Goal: Information Seeking & Learning: Learn about a topic

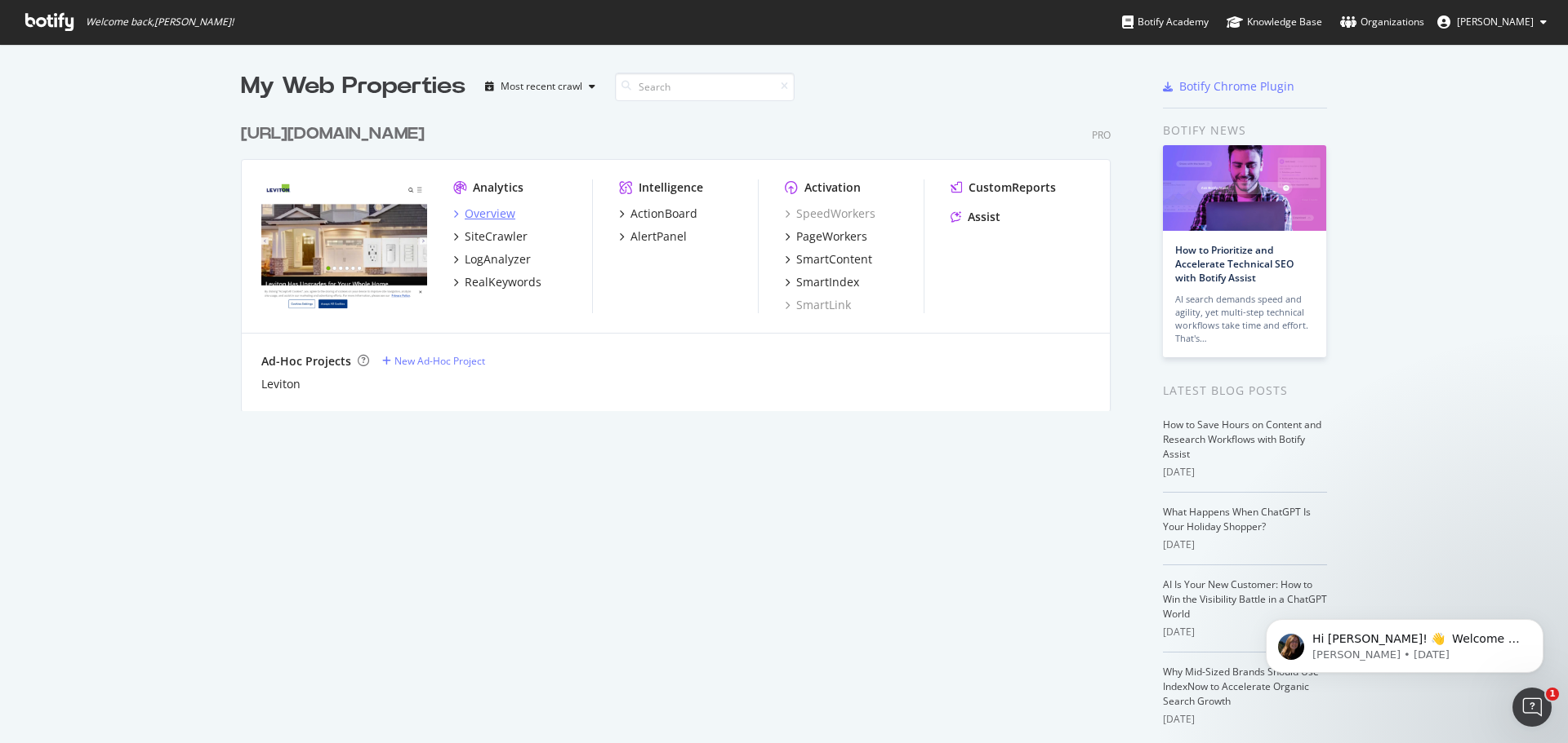
click at [468, 214] on div "Overview" at bounding box center [490, 213] width 50 height 16
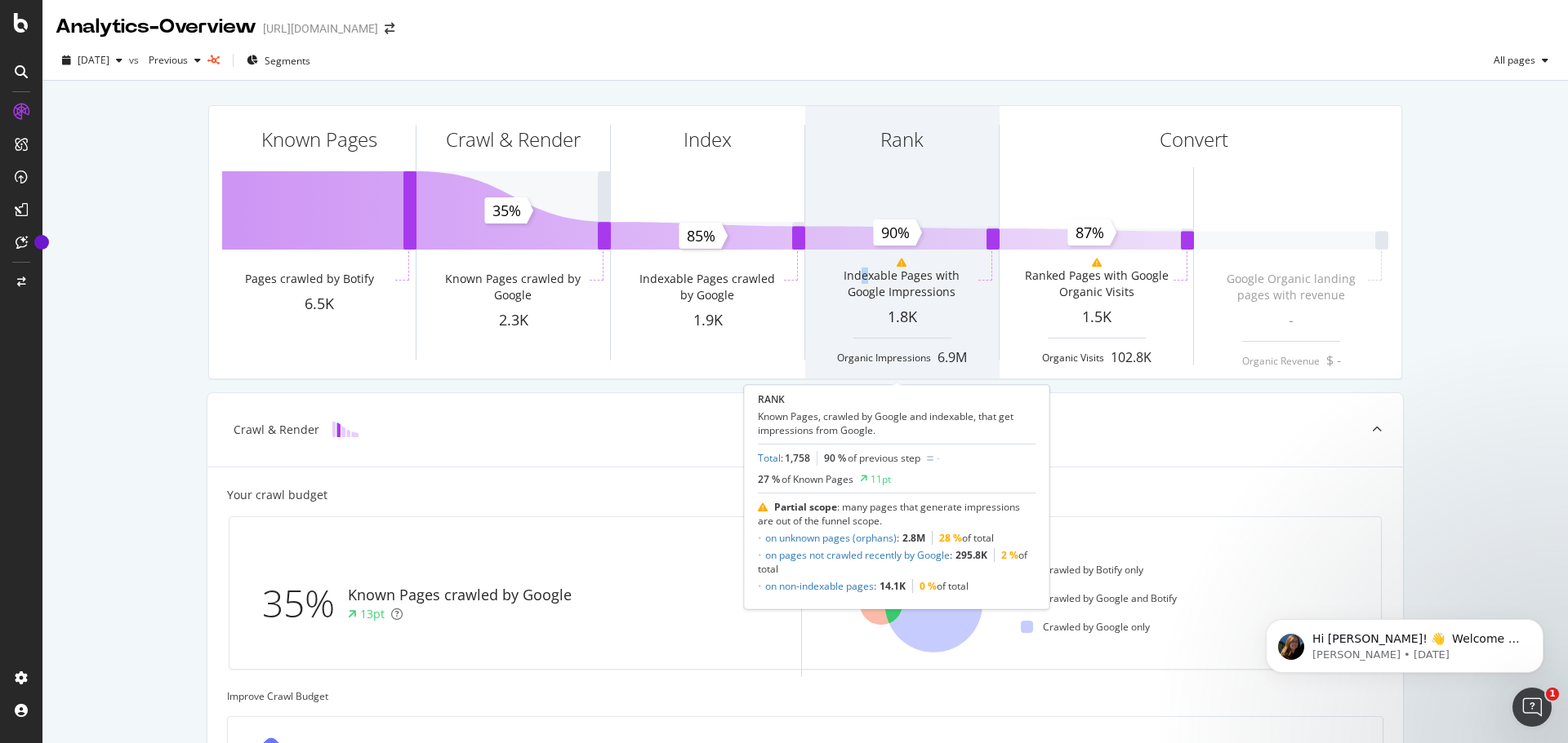
click at [860, 272] on div "Indexable Pages with Google Impressions" at bounding box center [901, 284] width 146 height 32
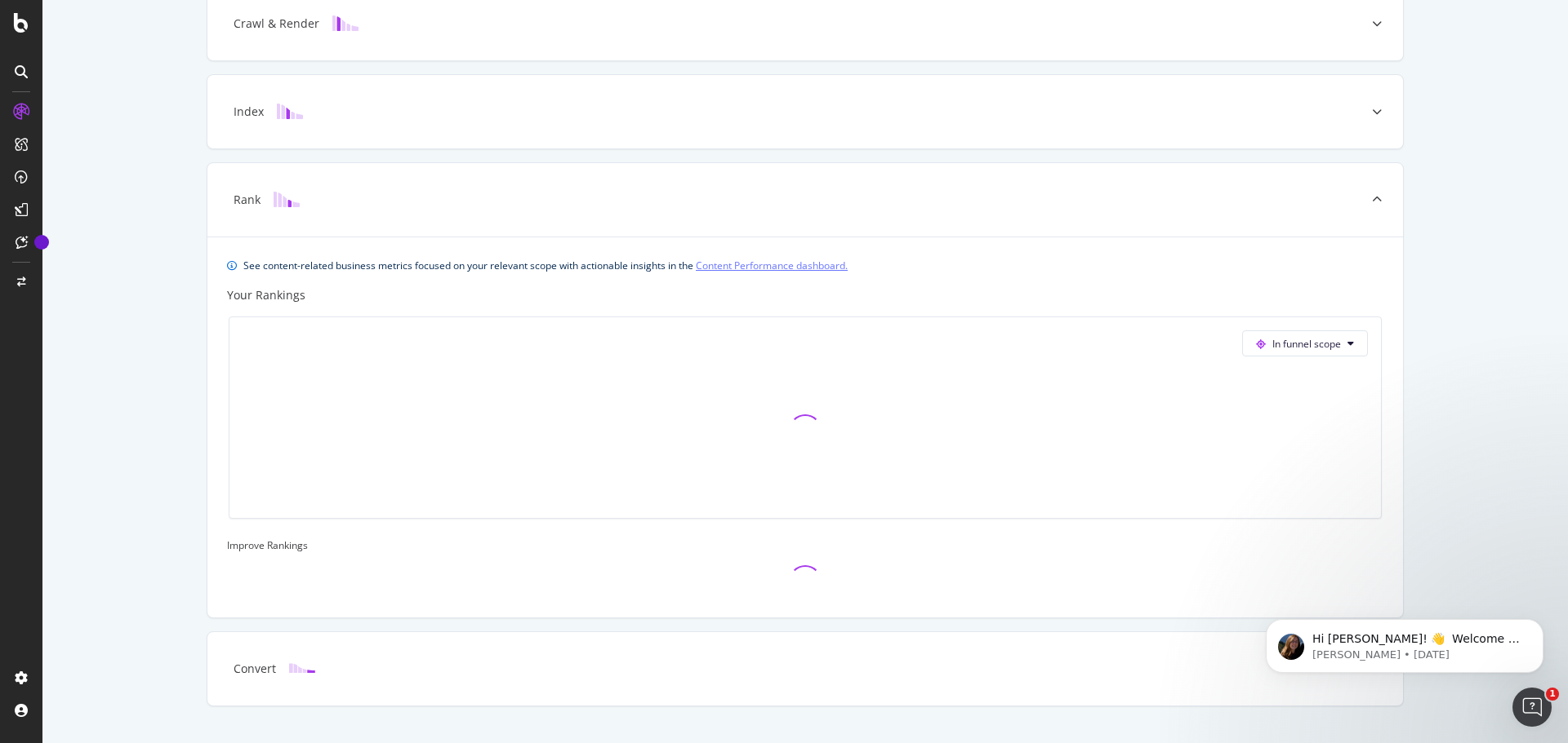
scroll to position [439, 0]
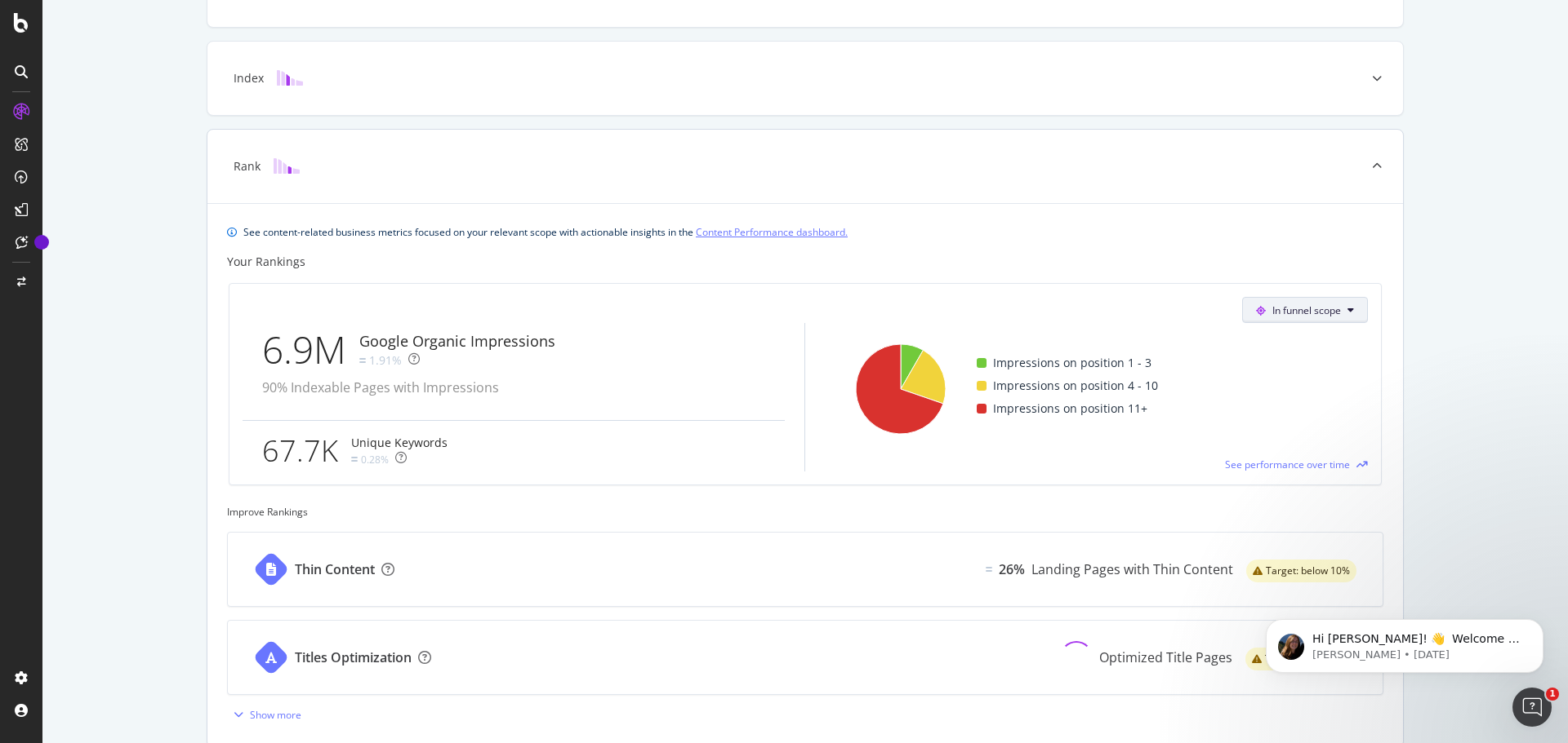
click at [1296, 308] on span "In funnel scope" at bounding box center [1307, 310] width 68 height 14
click at [1297, 305] on span "In funnel scope" at bounding box center [1307, 310] width 68 height 14
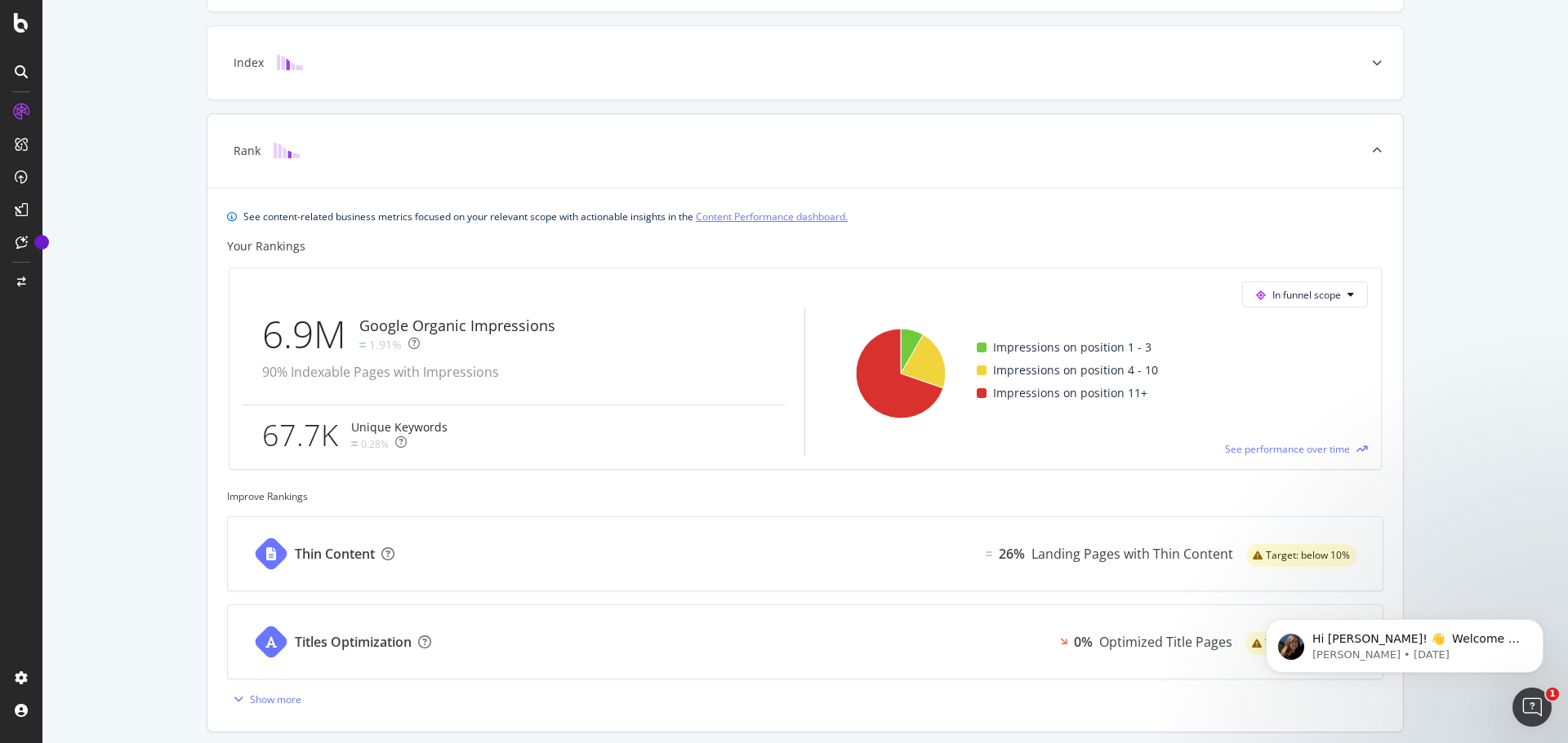
scroll to position [460, 0]
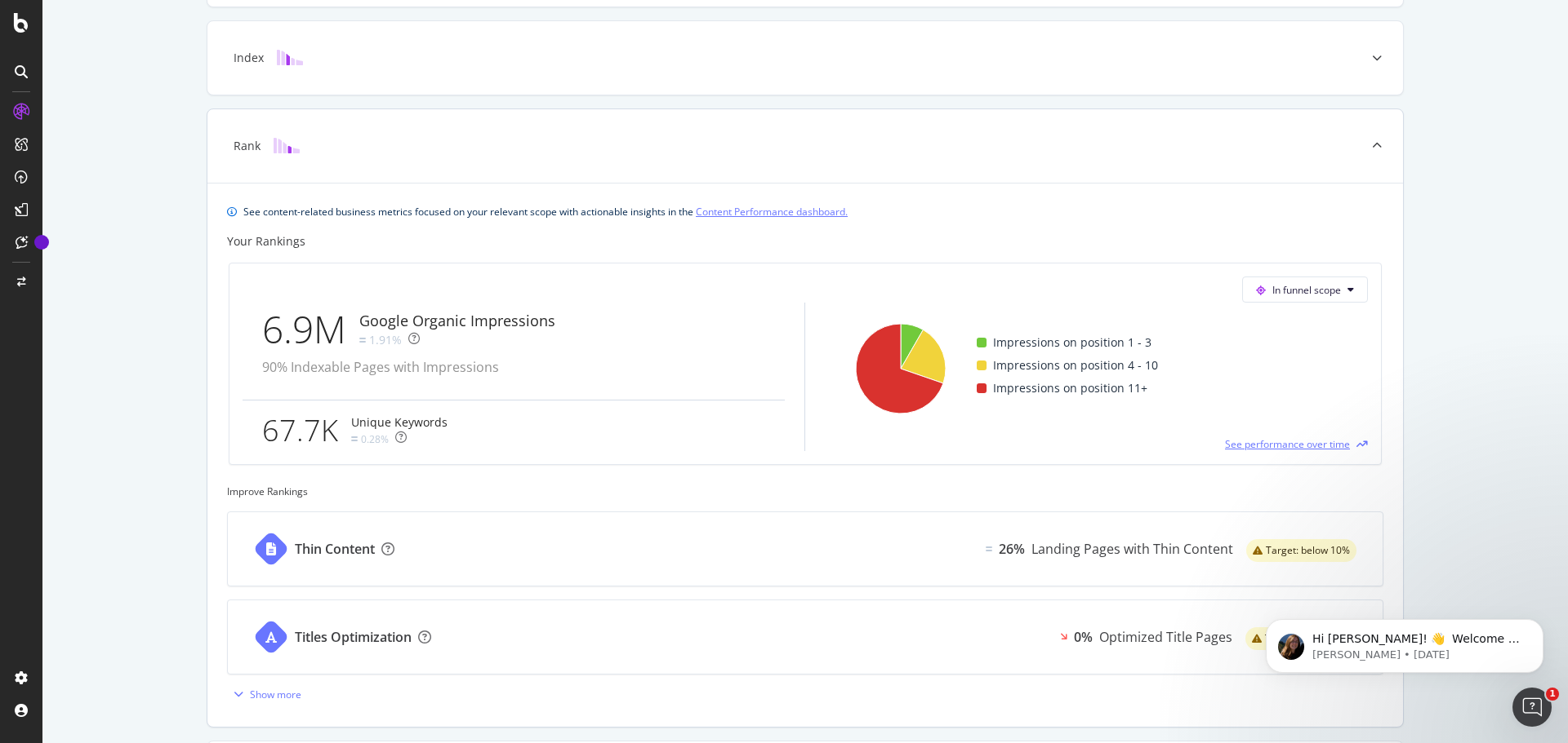
click at [1279, 446] on span "See performance over time" at bounding box center [1287, 444] width 125 height 14
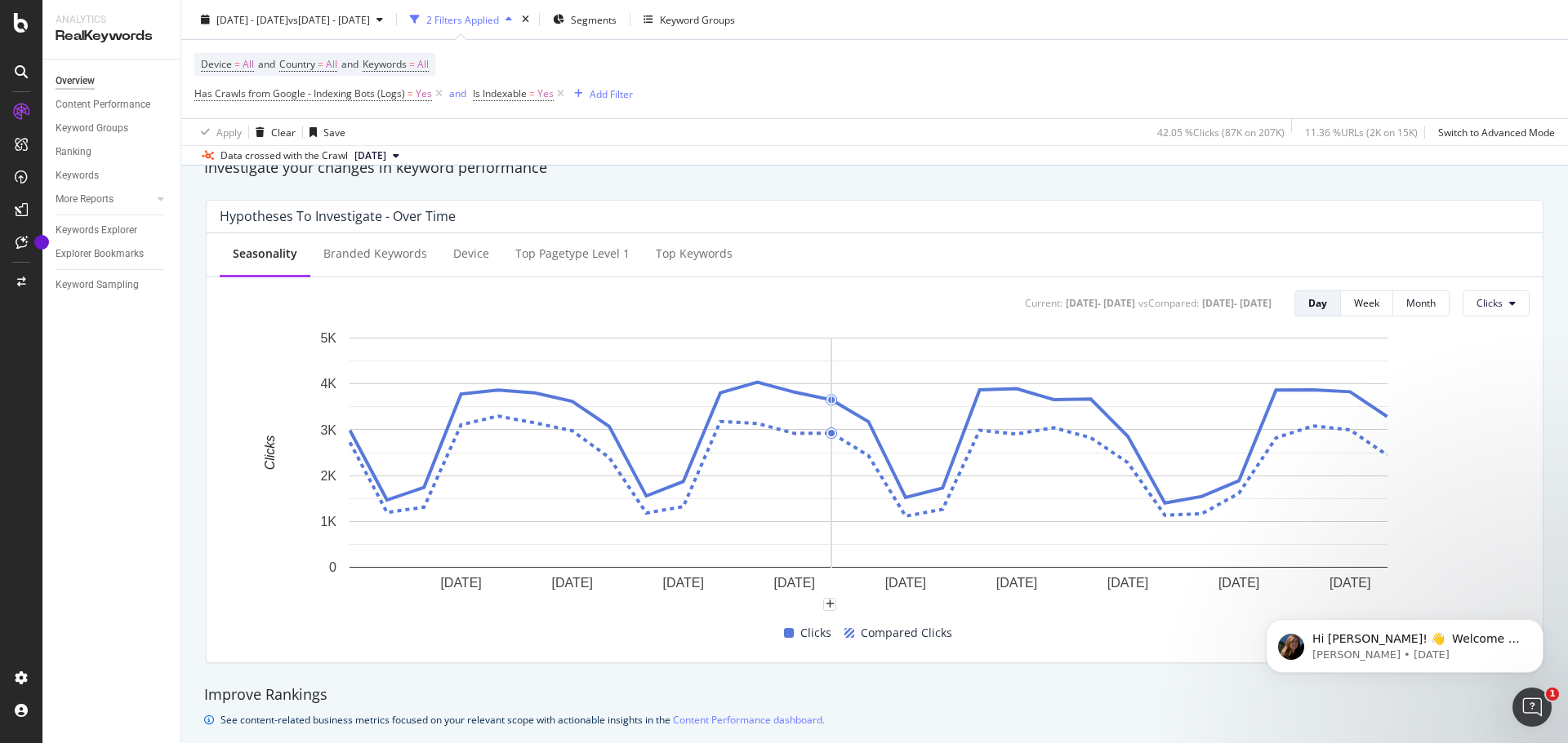
scroll to position [608, 0]
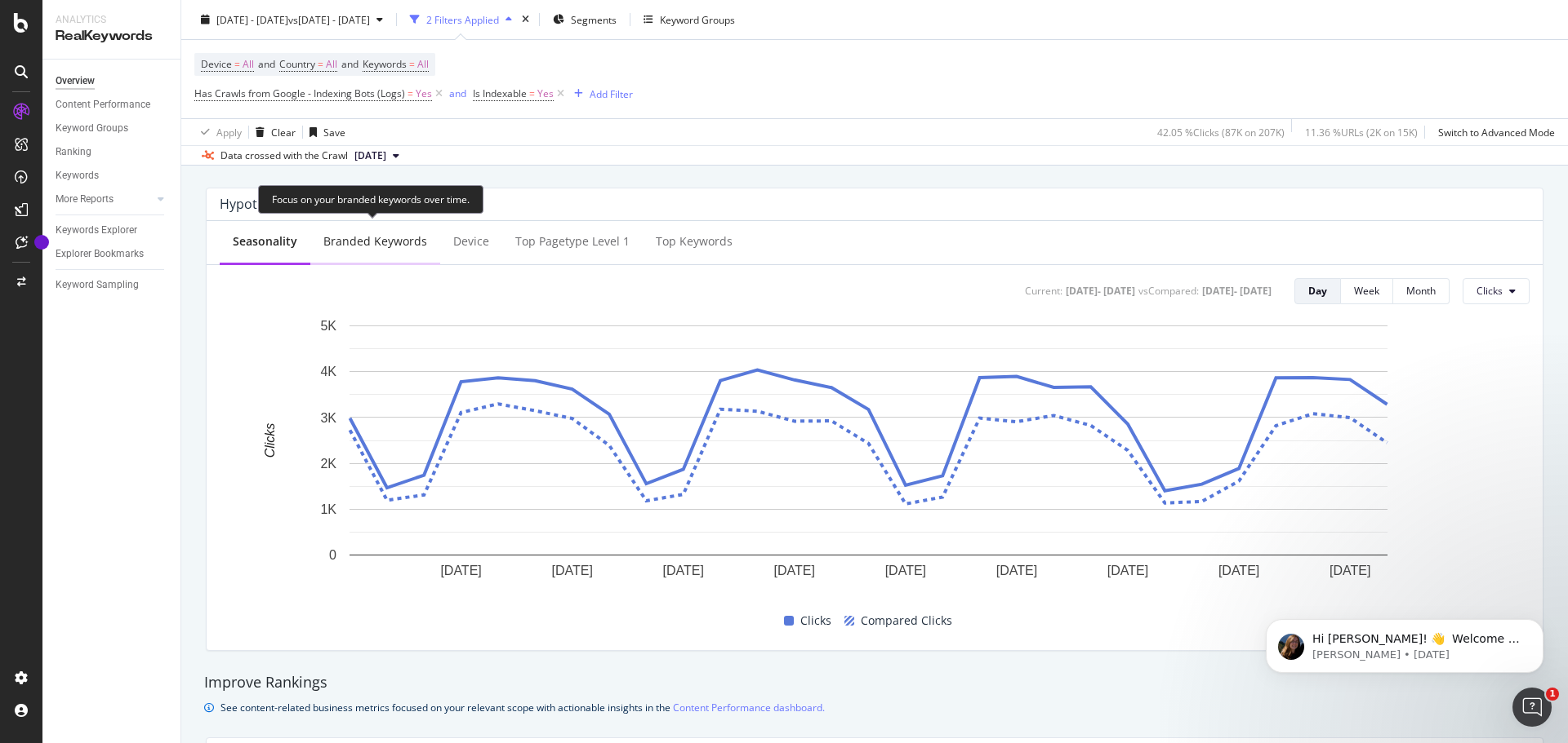
click at [389, 239] on div "Branded Keywords" at bounding box center [375, 241] width 104 height 16
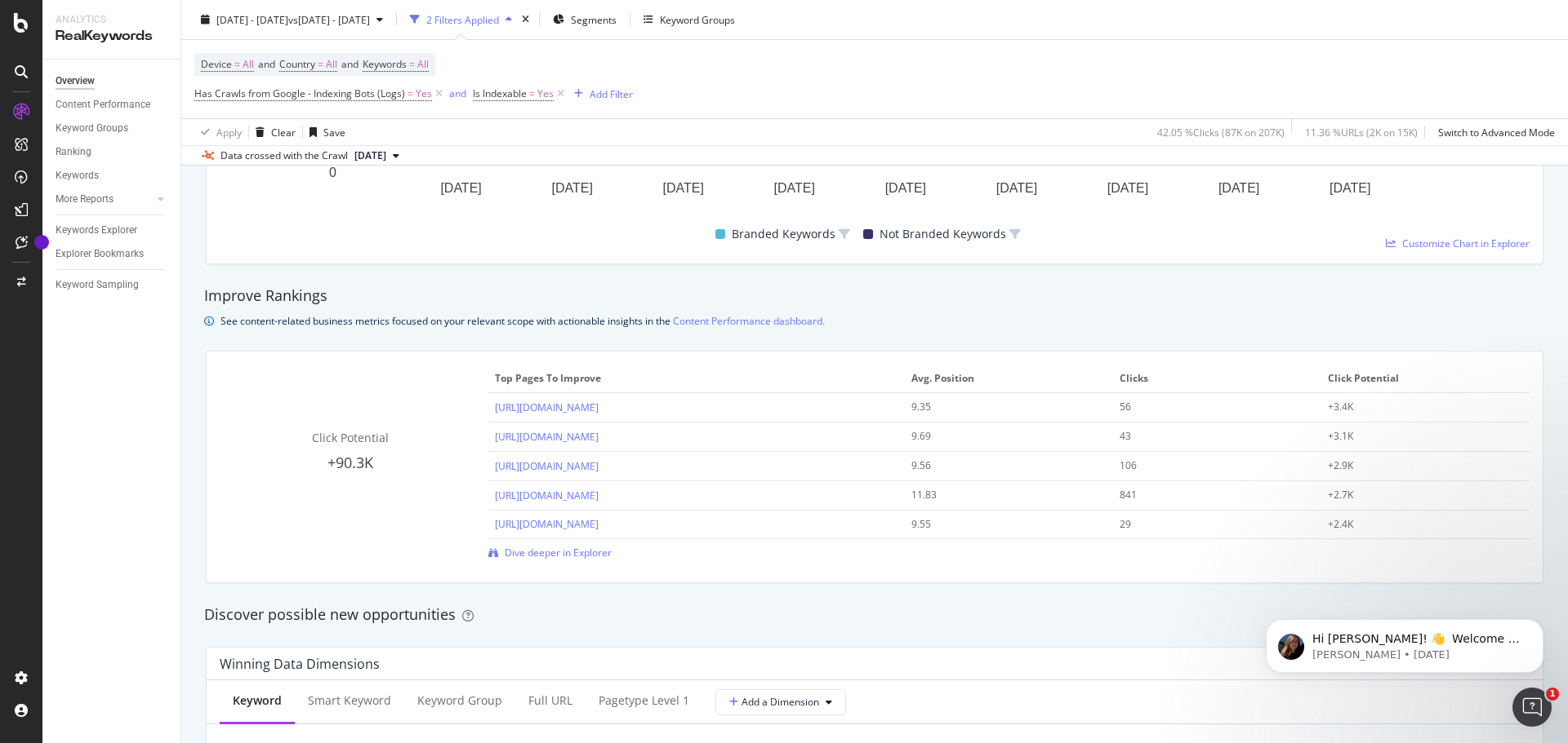
scroll to position [995, 0]
click at [361, 458] on span "+90.3K" at bounding box center [350, 462] width 46 height 20
click at [545, 557] on span "Dive deeper in Explorer" at bounding box center [558, 551] width 107 height 14
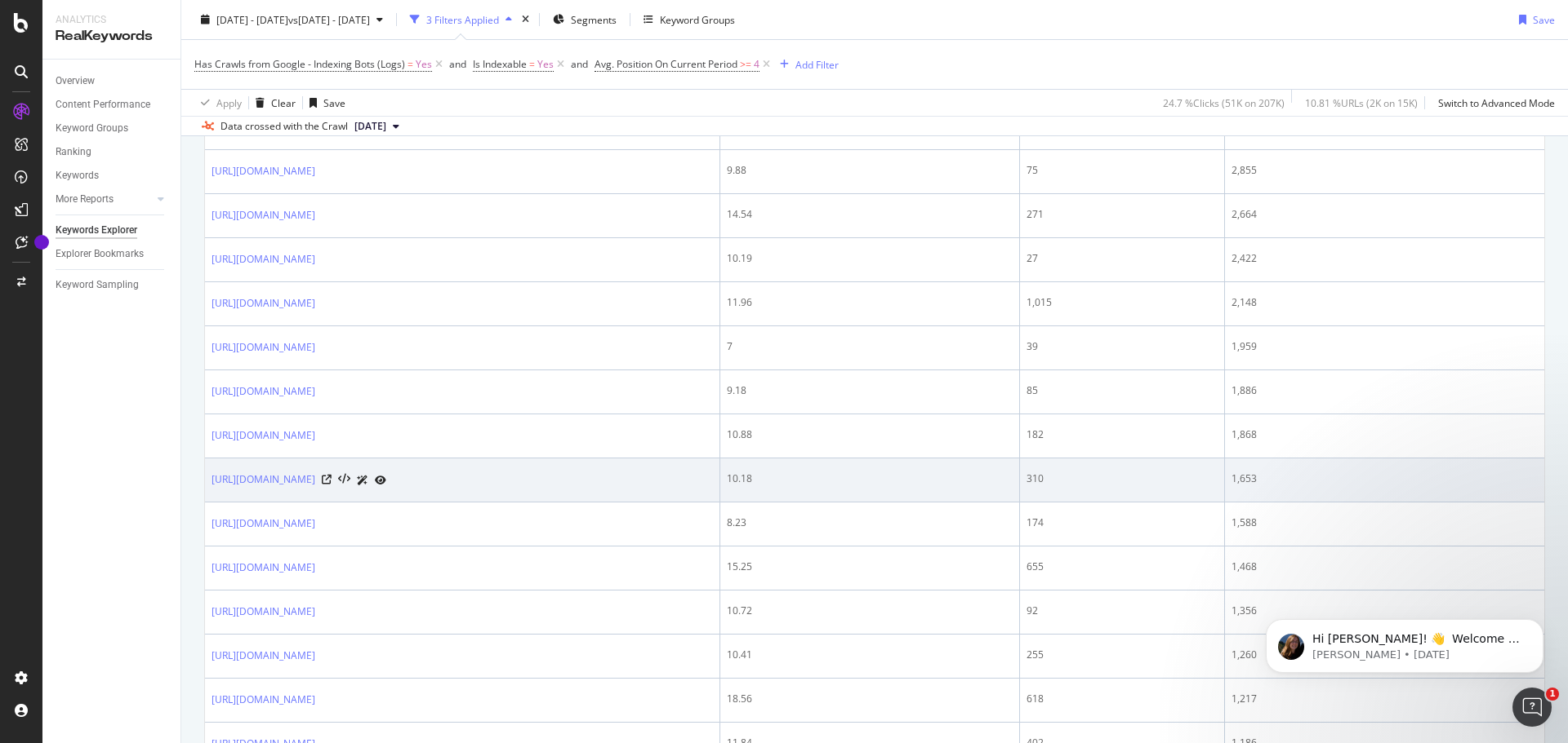
scroll to position [387, 0]
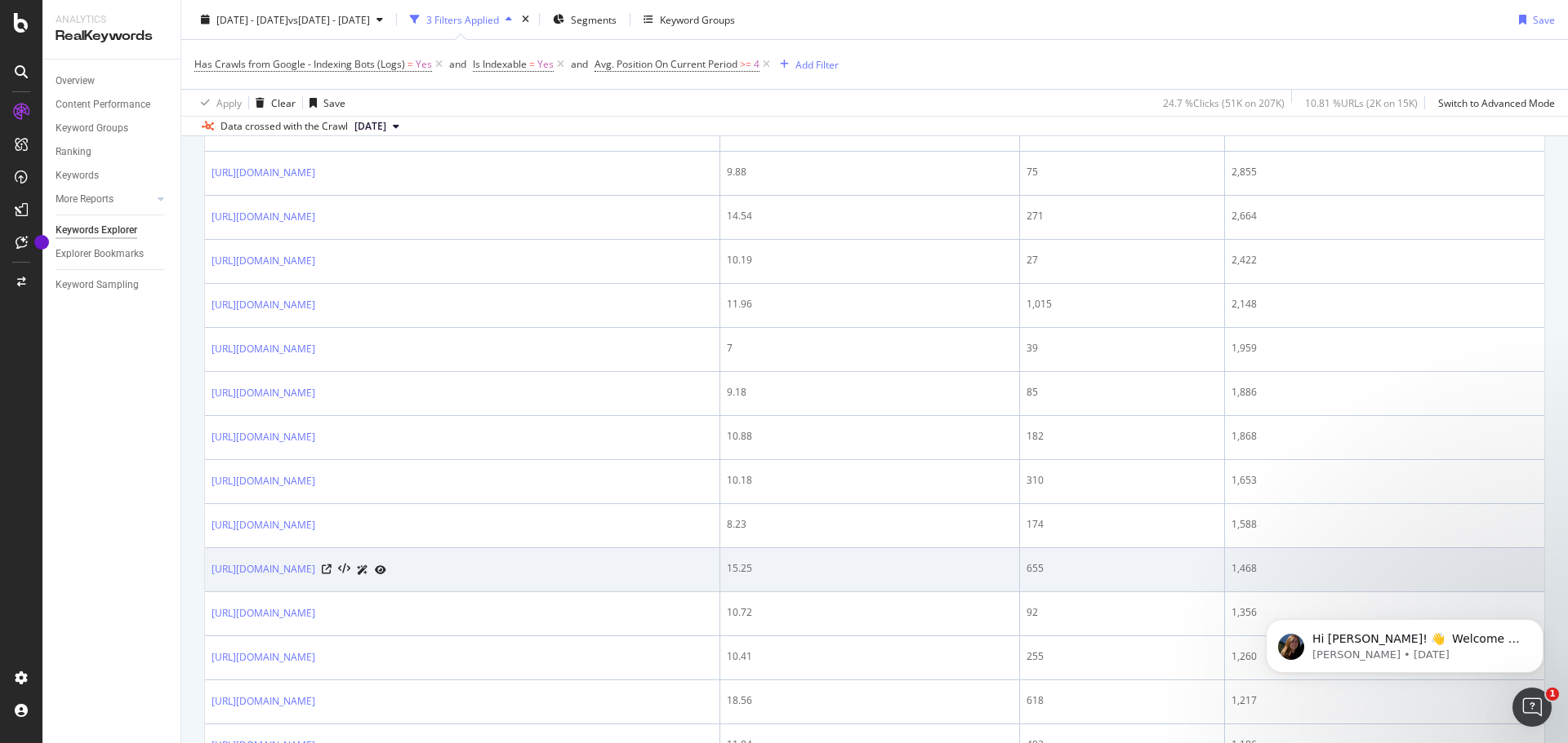
click at [1336, 569] on div "1,468" at bounding box center [1384, 568] width 306 height 14
click at [995, 564] on div "15.25" at bounding box center [869, 568] width 285 height 14
click at [699, 566] on div "https://leviton.com/products/residential/timer-switches" at bounding box center [462, 569] width 501 height 17
click at [999, 581] on td "15.25" at bounding box center [870, 570] width 299 height 44
click at [1012, 567] on div "15.25" at bounding box center [869, 568] width 285 height 14
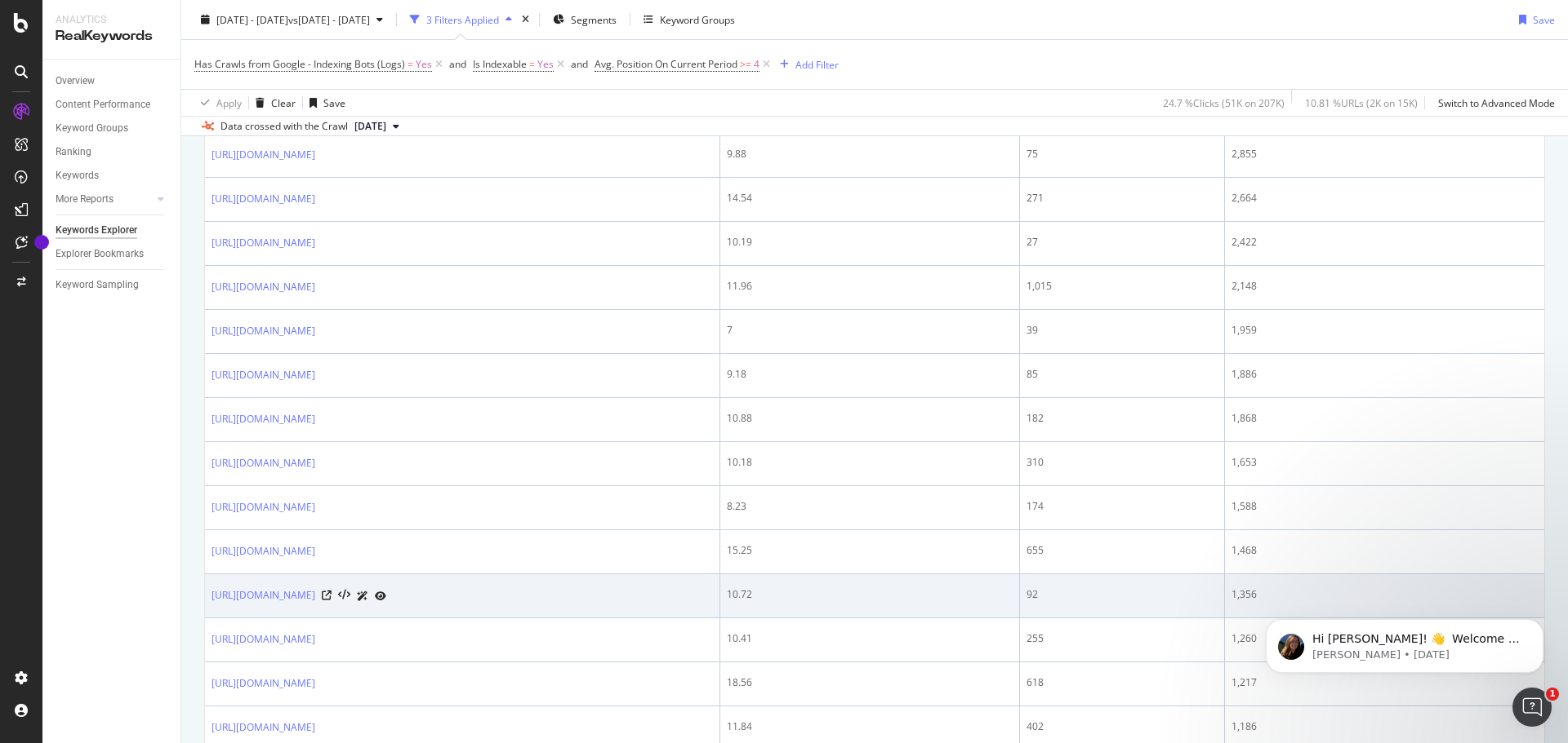
scroll to position [449, 0]
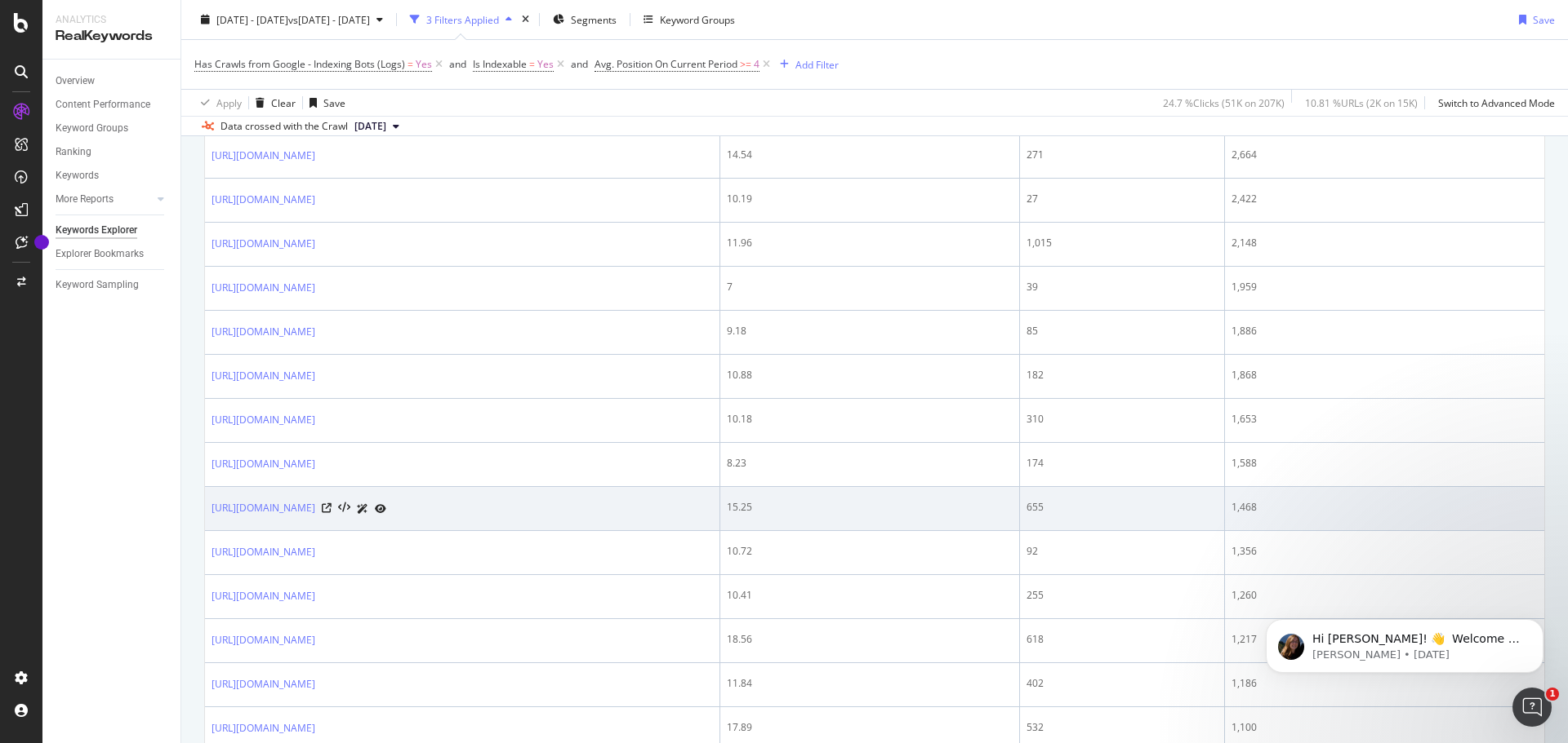
click at [992, 506] on div "15.25" at bounding box center [869, 507] width 285 height 14
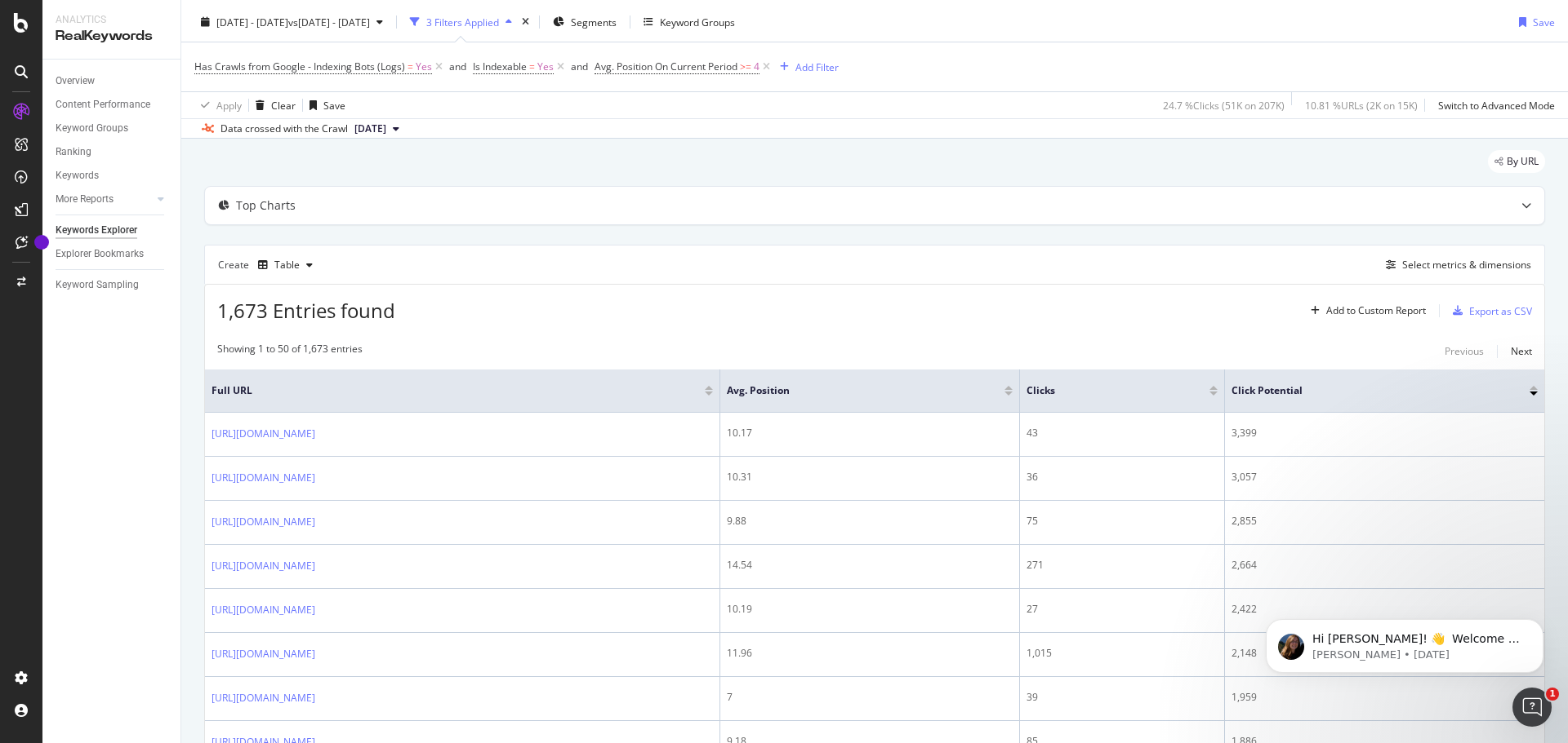
scroll to position [0, 0]
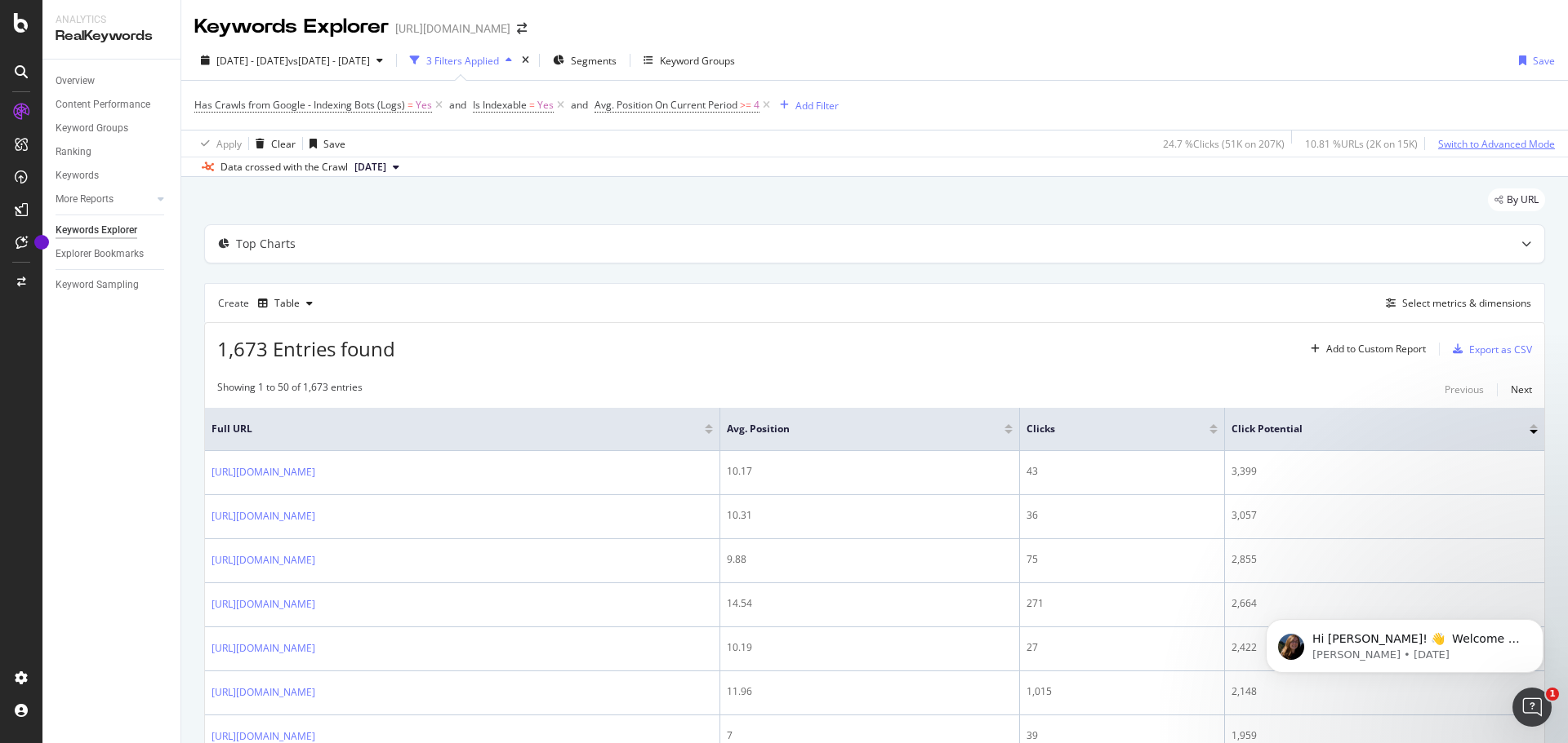
click at [1489, 143] on div "Switch to Advanced Mode" at bounding box center [1497, 143] width 117 height 14
click at [1443, 140] on div "Switch back to Simple mode" at bounding box center [1491, 143] width 126 height 14
click at [1441, 140] on div "Switch to Advanced Mode" at bounding box center [1497, 143] width 117 height 14
click at [1440, 140] on div "Switch back to Simple mode" at bounding box center [1491, 143] width 126 height 14
click at [1439, 140] on div "Switch to Advanced Mode" at bounding box center [1497, 143] width 117 height 14
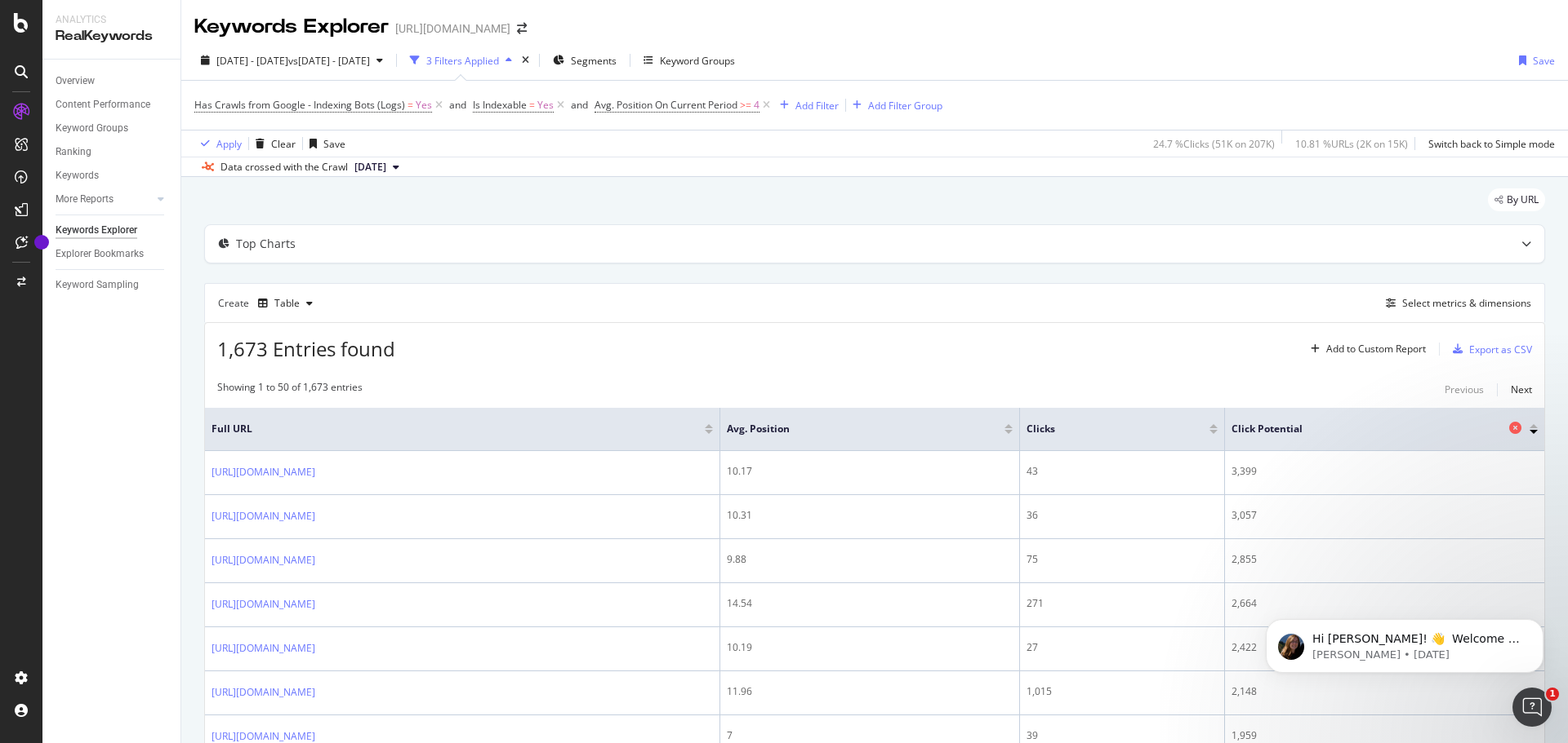
click at [1361, 430] on span "Click Potential" at bounding box center [1368, 429] width 274 height 14
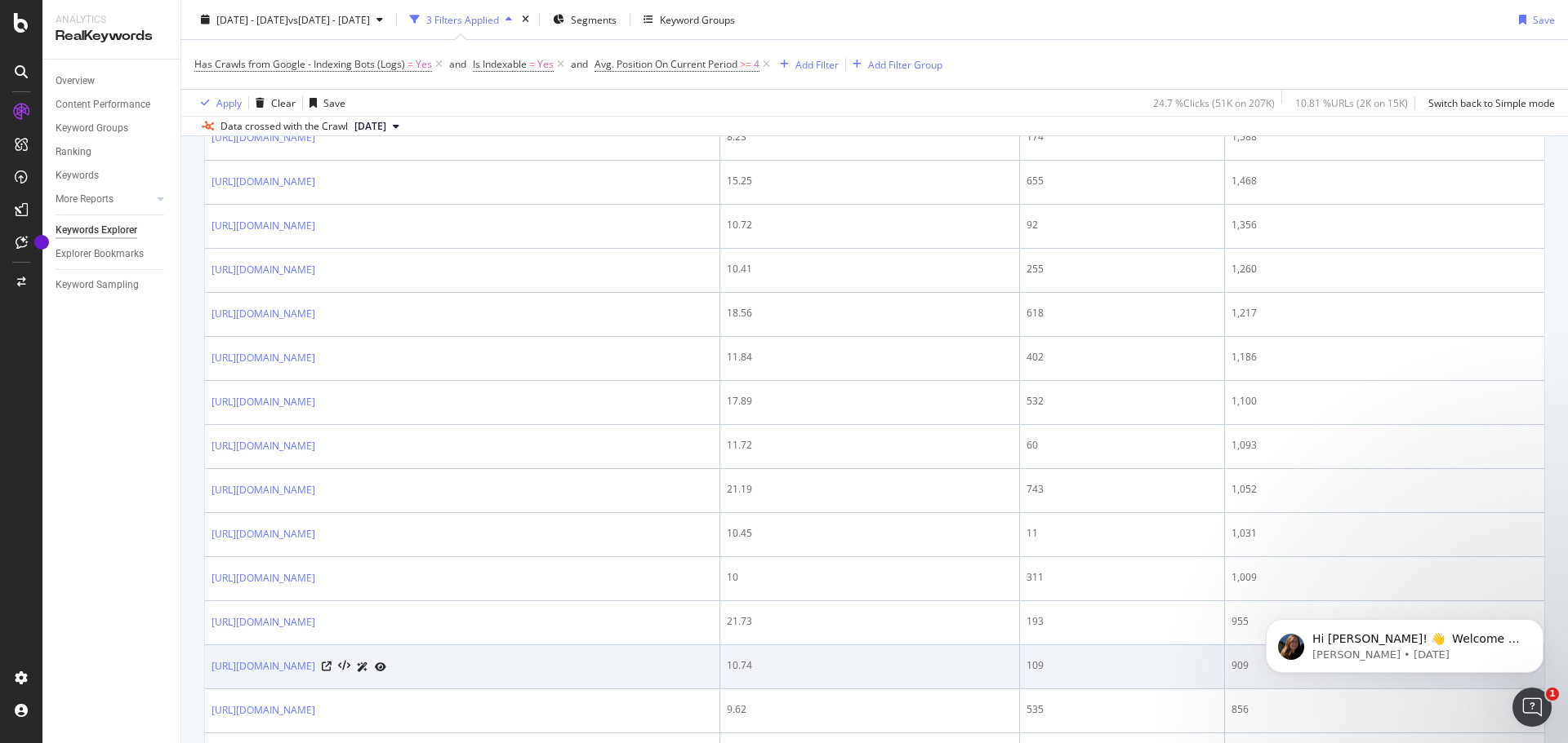
scroll to position [1000, 0]
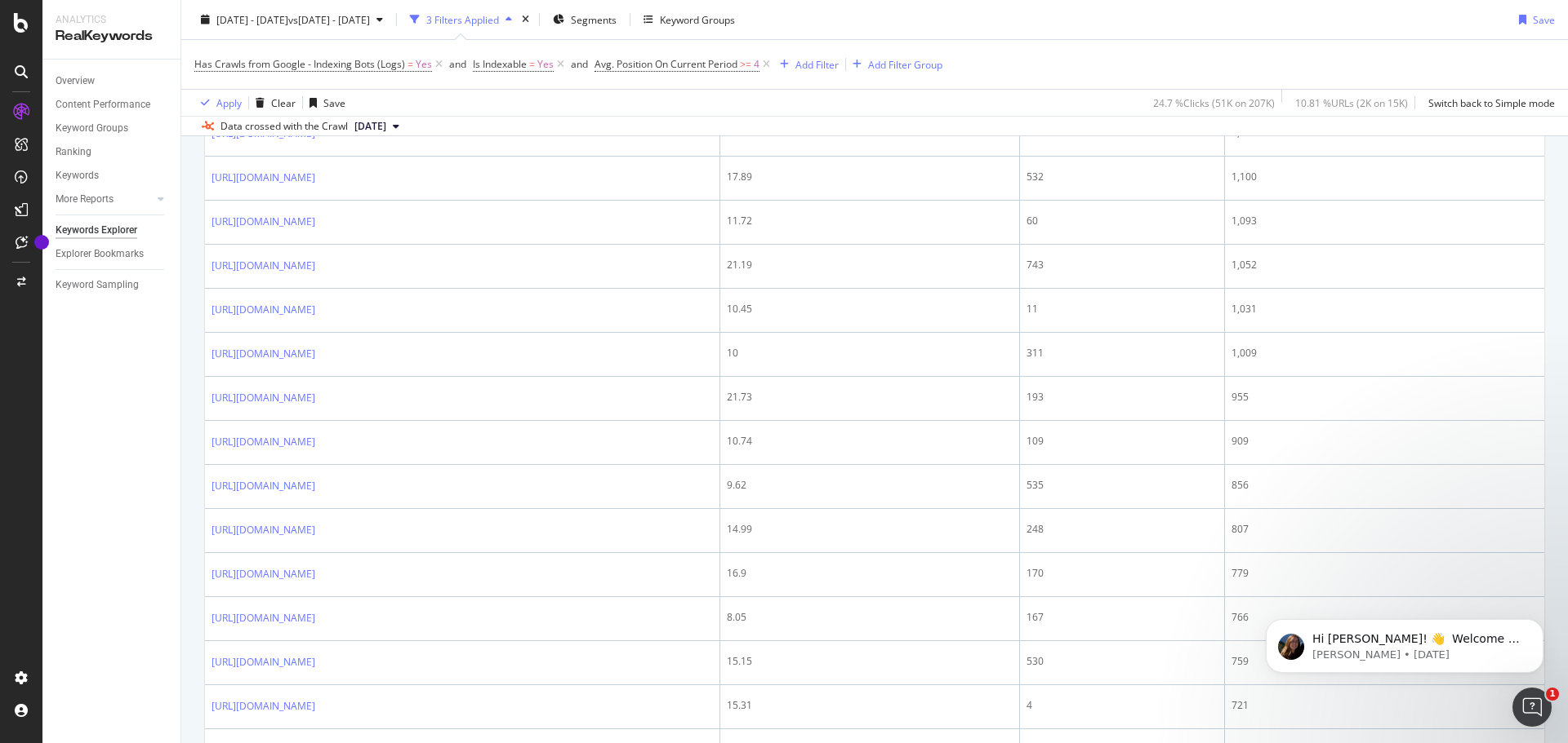
click at [387, 122] on span "2025 Sep. 7th" at bounding box center [369, 126] width 32 height 14
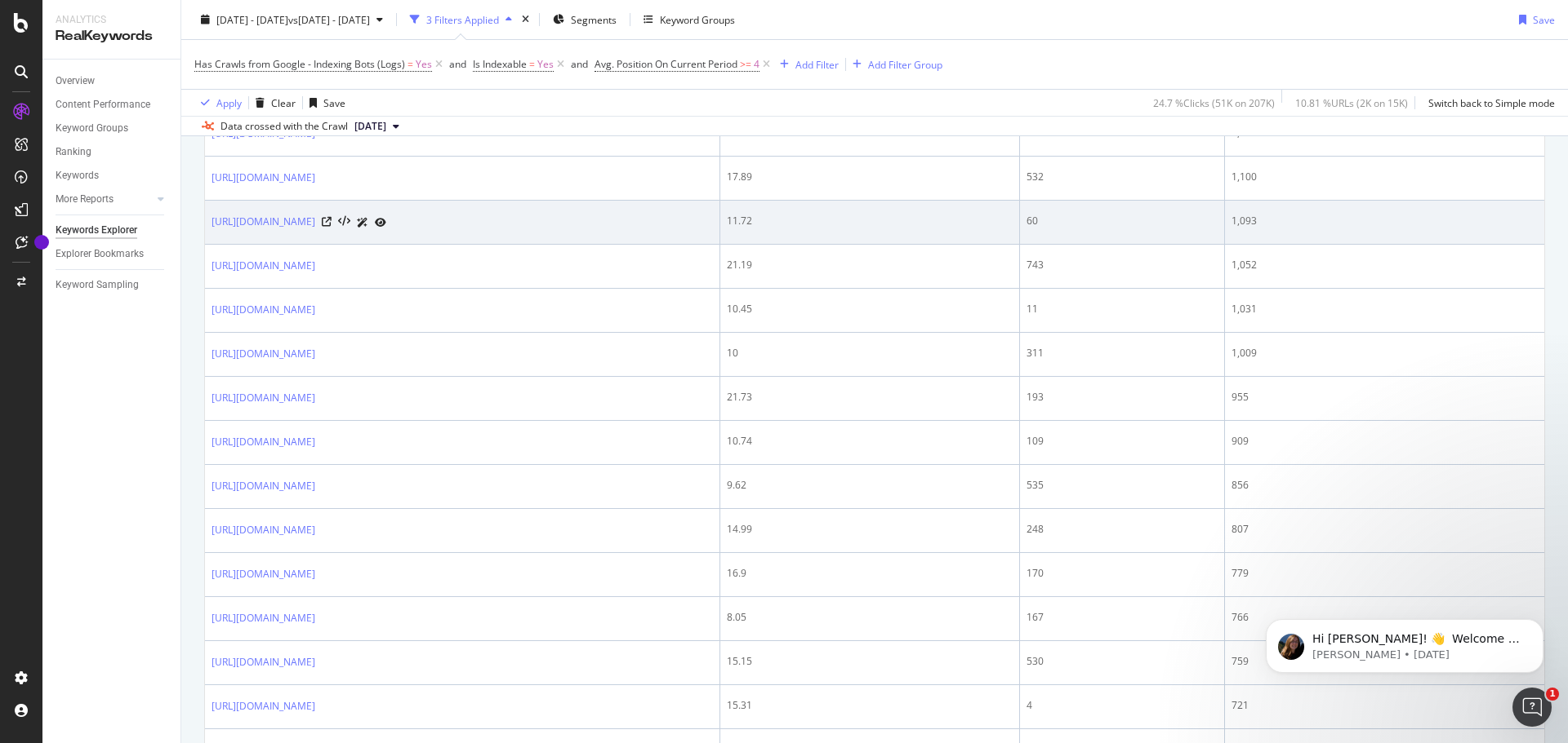
click at [1012, 214] on div "11.72" at bounding box center [869, 221] width 285 height 14
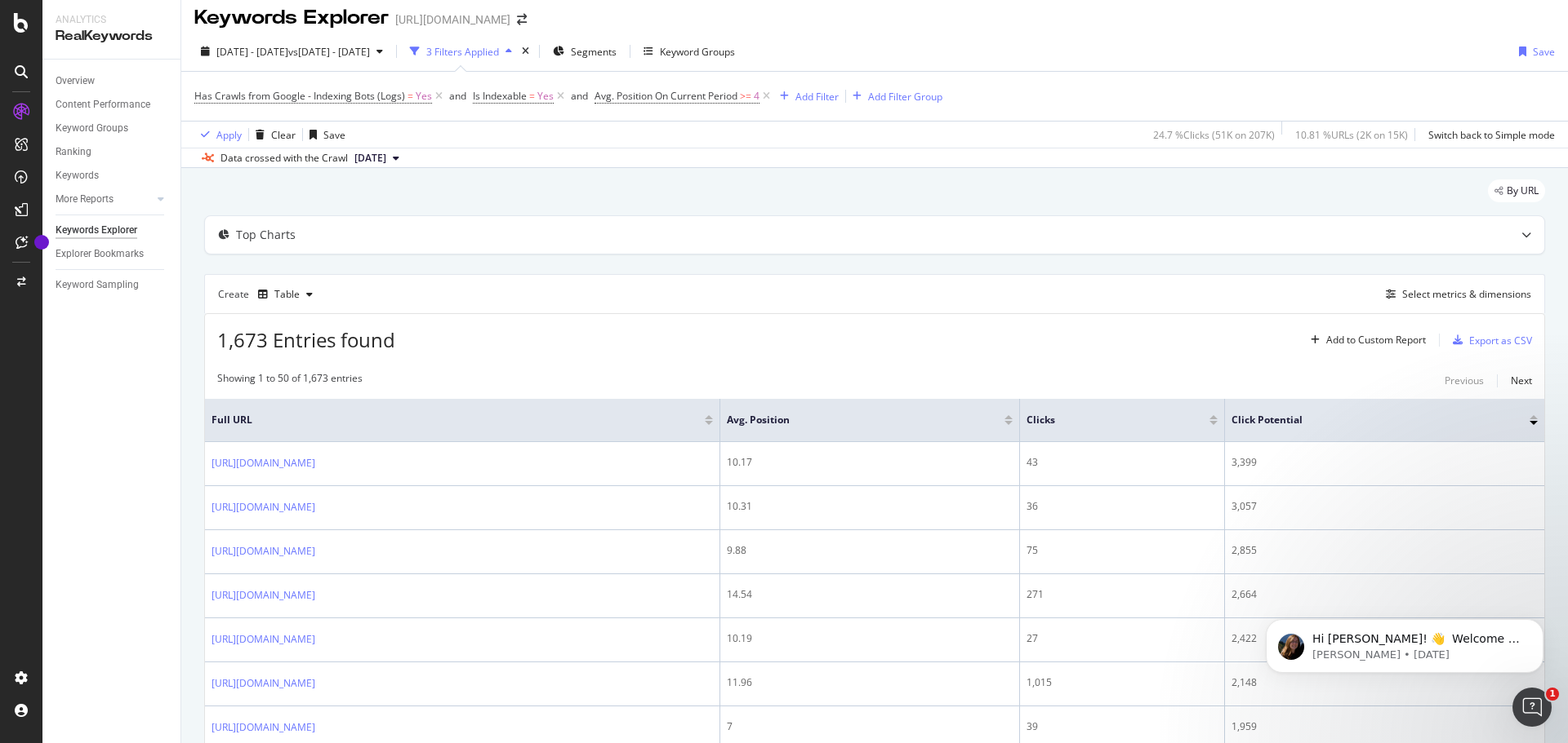
scroll to position [0, 0]
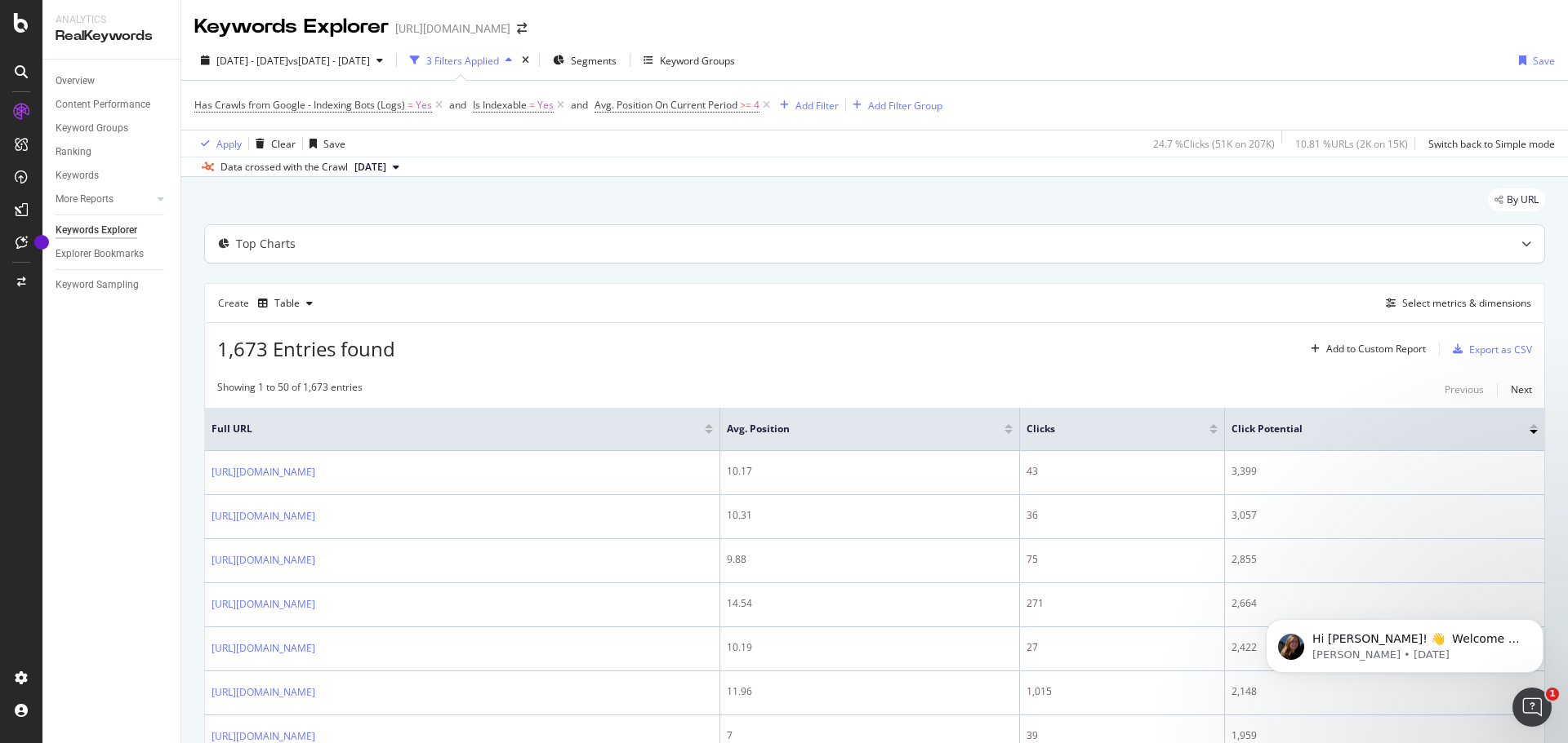
click at [1509, 240] on div at bounding box center [1527, 244] width 36 height 38
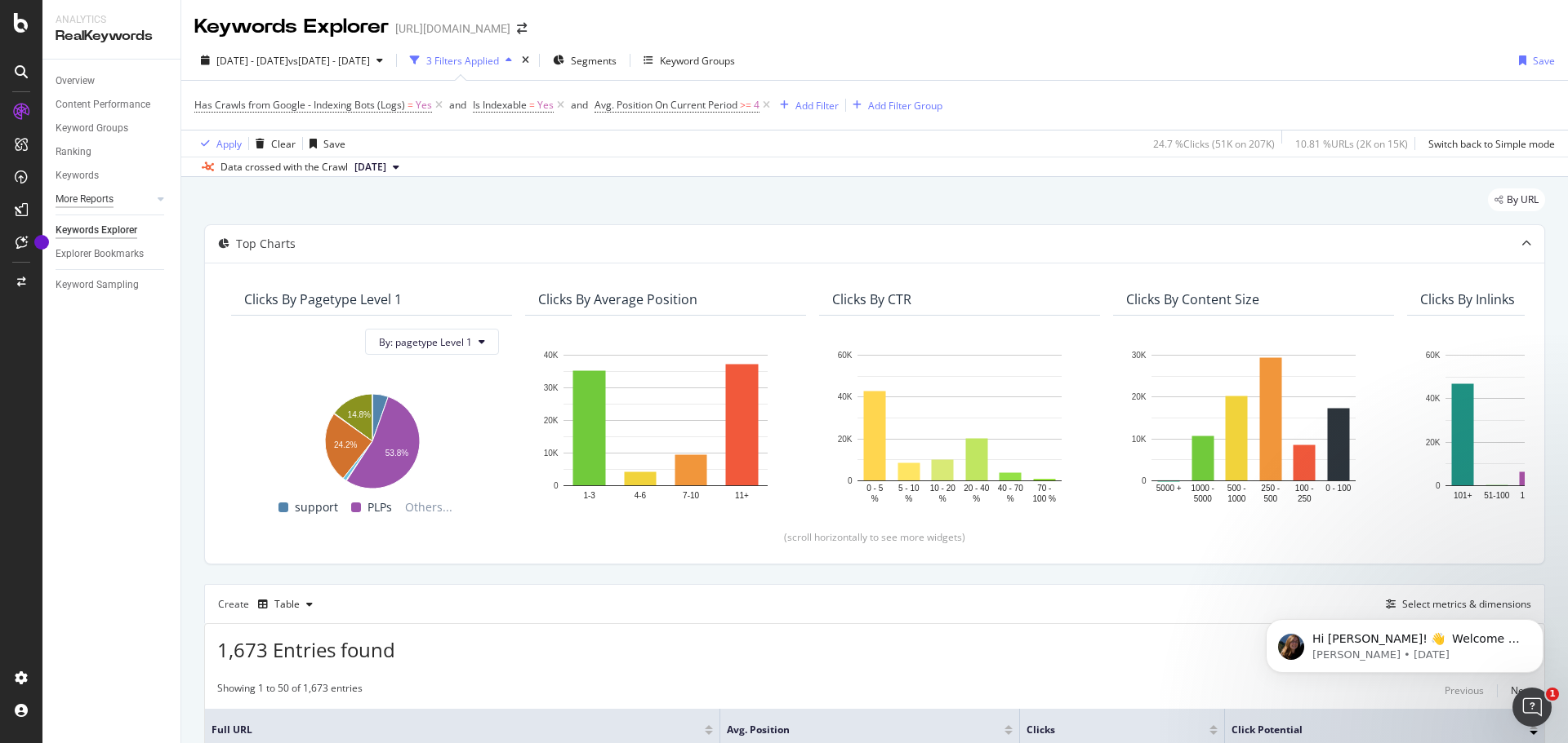
click at [96, 201] on div "More Reports" at bounding box center [85, 199] width 58 height 17
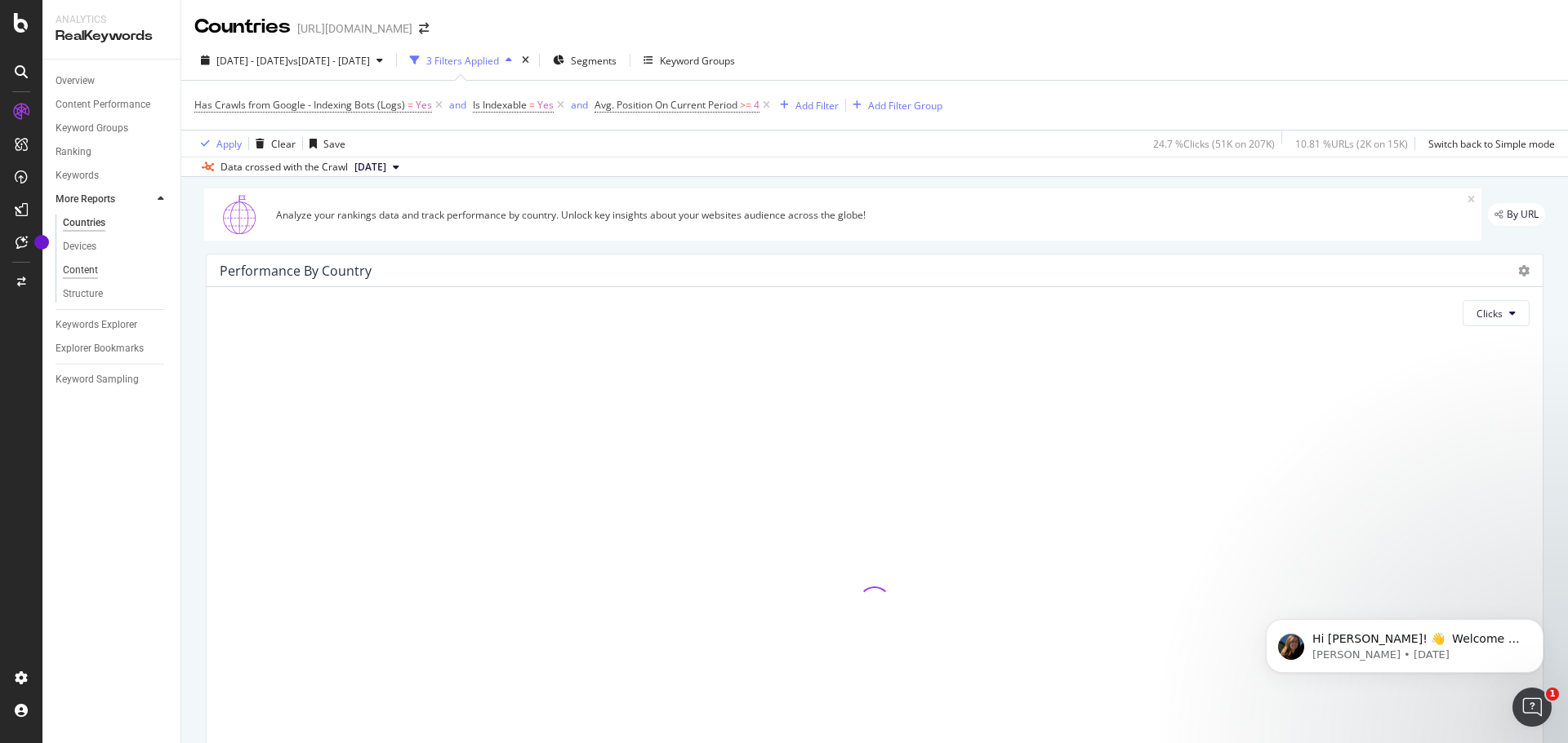
click at [88, 267] on div "Content" at bounding box center [80, 270] width 35 height 17
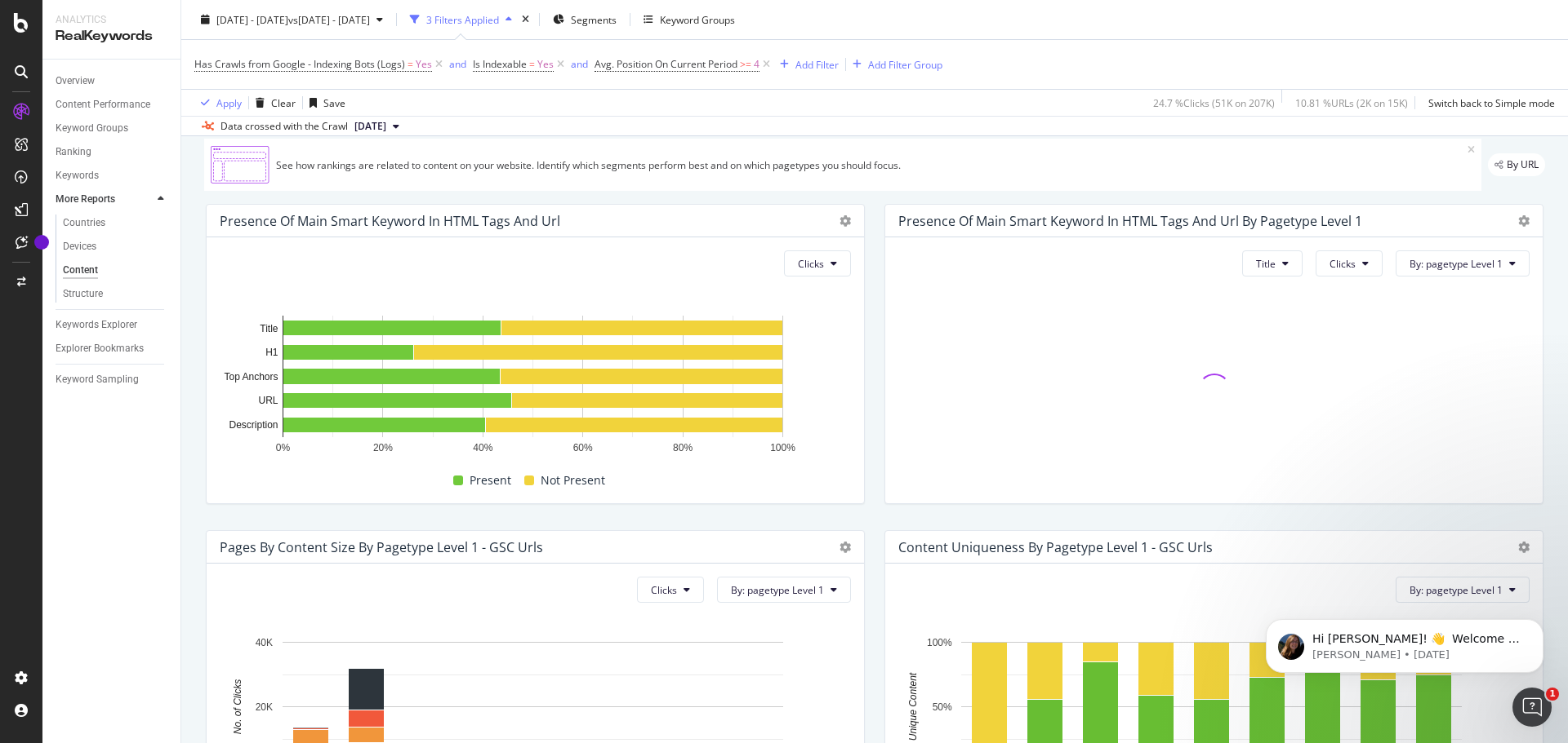
scroll to position [16, 0]
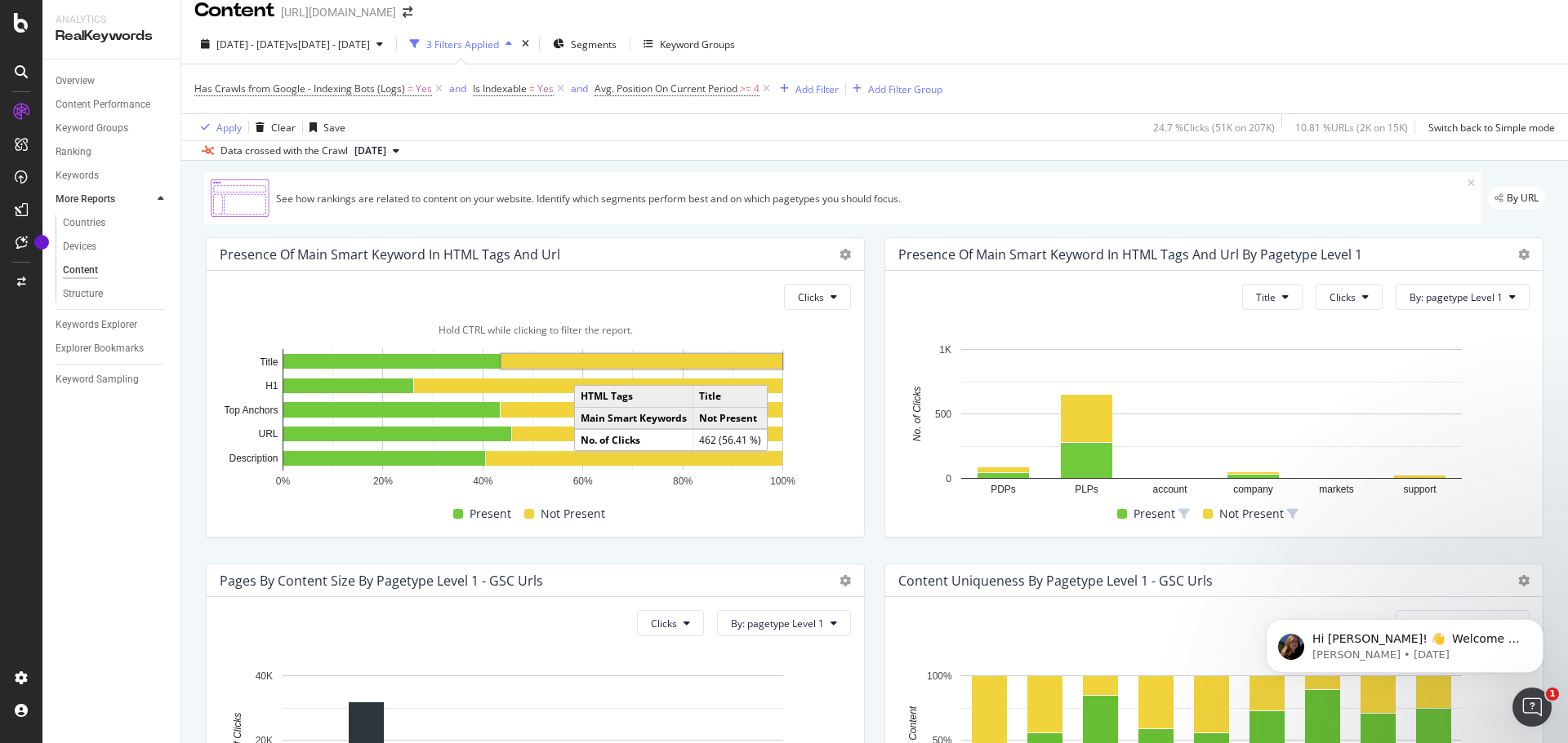
click at [534, 356] on rect "A chart." at bounding box center [642, 361] width 281 height 14
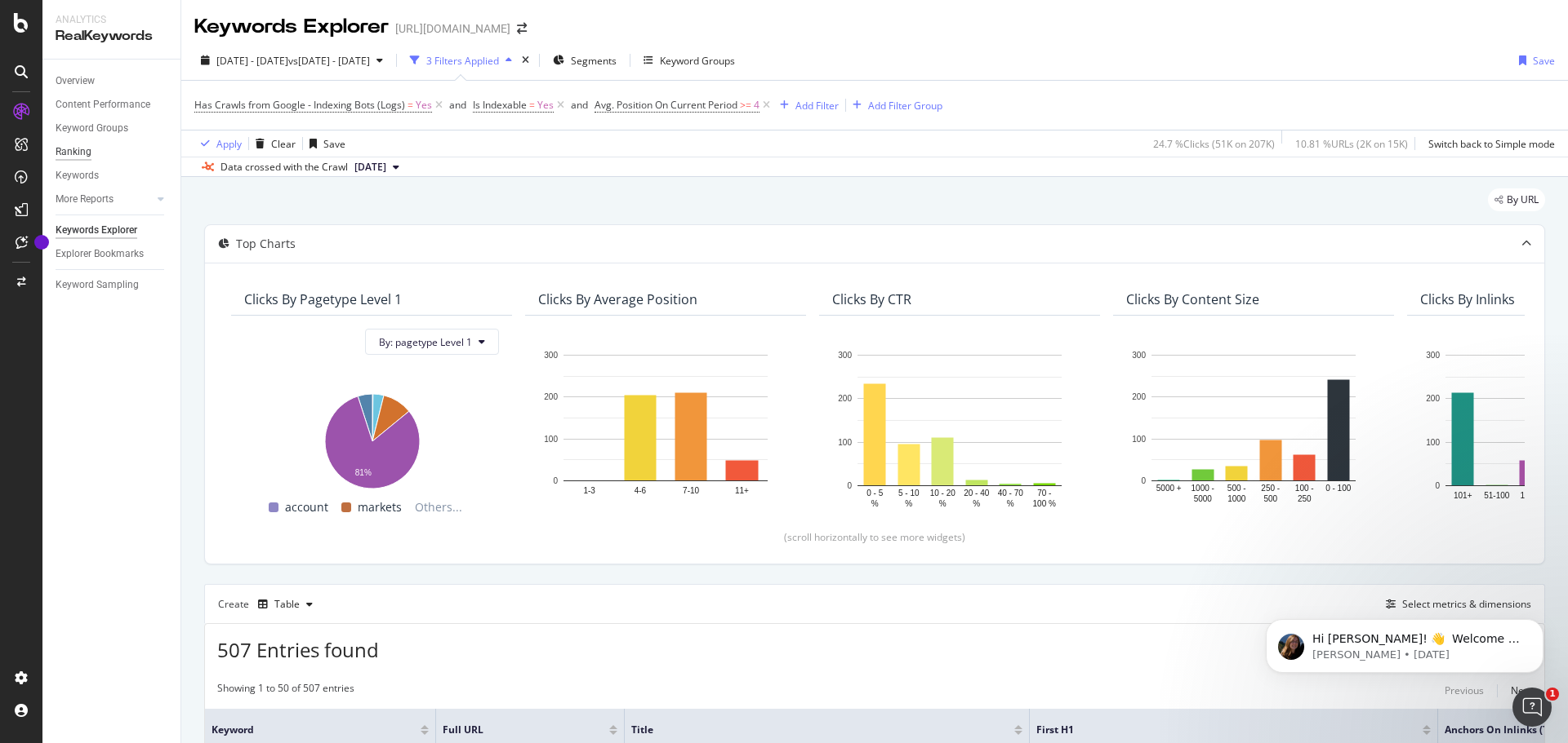
click at [86, 149] on div "Ranking" at bounding box center [74, 151] width 36 height 17
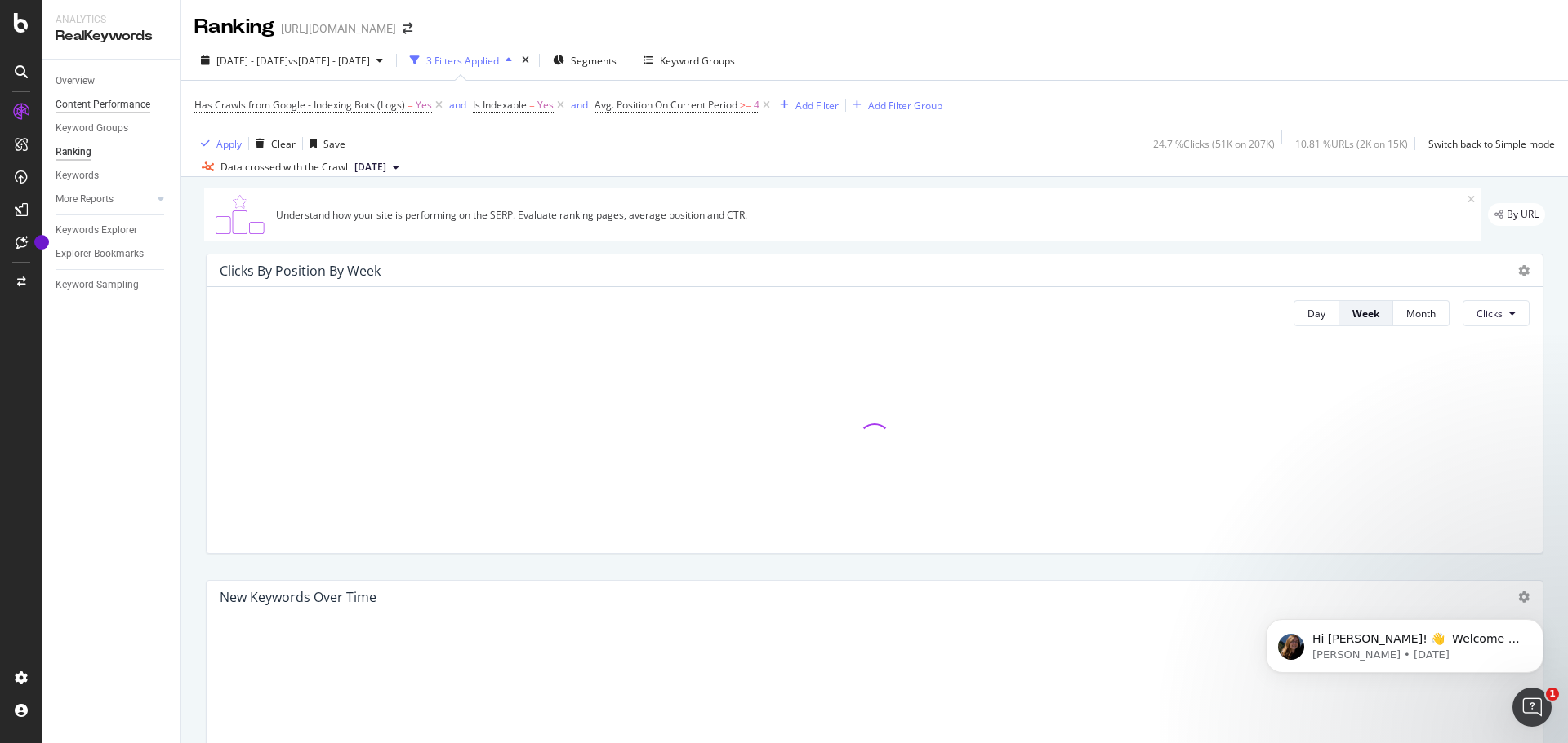
click at [91, 104] on div "Content Performance" at bounding box center [103, 104] width 95 height 17
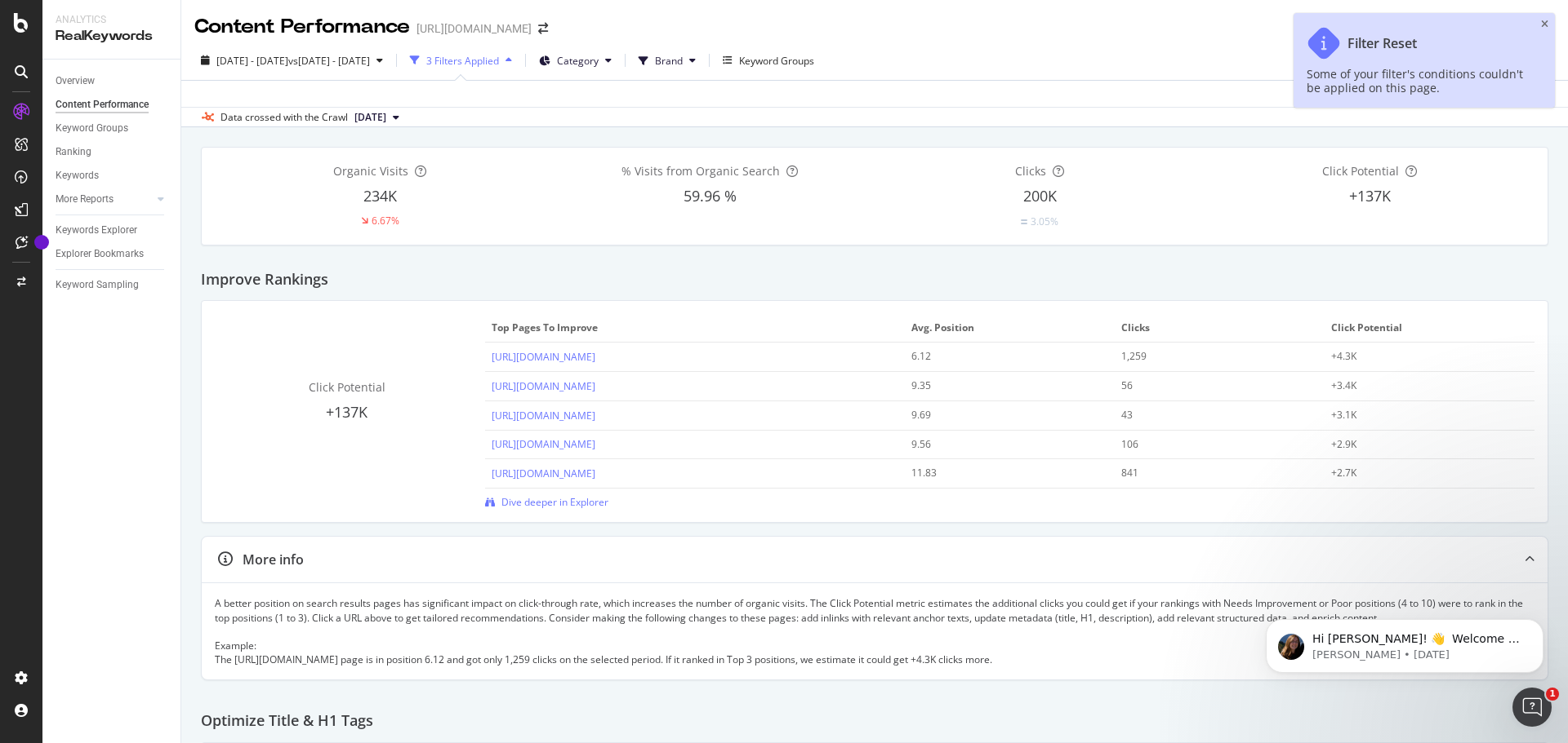
click at [1540, 25] on div "Filter Reset Some of your filter's conditions couldn't be applied on this page." at bounding box center [1424, 59] width 261 height 95
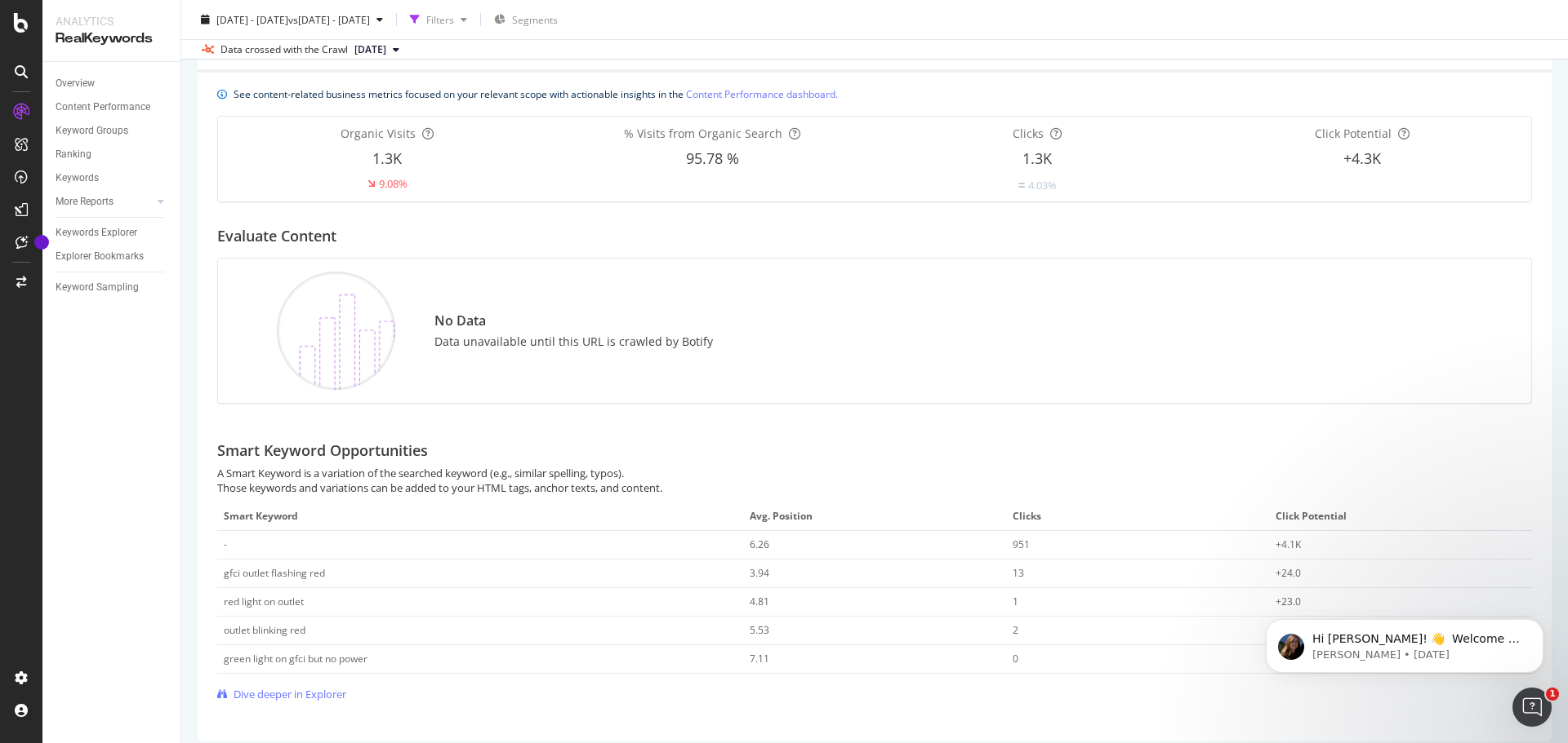
scroll to position [175, 0]
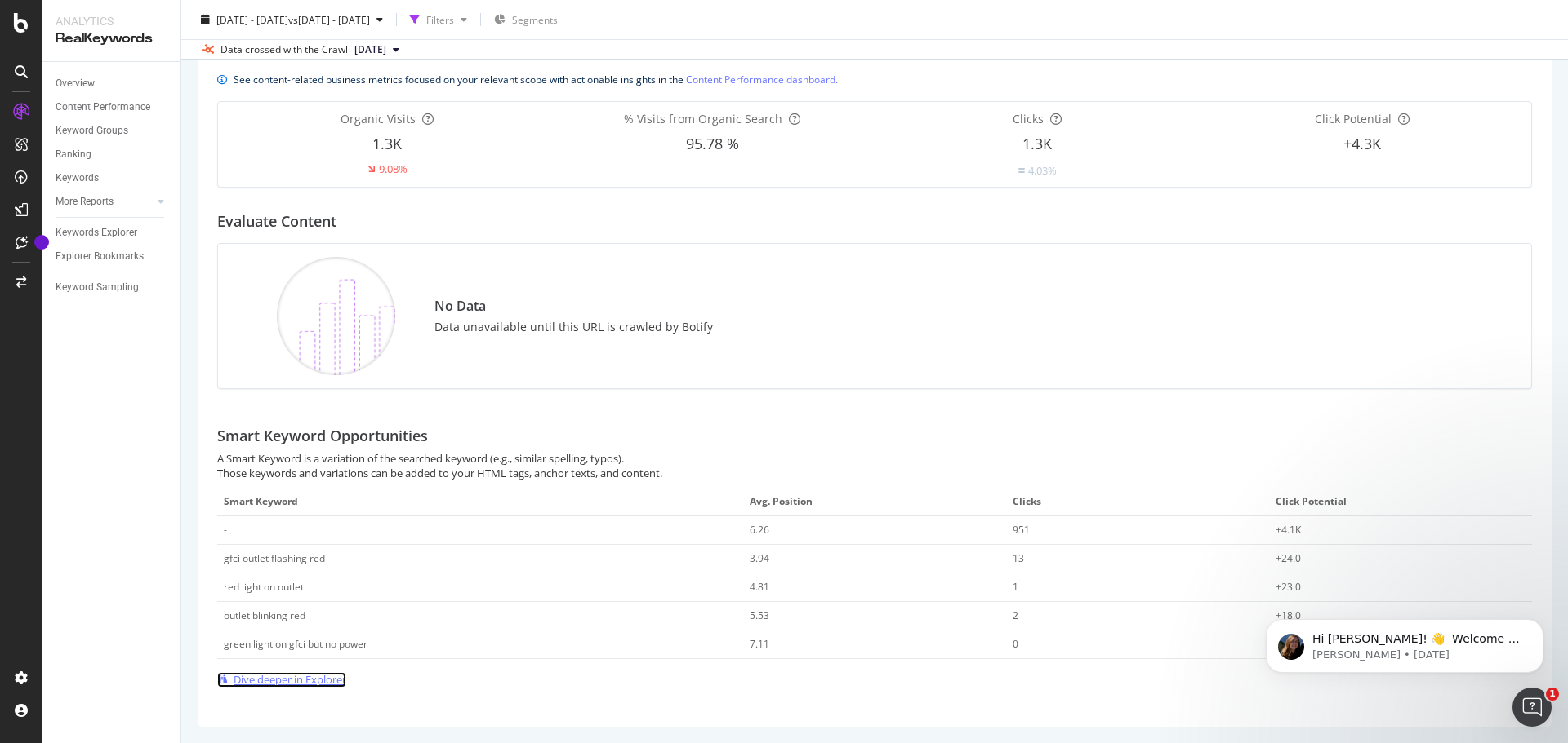
click at [323, 680] on span "Dive deeper in Explorer" at bounding box center [289, 680] width 113 height 15
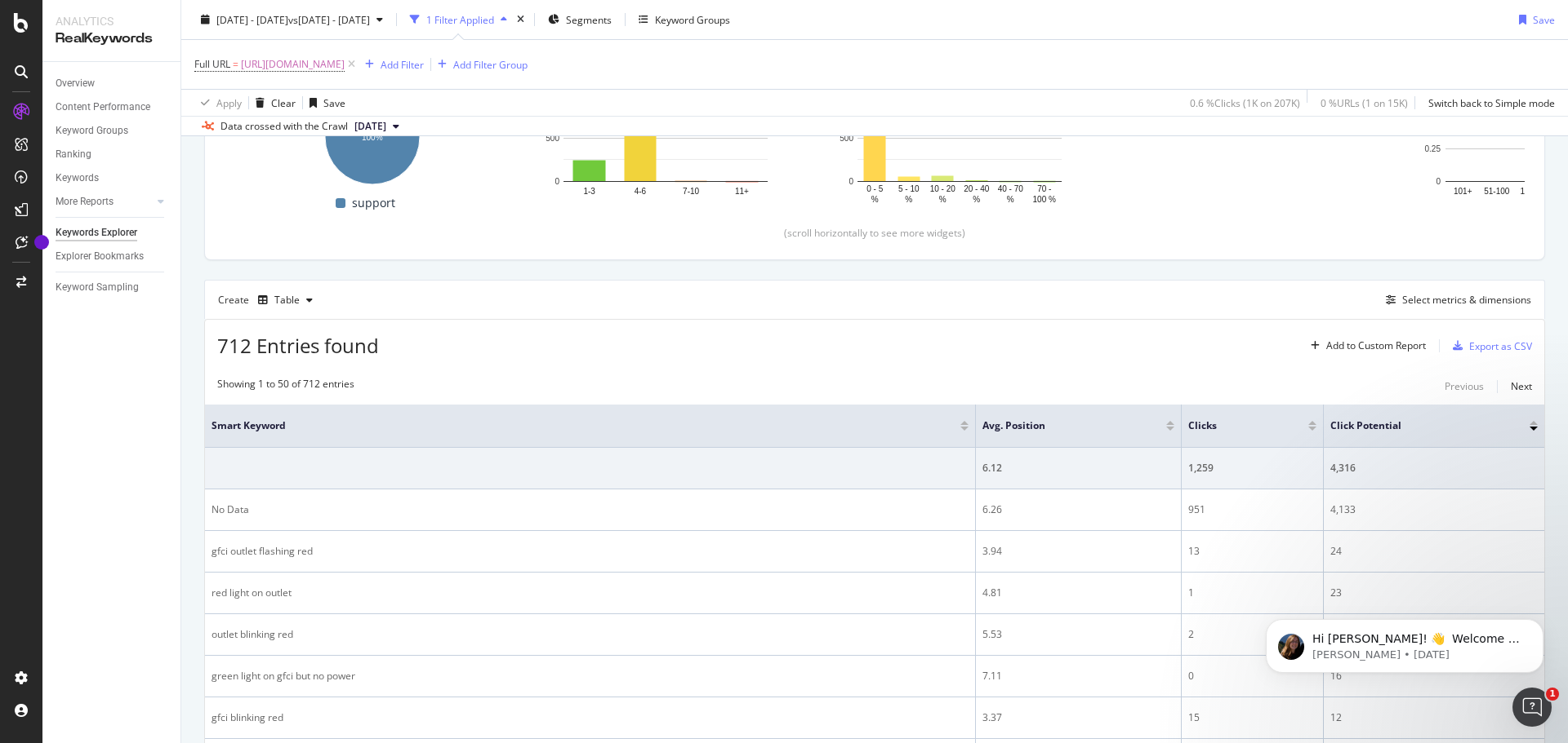
scroll to position [298, 0]
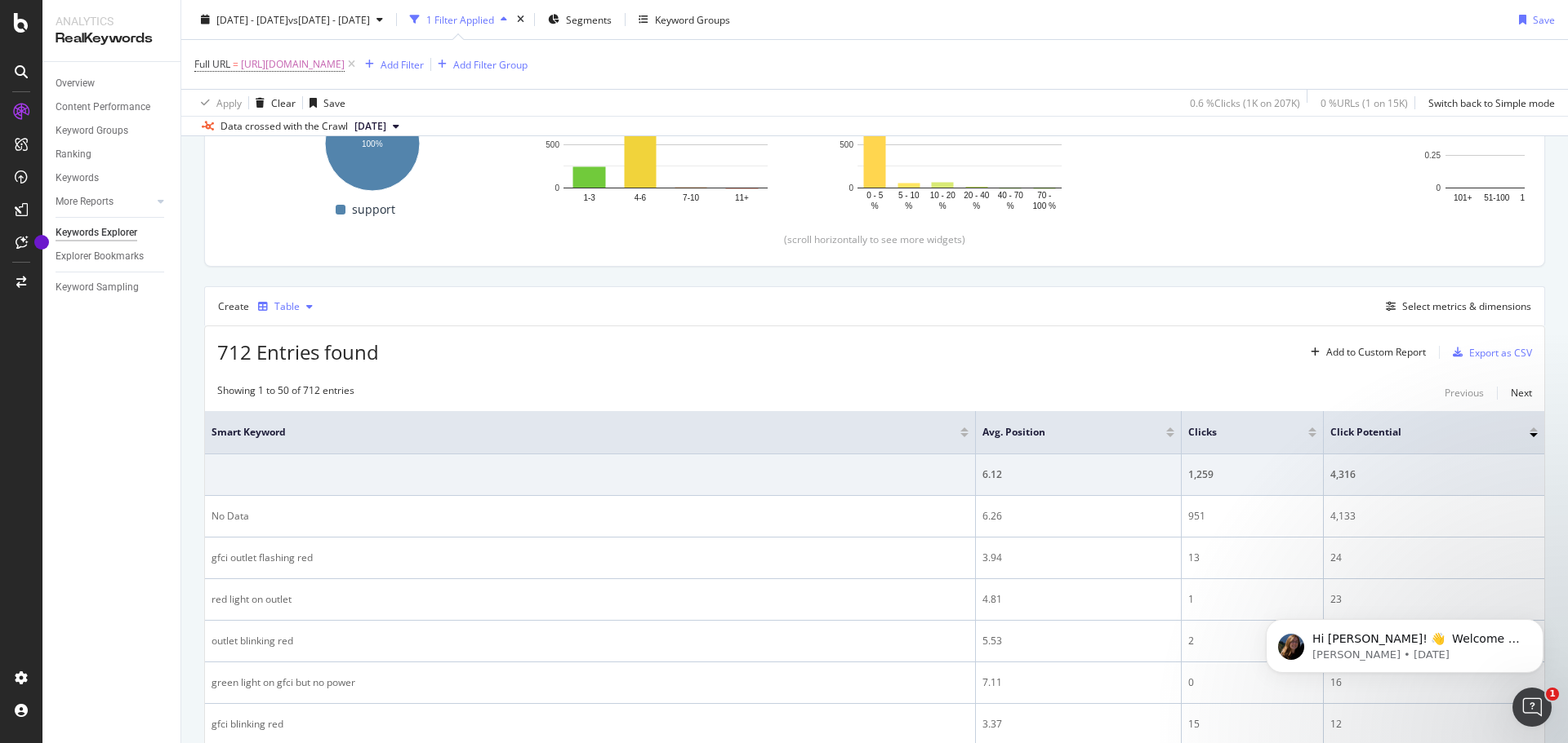
click at [265, 304] on icon "button" at bounding box center [262, 306] width 10 height 10
click at [270, 358] on div "Trend" at bounding box center [295, 361] width 74 height 21
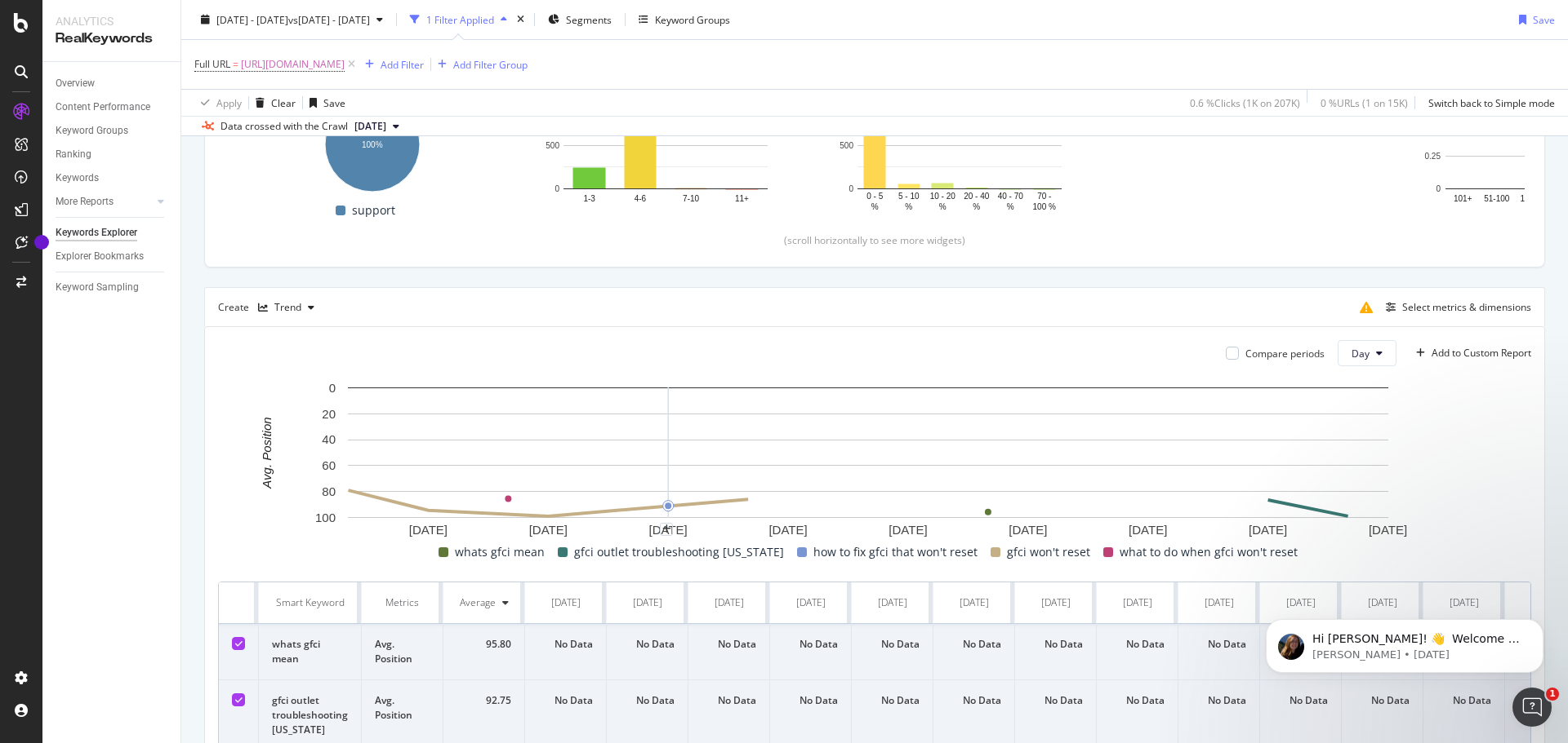
scroll to position [277, 0]
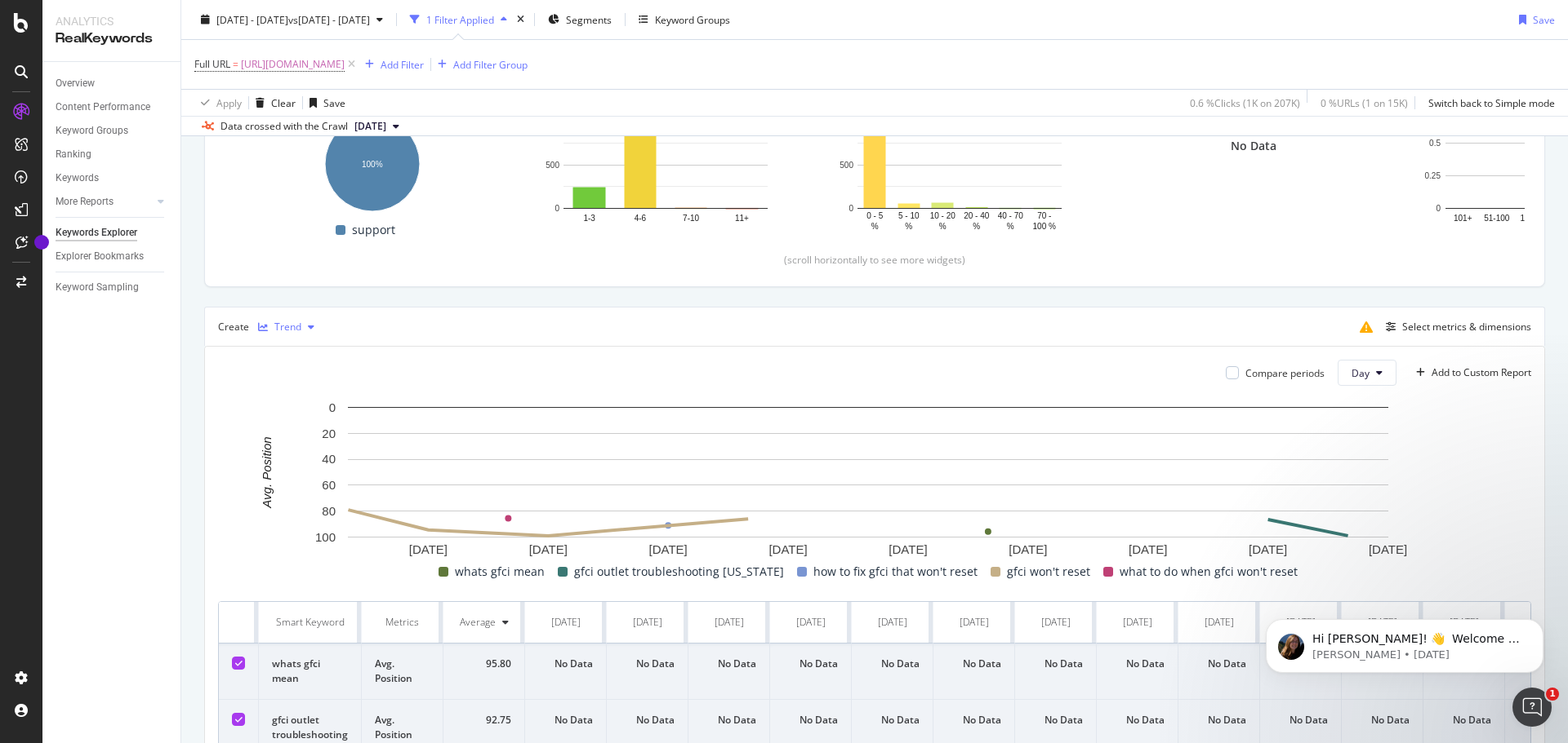
click at [296, 324] on div "Trend" at bounding box center [287, 327] width 27 height 10
click at [294, 439] on div "Bar" at bounding box center [299, 435] width 16 height 14
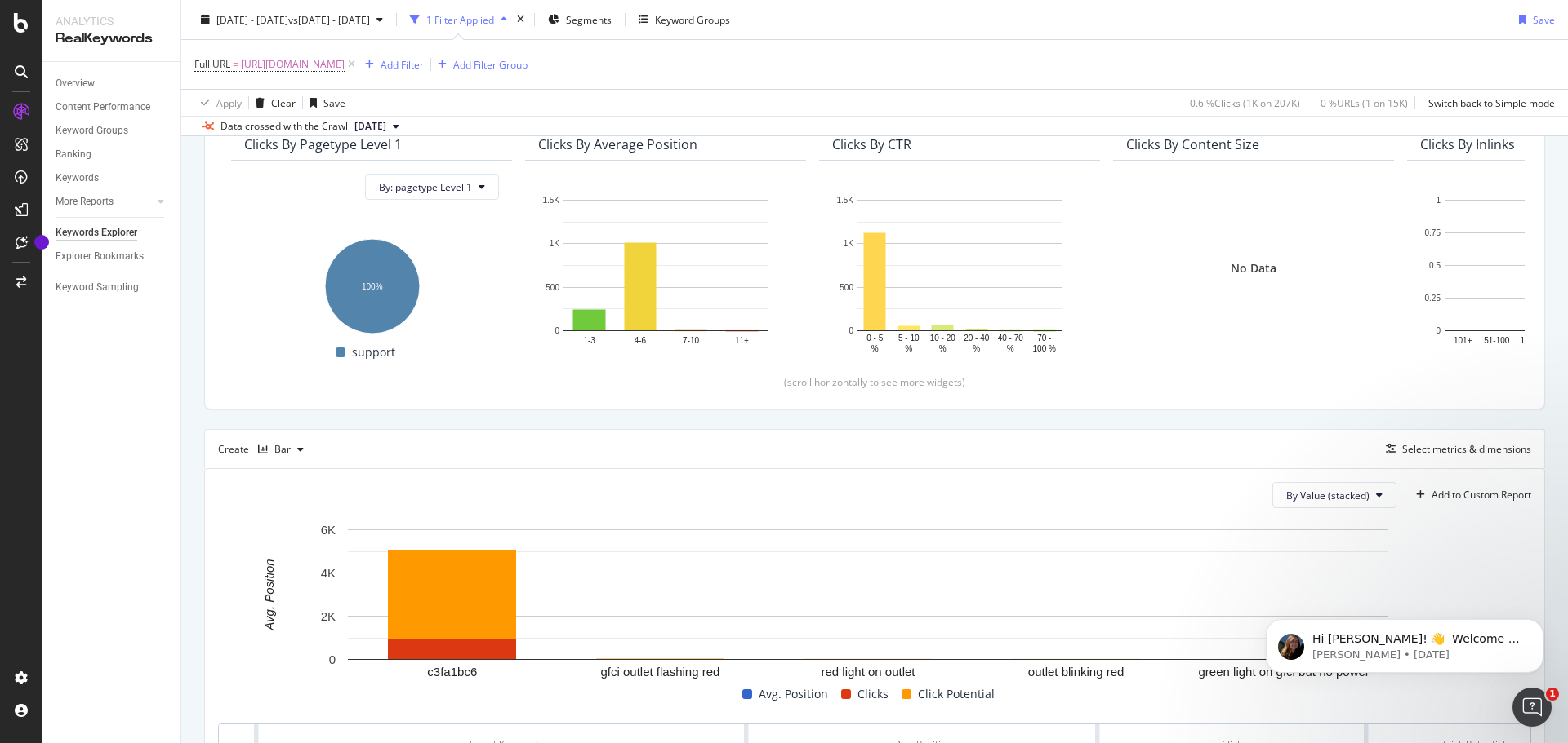
scroll to position [133, 0]
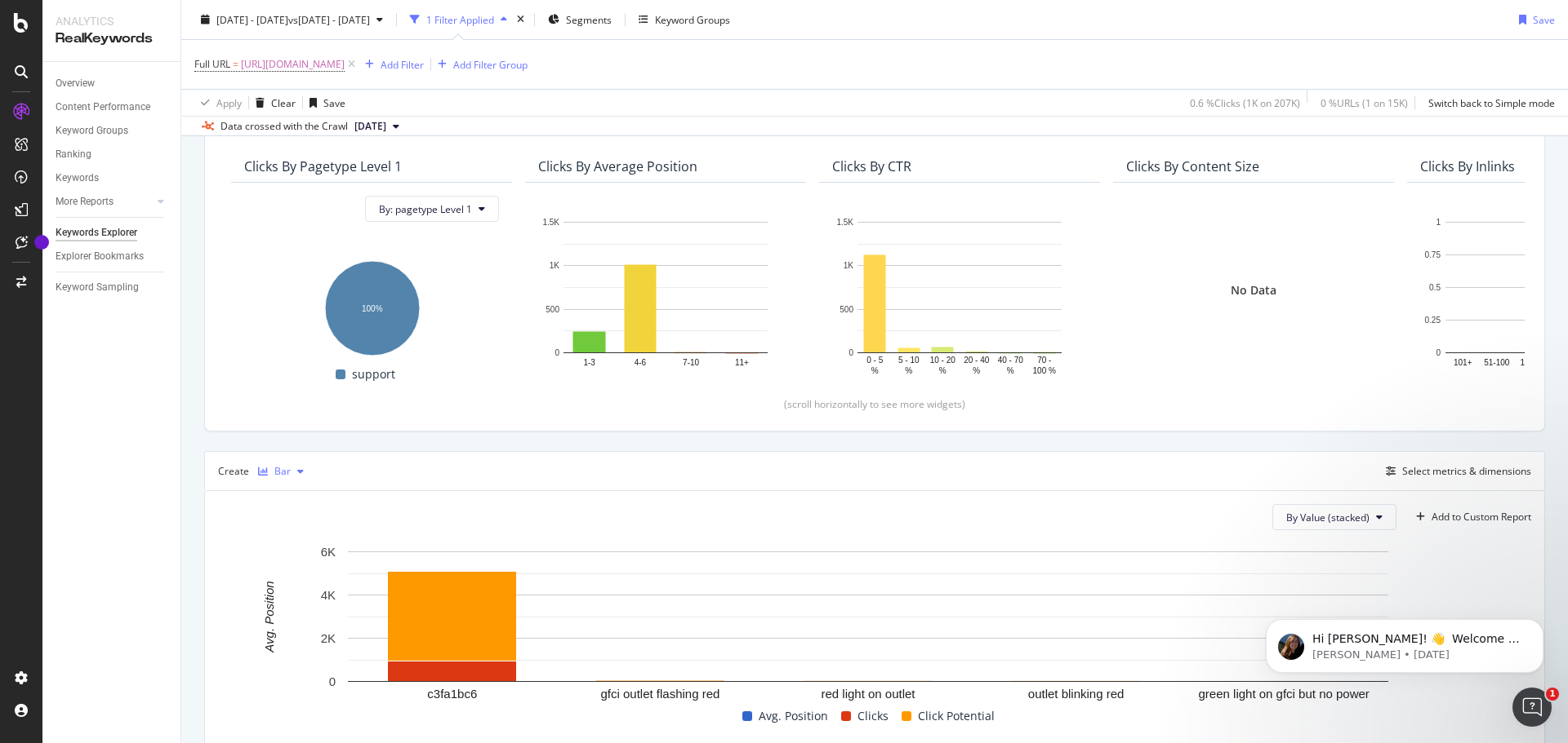
click at [284, 474] on div "Bar" at bounding box center [282, 471] width 16 height 10
click at [300, 621] on div "Table Trend Series Bar Pie KPI" at bounding box center [295, 566] width 74 height 156
click at [303, 632] on div "KPI" at bounding box center [297, 634] width 14 height 14
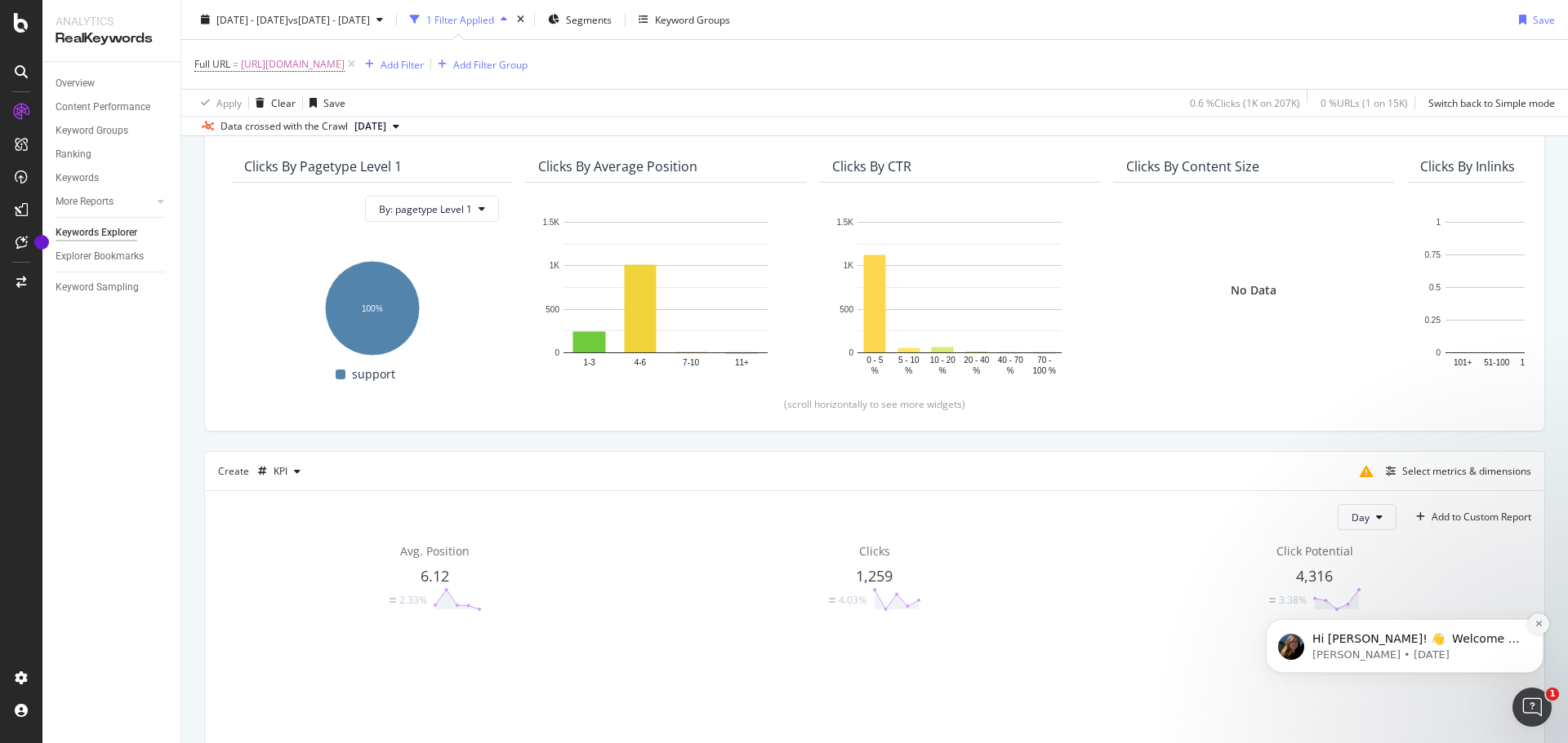
click at [1537, 622] on icon "Dismiss notification" at bounding box center [1539, 624] width 9 height 9
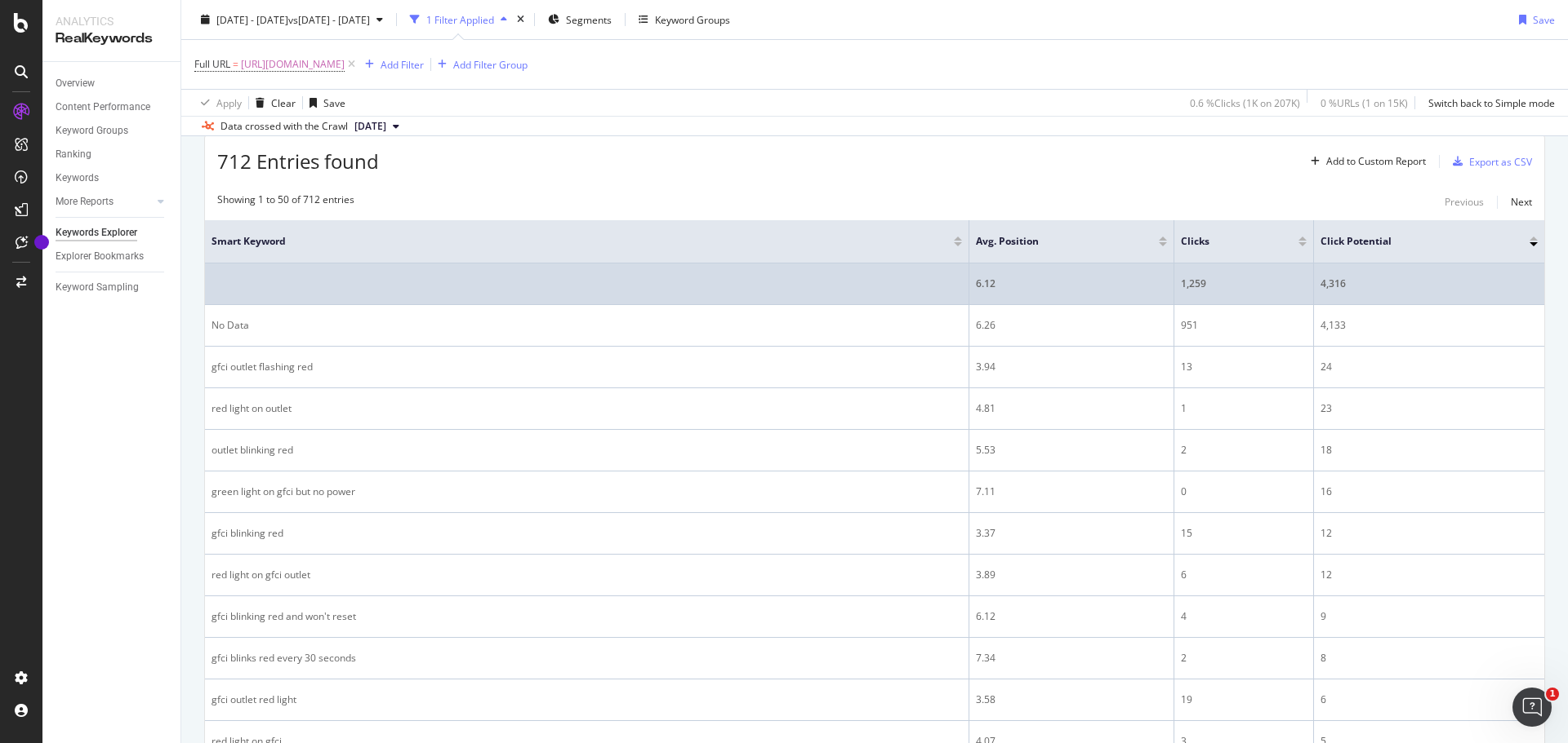
scroll to position [490, 0]
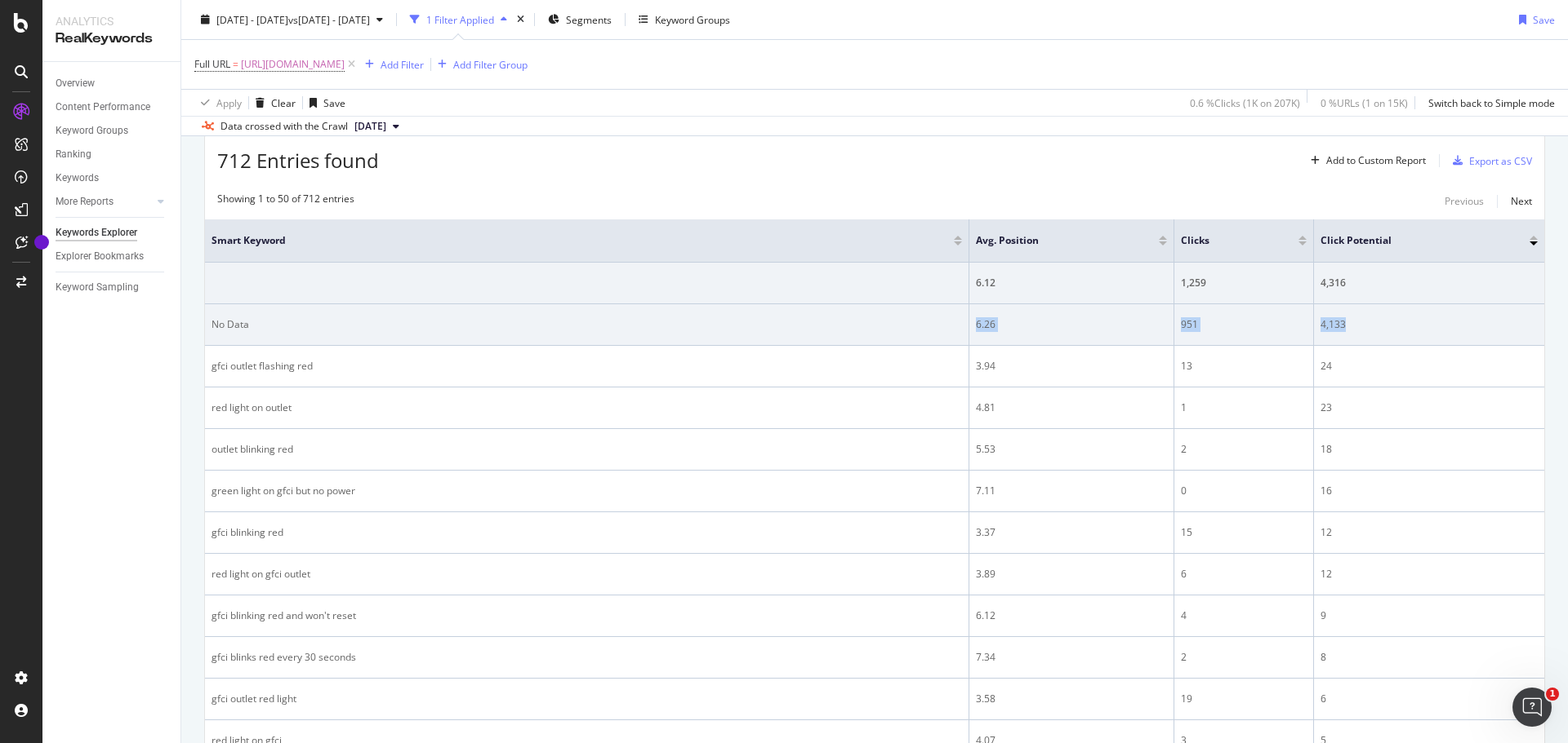
drag, startPoint x: 1347, startPoint y: 321, endPoint x: 928, endPoint y: 322, distance: 419.0
click at [929, 322] on tr "No Data 6.26 951 4,133" at bounding box center [874, 325] width 1339 height 41
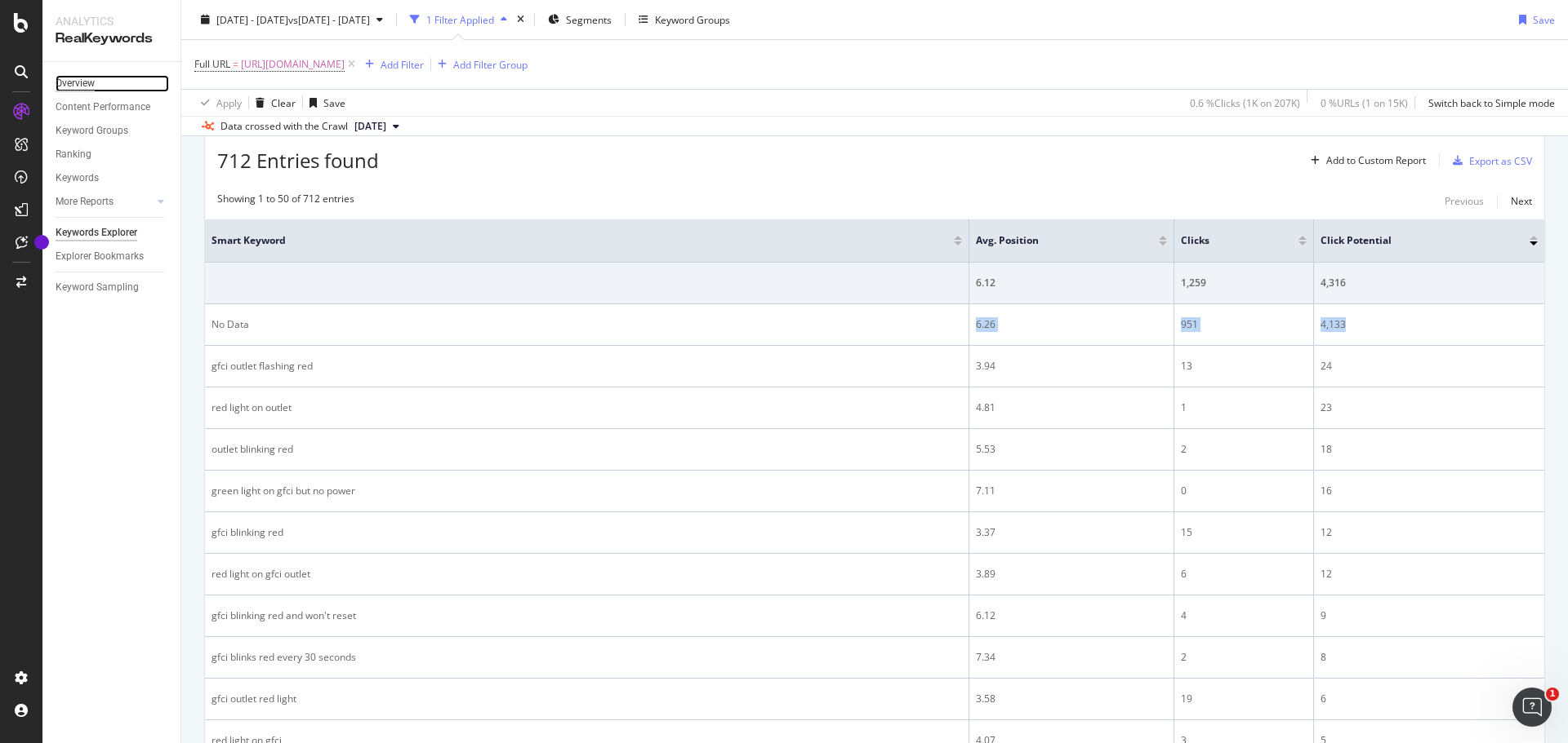
click at [84, 83] on div "Overview" at bounding box center [75, 83] width 39 height 17
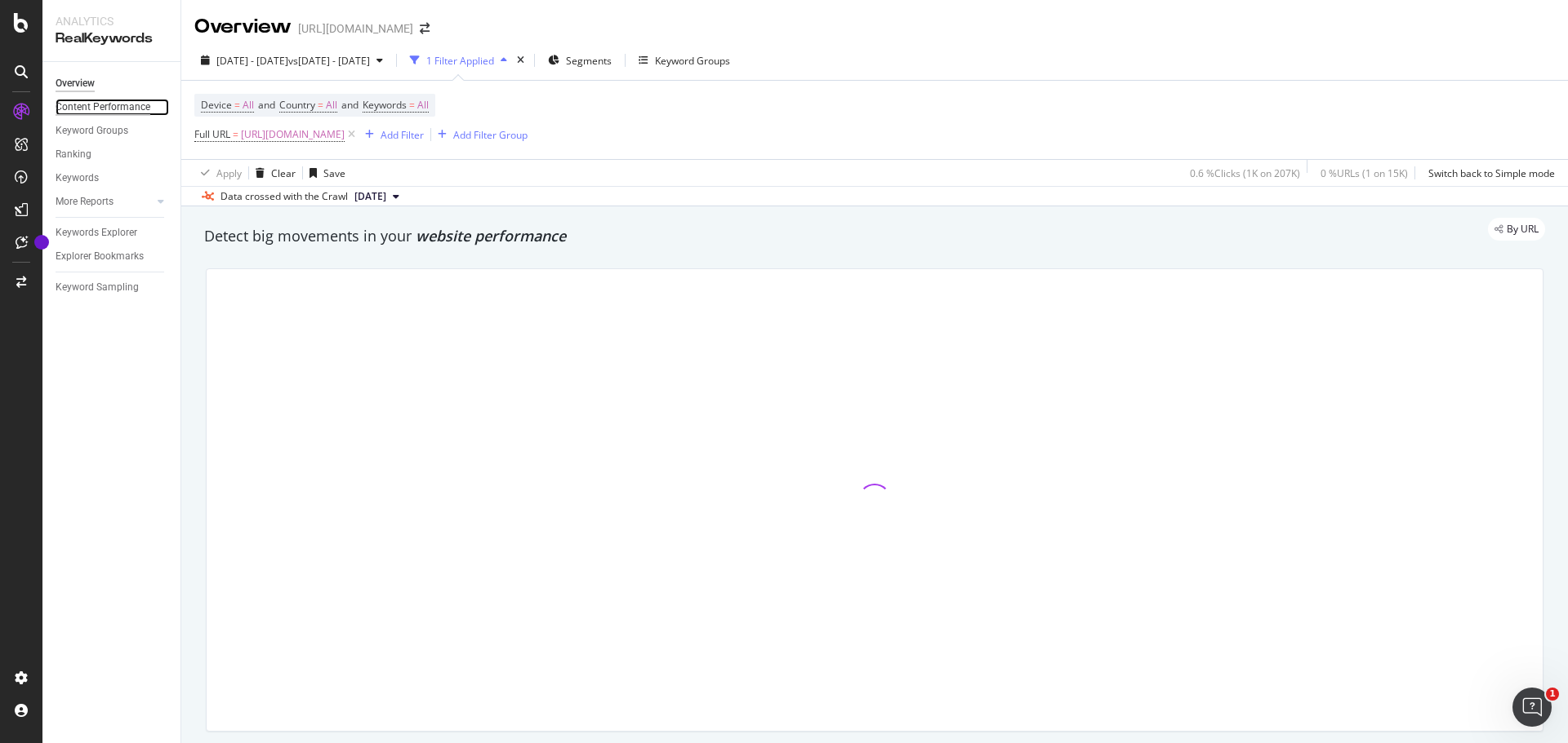
click at [83, 109] on div "Content Performance" at bounding box center [103, 107] width 95 height 17
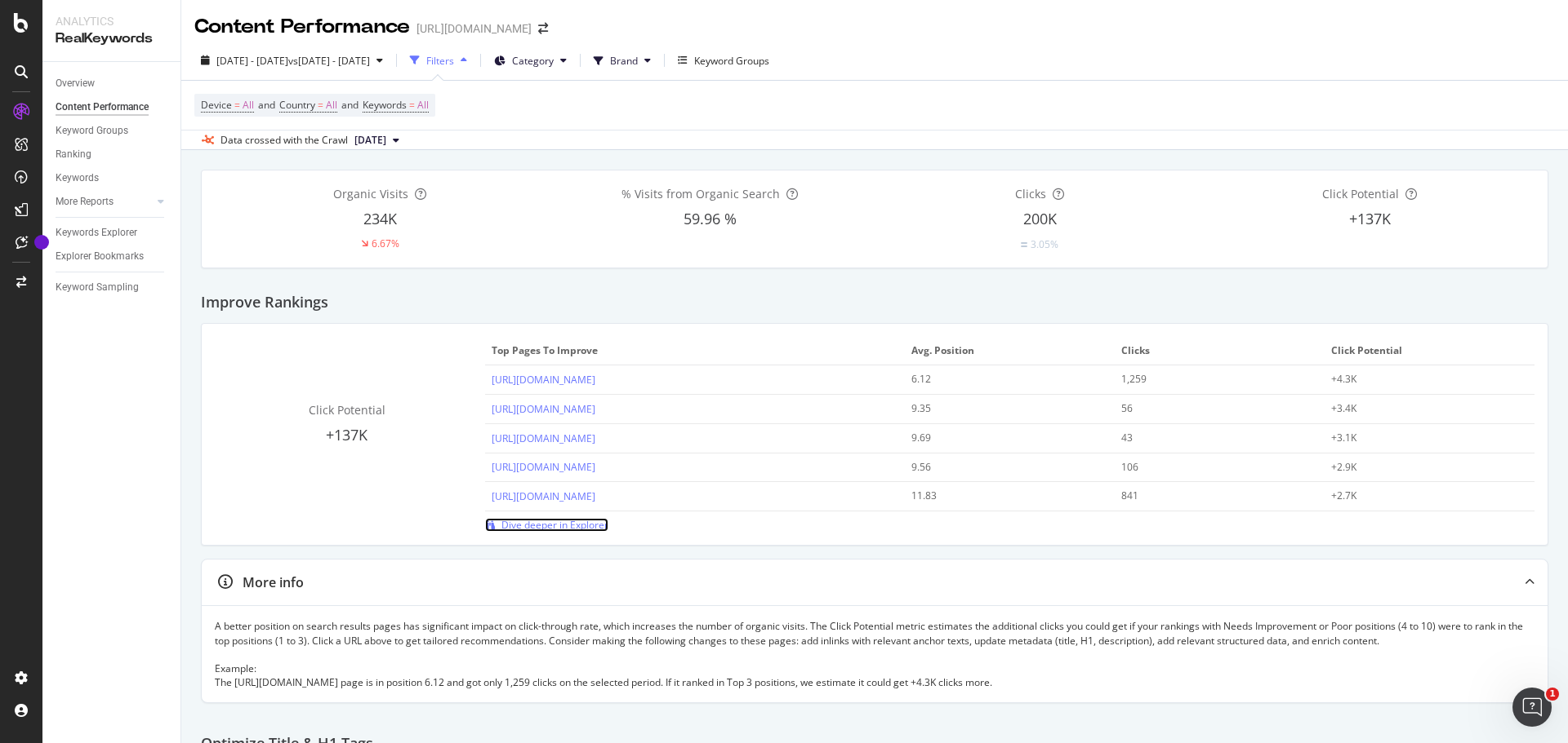
click at [569, 534] on div "Click Potential +137K Top pages to improve Avg. Position Clicks Click Potential…" at bounding box center [874, 435] width 1345 height 222
click at [561, 524] on span "Dive deeper in Explorer" at bounding box center [554, 524] width 107 height 14
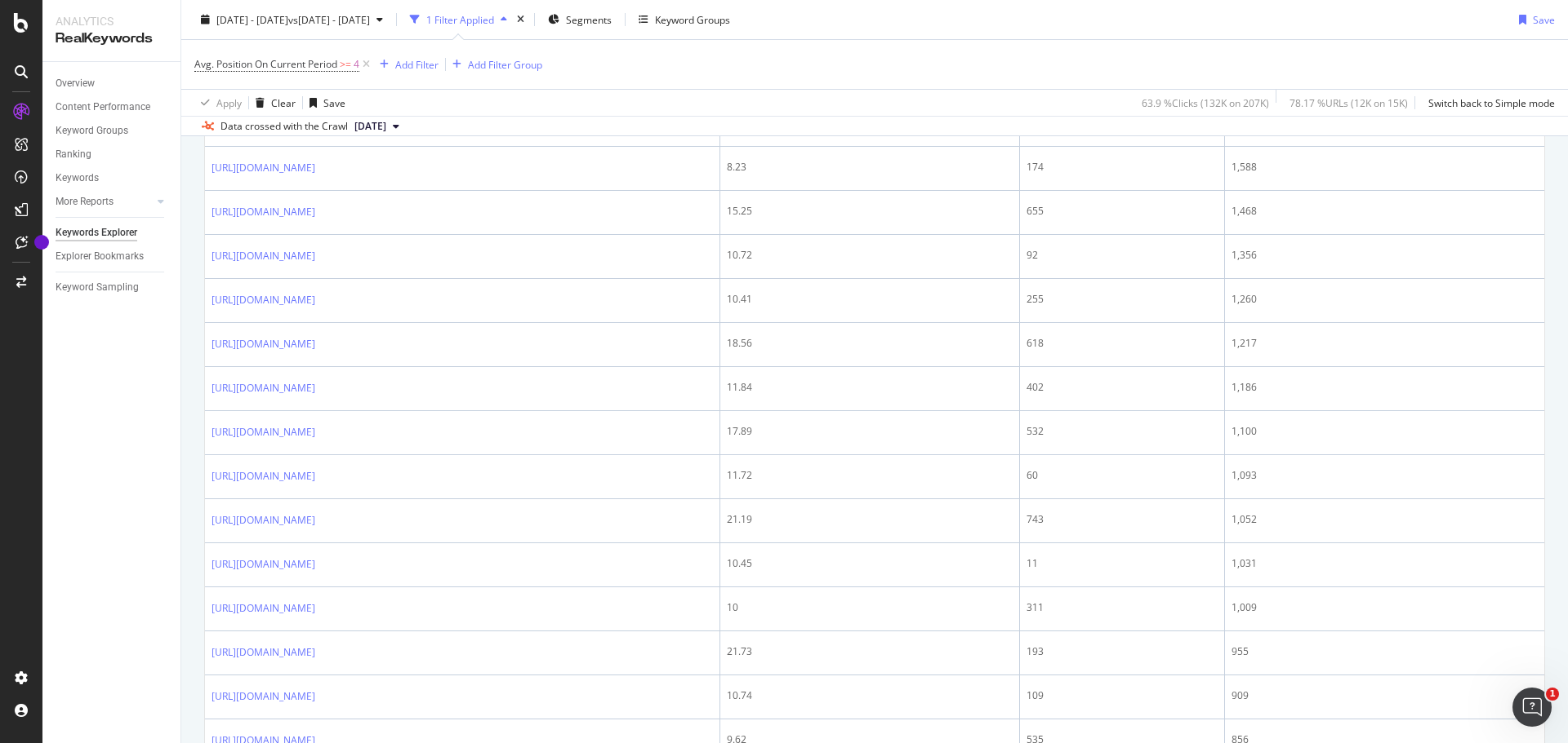
scroll to position [1142, 0]
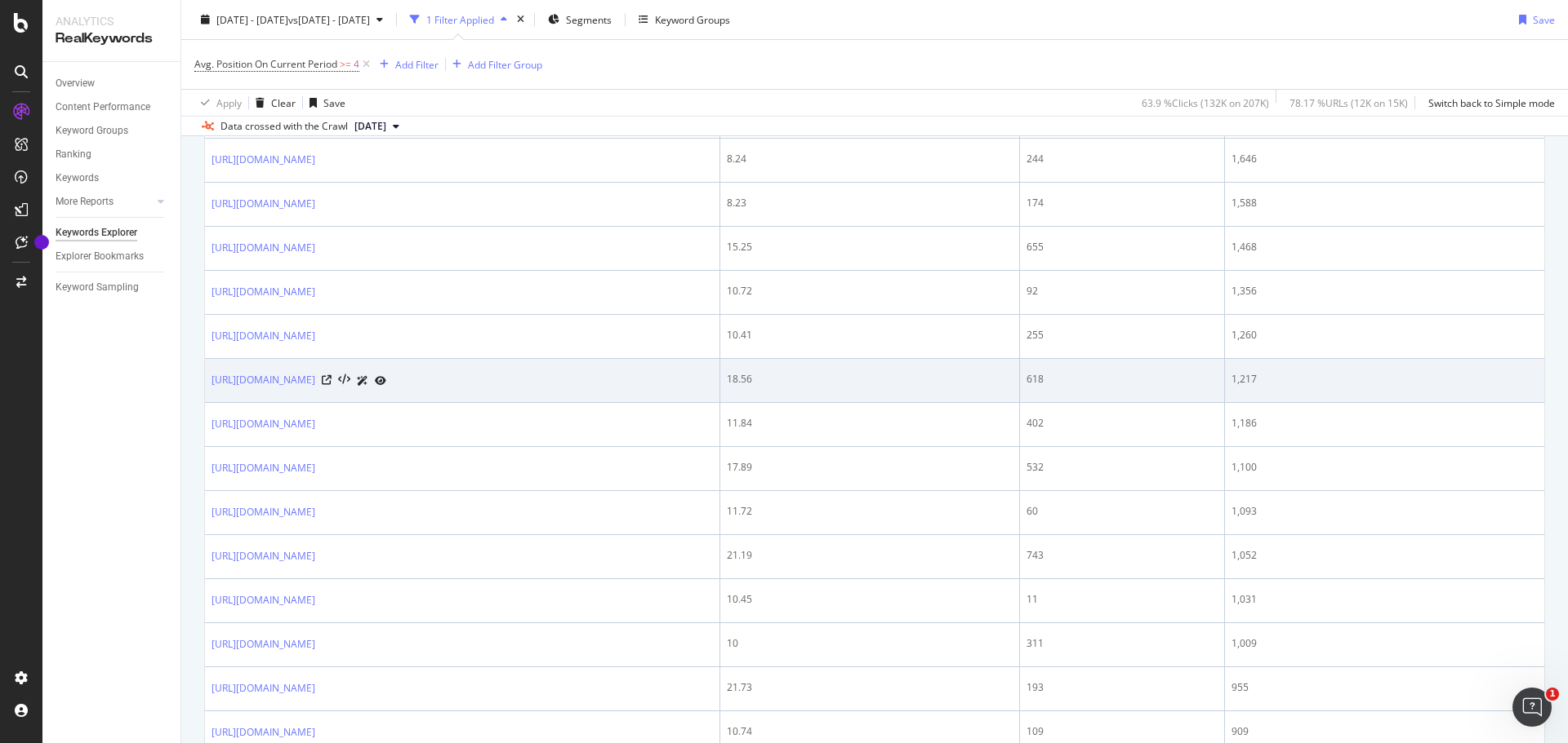
click at [369, 378] on icon at bounding box center [362, 381] width 12 height 10
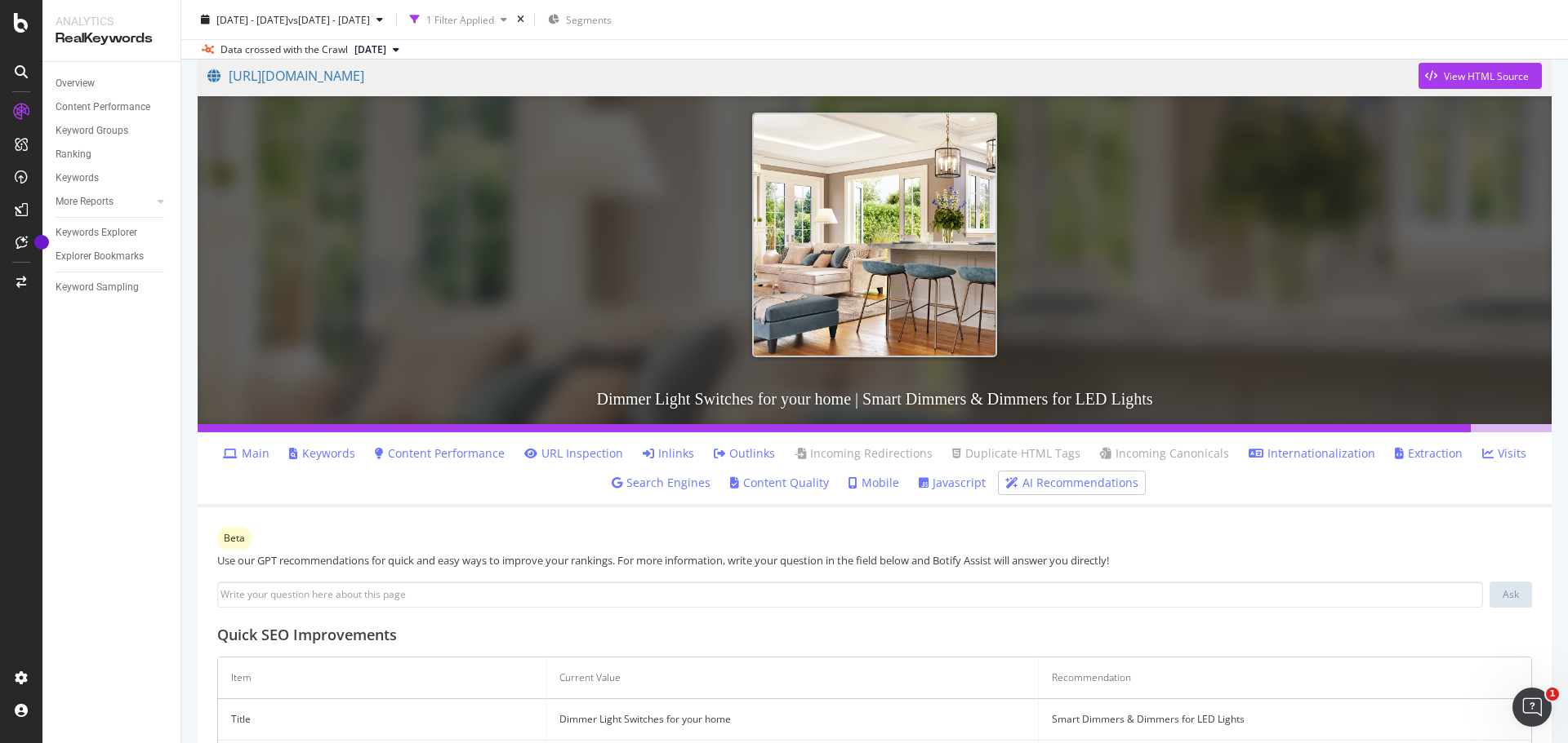
scroll to position [51, 0]
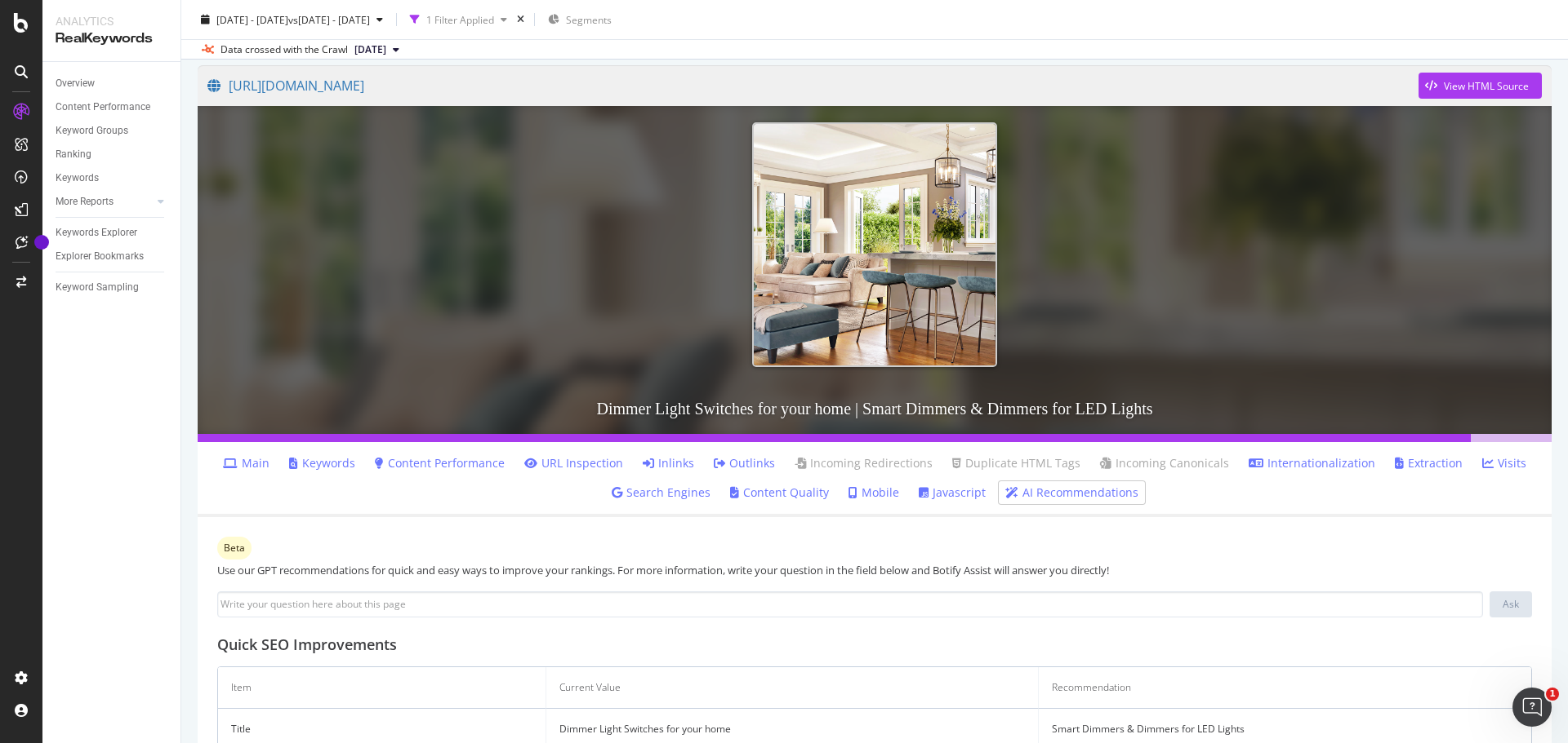
click at [476, 464] on link "Content Performance" at bounding box center [440, 464] width 130 height 16
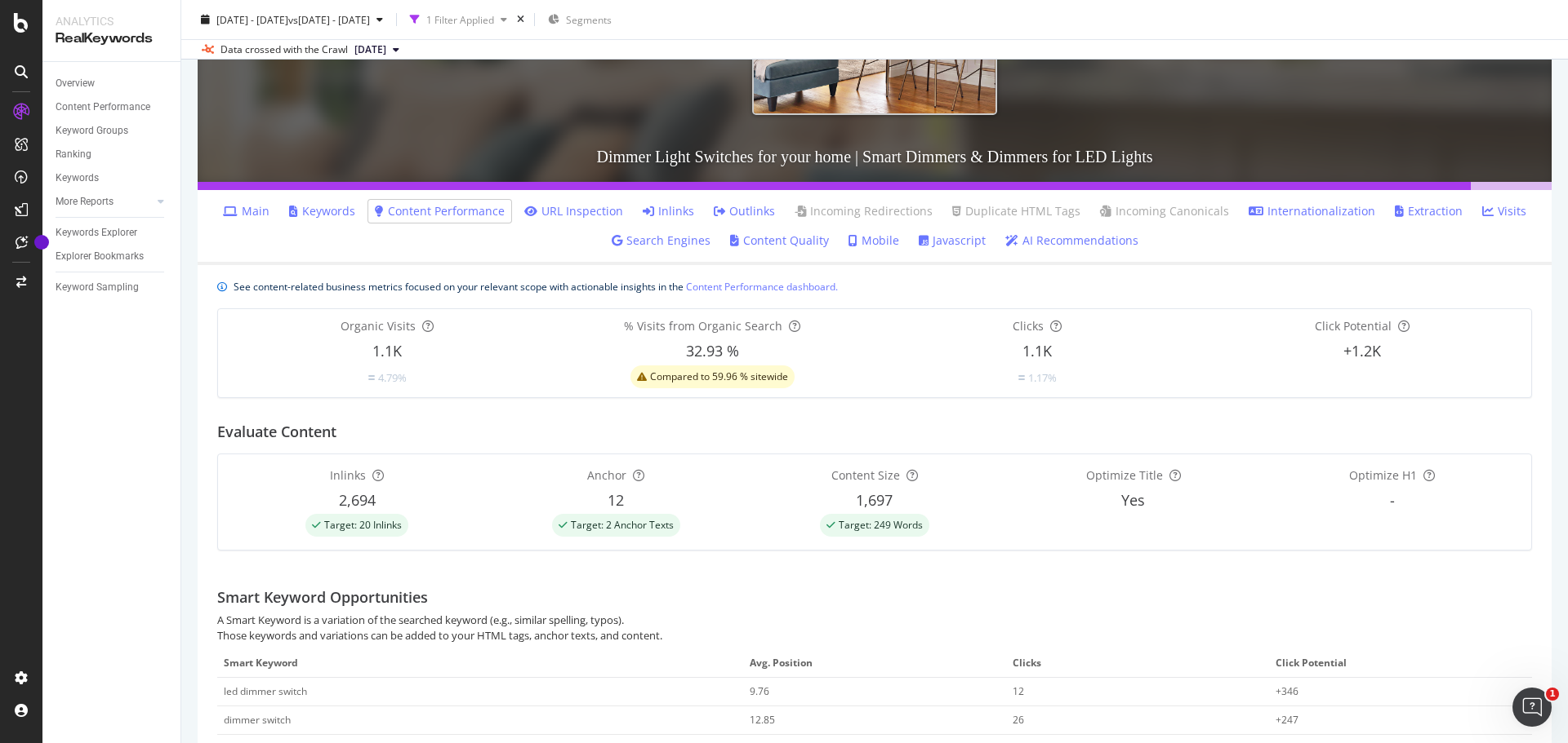
scroll to position [280, 0]
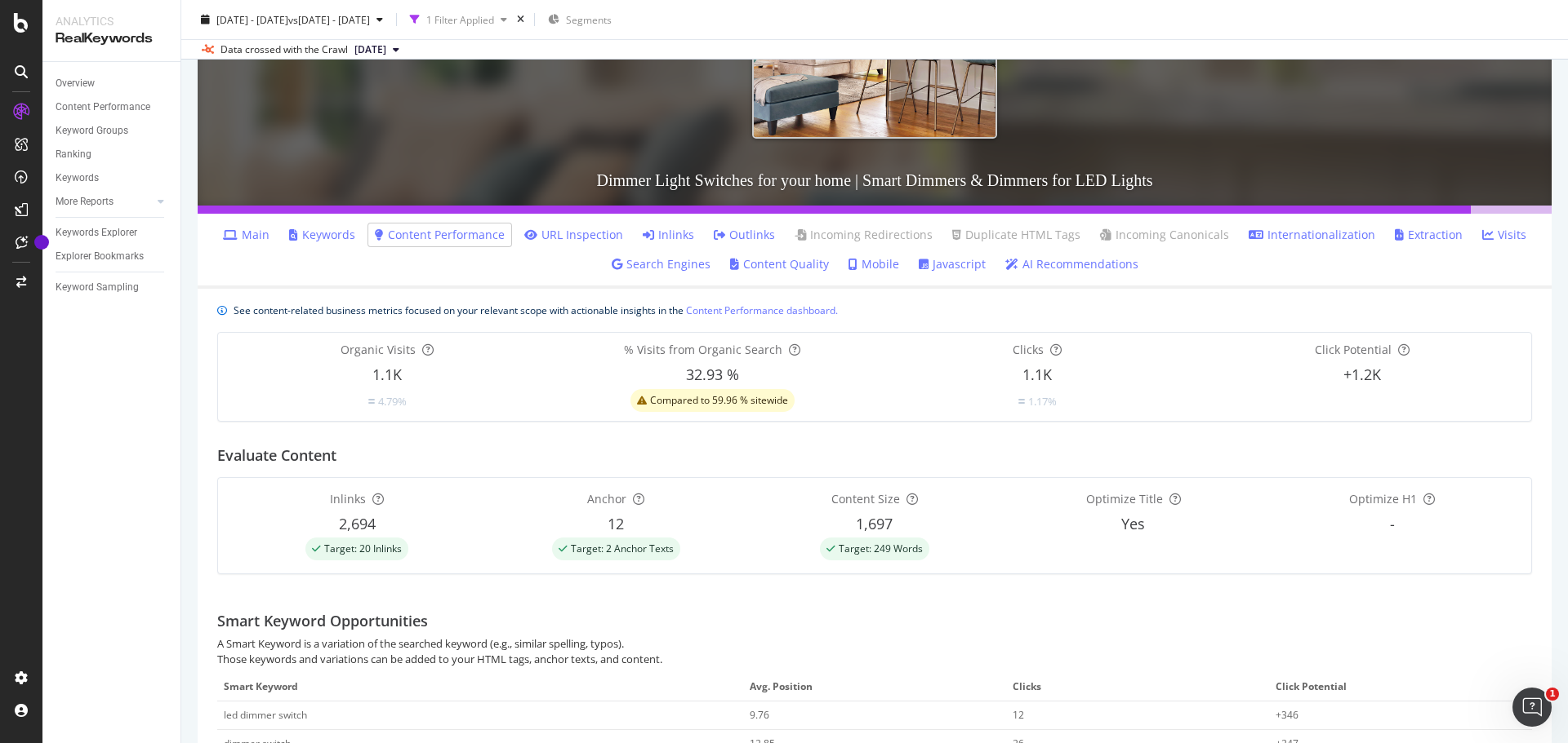
click at [743, 261] on link "Content Quality" at bounding box center [779, 265] width 99 height 16
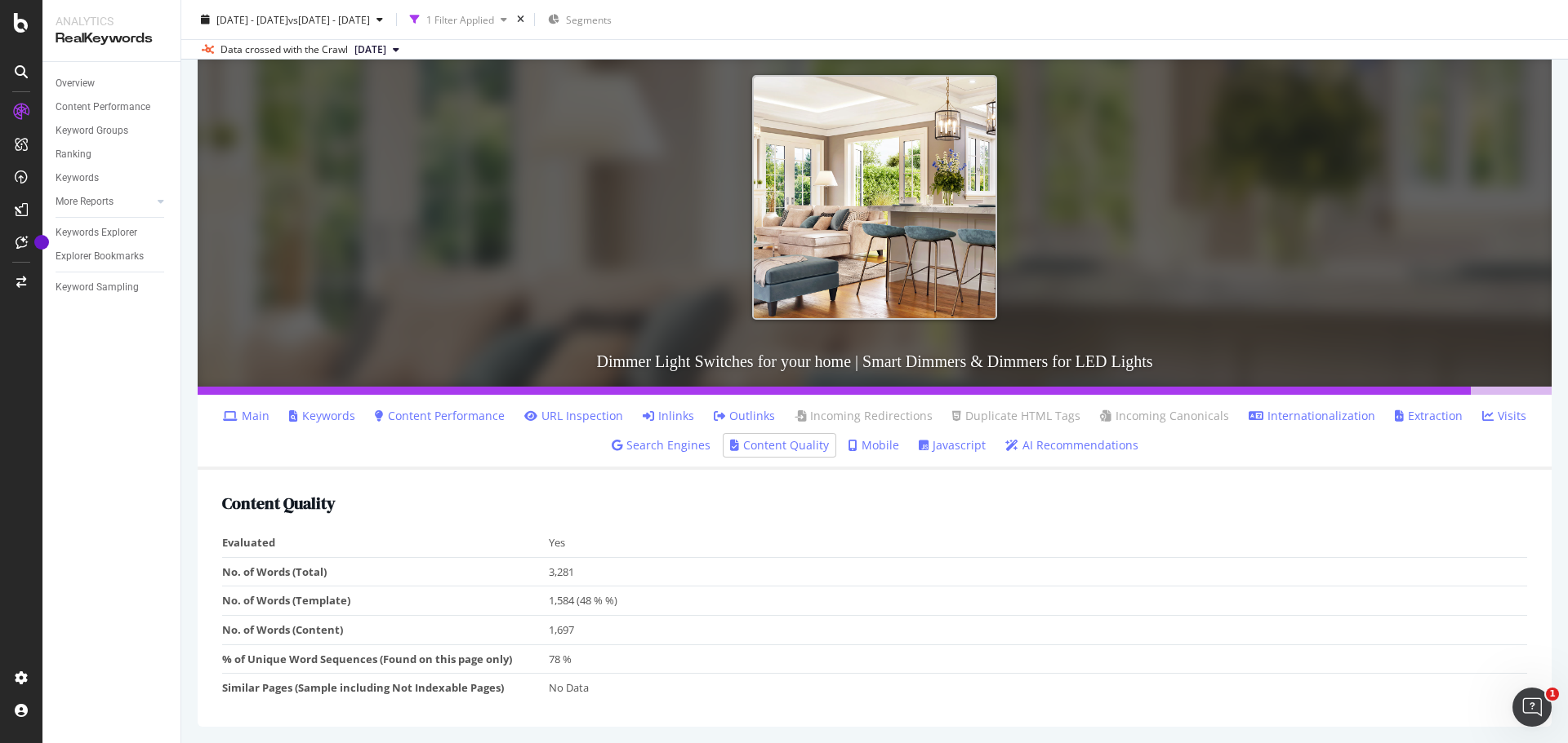
scroll to position [99, 0]
click at [665, 448] on link "Search Engines" at bounding box center [661, 446] width 99 height 16
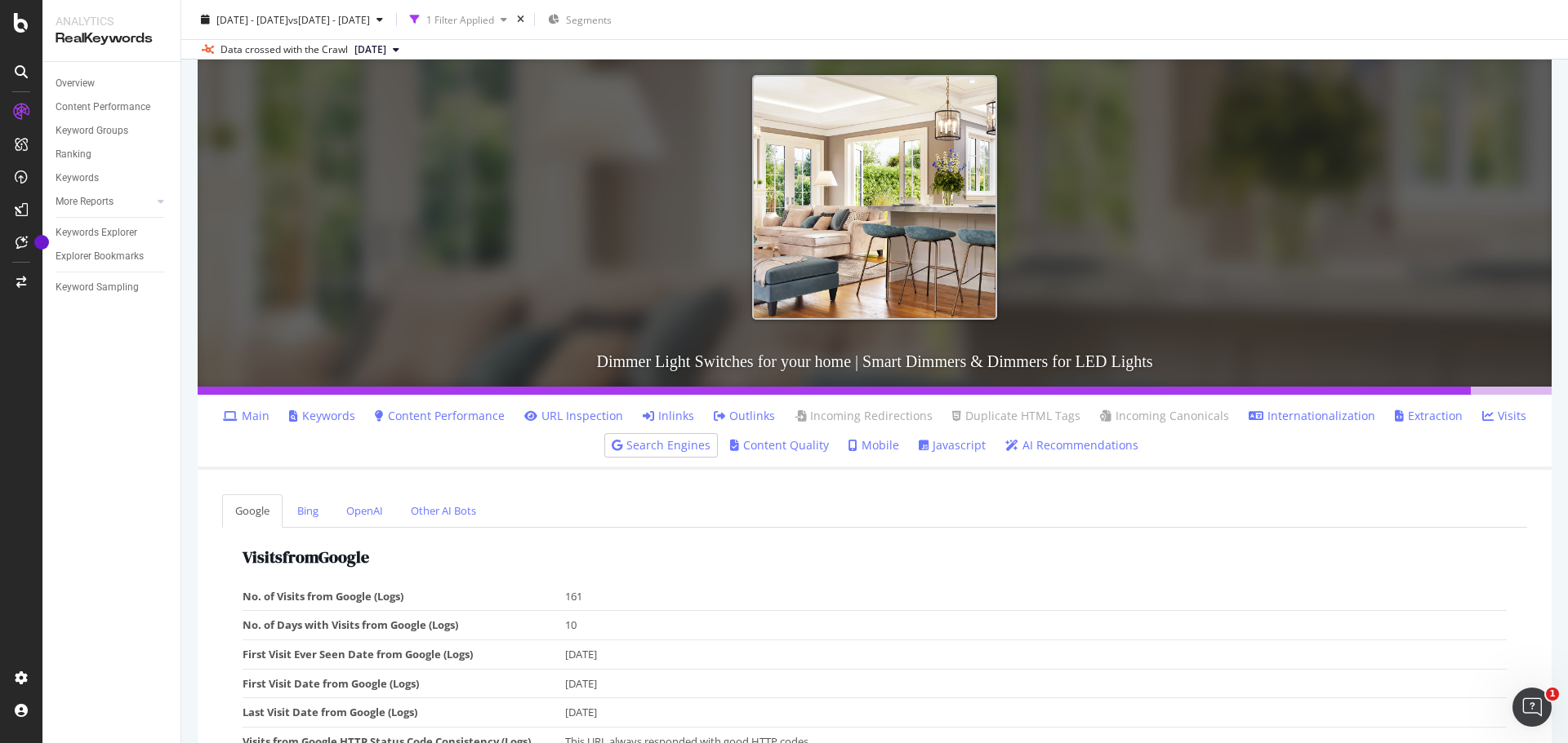
click at [662, 448] on link "Search Engines" at bounding box center [661, 446] width 99 height 16
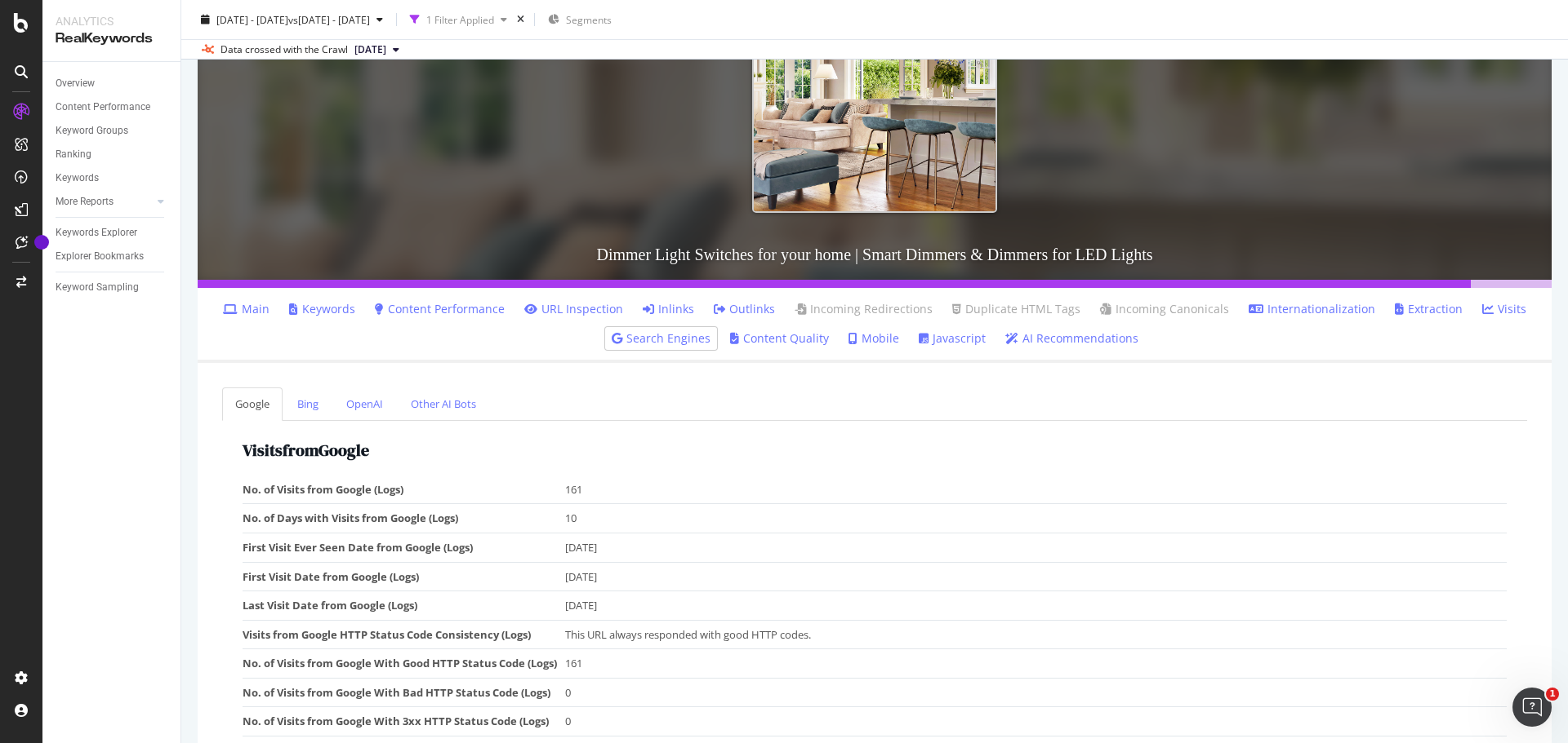
scroll to position [180, 0]
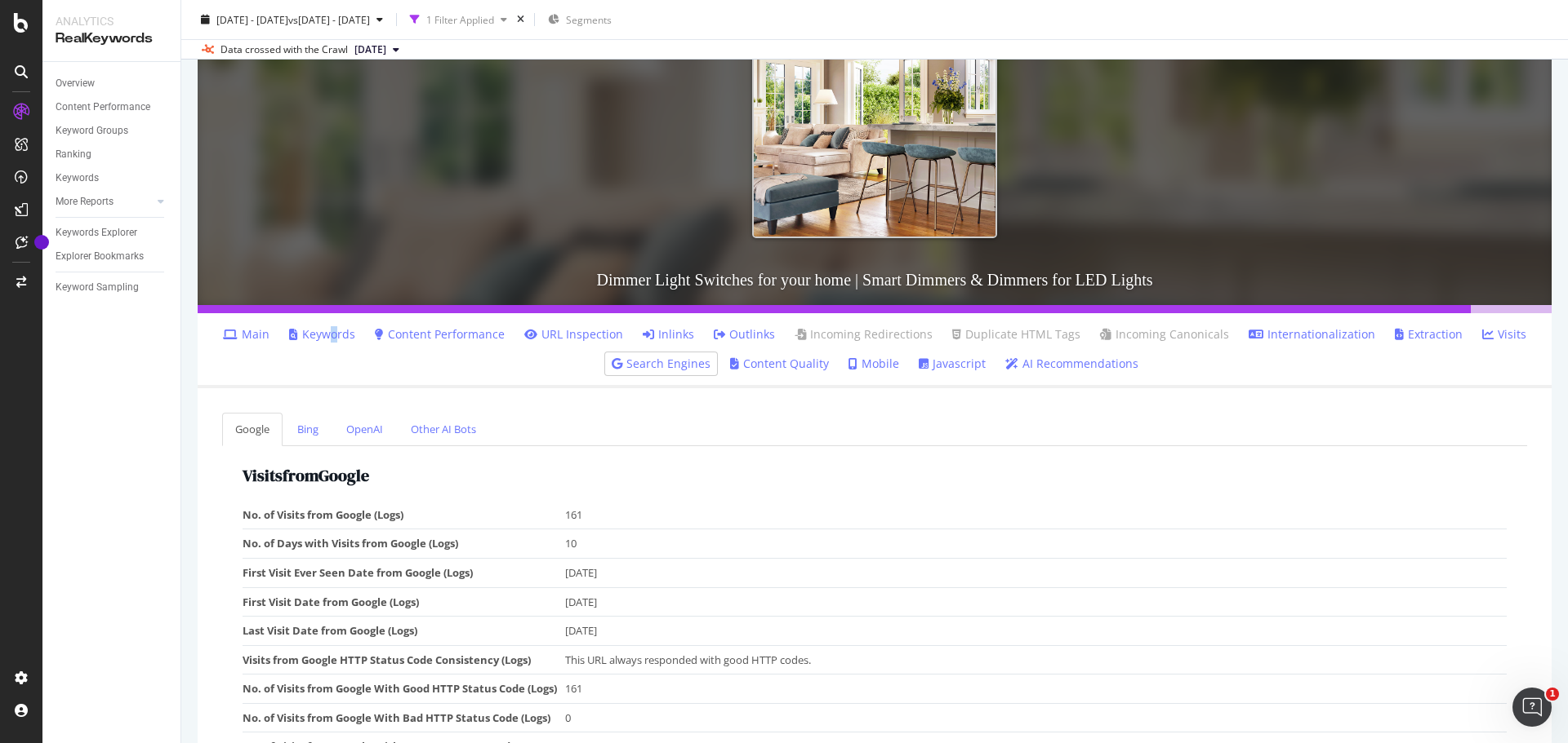
click at [341, 335] on link "Keywords" at bounding box center [322, 334] width 66 height 16
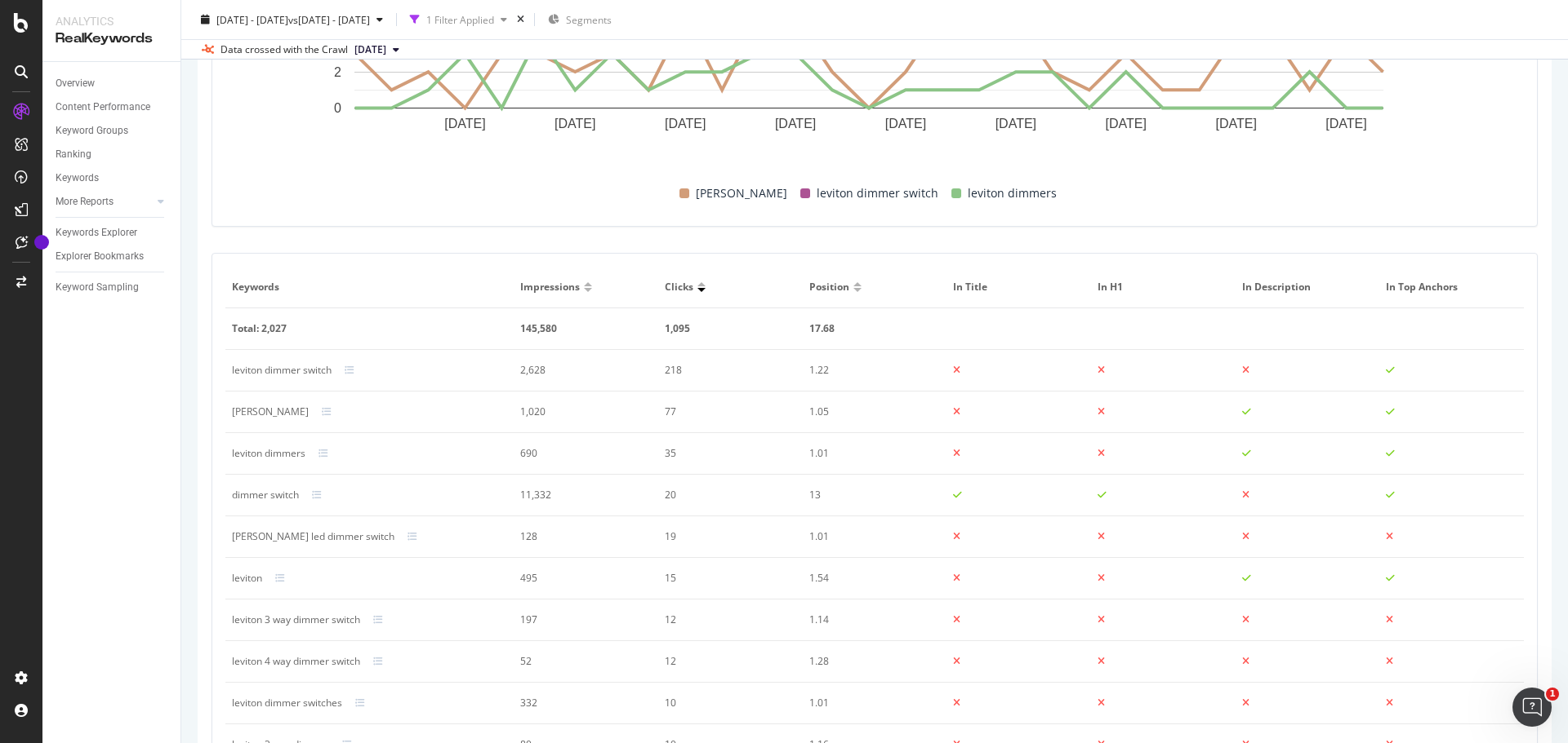
scroll to position [988, 0]
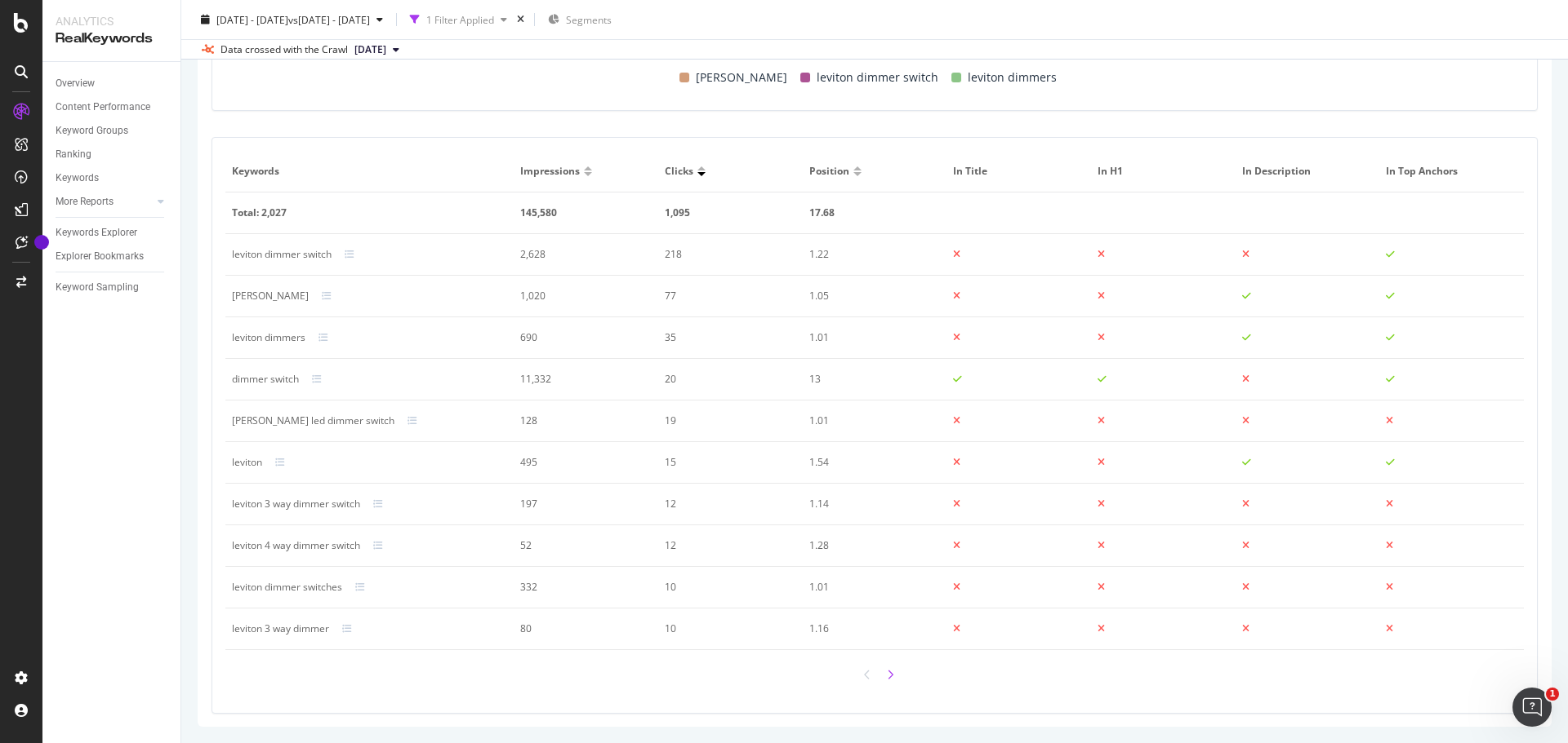
click at [887, 679] on icon at bounding box center [889, 675] width 6 height 11
click at [887, 675] on icon at bounding box center [889, 675] width 6 height 11
click at [887, 677] on icon at bounding box center [889, 675] width 6 height 11
click at [887, 670] on icon at bounding box center [889, 675] width 6 height 11
click at [887, 677] on icon at bounding box center [889, 675] width 6 height 11
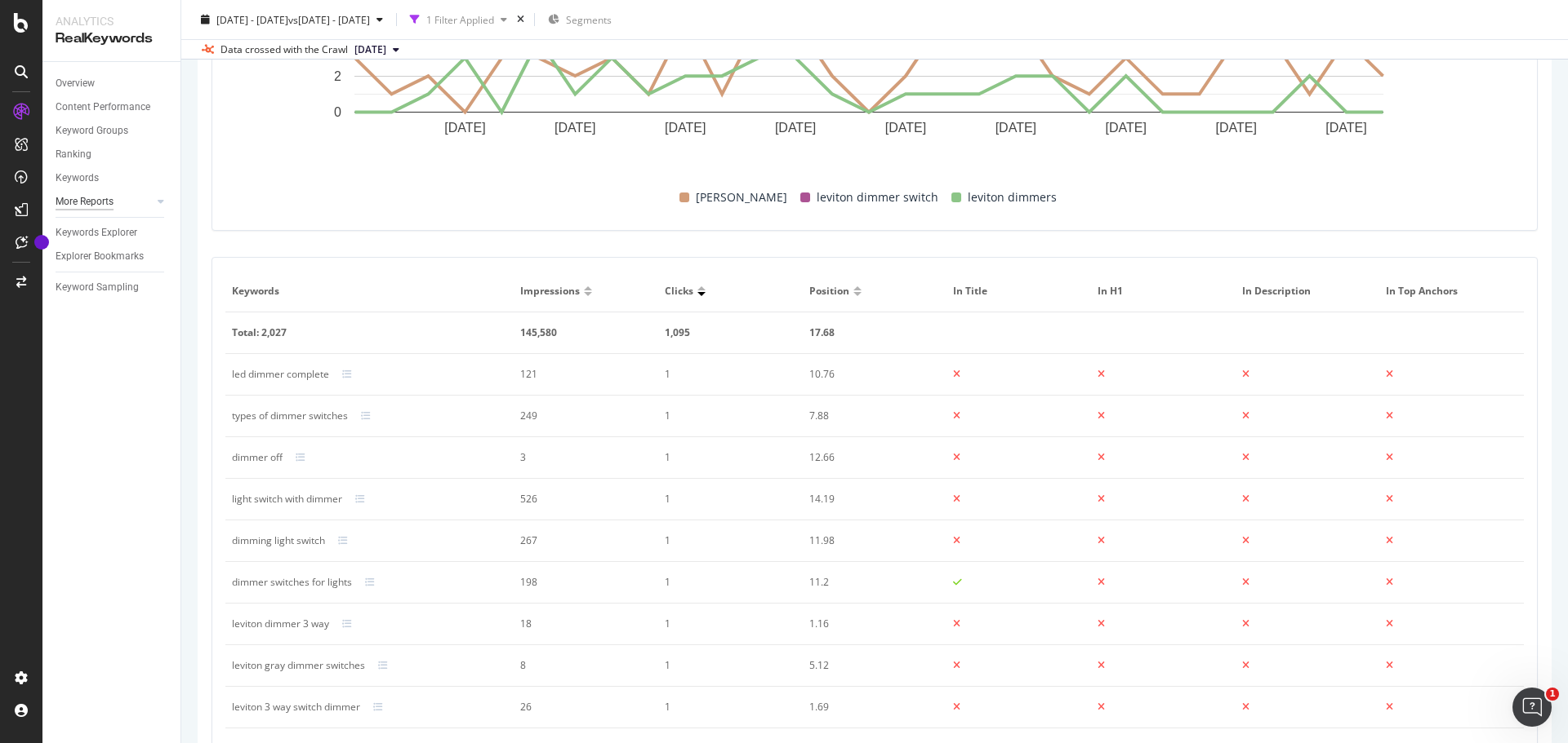
scroll to position [865, 0]
click at [98, 107] on div "Content Performance" at bounding box center [103, 107] width 95 height 17
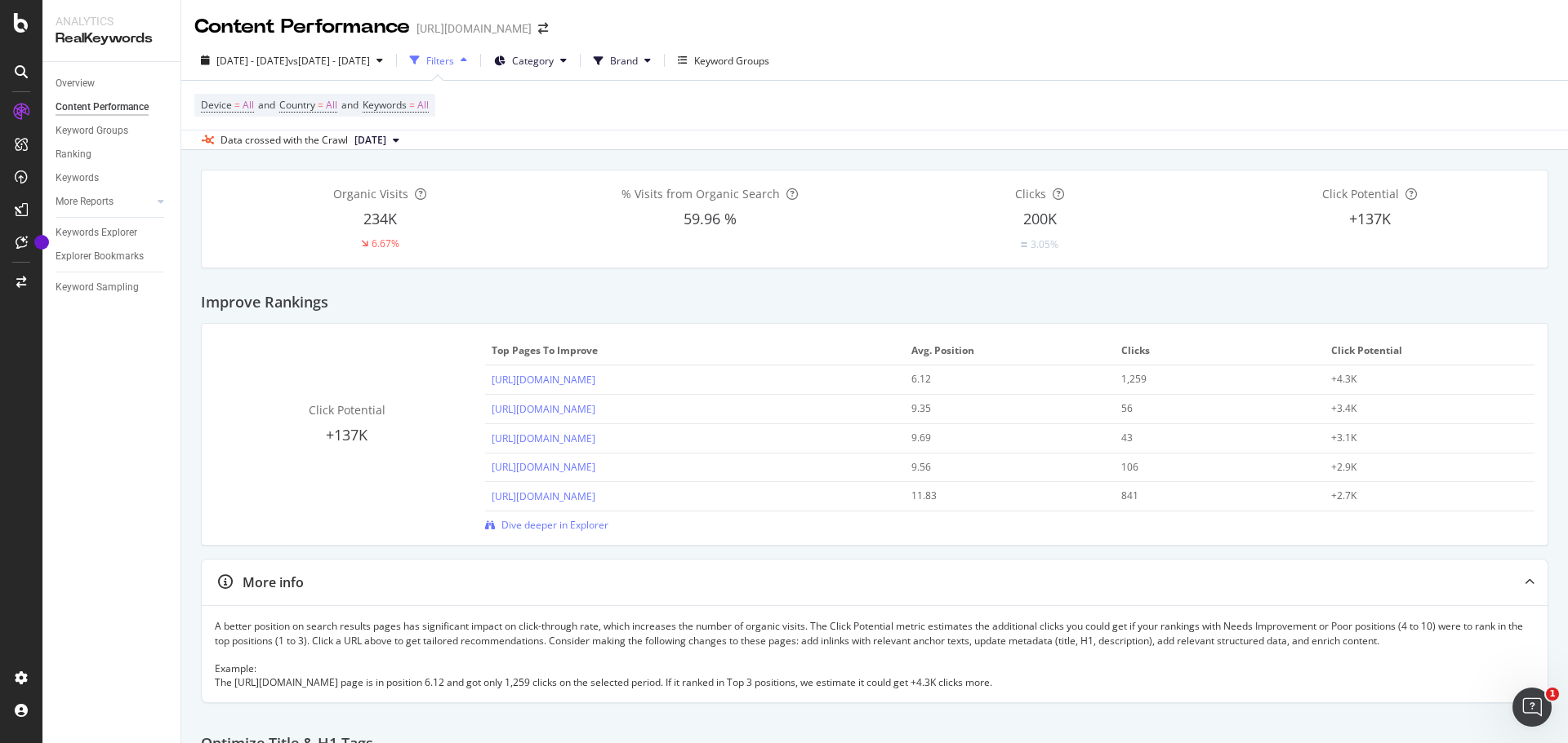
click at [1335, 378] on div "+4.3K" at bounding box center [1419, 379] width 178 height 14
click at [585, 523] on span "Dive deeper in Explorer" at bounding box center [554, 524] width 107 height 14
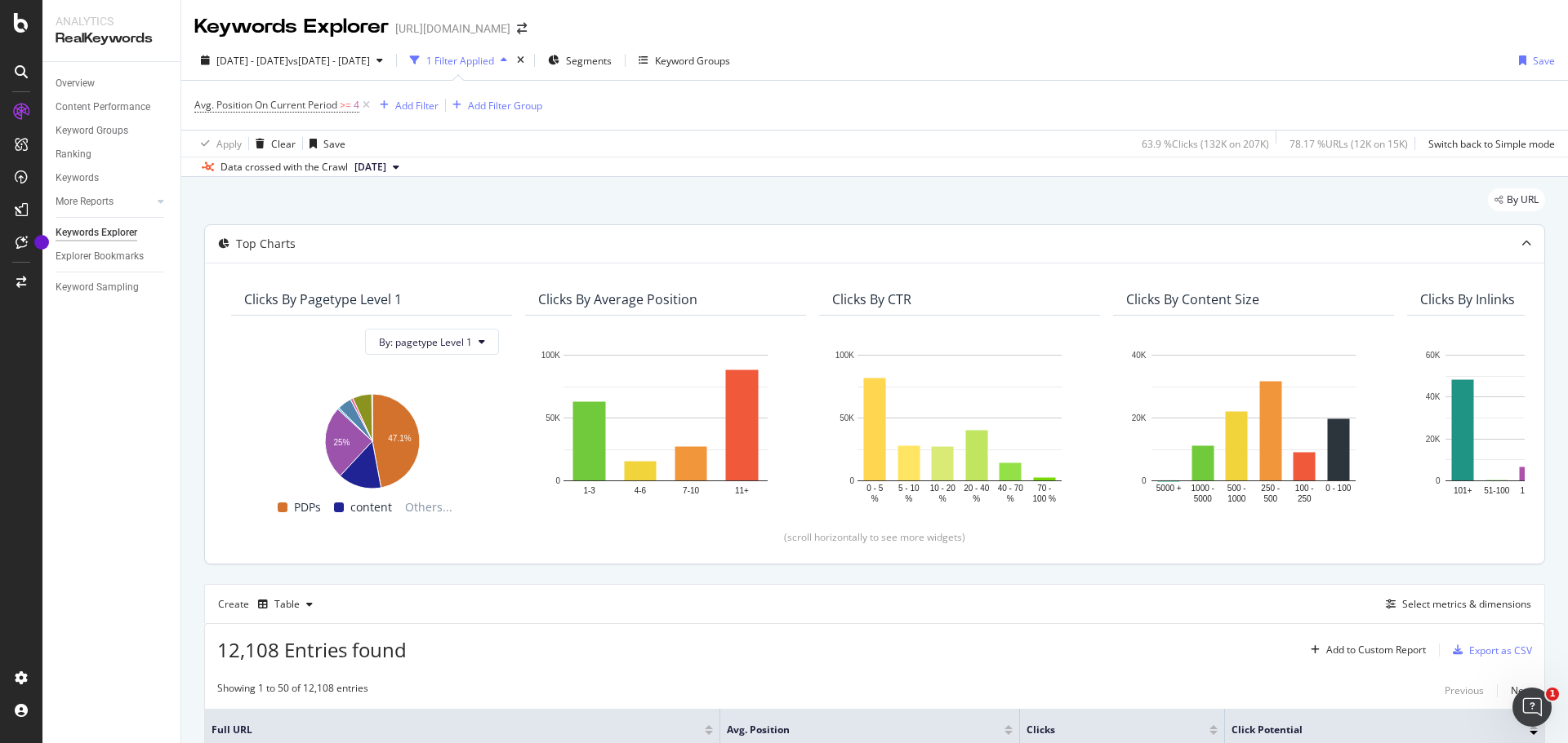
click at [1521, 240] on icon at bounding box center [1526, 243] width 10 height 10
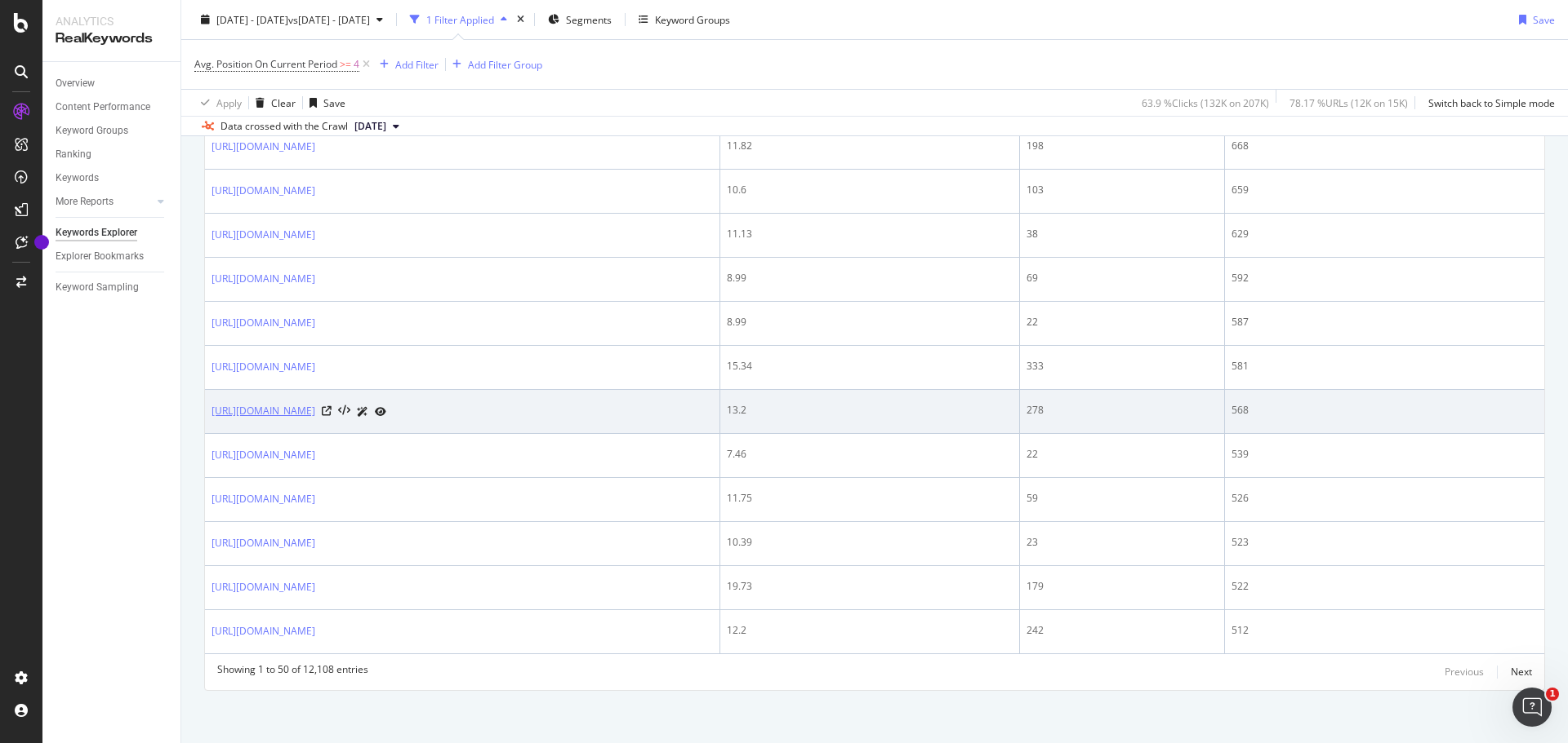
scroll to position [2005, 0]
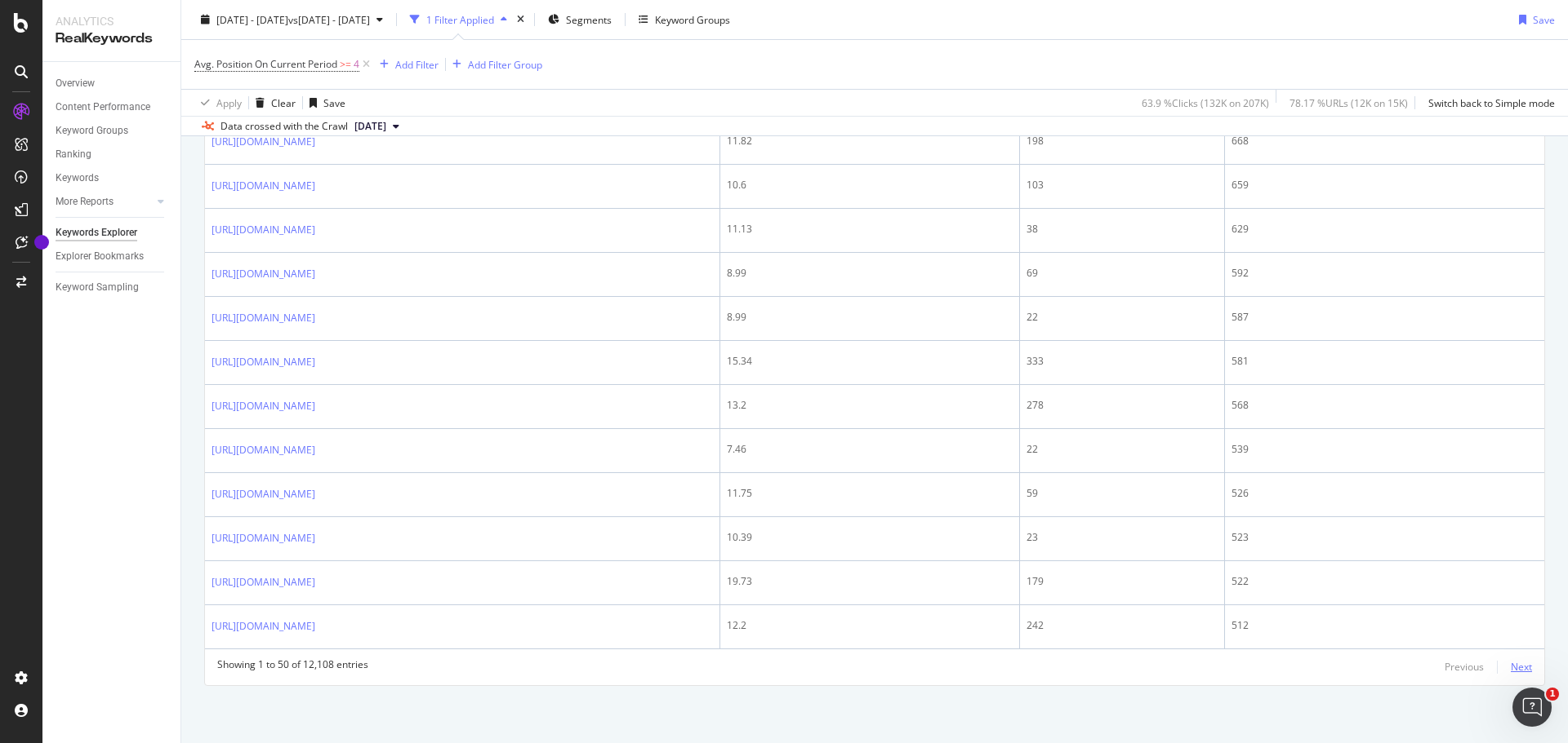
click at [1510, 668] on div "Next" at bounding box center [1521, 666] width 22 height 14
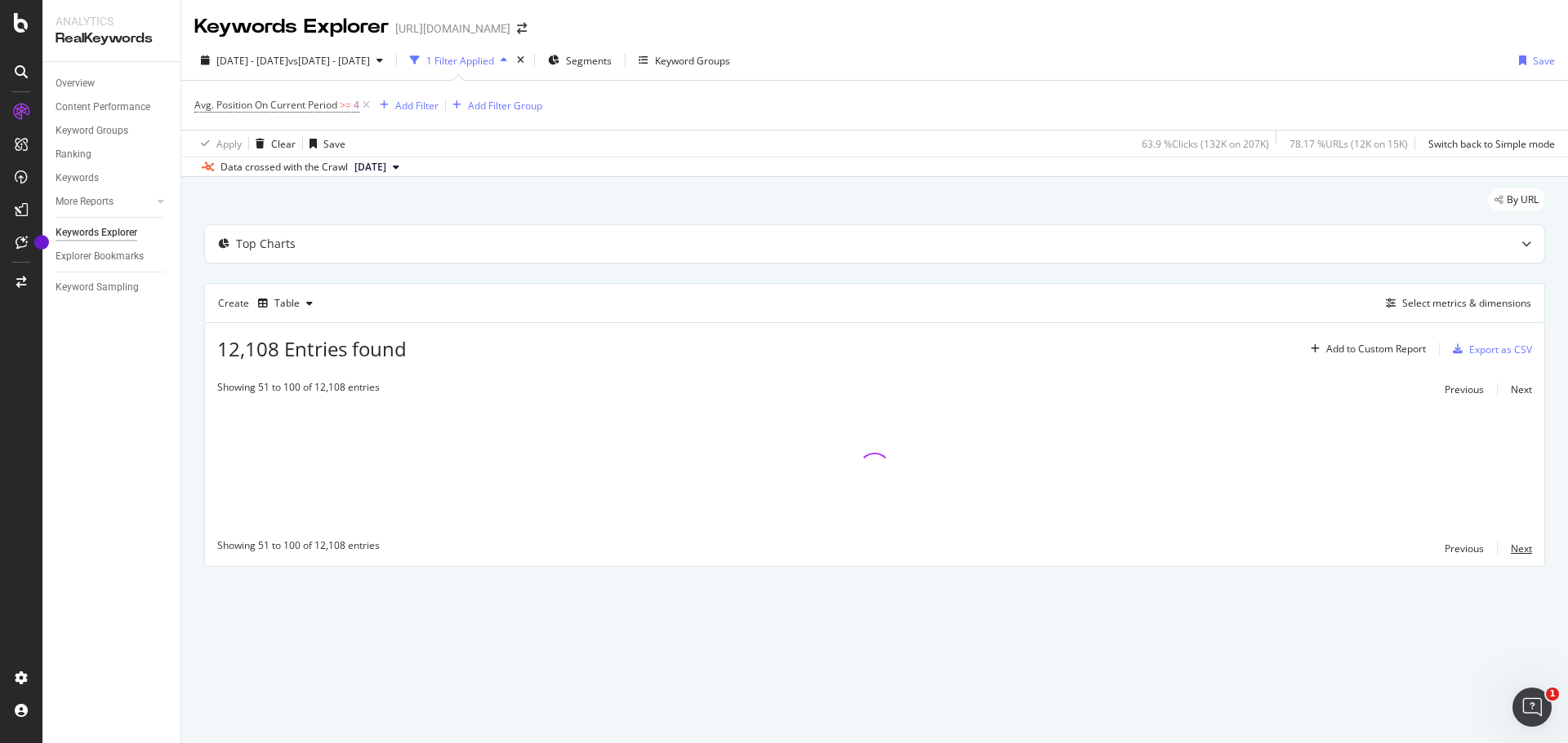
scroll to position [0, 0]
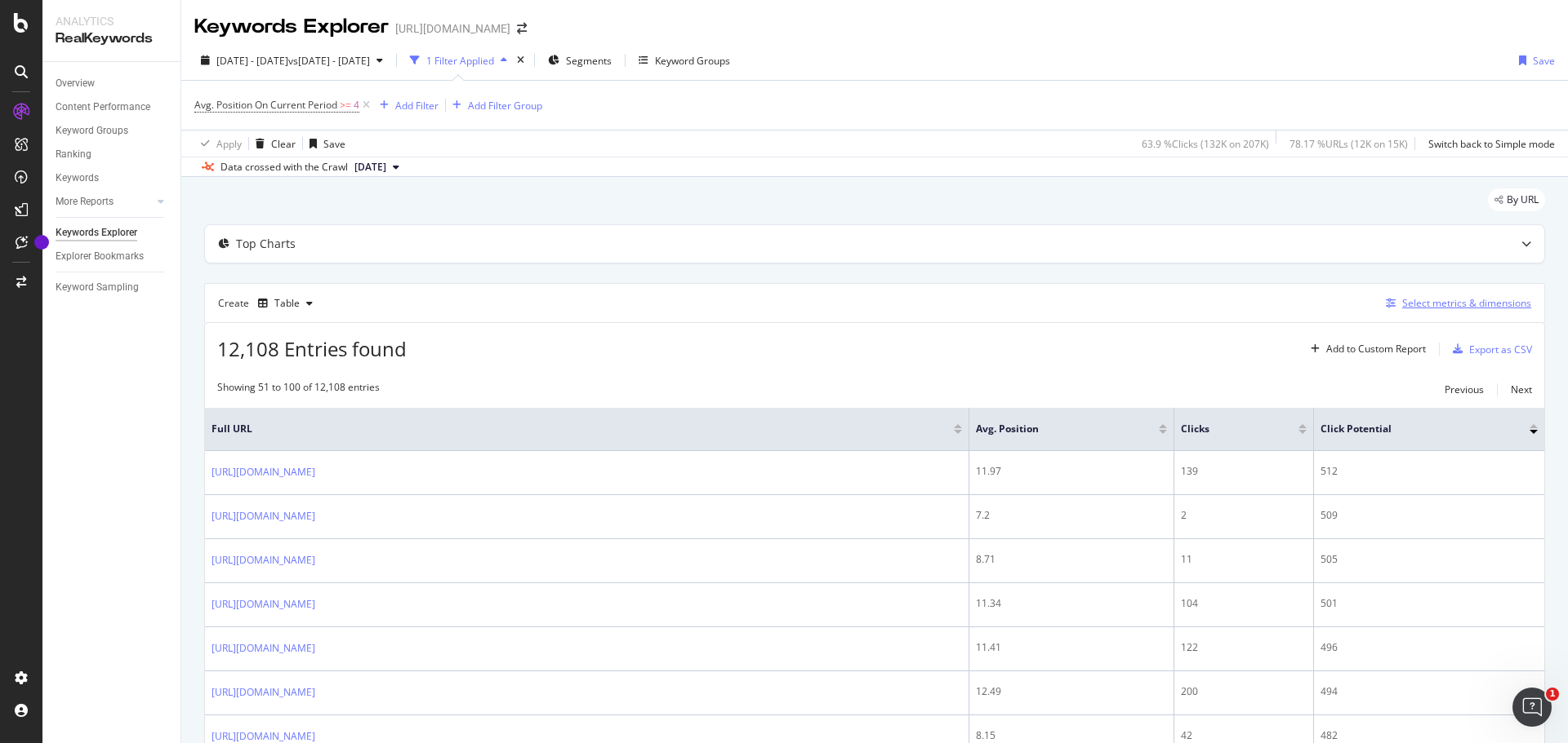
click at [1416, 305] on div "Select metrics & dimensions" at bounding box center [1466, 303] width 129 height 14
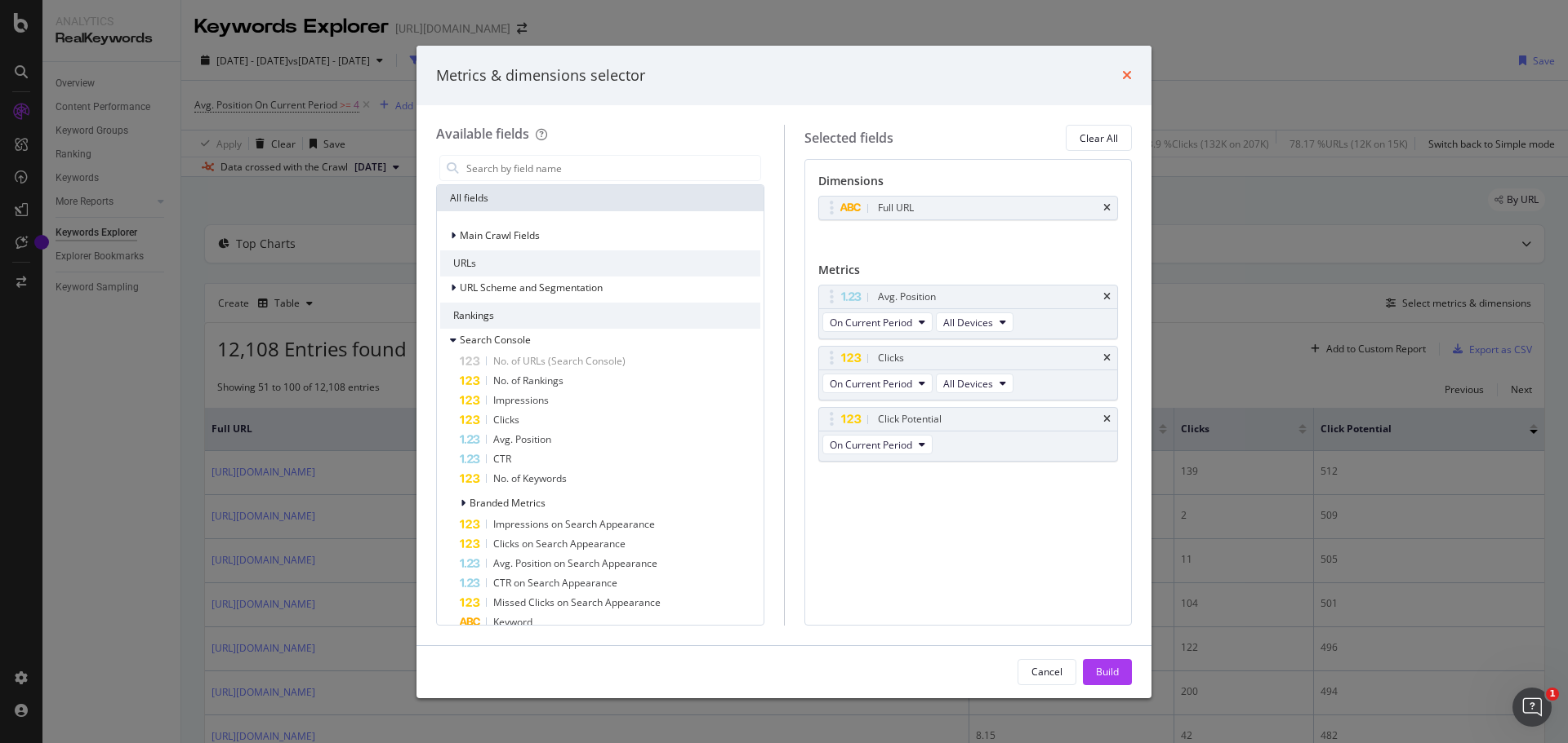
click at [1127, 76] on icon "times" at bounding box center [1126, 75] width 10 height 13
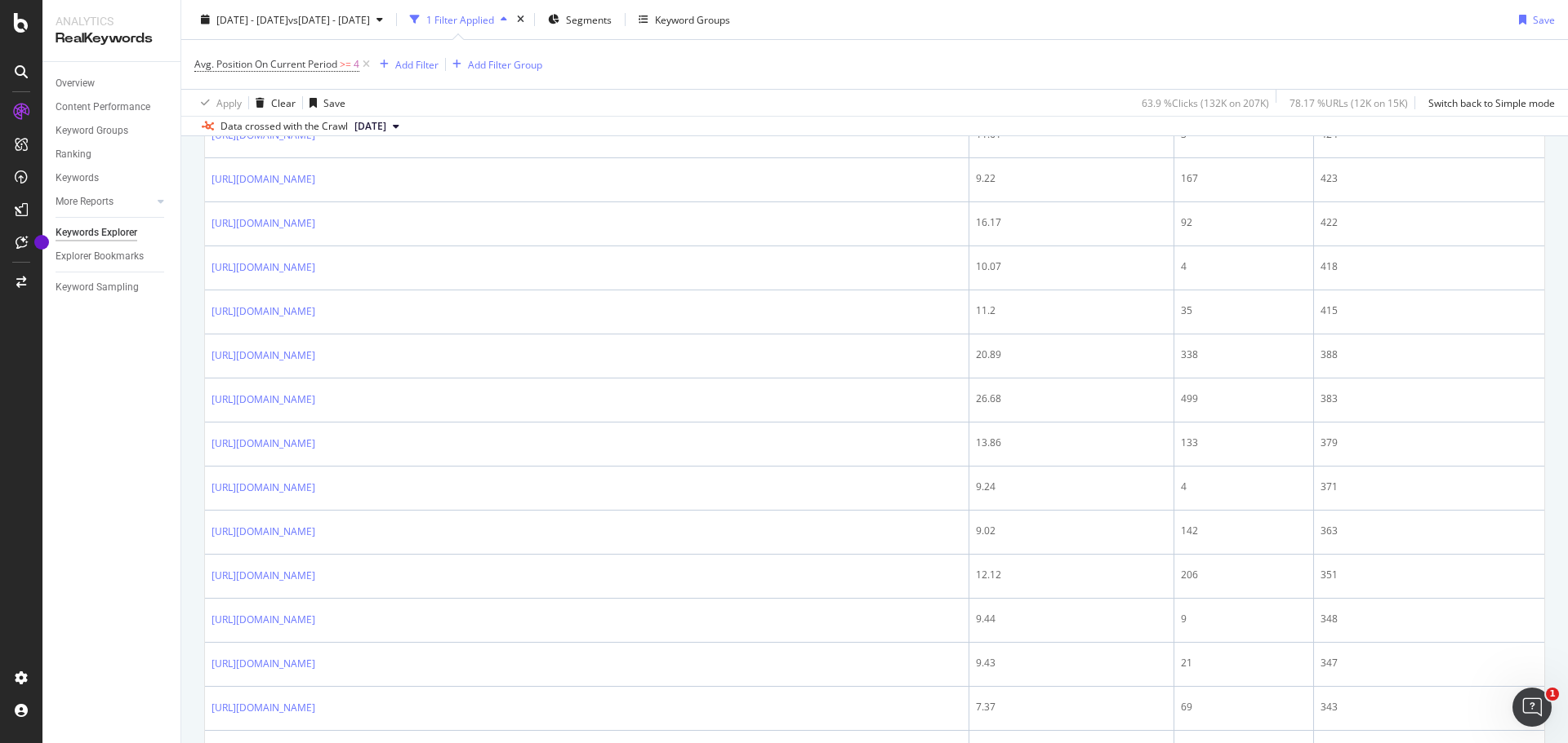
scroll to position [1127, 0]
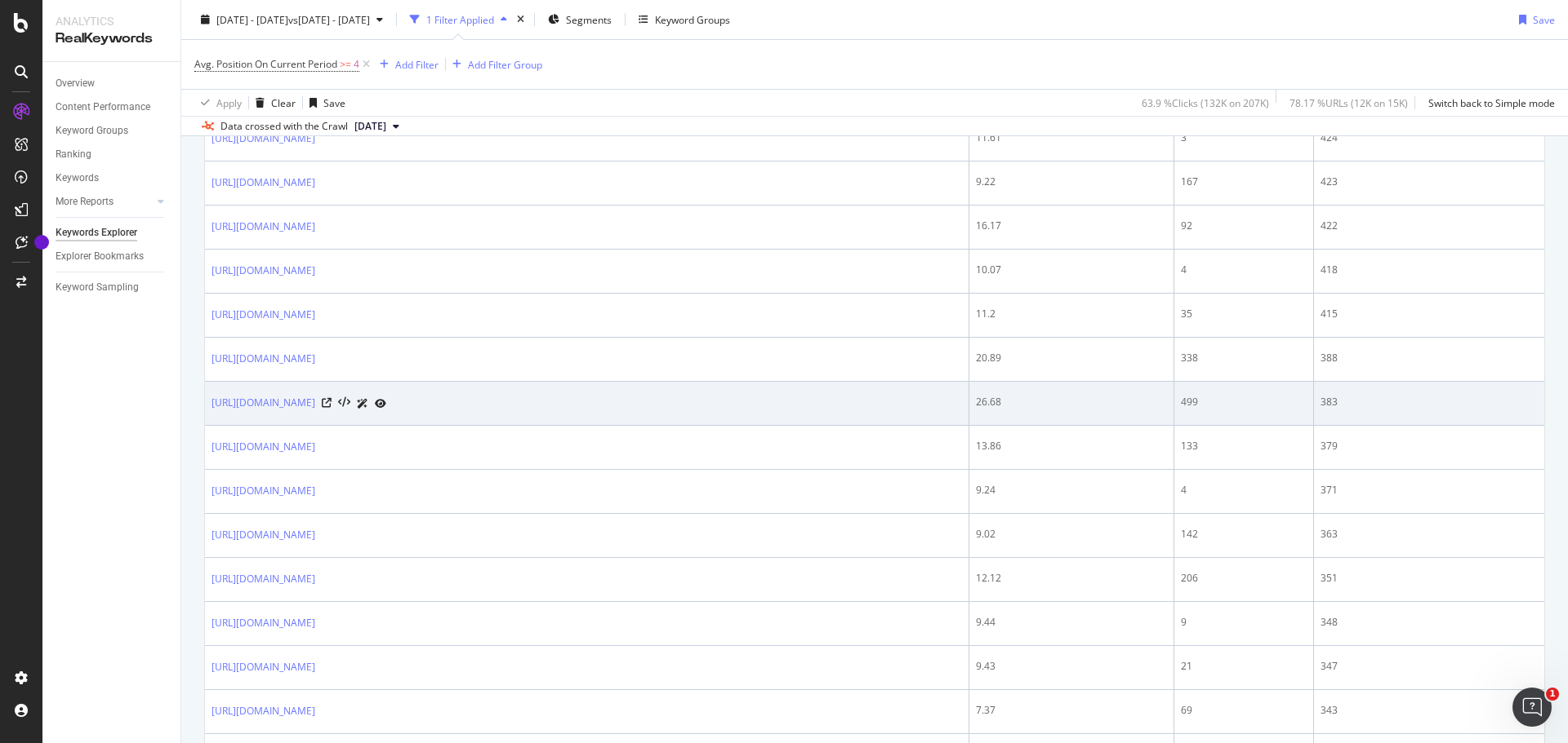
click at [944, 412] on div "https://leviton.com/products/residential/load-centers" at bounding box center [587, 403] width 751 height 17
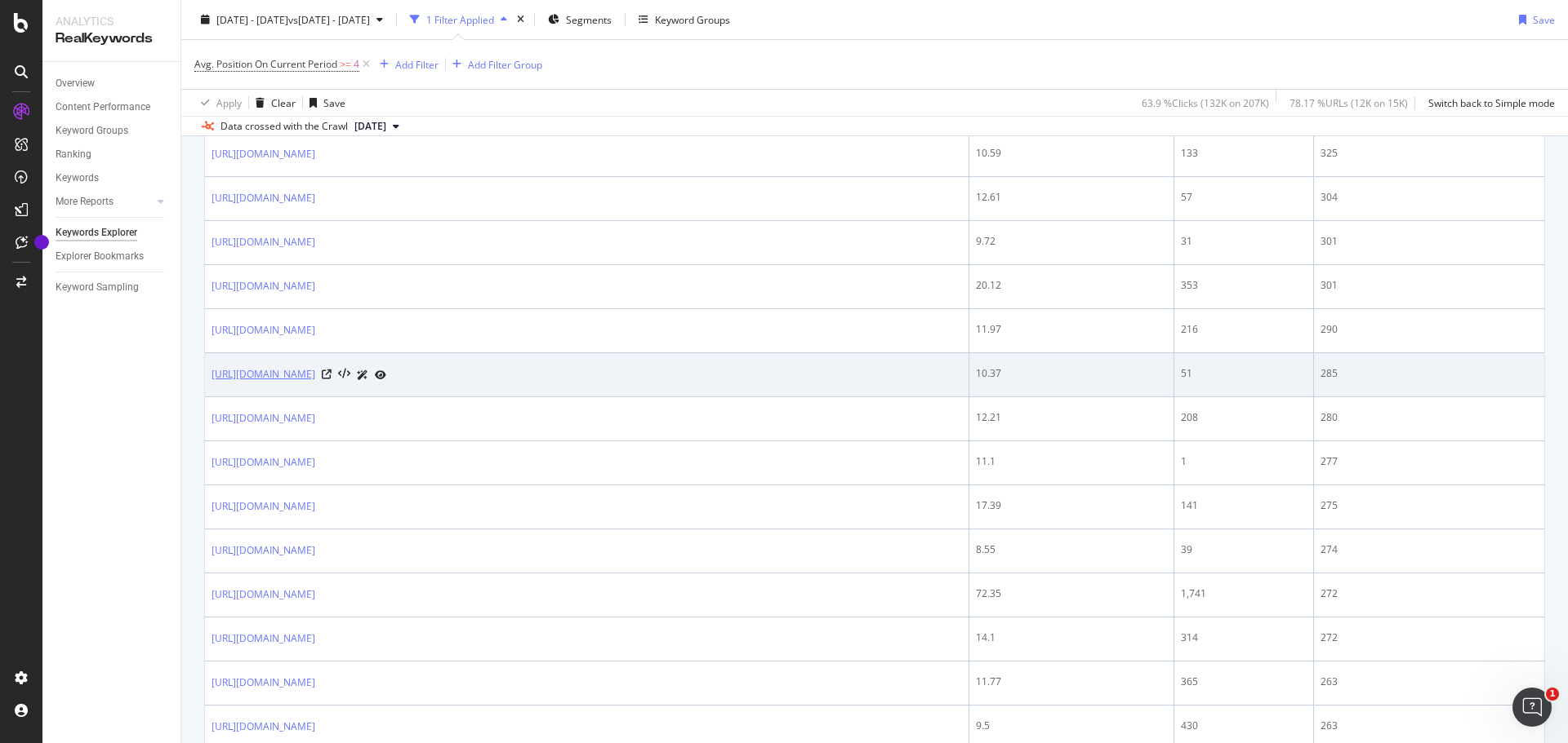
scroll to position [1833, 0]
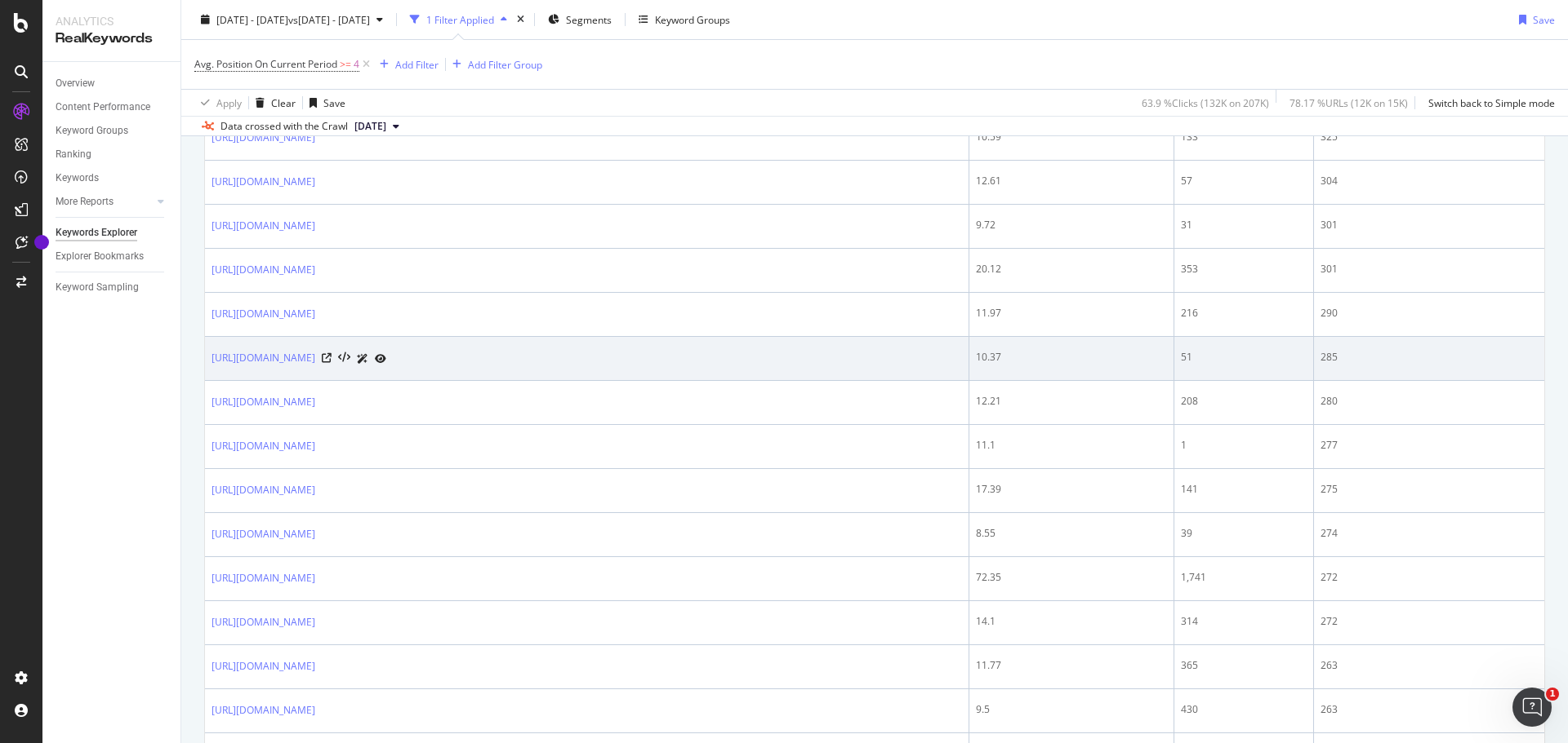
click at [792, 367] on div "https://leviton.com/products/residential/load-centers/canadian-load-centers" at bounding box center [587, 358] width 751 height 17
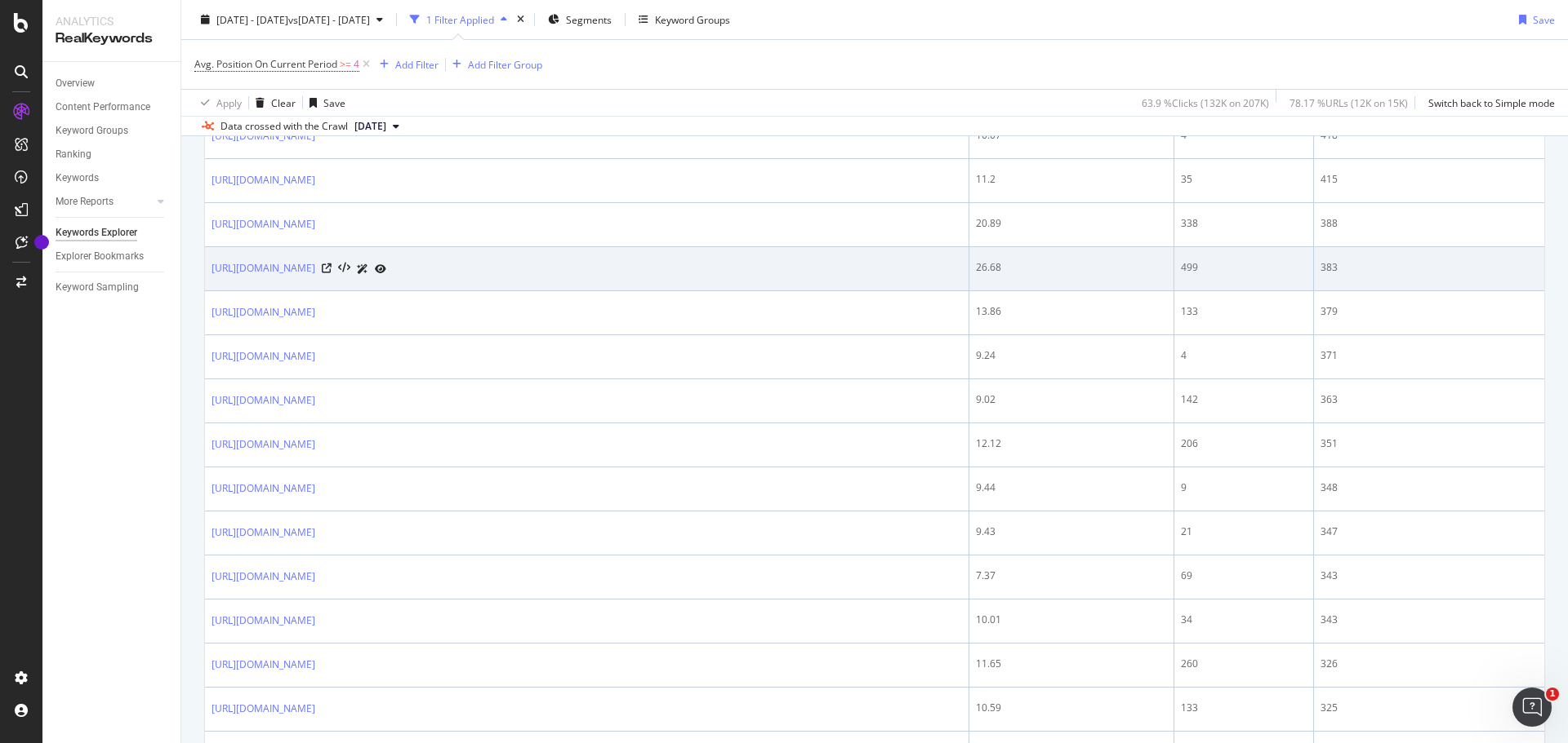
click at [685, 277] on div "https://leviton.com/products/residential/load-centers" at bounding box center [587, 268] width 751 height 17
click at [981, 275] on div "26.68" at bounding box center [1071, 267] width 191 height 14
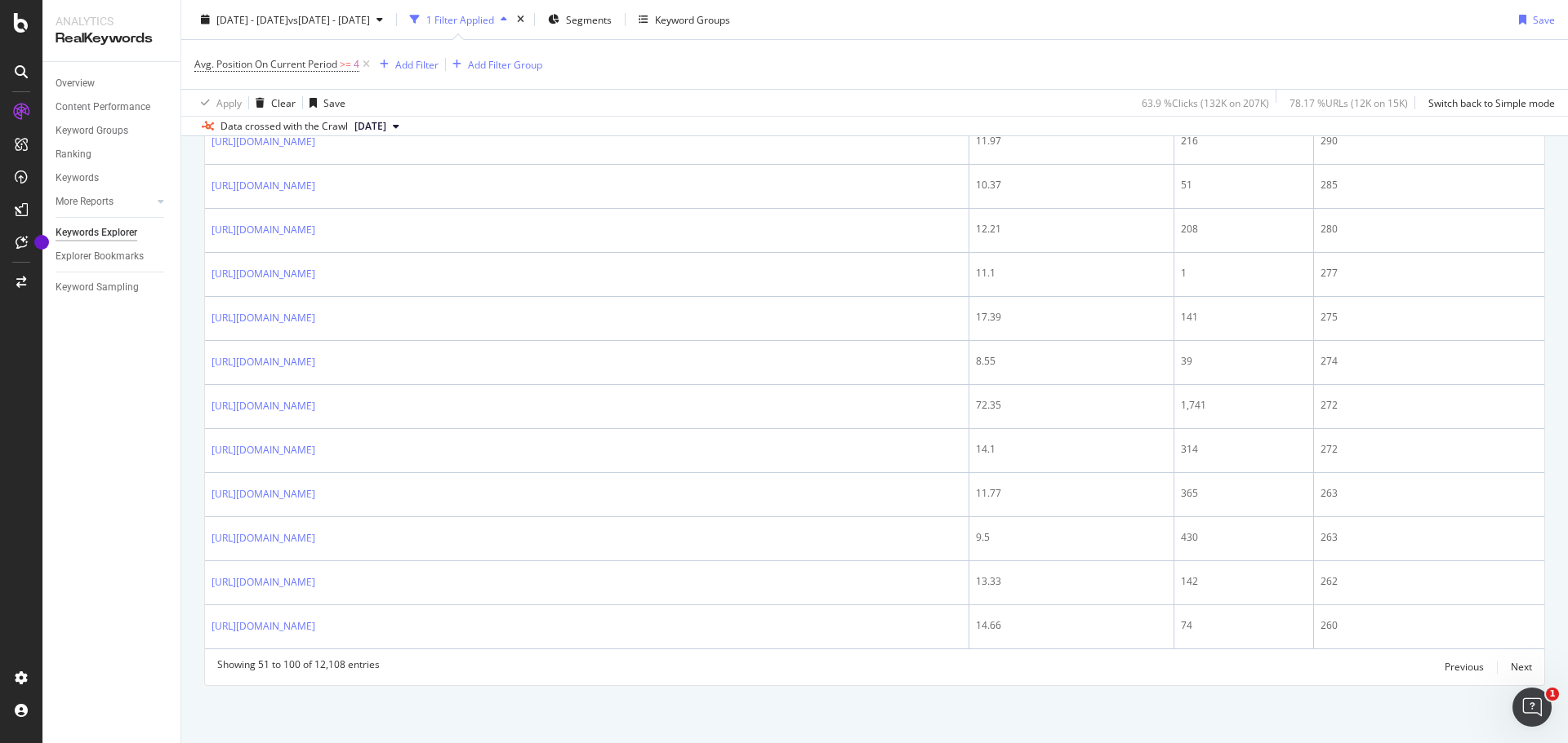
scroll to position [2082, 0]
click at [1510, 666] on div "Next" at bounding box center [1521, 666] width 22 height 14
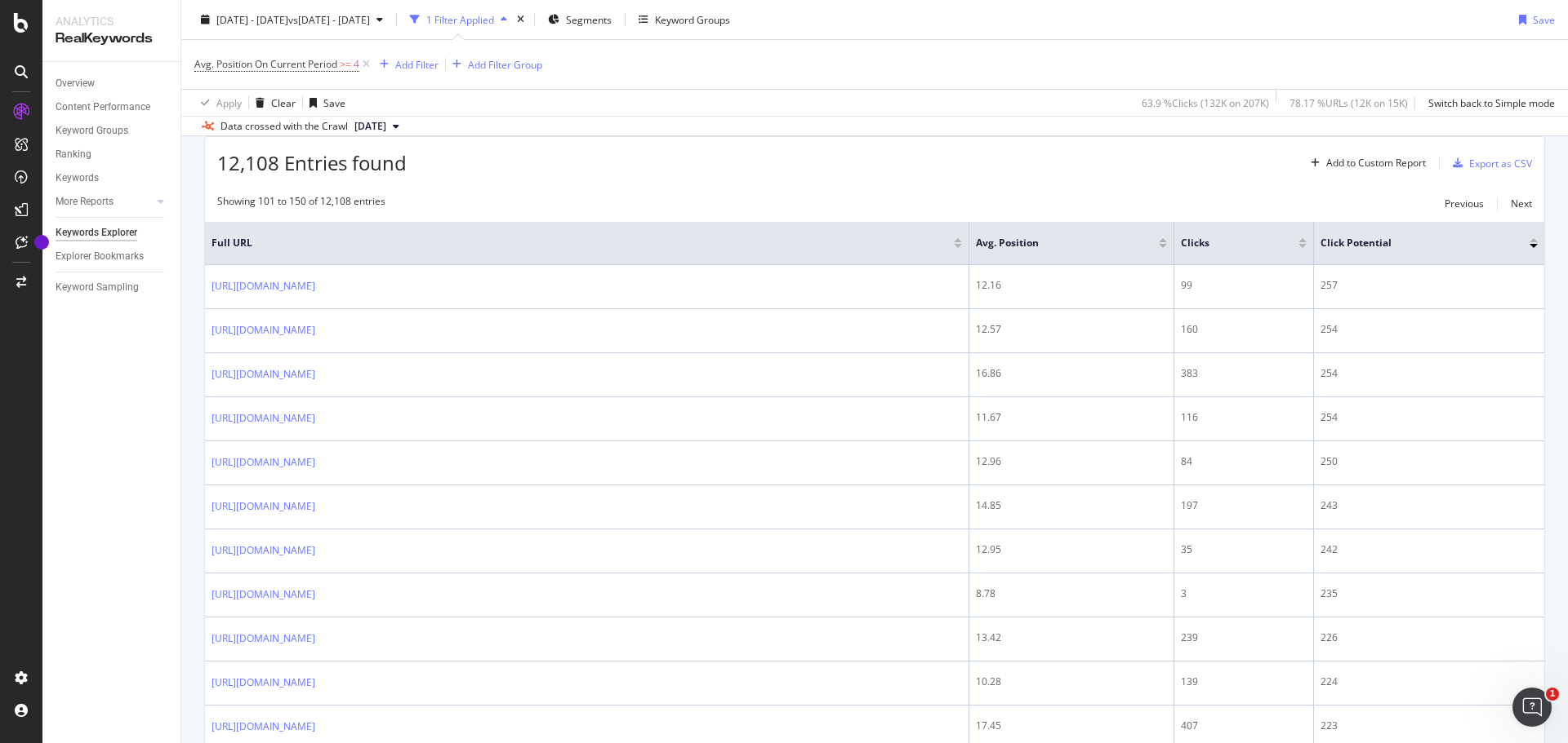
scroll to position [184, 0]
click at [1018, 249] on span "Avg. Position" at bounding box center [1055, 246] width 159 height 14
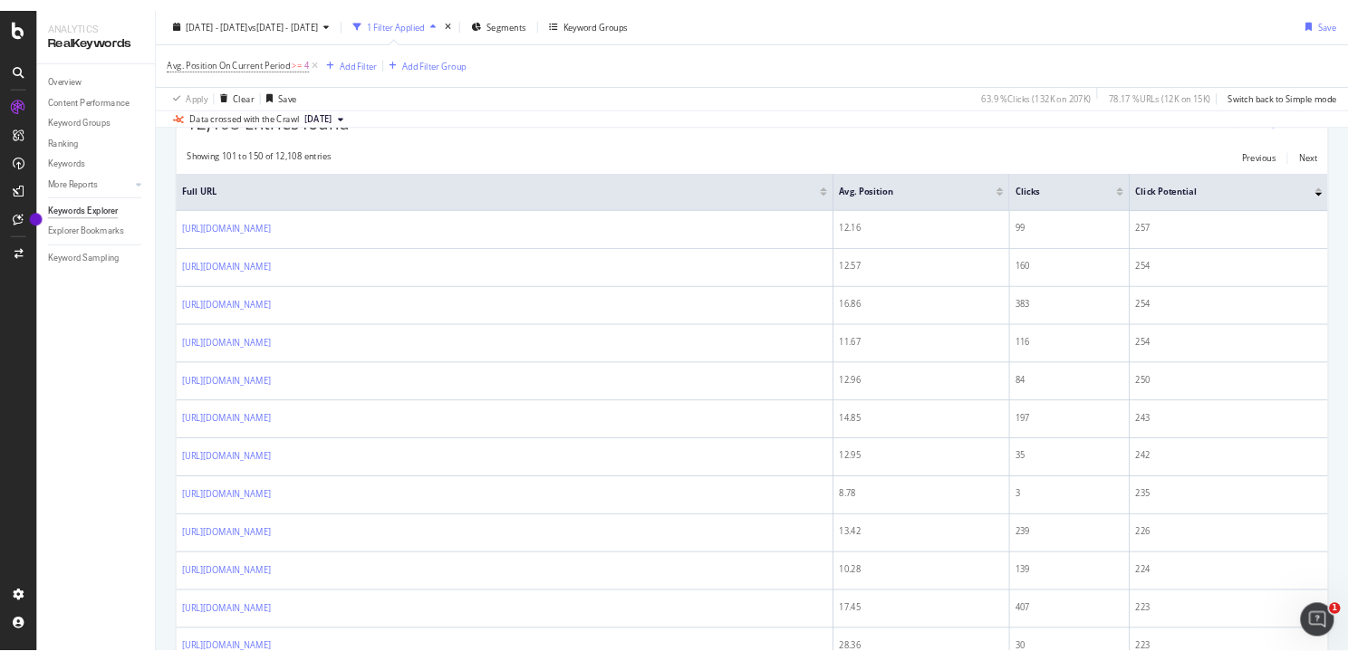
scroll to position [99, 0]
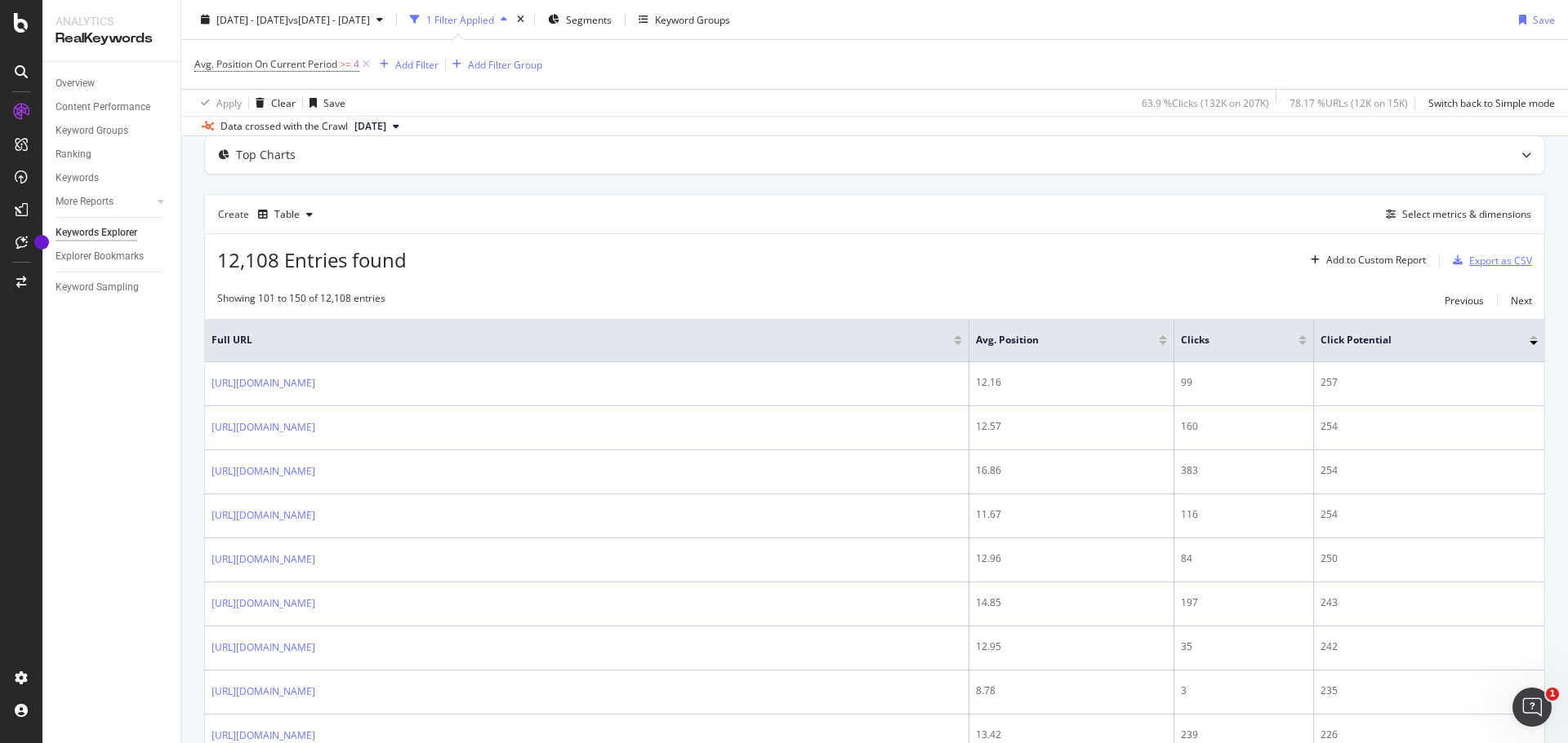
click at [1481, 259] on div "Export as CSV" at bounding box center [1500, 260] width 63 height 14
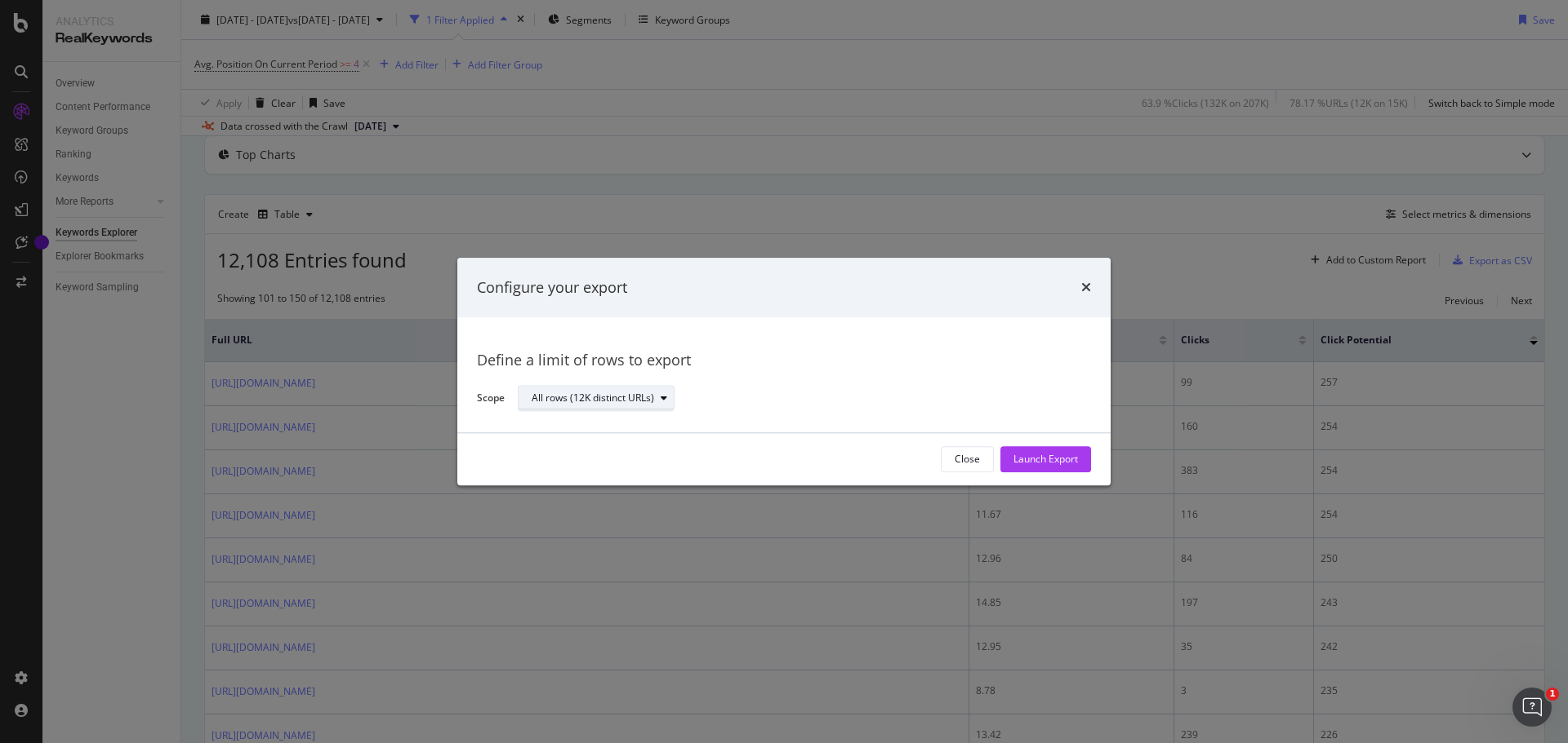
click at [664, 395] on icon "modal" at bounding box center [663, 399] width 6 height 10
click at [665, 395] on icon "modal" at bounding box center [663, 399] width 6 height 10
click at [641, 397] on div "All rows (12K distinct URLs)" at bounding box center [593, 399] width 123 height 10
click at [596, 451] on div "Define a limit" at bounding box center [568, 453] width 60 height 14
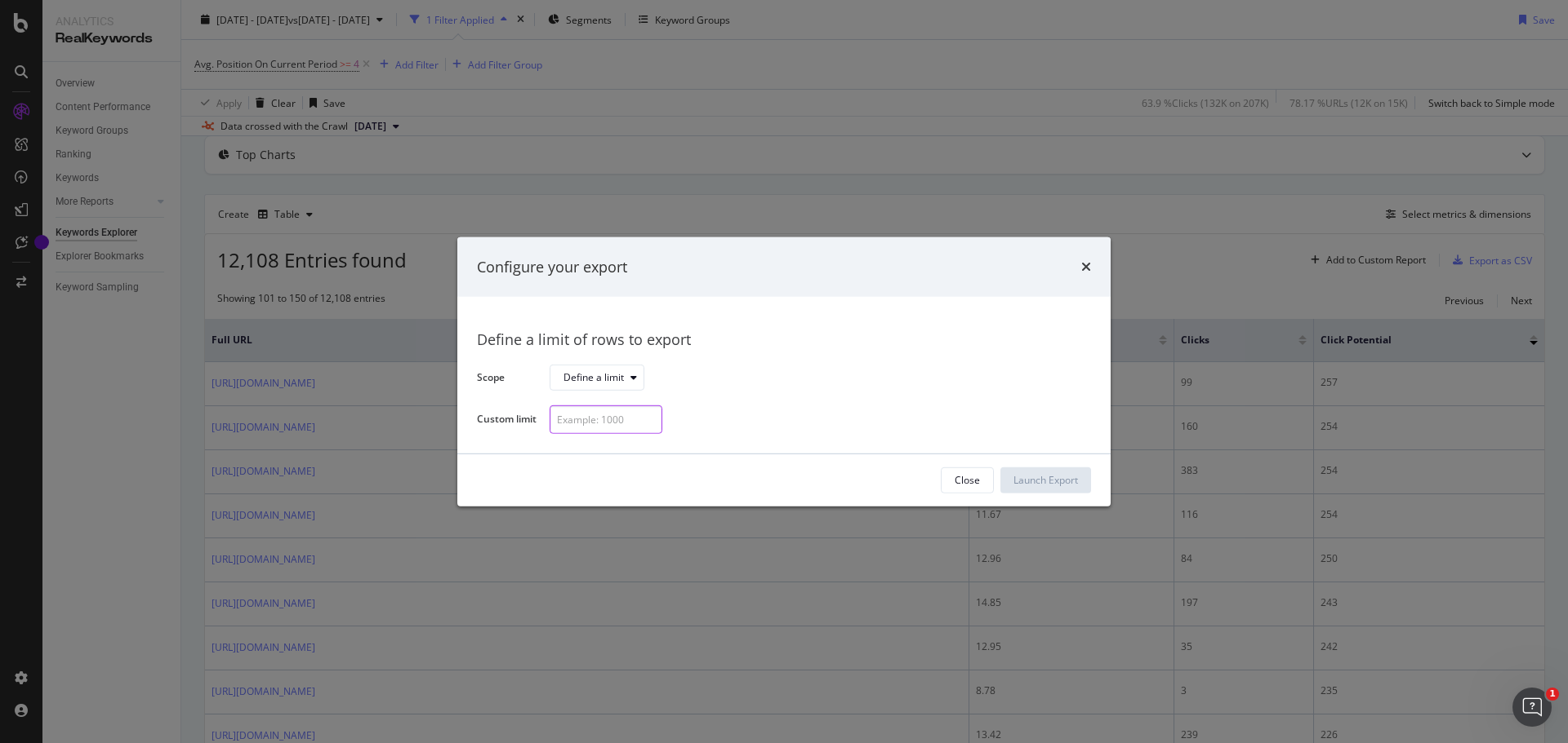
click at [606, 422] on input "modal" at bounding box center [606, 420] width 113 height 29
type input "1000"
click at [1049, 482] on div "Launch Export" at bounding box center [1045, 480] width 65 height 14
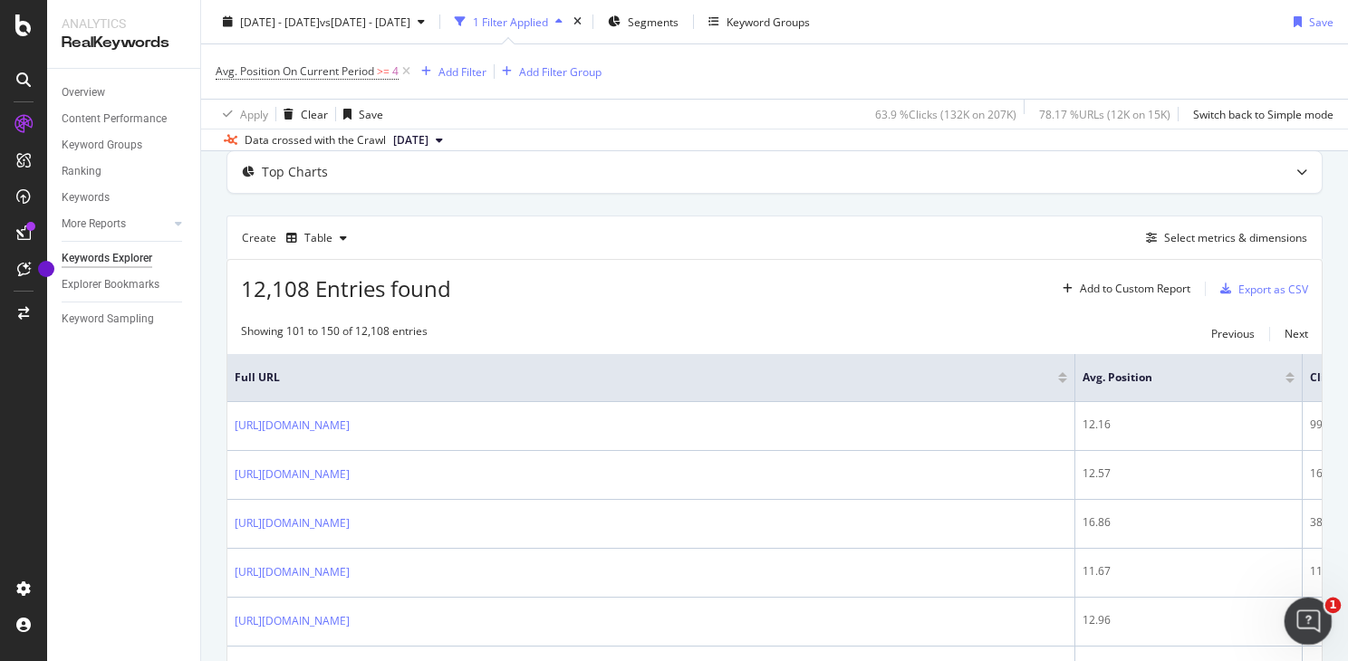
click at [1291, 614] on div "Open Intercom Messenger" at bounding box center [1306, 619] width 60 height 60
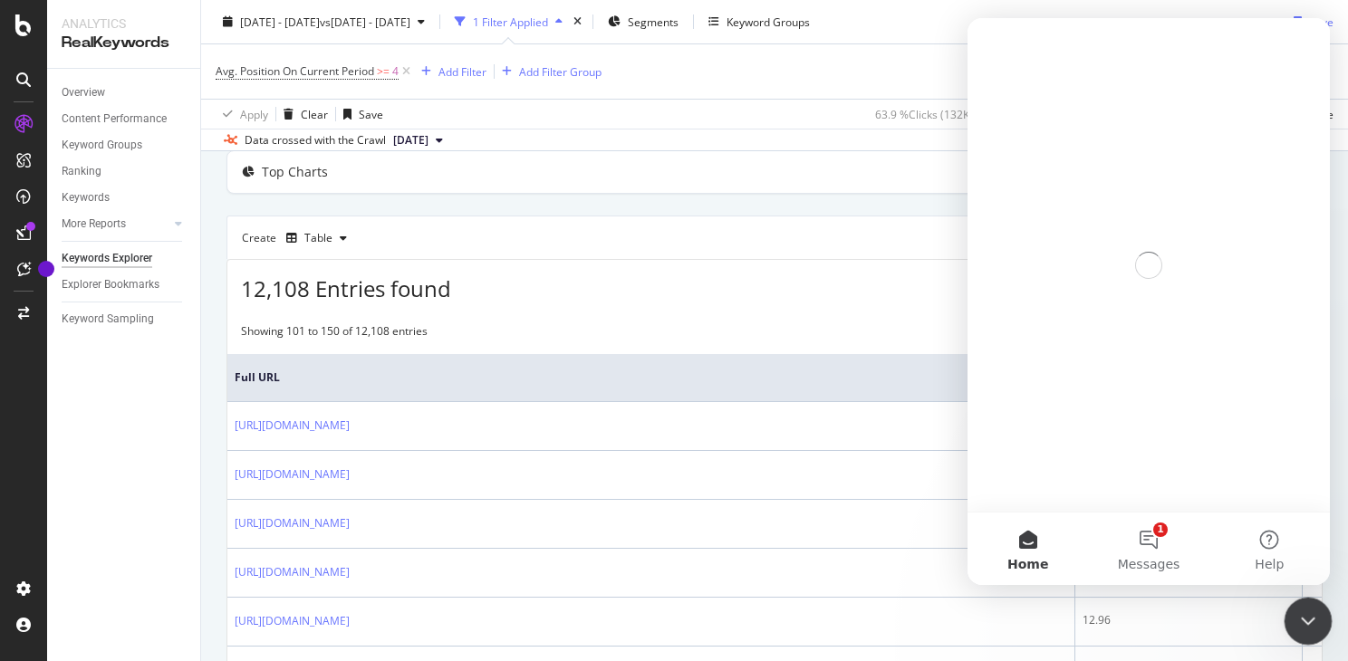
scroll to position [0, 0]
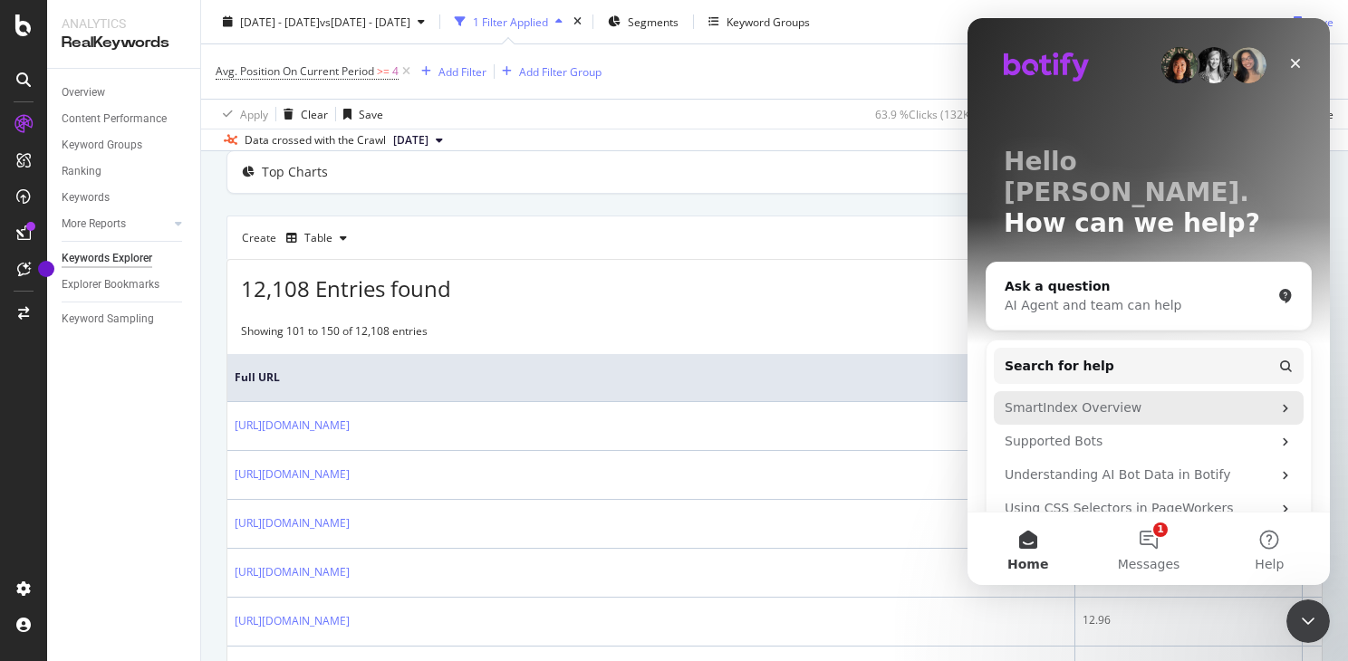
click at [1030, 399] on div "SmartIndex Overview" at bounding box center [1138, 408] width 266 height 19
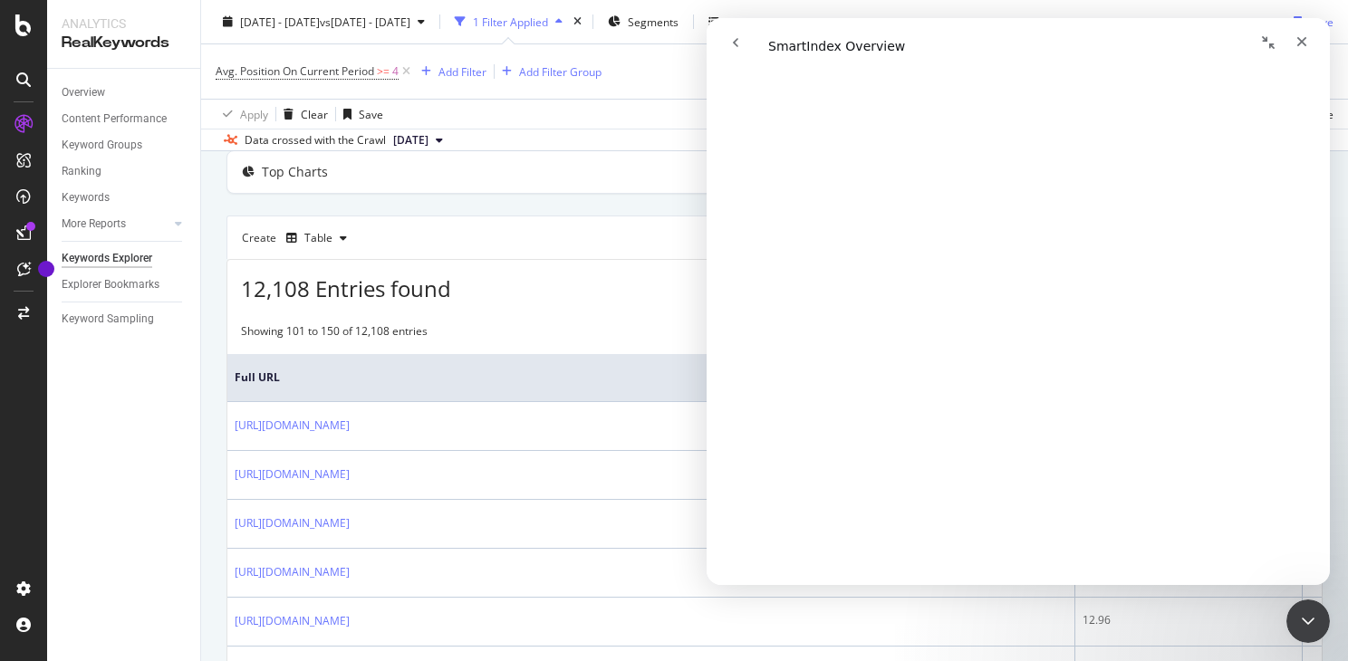
scroll to position [113, 0]
click at [1292, 40] on div "Close" at bounding box center [1302, 41] width 33 height 33
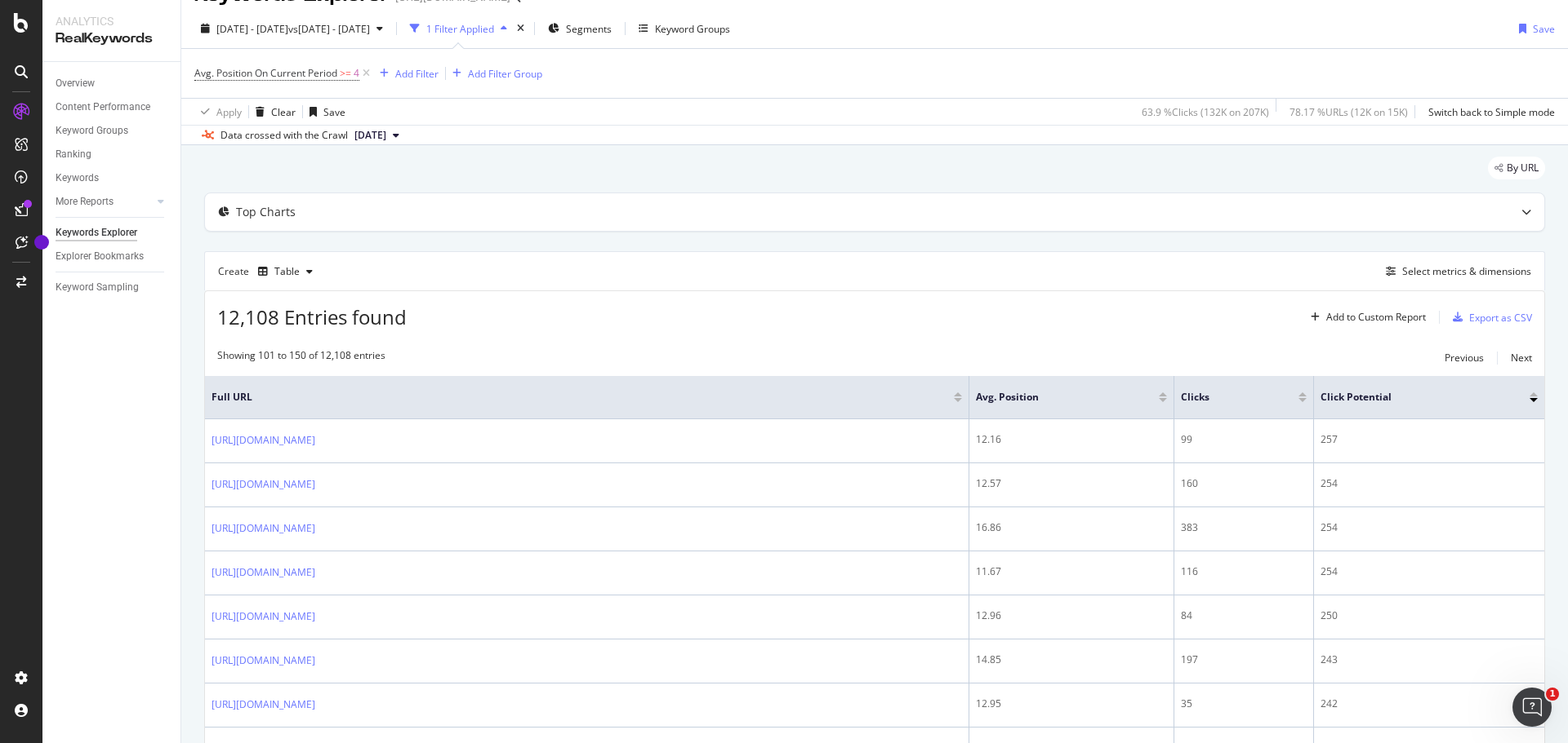
scroll to position [0, 0]
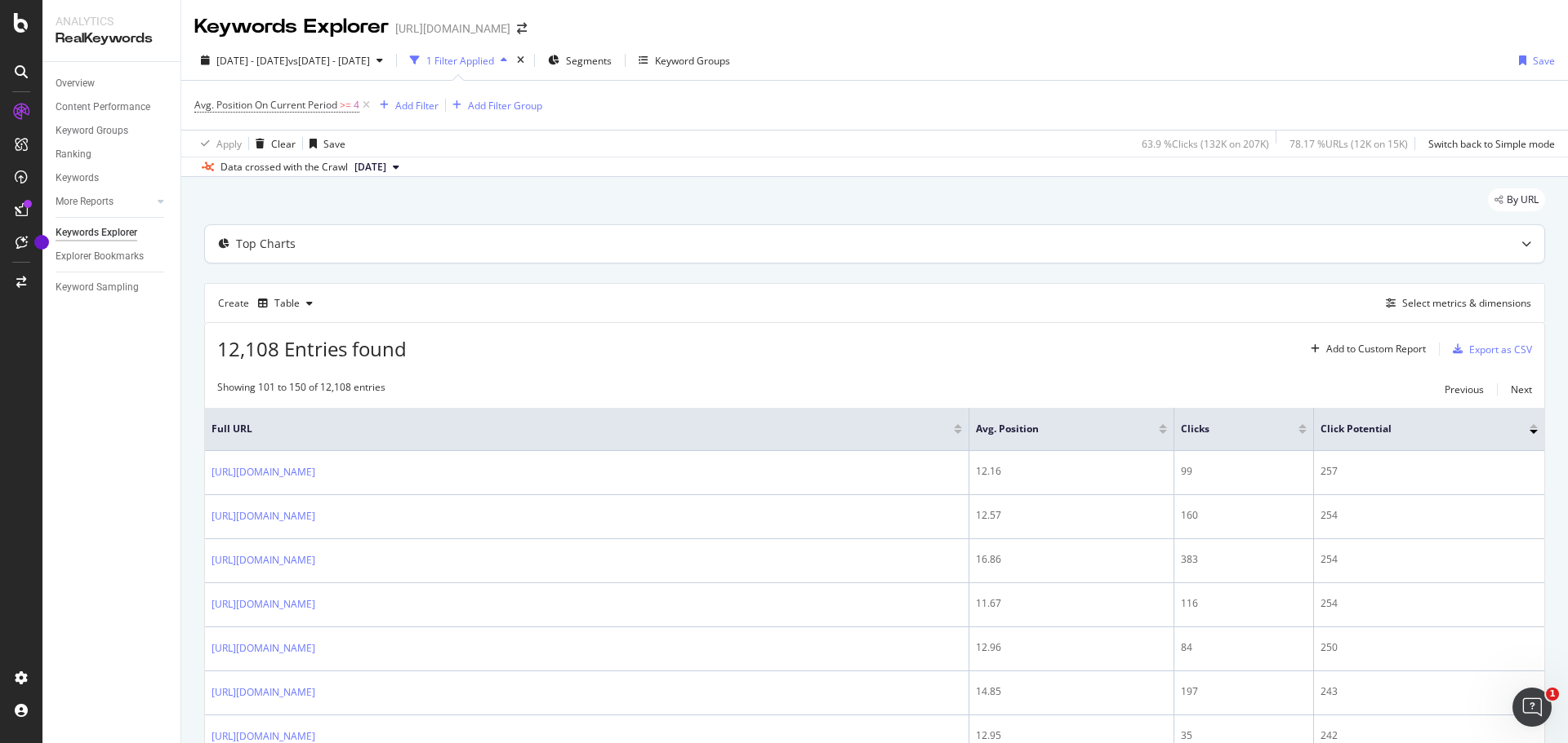
click at [1509, 242] on div at bounding box center [1527, 244] width 36 height 38
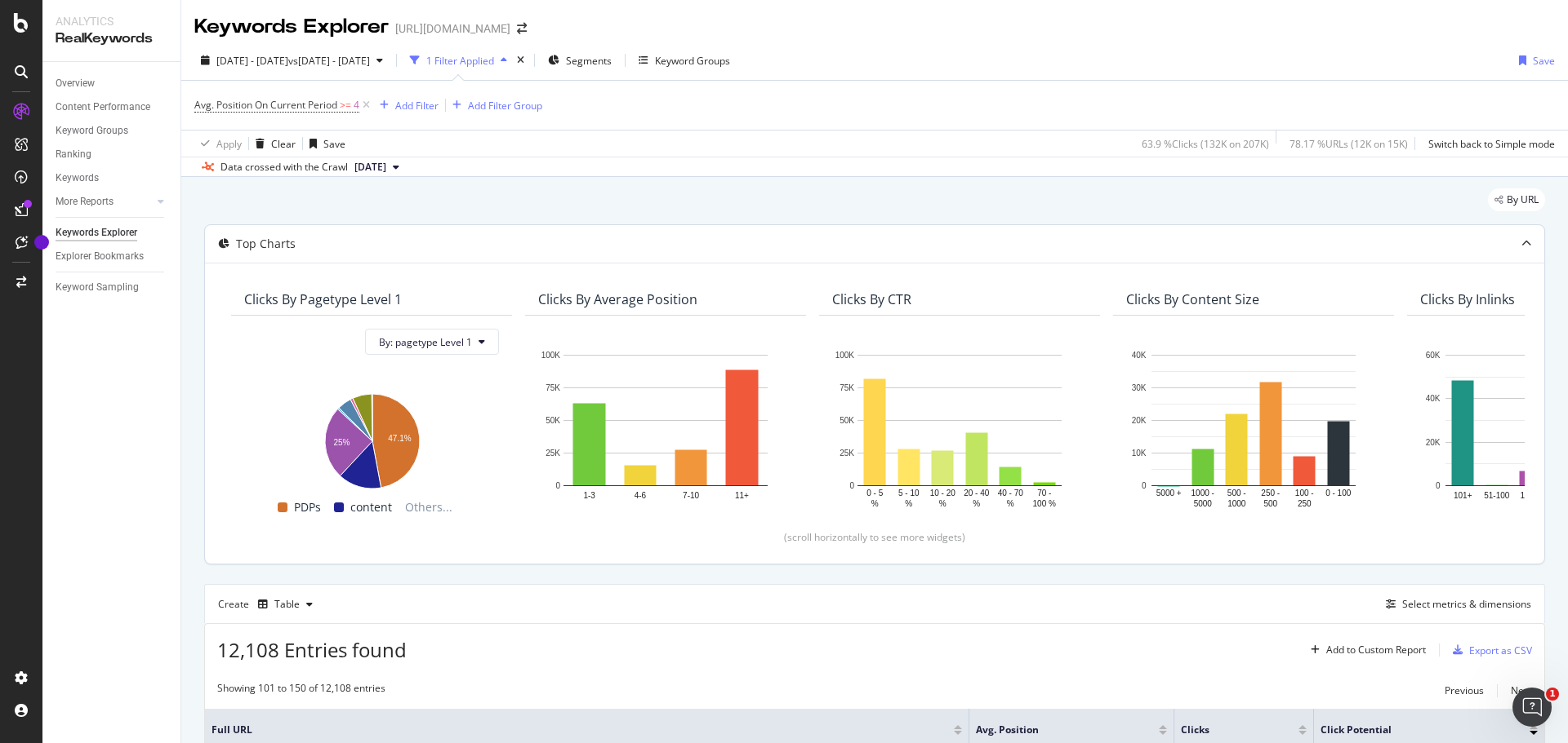
click at [1509, 242] on div at bounding box center [1527, 244] width 36 height 38
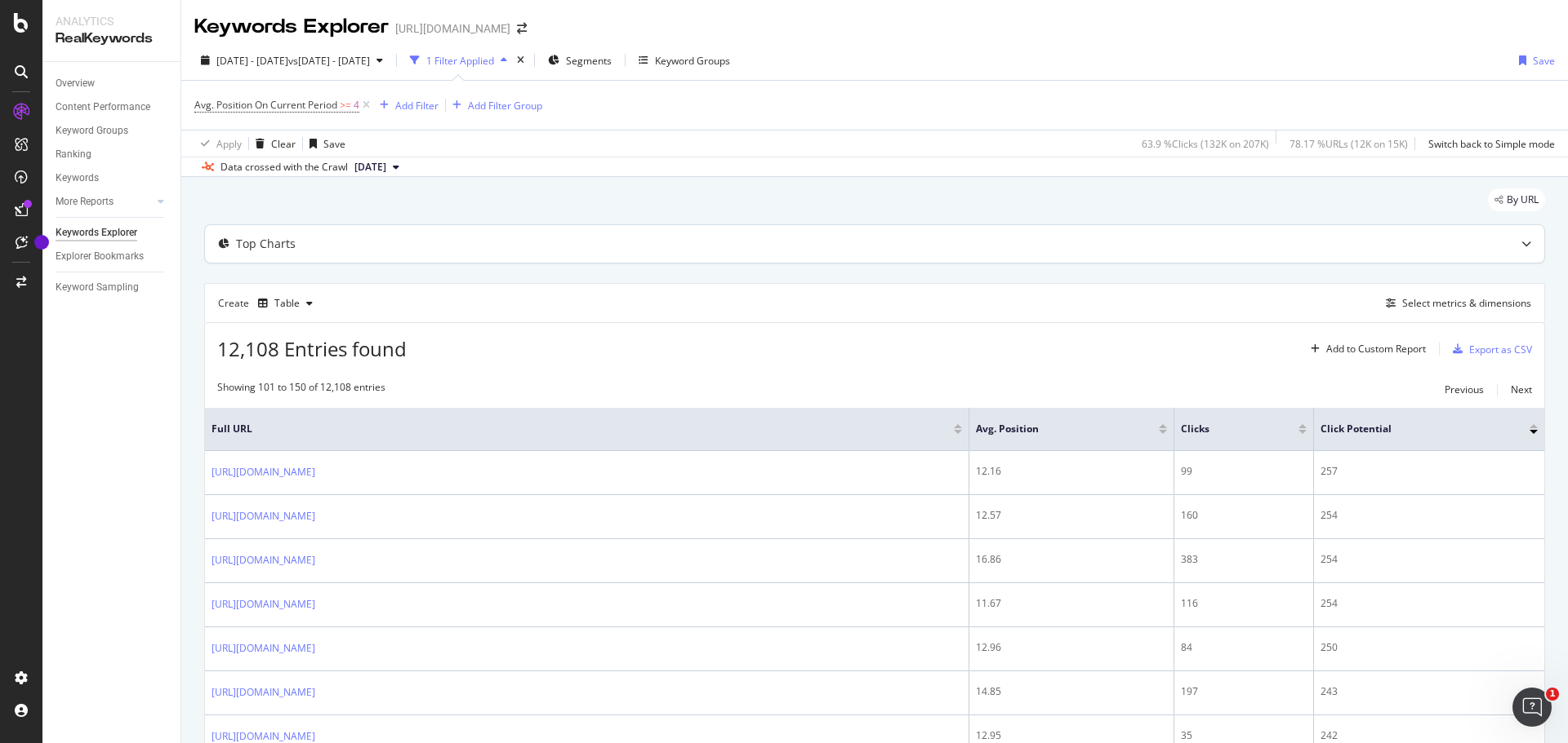
click at [1521, 241] on icon at bounding box center [1526, 243] width 10 height 10
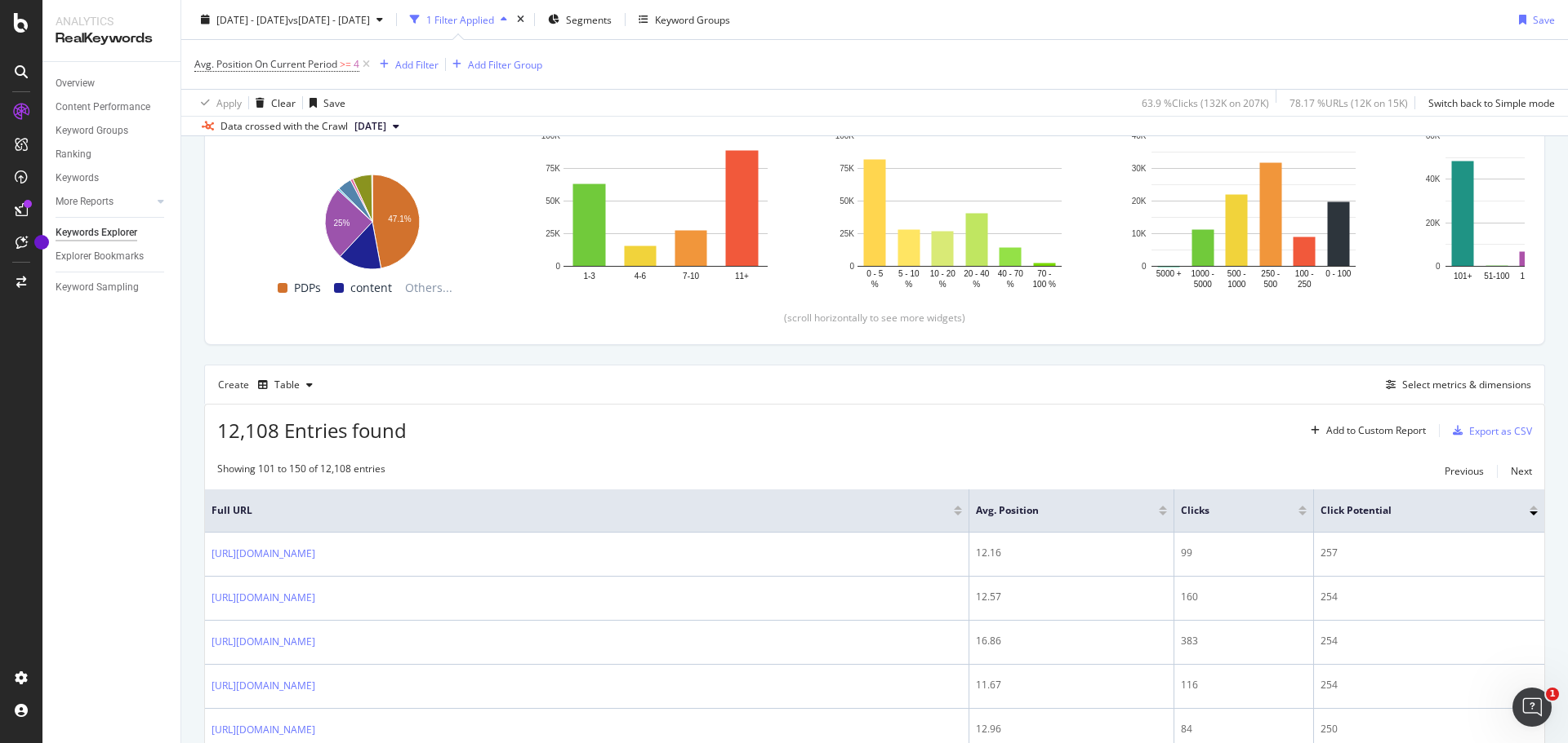
scroll to position [306, 0]
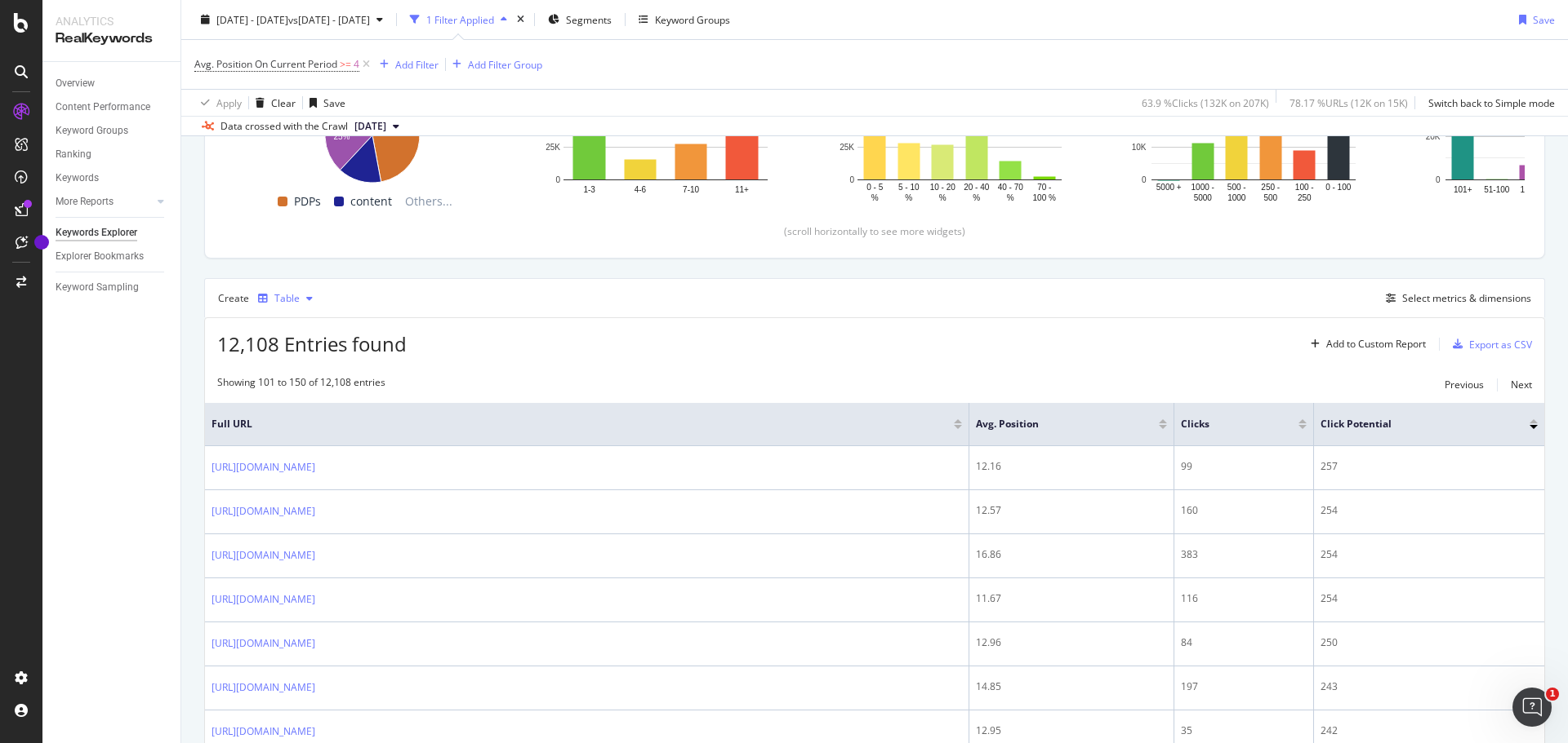
click at [308, 299] on icon "button" at bounding box center [309, 298] width 6 height 10
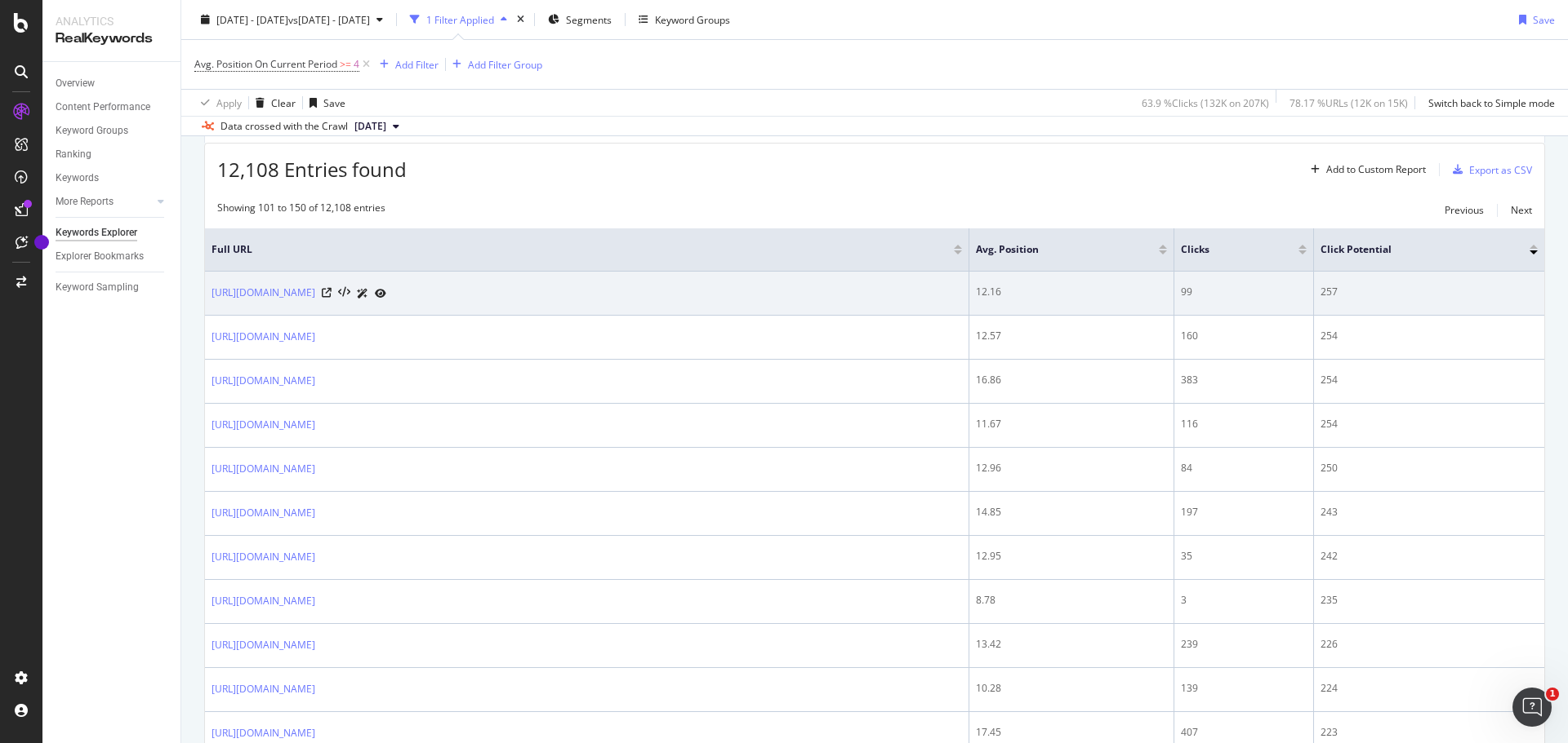
scroll to position [490, 0]
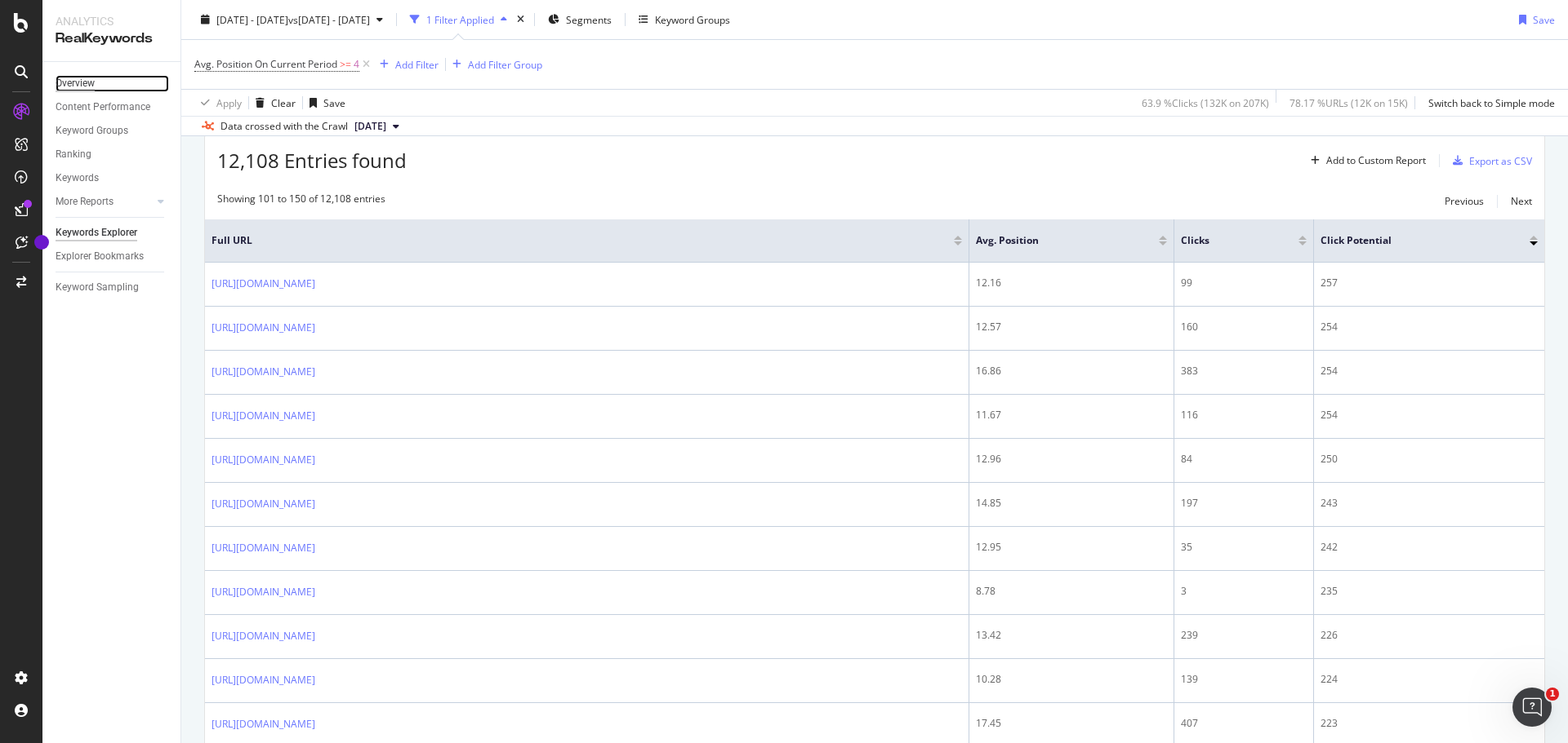
click at [73, 83] on div "Overview" at bounding box center [75, 83] width 39 height 17
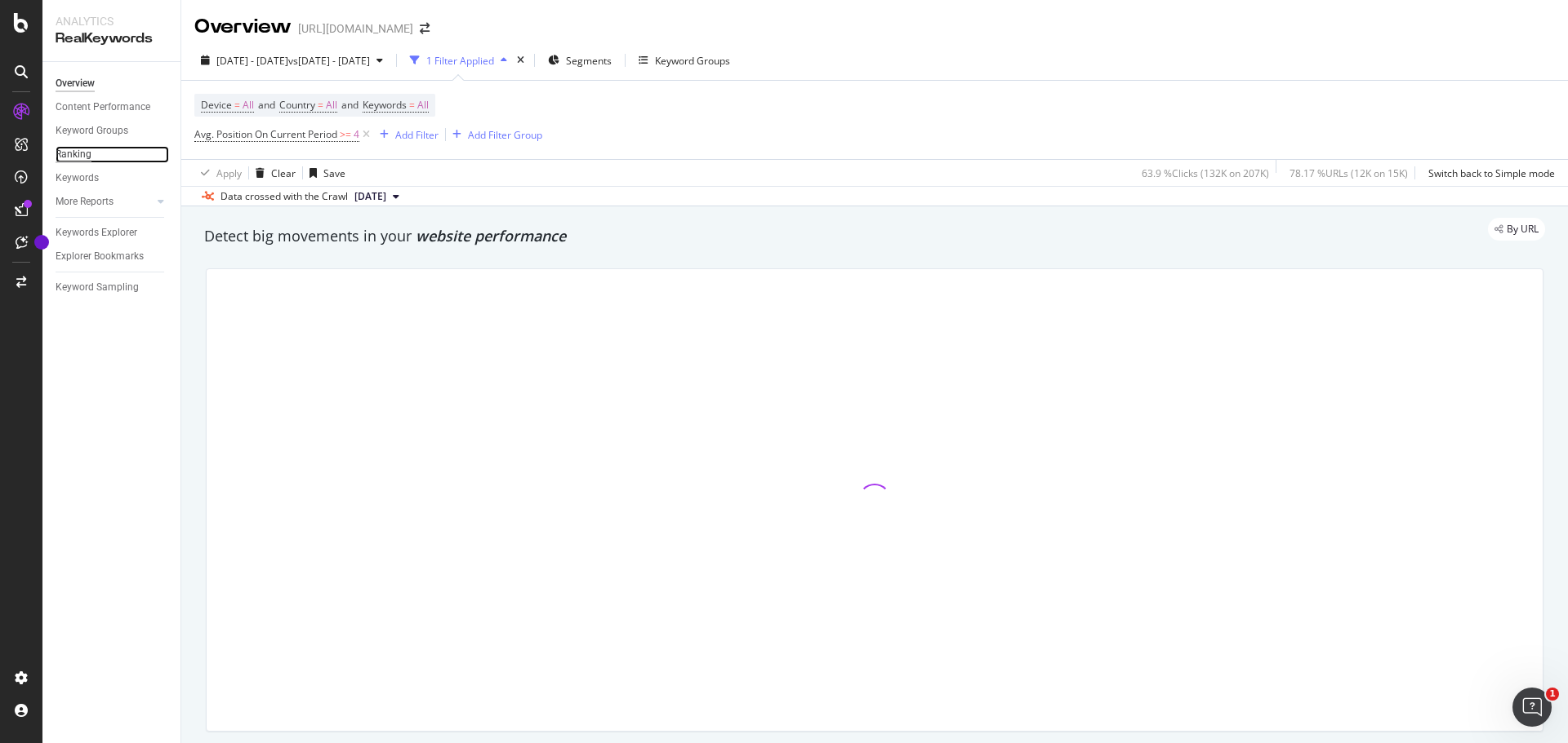
click at [79, 157] on div "Ranking" at bounding box center [74, 154] width 36 height 17
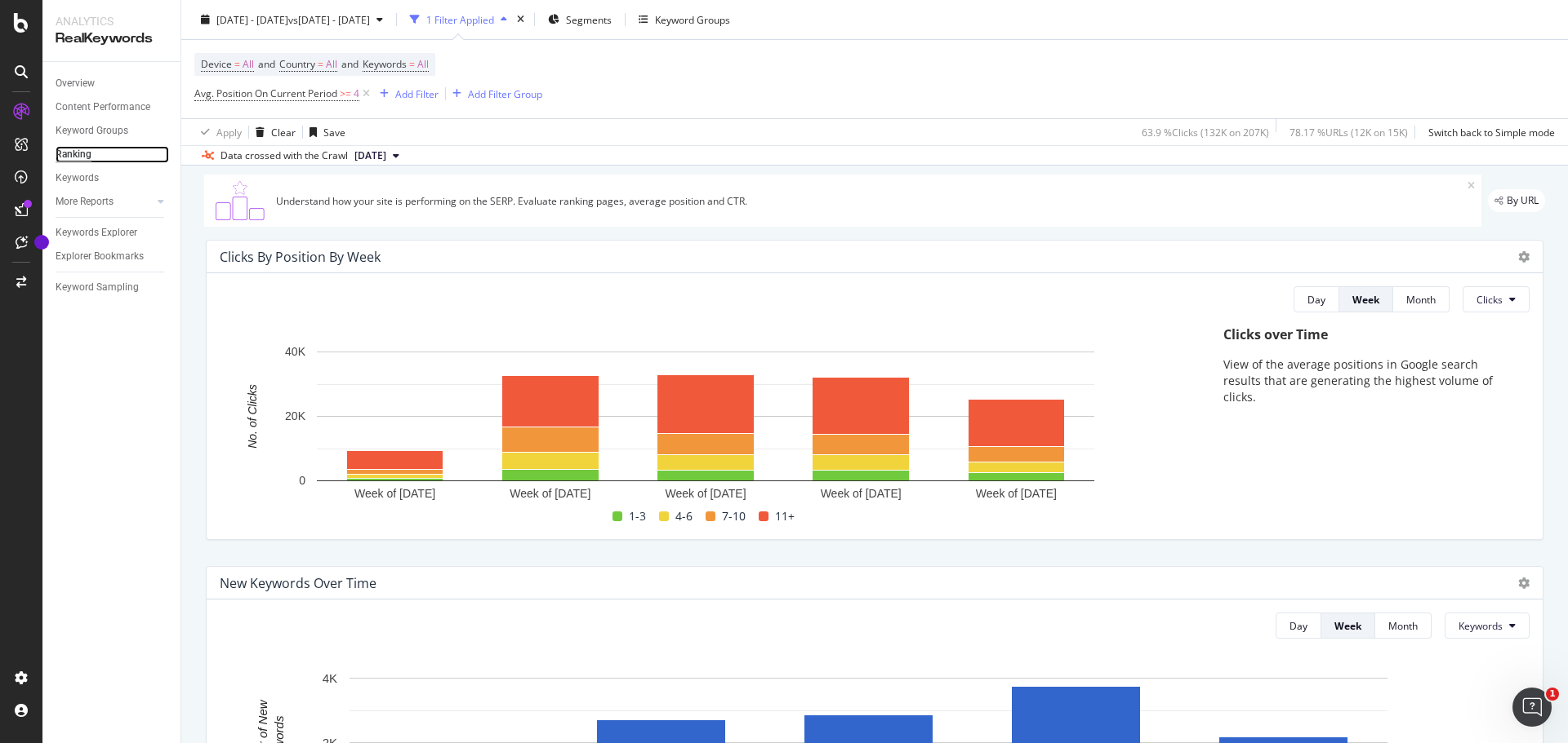
scroll to position [143, 0]
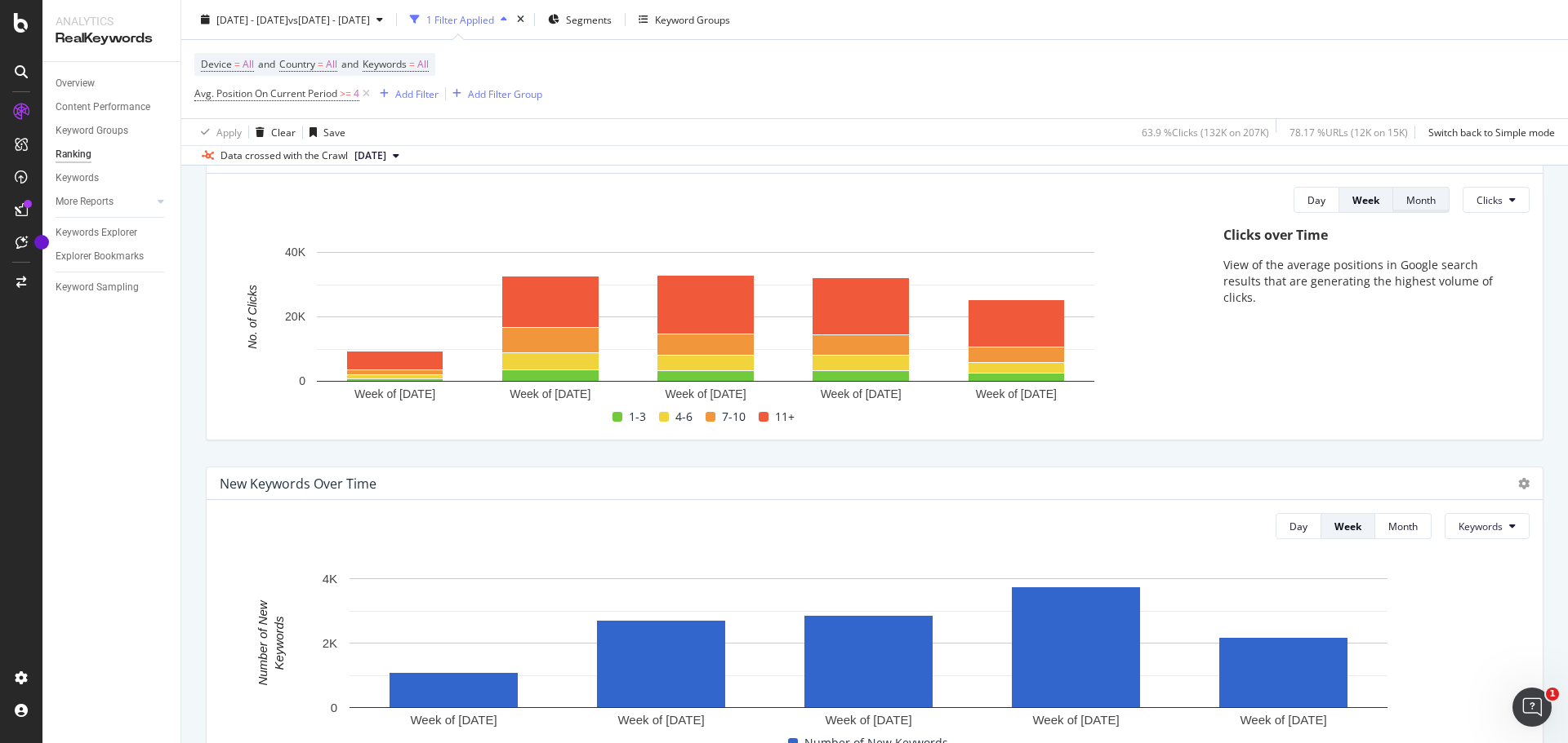
click at [1411, 200] on div "Month" at bounding box center [1420, 200] width 30 height 14
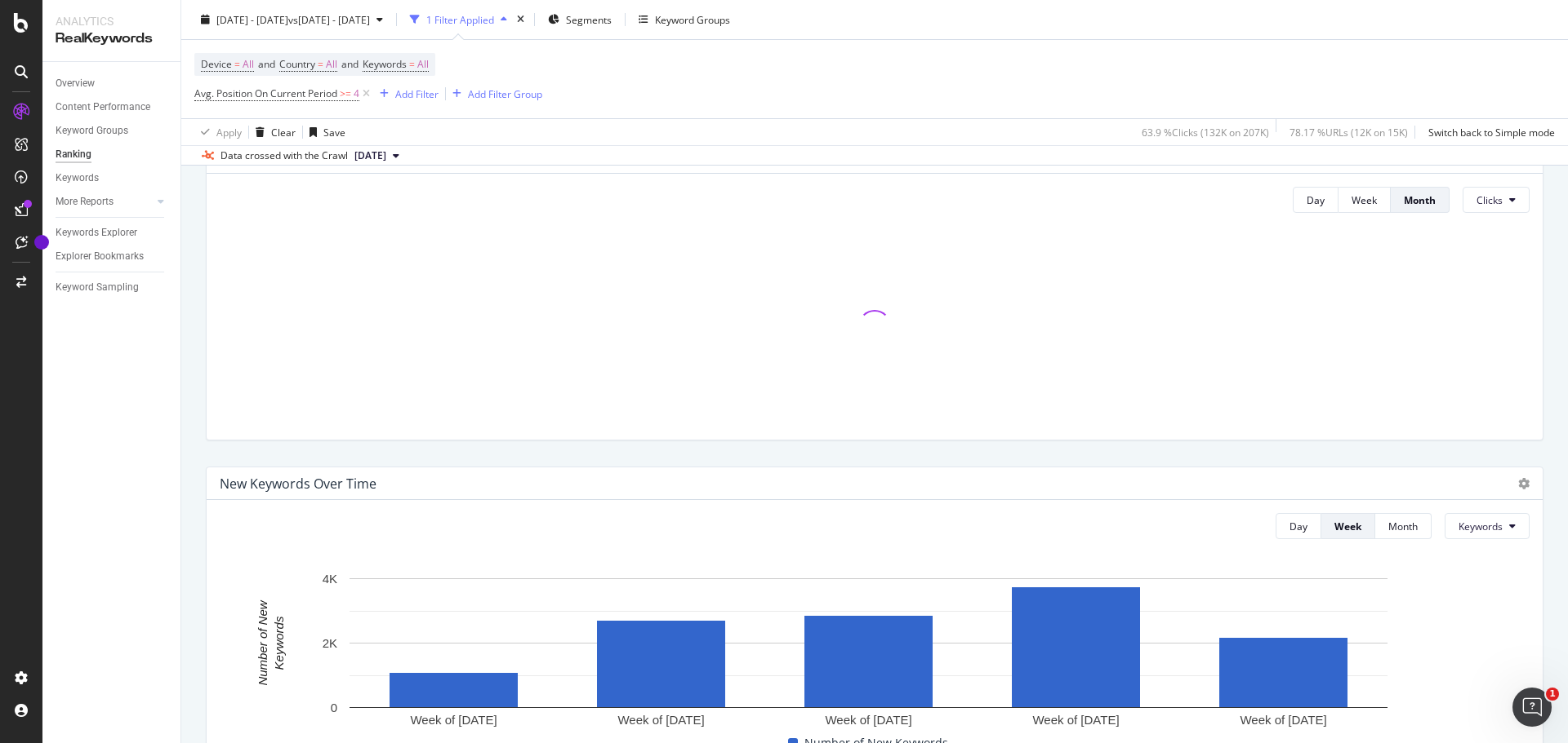
click at [399, 152] on icon at bounding box center [396, 156] width 6 height 10
click at [406, 149] on button "2025 Sep. 7th" at bounding box center [377, 156] width 58 height 20
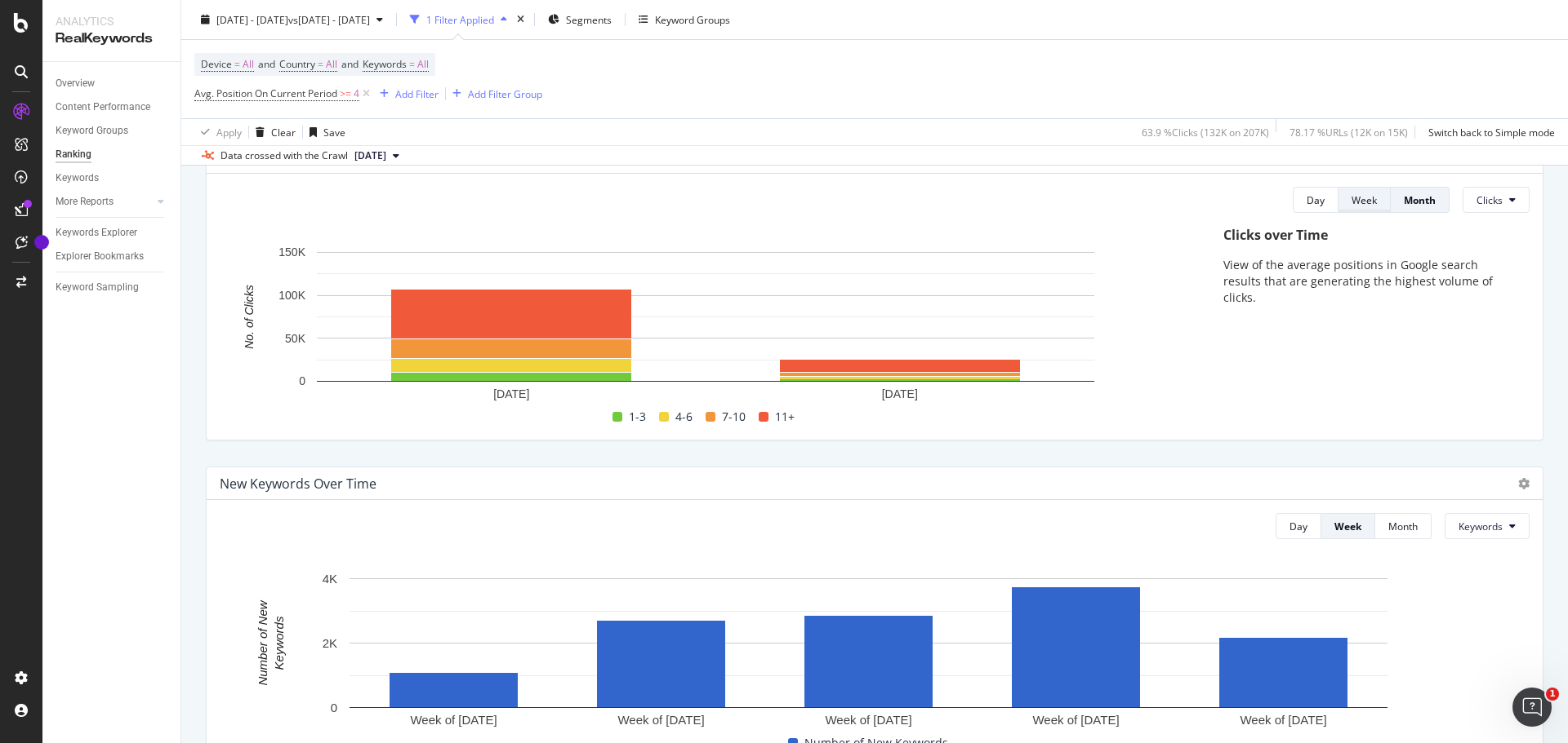
click at [1352, 199] on div "Week" at bounding box center [1364, 200] width 25 height 14
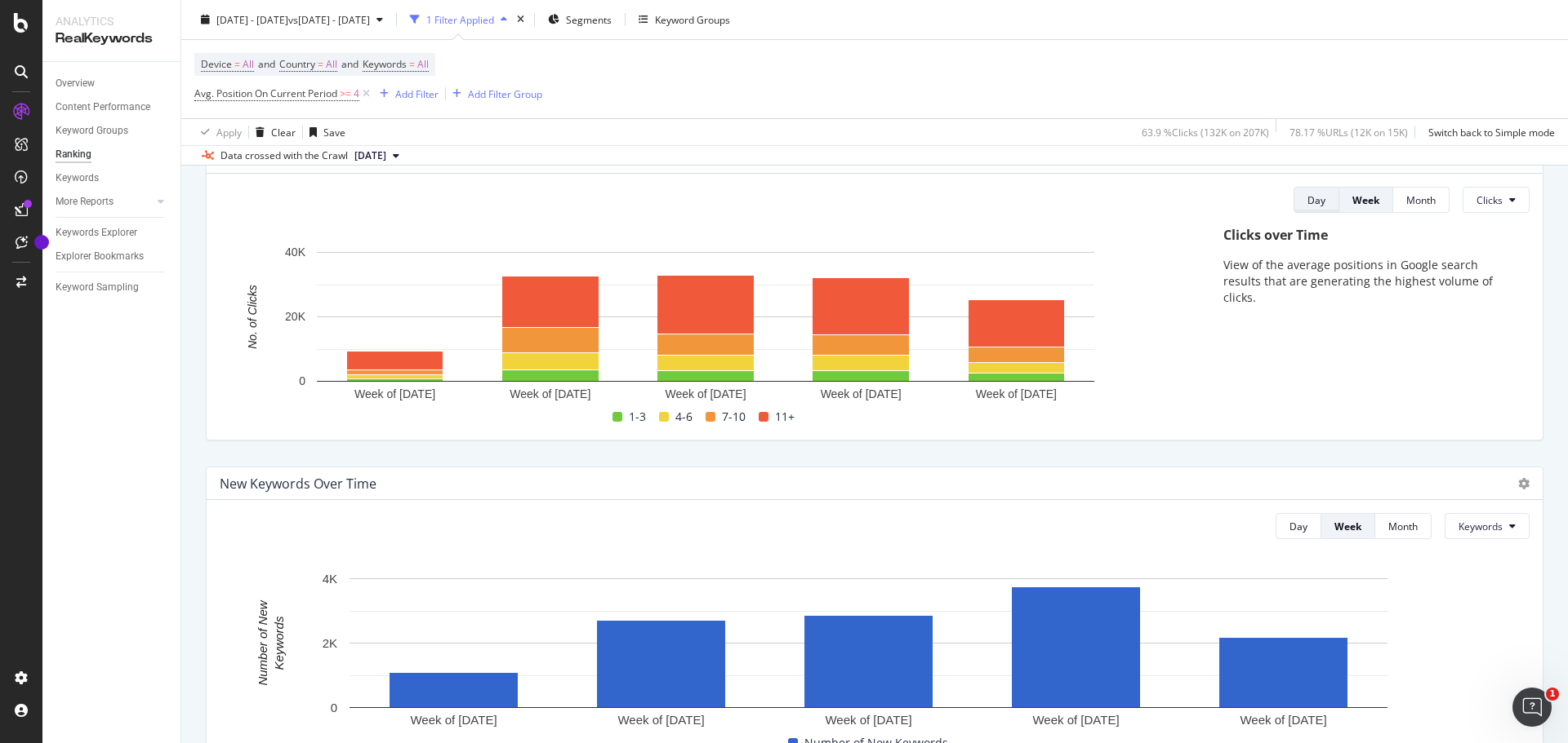
click at [1308, 202] on div "Day" at bounding box center [1317, 200] width 18 height 14
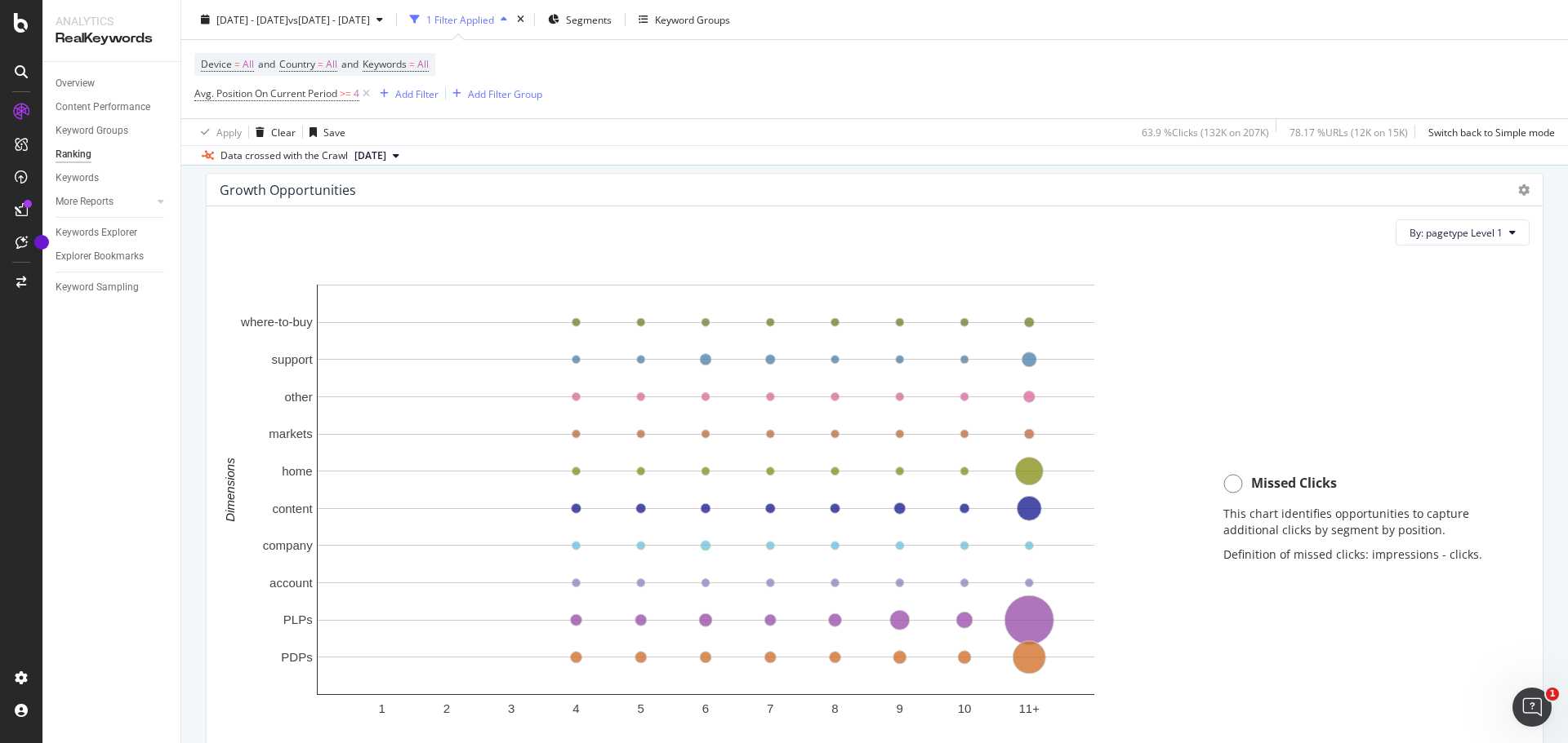
scroll to position [1093, 0]
click at [1492, 230] on button "By: pagetype Level 1" at bounding box center [1462, 228] width 134 height 26
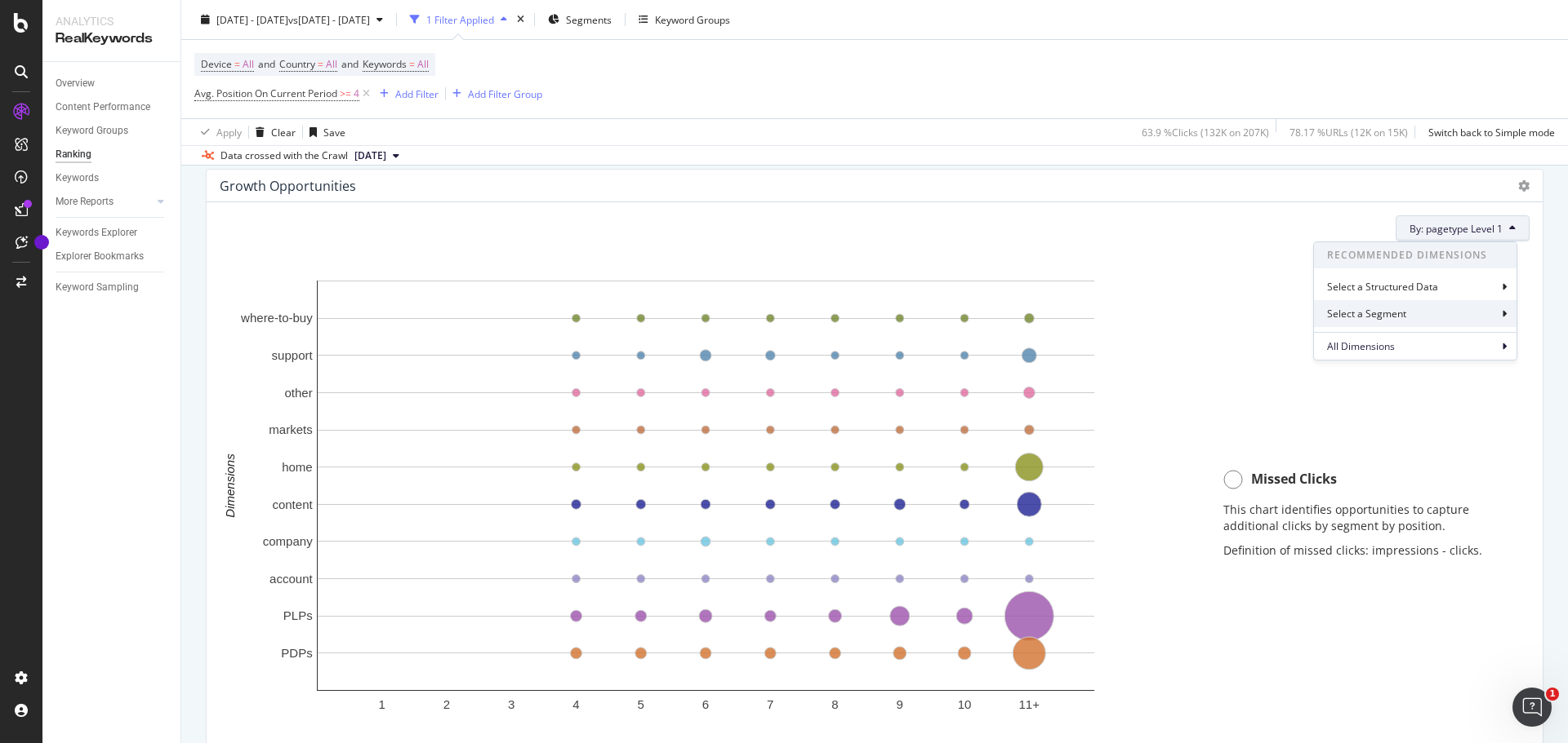
click at [1442, 318] on div "Select a Segment" at bounding box center [1415, 313] width 203 height 27
click at [1422, 312] on span "pagetype Level" at bounding box center [1421, 314] width 68 height 14
click at [1476, 334] on div "Validate" at bounding box center [1484, 331] width 37 height 14
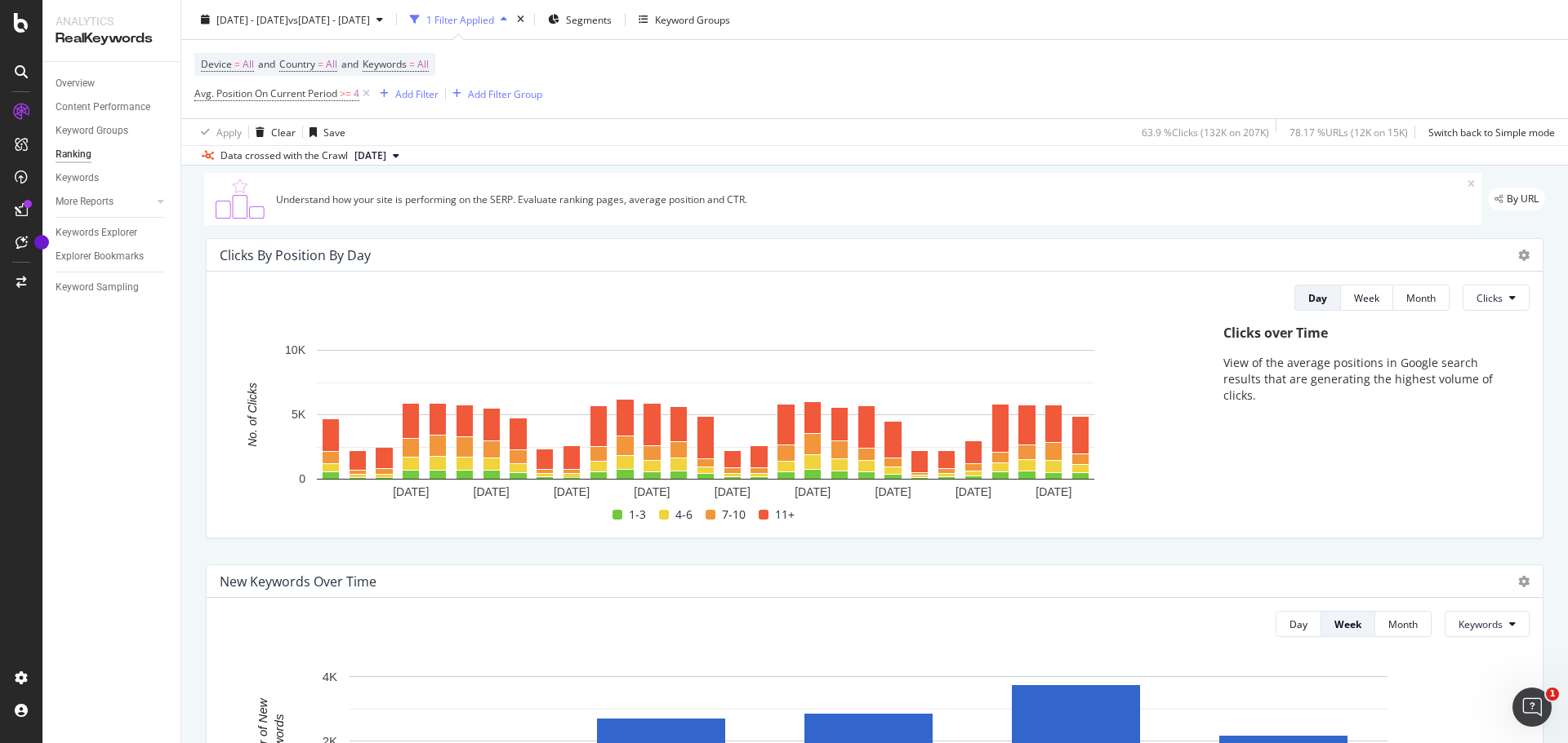
scroll to position [0, 0]
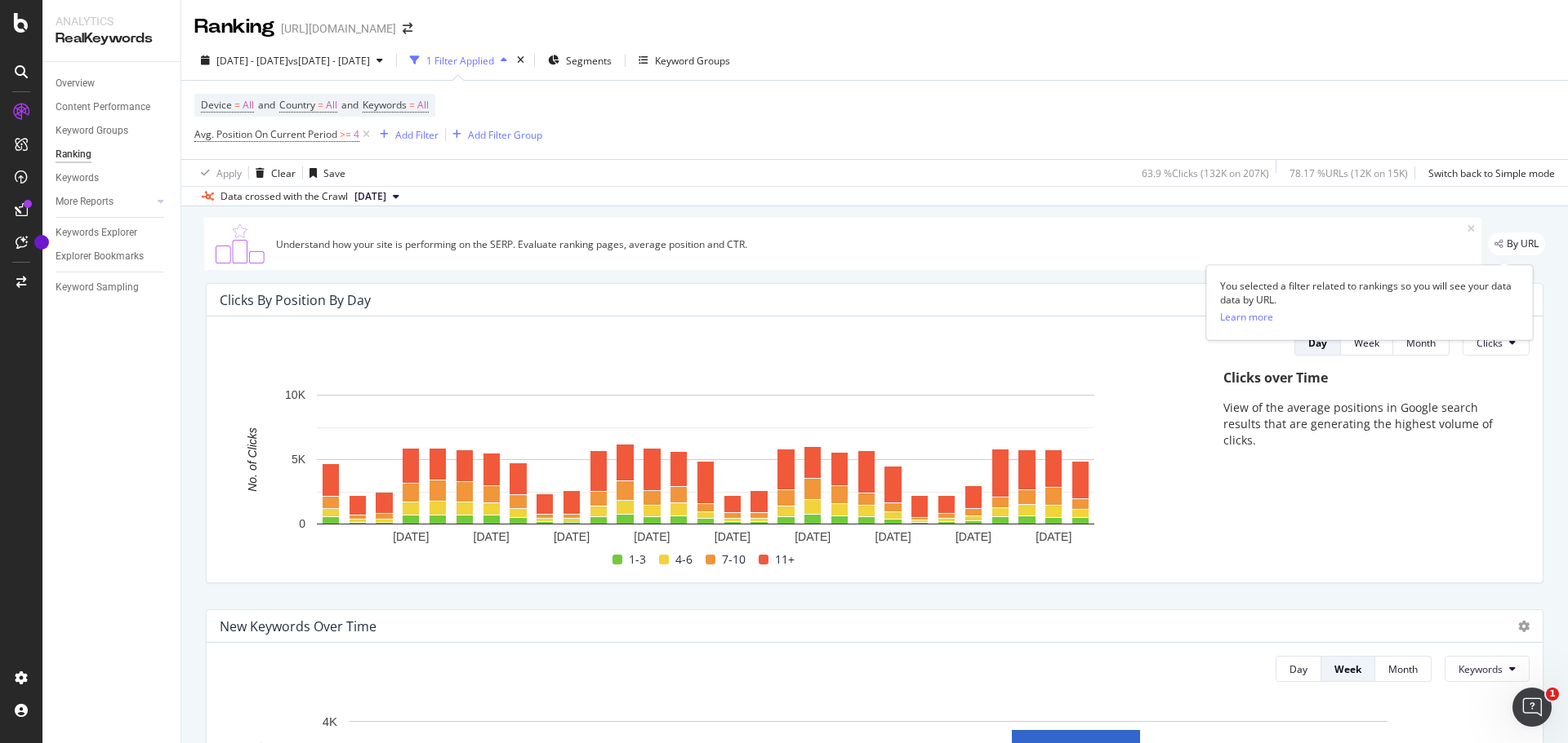
click at [1507, 242] on span "By URL" at bounding box center [1522, 243] width 32 height 10
click at [758, 232] on div "Understand how your site is performing on the SERP. Evaluate ranking pages, ave…" at bounding box center [843, 244] width 1277 height 52
click at [656, 245] on div "Understand how your site is performing on the SERP. Evaluate ranking pages, ave…" at bounding box center [871, 244] width 1191 height 14
click at [83, 86] on div "Overview" at bounding box center [75, 83] width 39 height 17
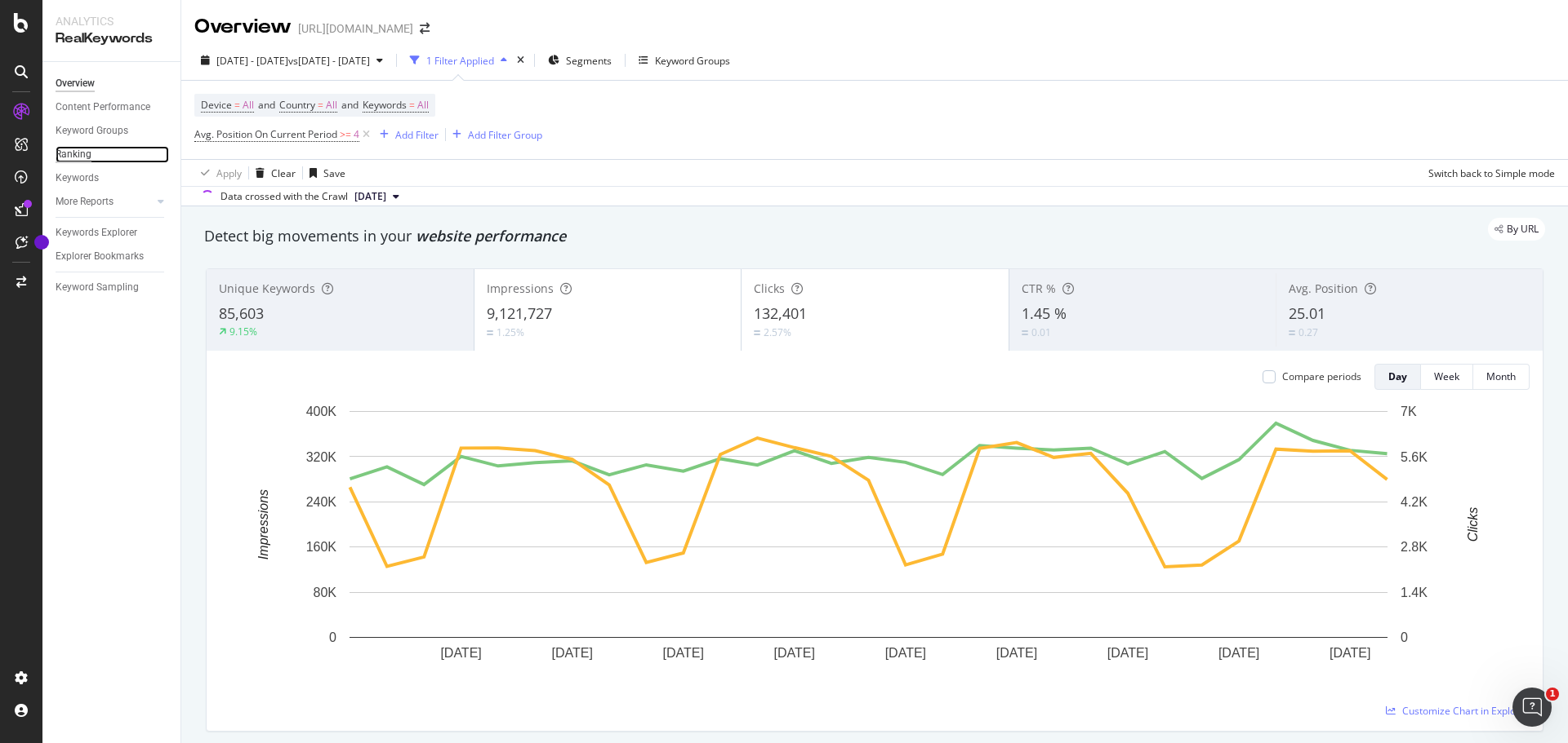
click at [71, 152] on div "Ranking" at bounding box center [74, 154] width 36 height 17
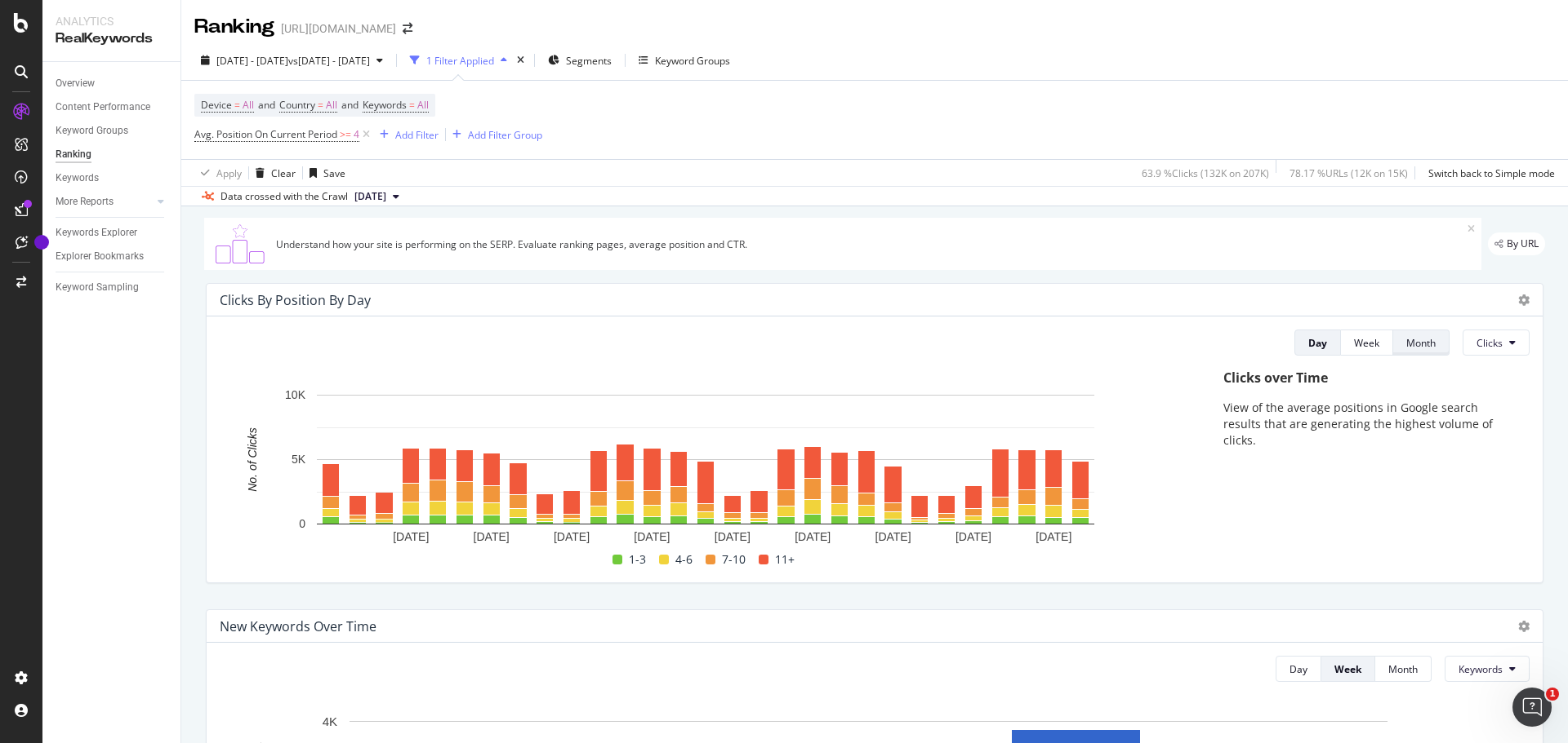
click at [1393, 343] on button "Month" at bounding box center [1421, 342] width 57 height 26
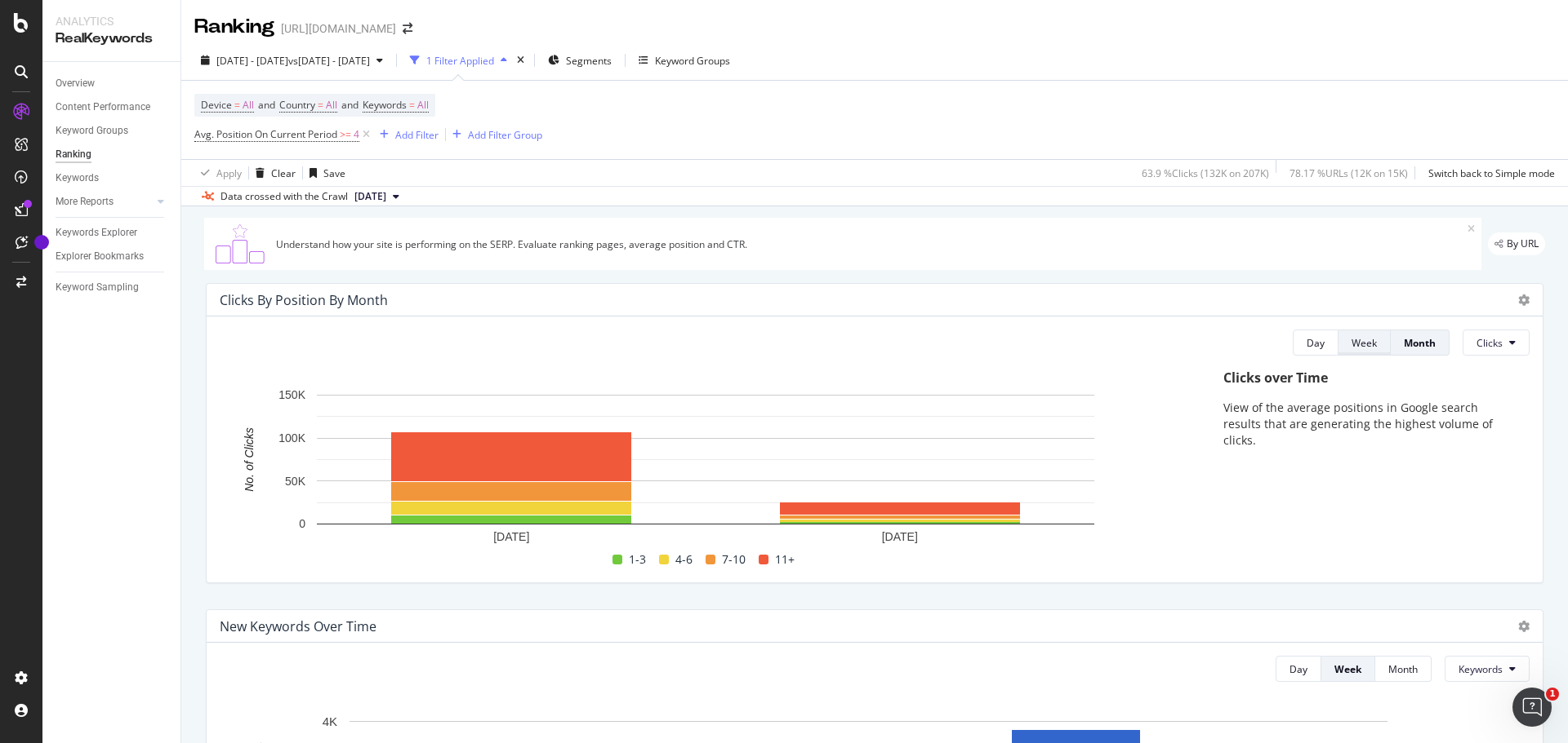
click at [1352, 347] on div "Week" at bounding box center [1364, 342] width 25 height 14
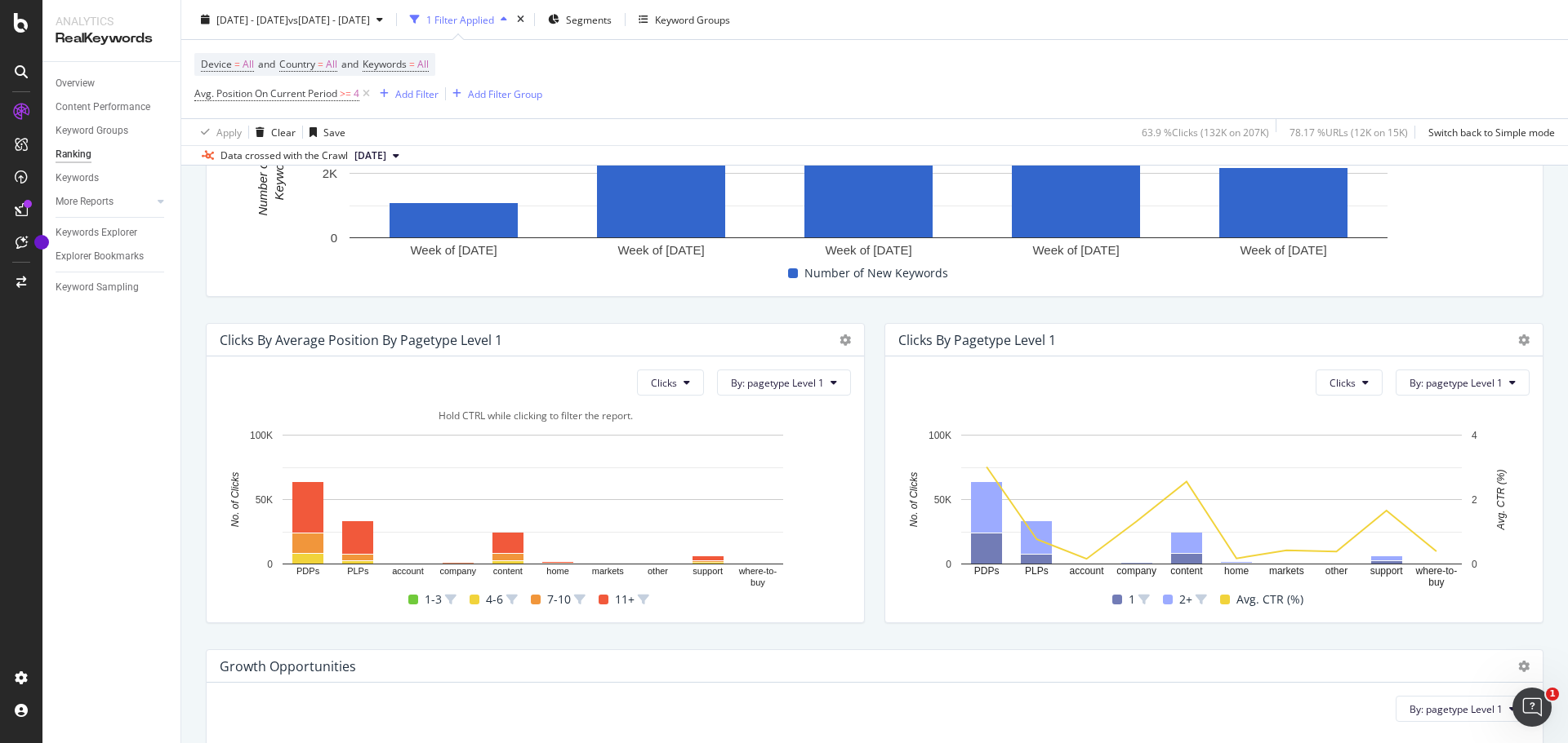
scroll to position [715, 0]
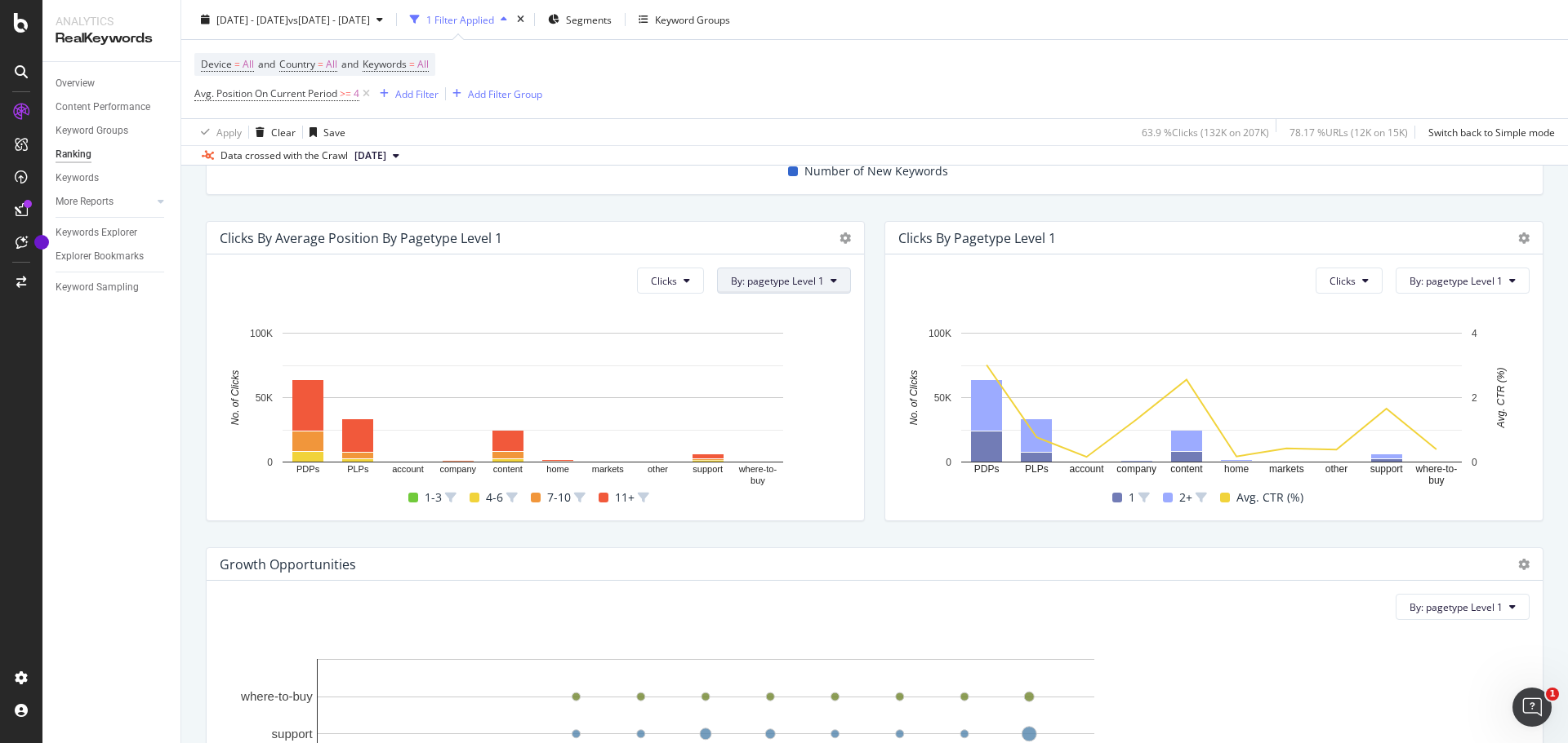
click at [786, 280] on span "By: pagetype Level 1" at bounding box center [777, 280] width 93 height 14
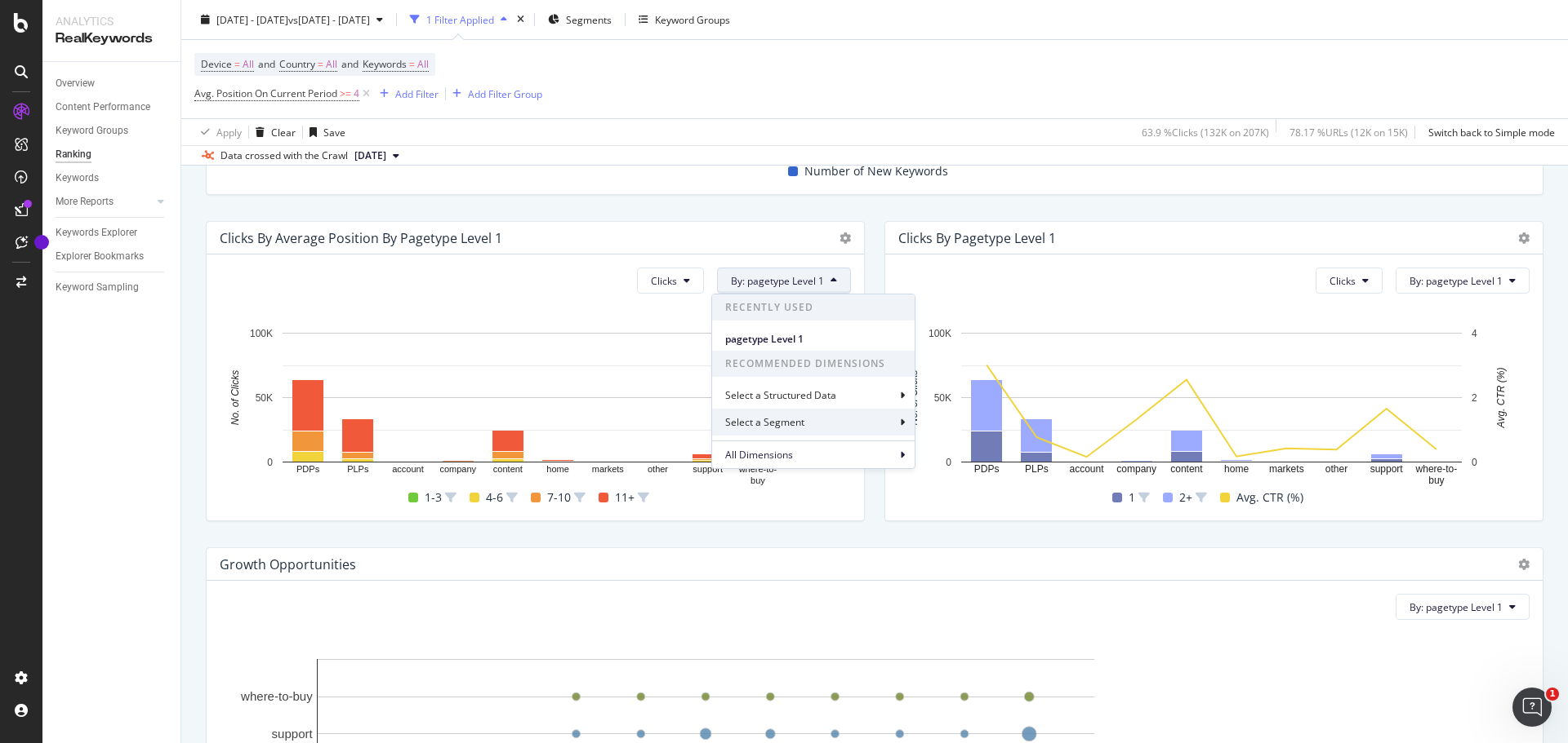
click at [896, 421] on div "Select a Segment" at bounding box center [813, 422] width 203 height 27
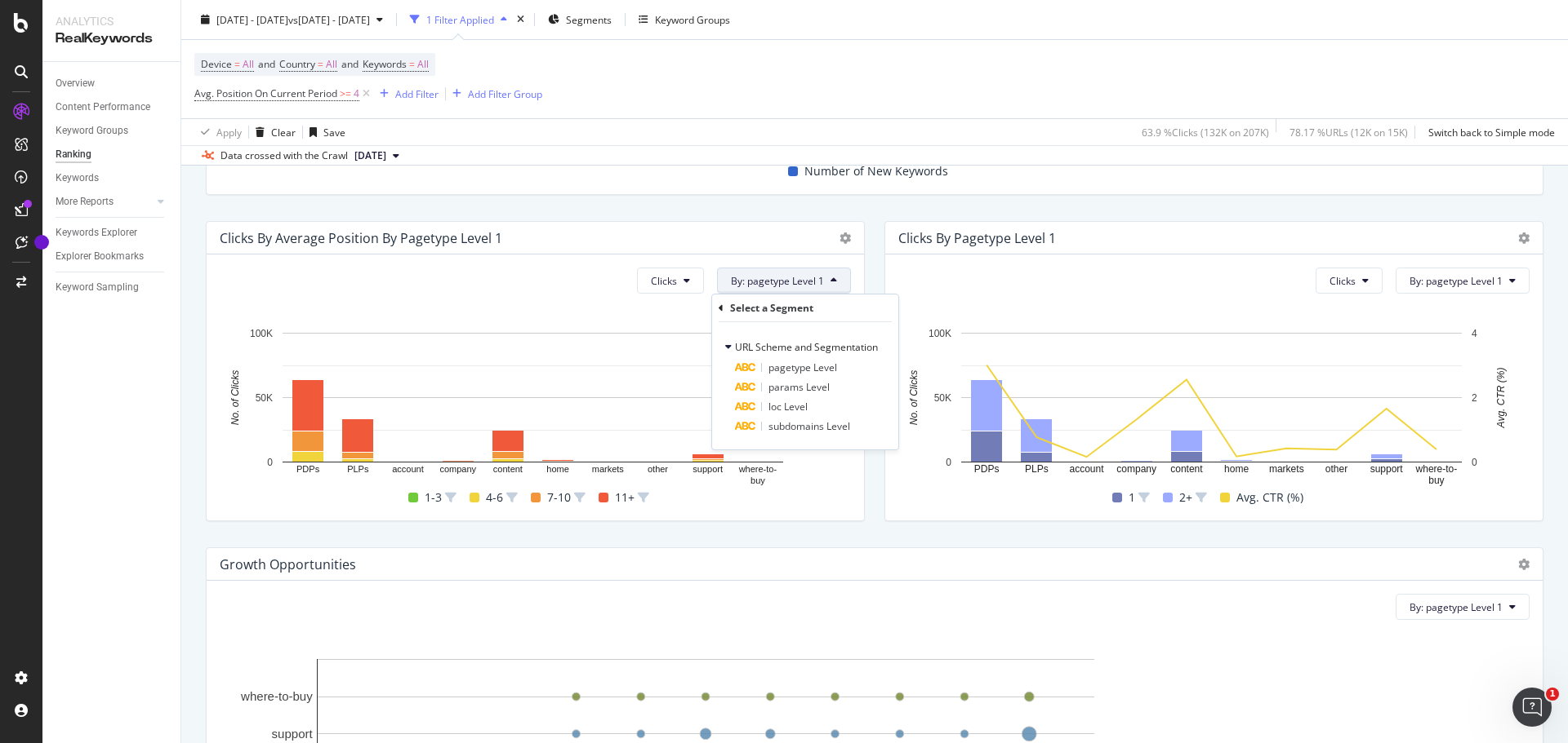
click at [880, 320] on div "Select a Segment" at bounding box center [805, 308] width 173 height 28
click at [873, 91] on div "Device = All and Country = All and Keywords = All Avg. Position On Current Peri…" at bounding box center [875, 78] width 1361 height 78
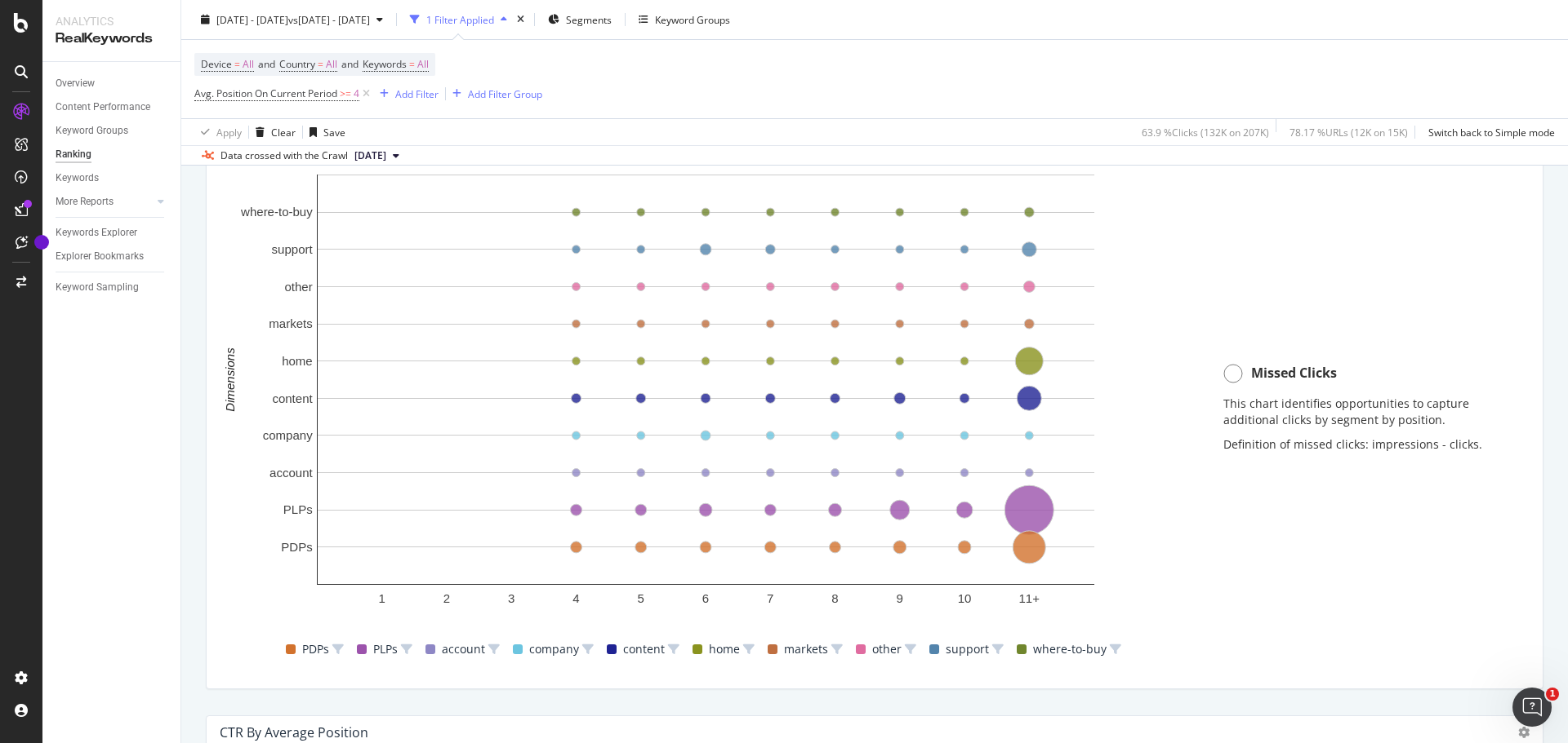
scroll to position [1204, 0]
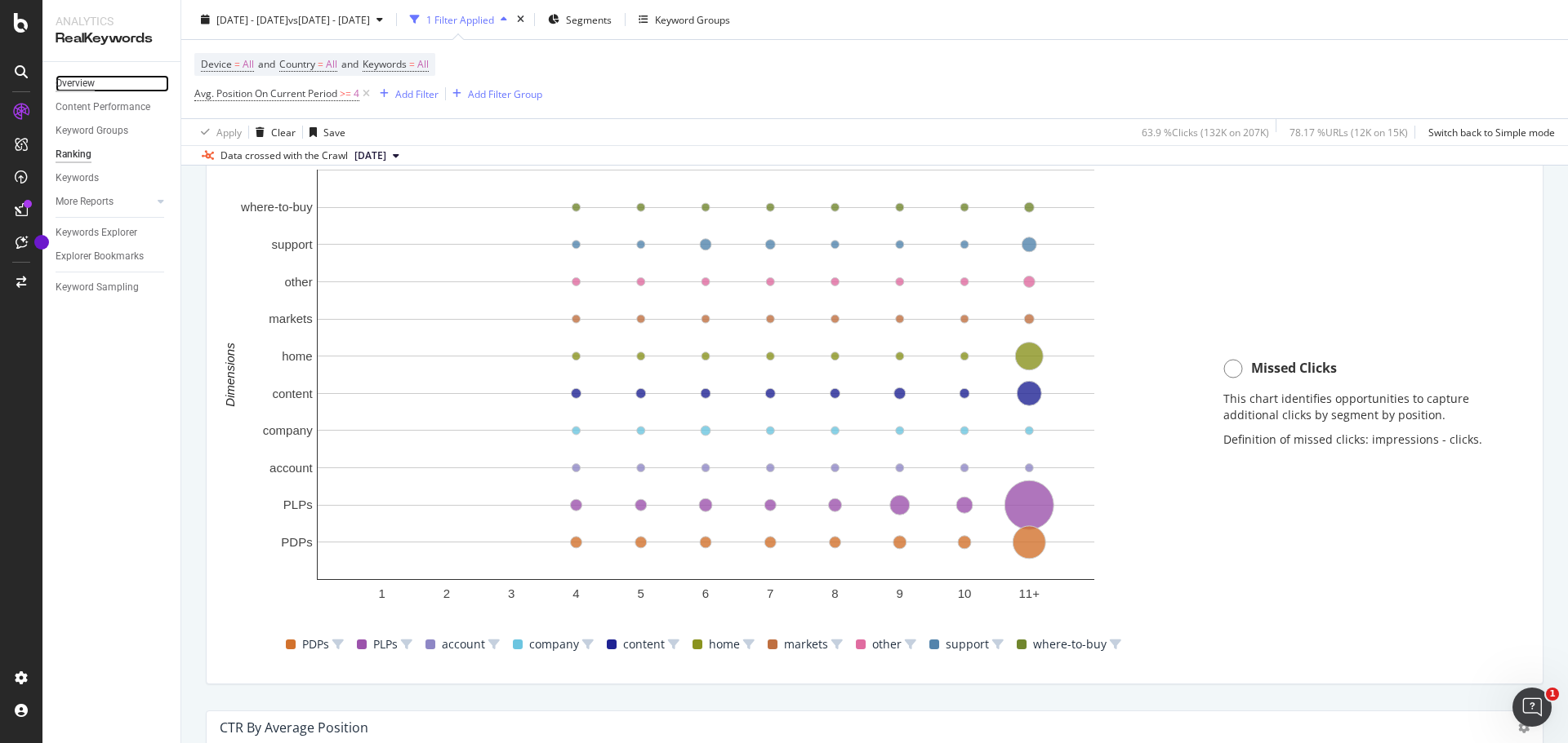
click at [69, 83] on div "Overview" at bounding box center [75, 83] width 39 height 17
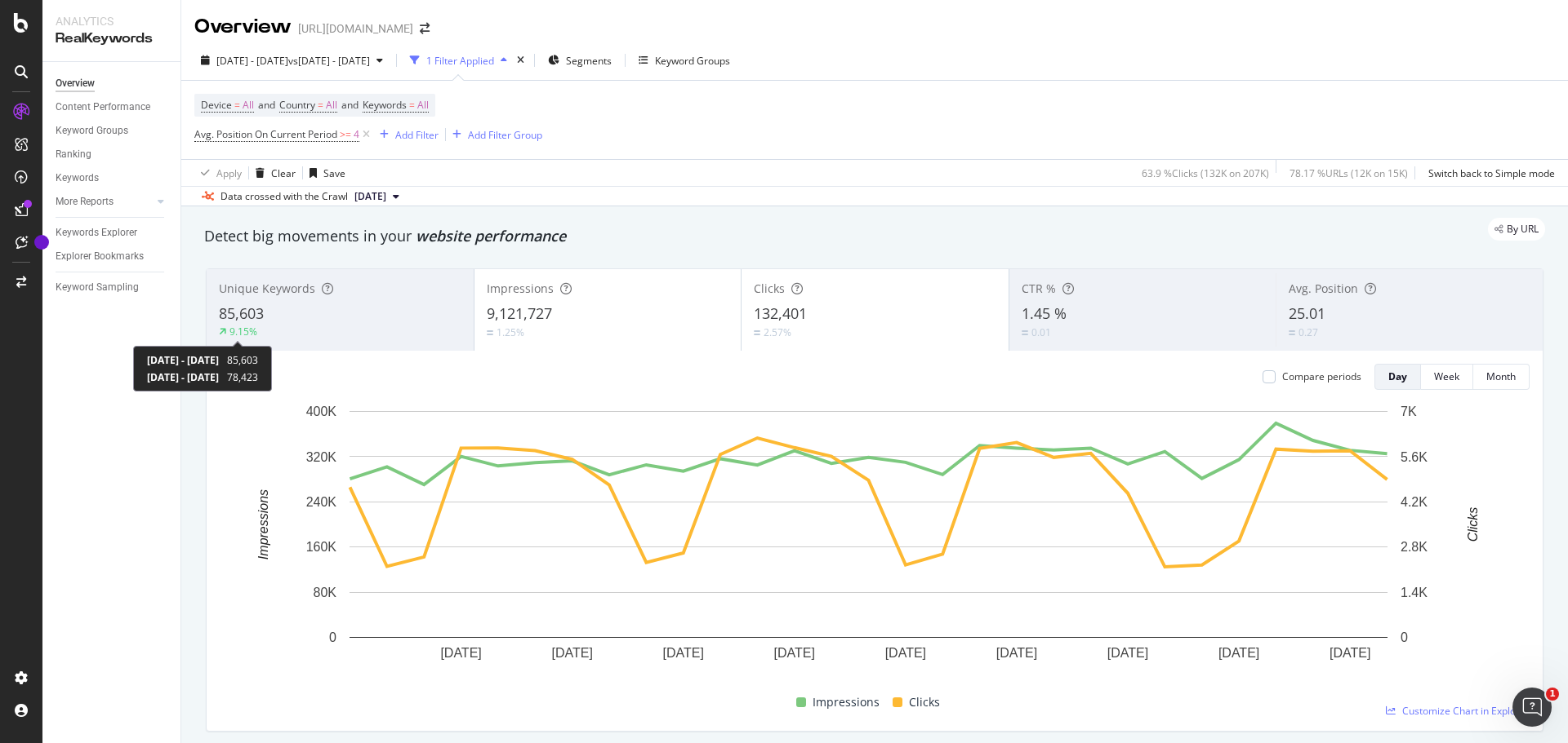
click at [236, 329] on div "9.15%" at bounding box center [243, 331] width 28 height 14
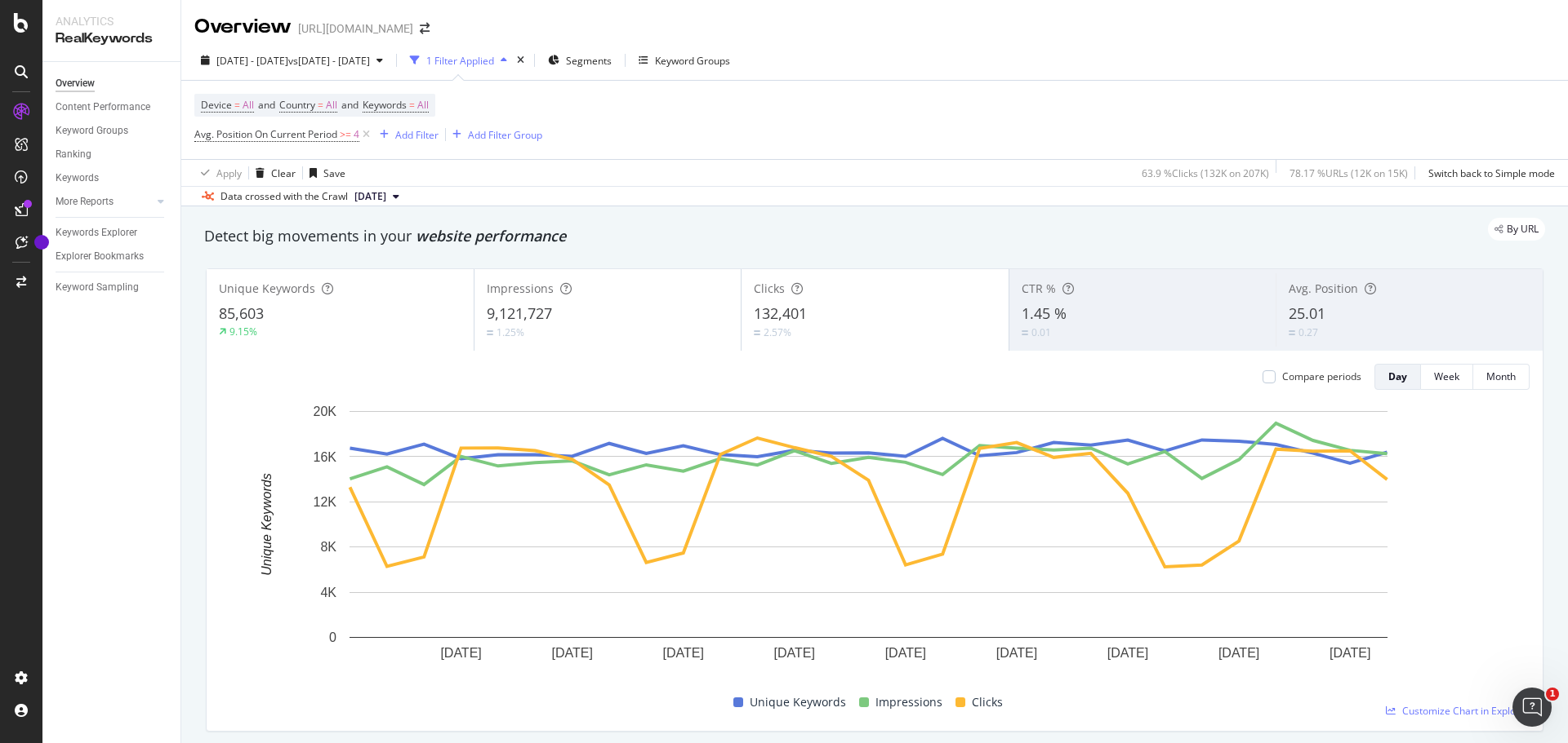
click at [399, 195] on icon at bounding box center [396, 196] width 6 height 10
click at [454, 278] on div "6.5K URLs" at bounding box center [434, 282] width 45 height 14
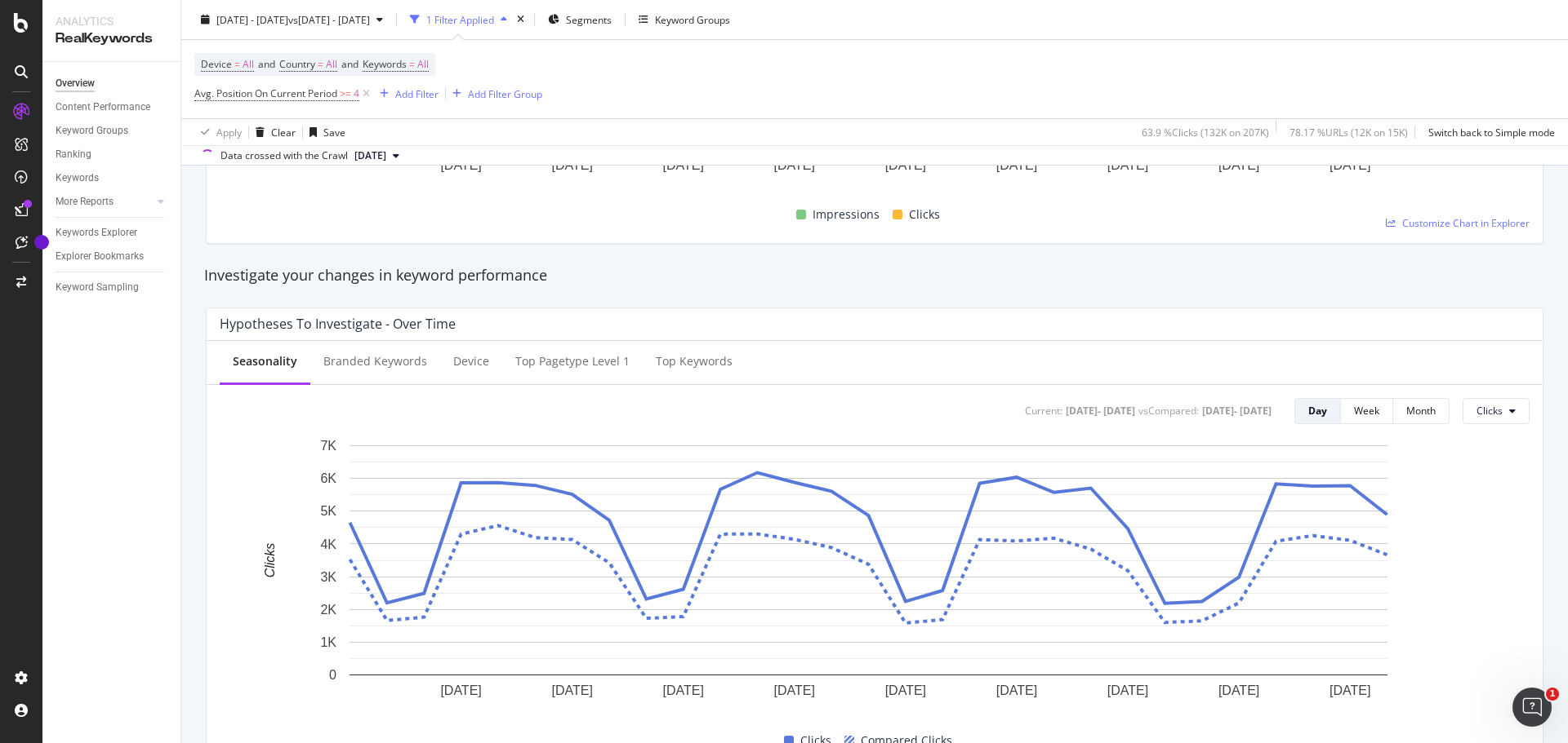
scroll to position [490, 0]
click at [397, 362] on div "Branded Keywords" at bounding box center [375, 360] width 104 height 16
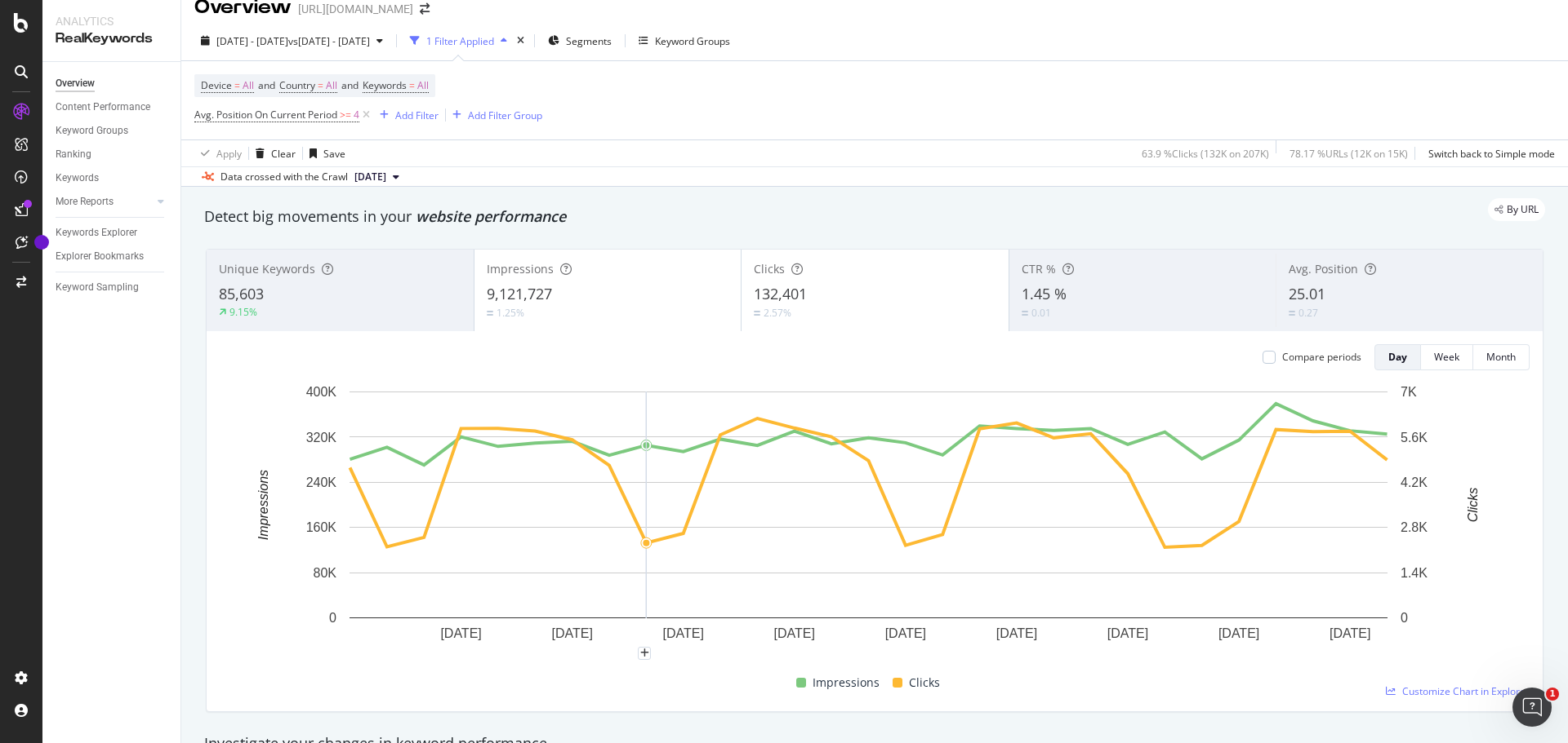
scroll to position [0, 0]
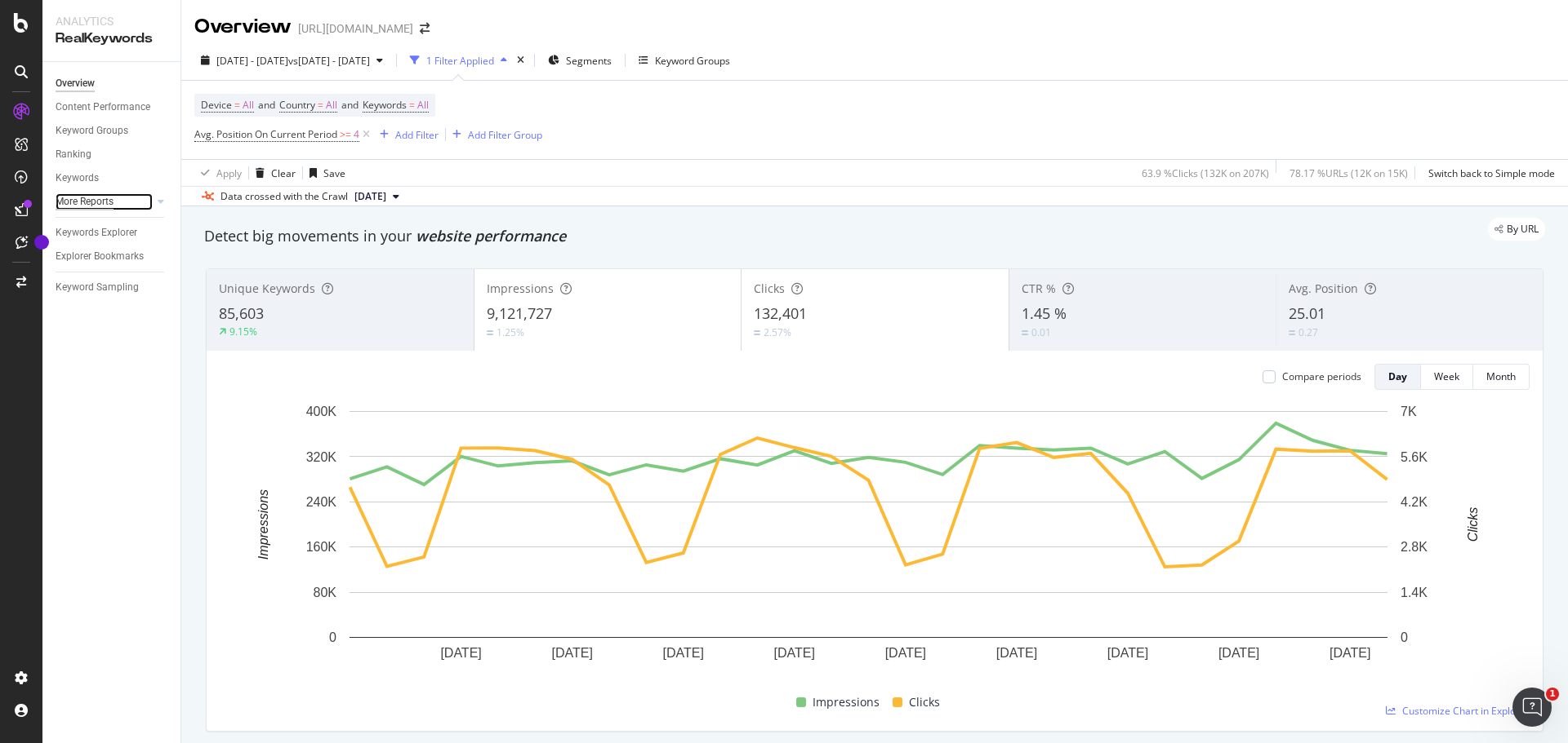
click at [100, 202] on div "More Reports" at bounding box center [85, 202] width 58 height 17
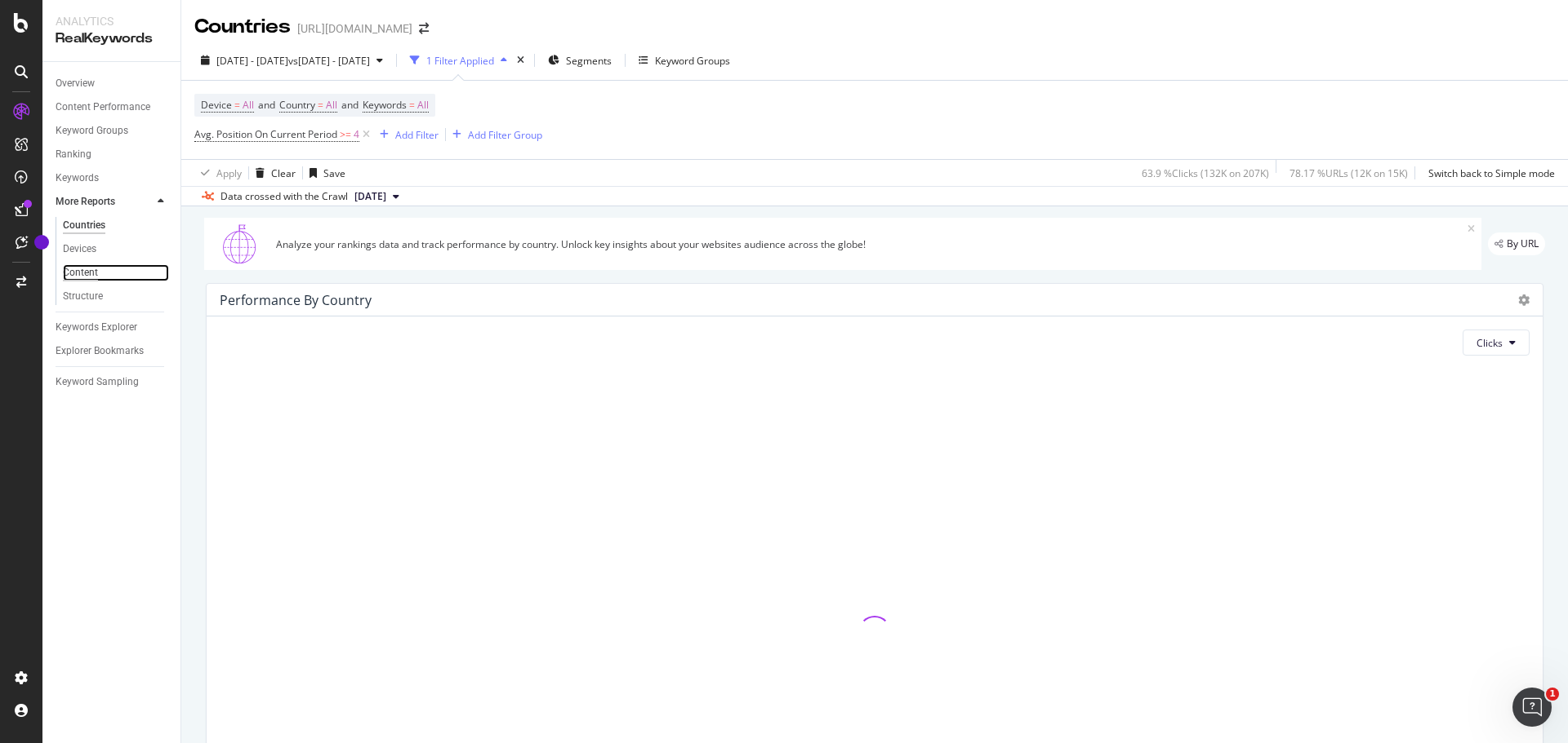
click at [95, 273] on div "Content" at bounding box center [80, 273] width 35 height 17
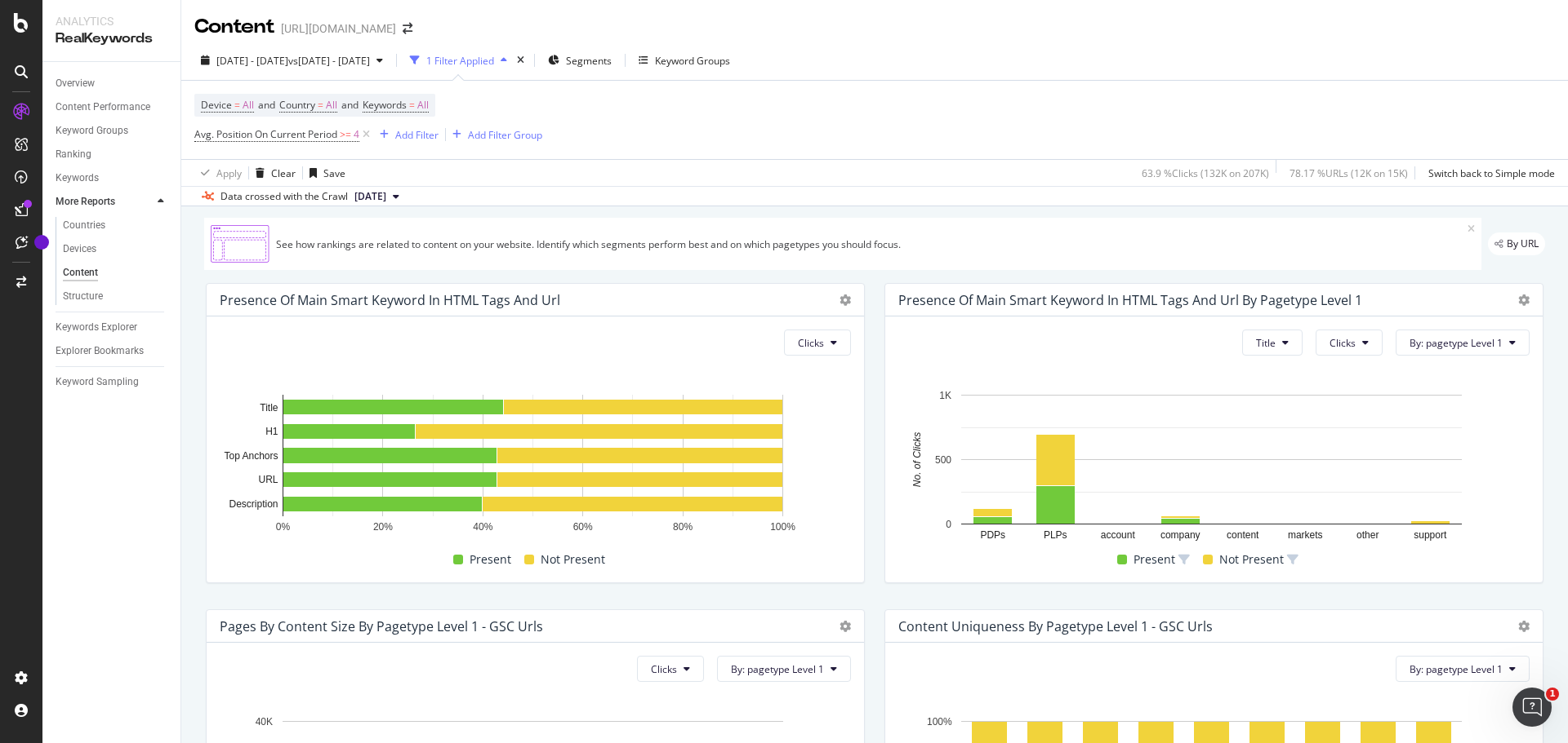
click at [260, 249] on img at bounding box center [240, 243] width 59 height 39
click at [360, 250] on div "See how rankings are related to content on your website. Identify which segment…" at bounding box center [871, 244] width 1191 height 14
click at [592, 249] on div "See how rankings are related to content on your website. Identify which segment…" at bounding box center [871, 244] width 1191 height 14
click at [1436, 346] on span "By: pagetype Level 1" at bounding box center [1455, 342] width 93 height 14
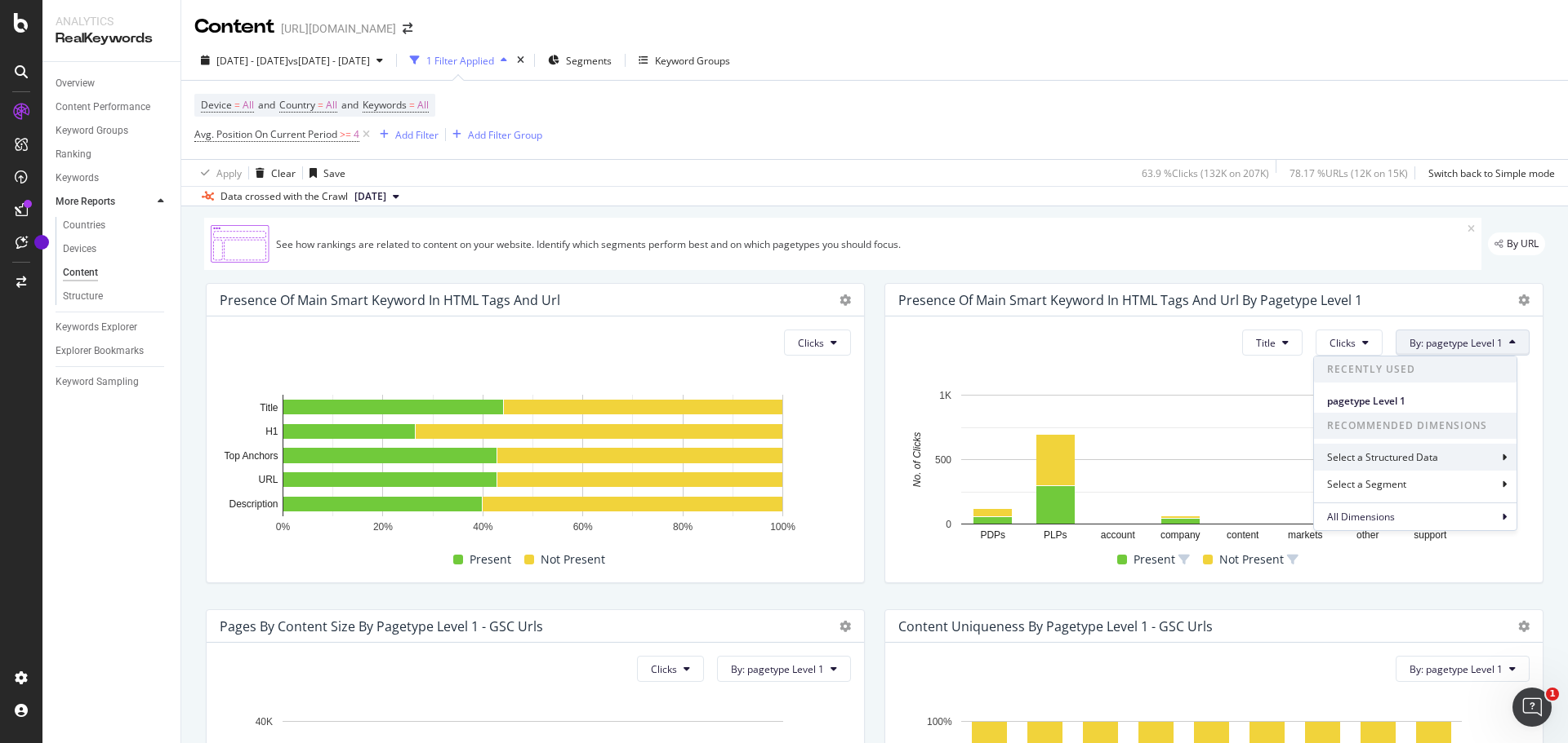
click at [1418, 454] on div "Select a Structured Data" at bounding box center [1383, 457] width 114 height 14
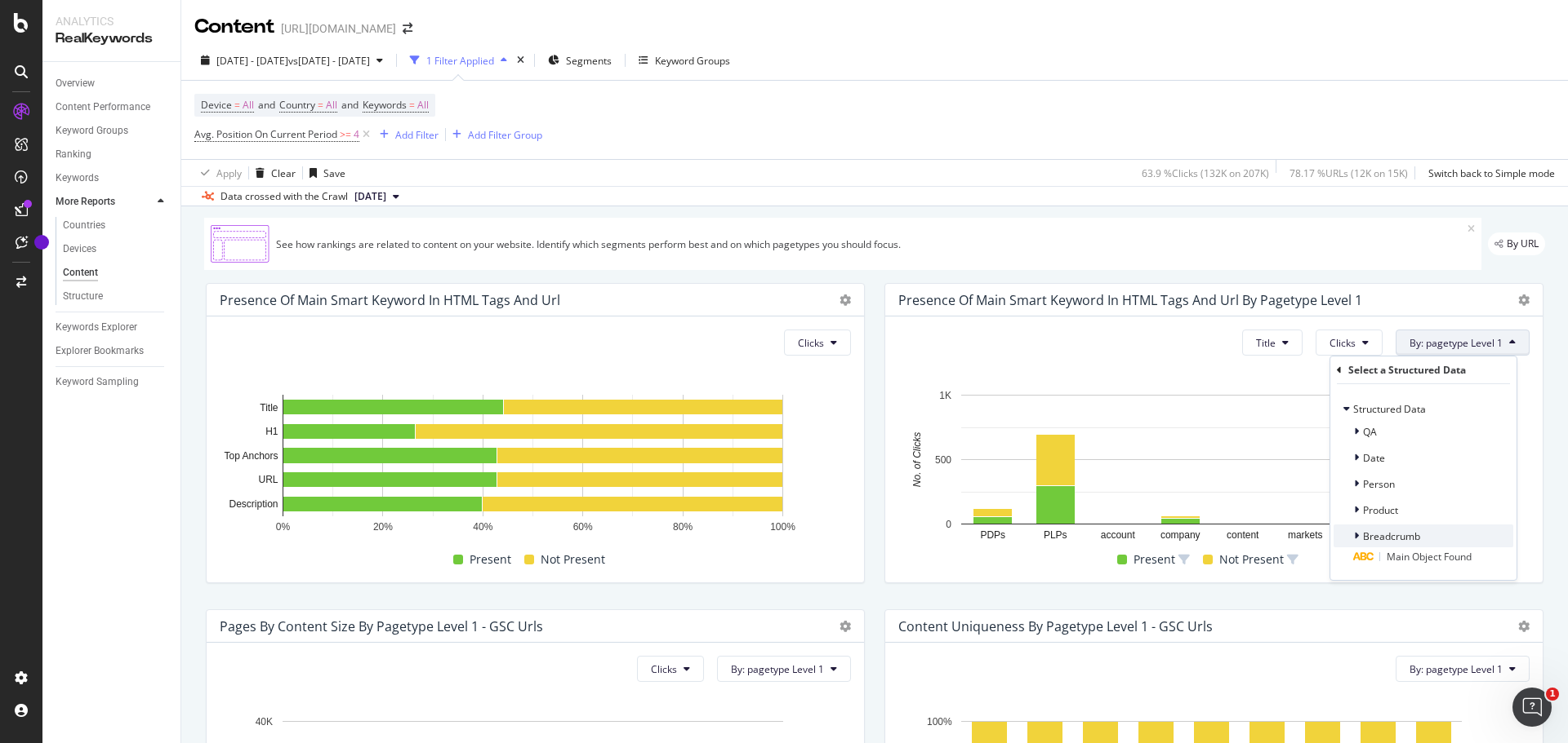
click at [1400, 538] on span "Breadcrumb" at bounding box center [1390, 536] width 57 height 14
click at [1130, 66] on div "2025 Aug. 8th - Sep. 5th vs 2025 Aug. 1st - Aug. 30th 1 Filter Applied Segments…" at bounding box center [874, 64] width 1387 height 32
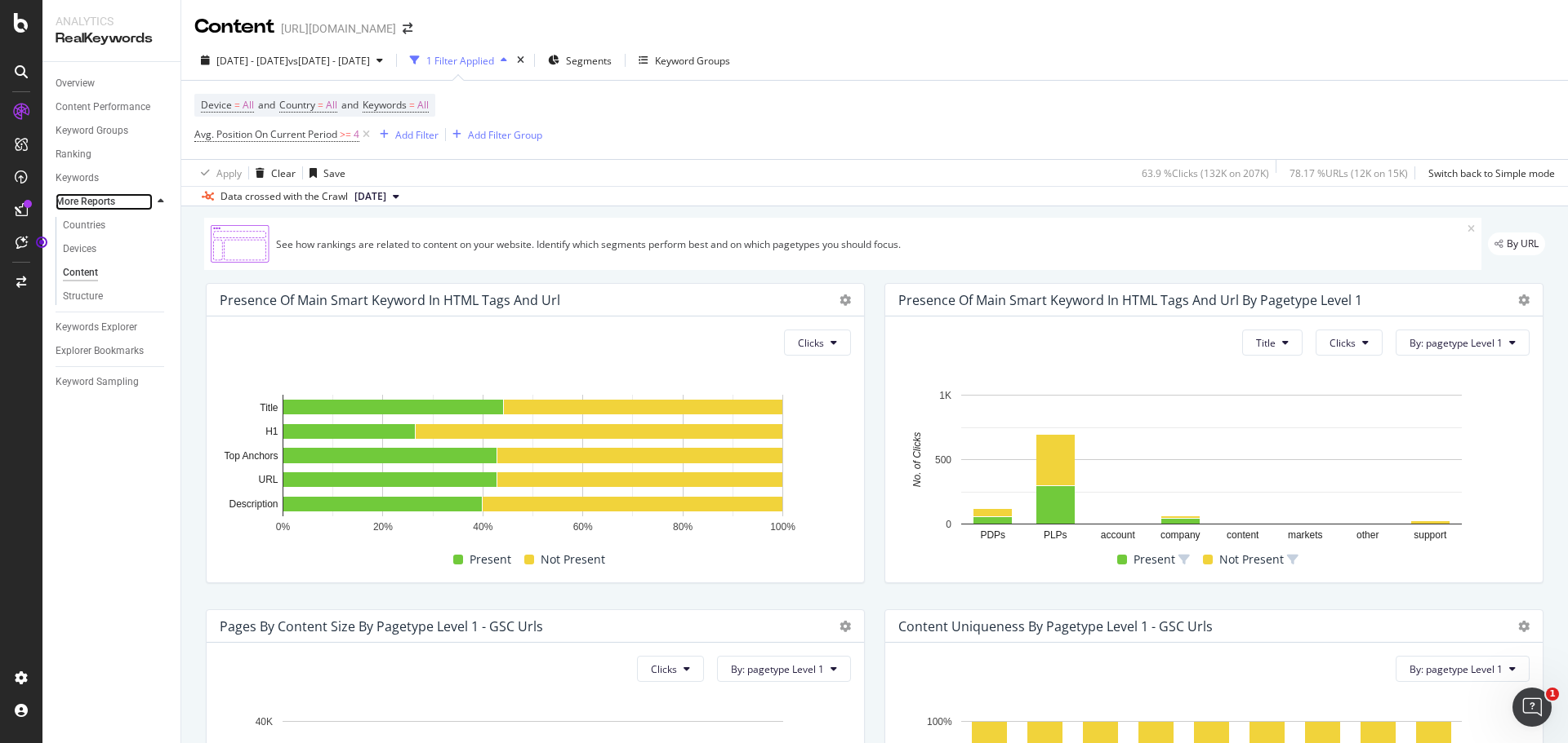
click at [150, 202] on div at bounding box center [144, 202] width 16 height 16
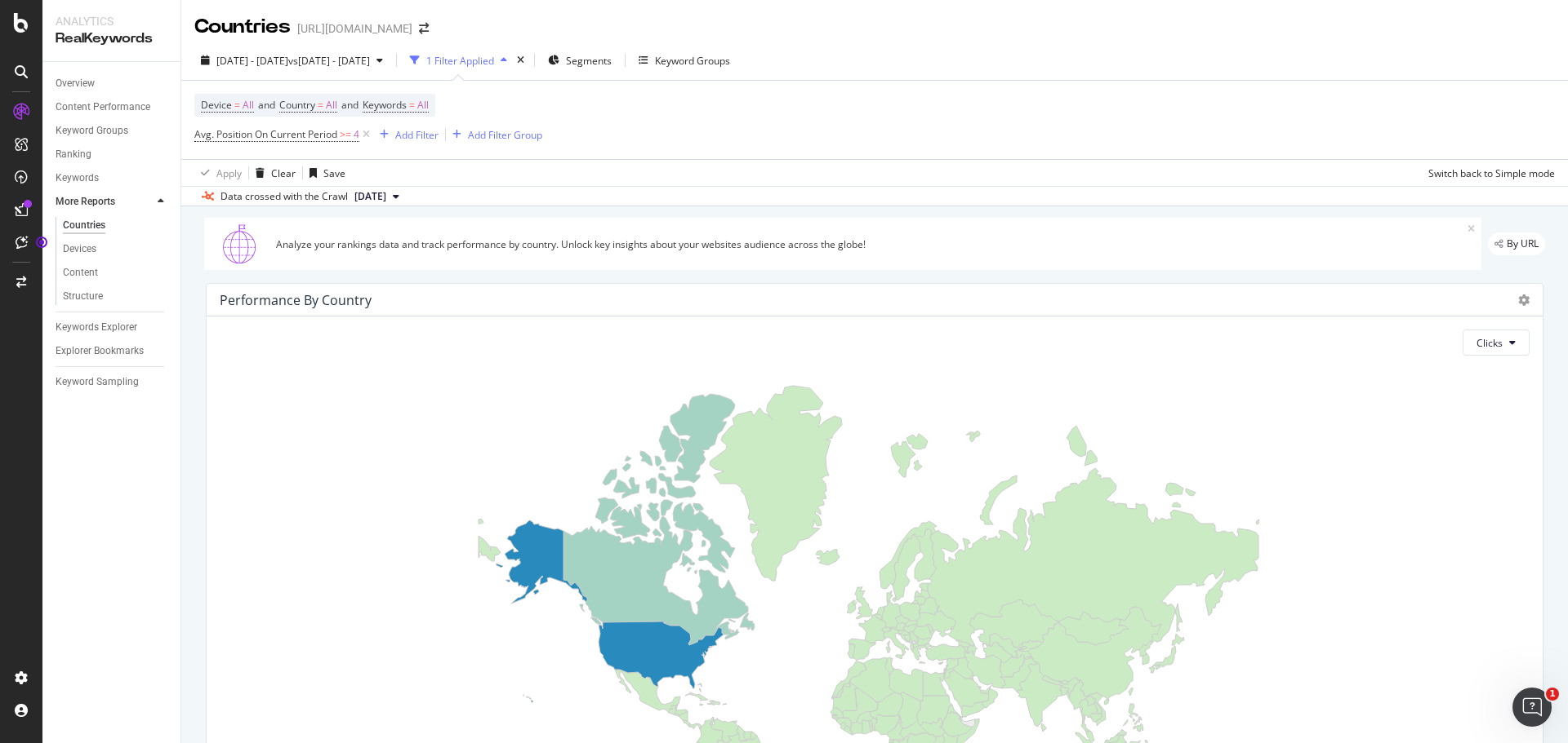
click at [162, 201] on icon at bounding box center [160, 201] width 6 height 10
click at [166, 200] on div at bounding box center [160, 202] width 16 height 16
click at [168, 200] on div at bounding box center [160, 202] width 16 height 16
click at [76, 81] on div "Overview" at bounding box center [75, 83] width 39 height 17
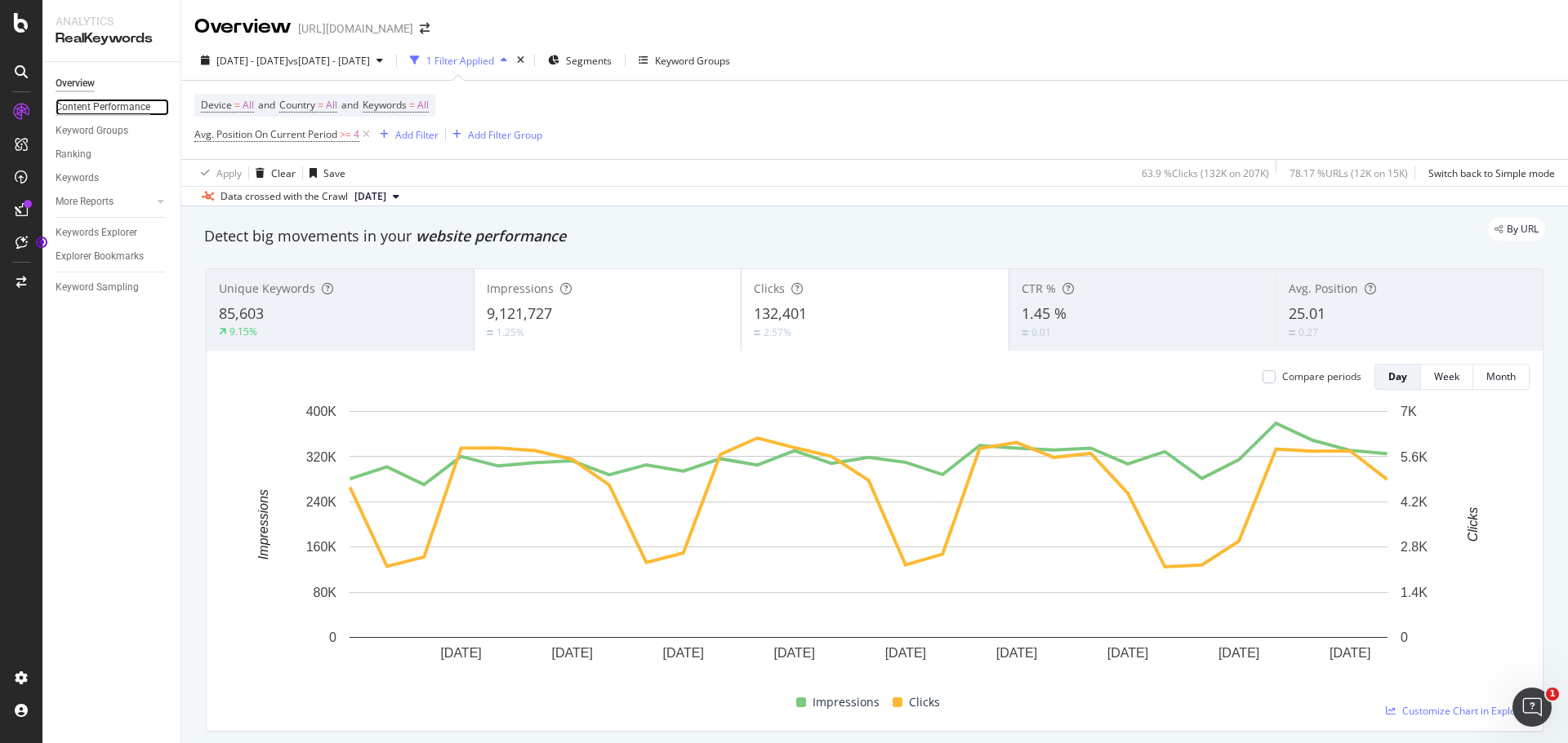
click at [94, 106] on div "Content Performance" at bounding box center [103, 107] width 95 height 17
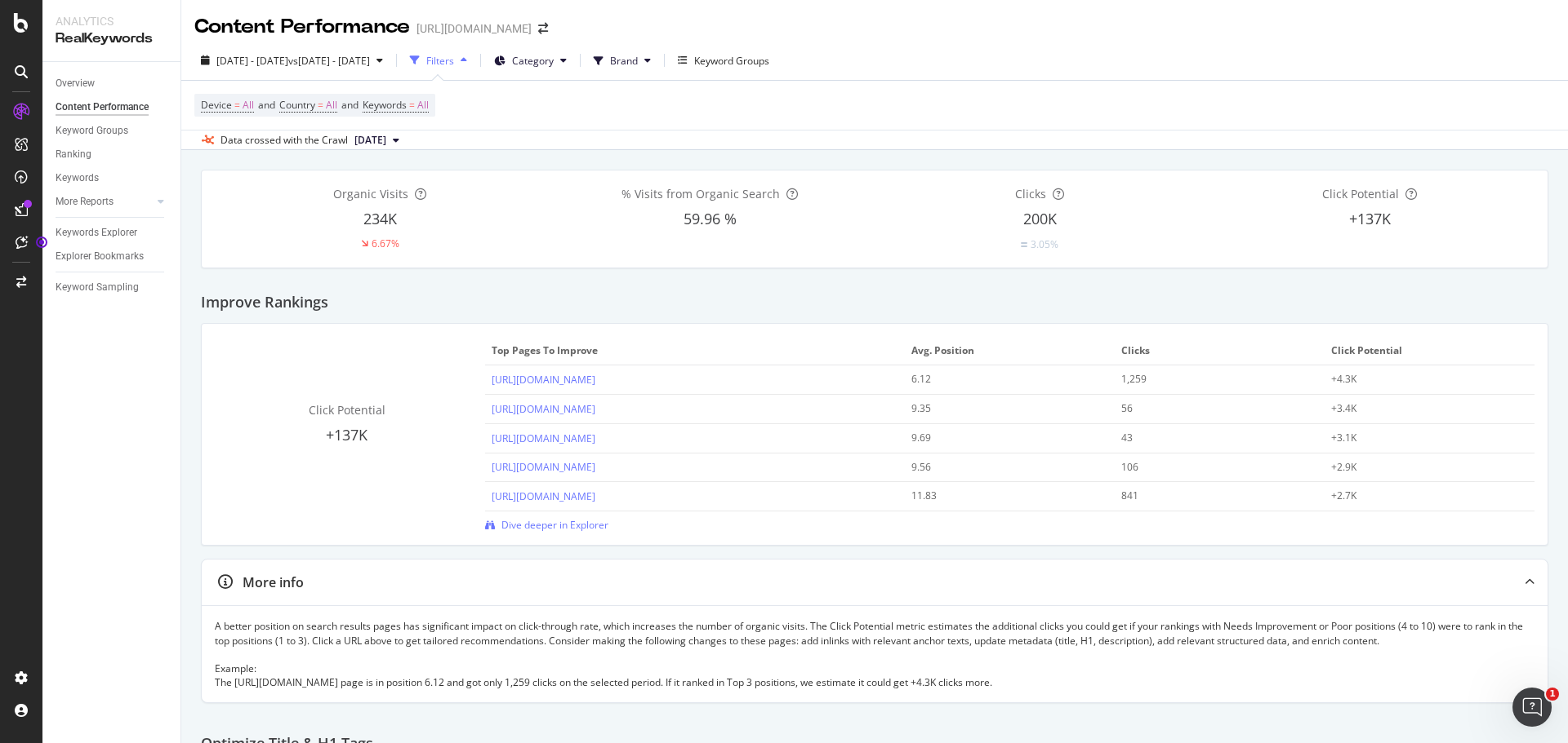
click at [406, 133] on button "[DATE]" at bounding box center [377, 140] width 58 height 20
click at [399, 137] on icon at bounding box center [396, 140] width 6 height 10
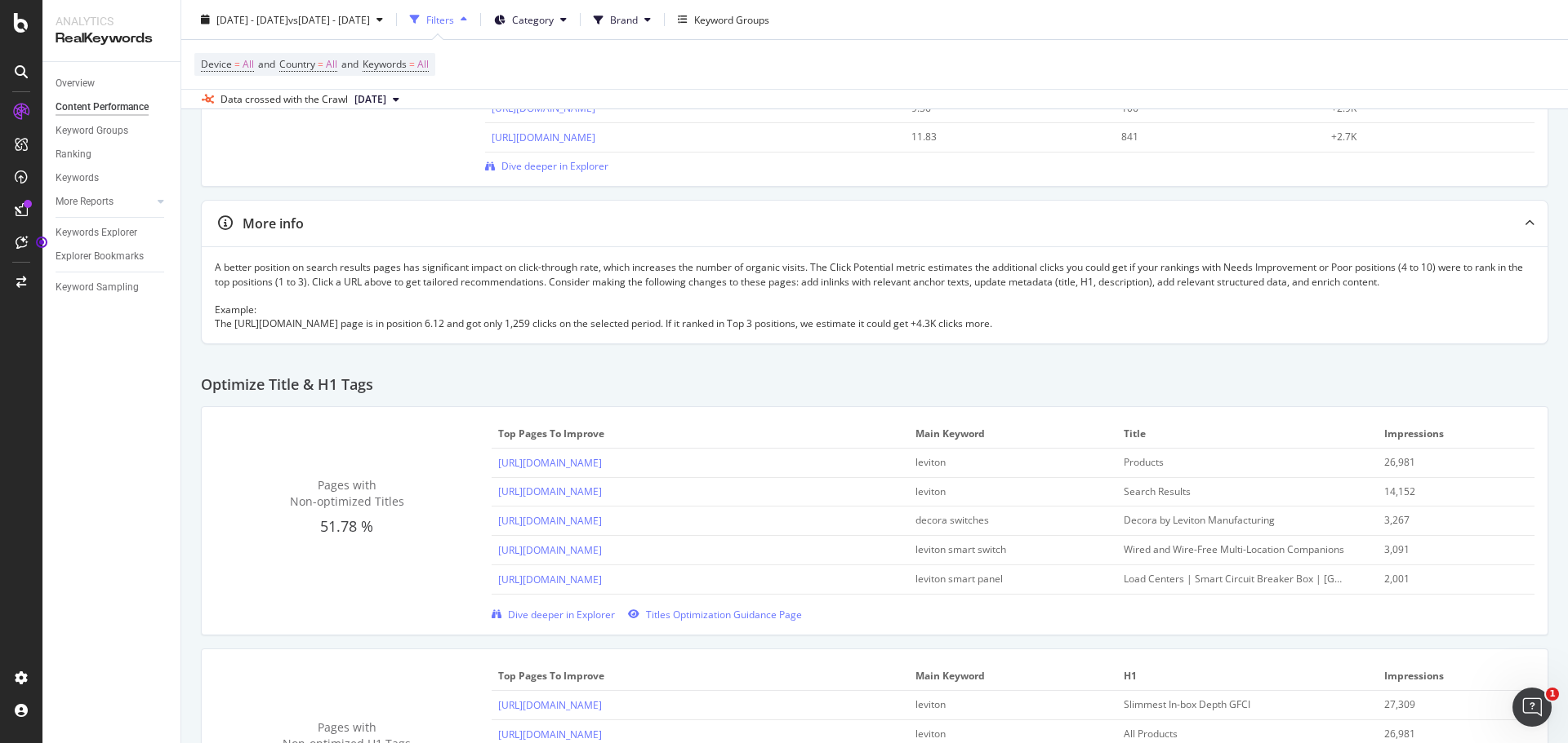
scroll to position [347, 0]
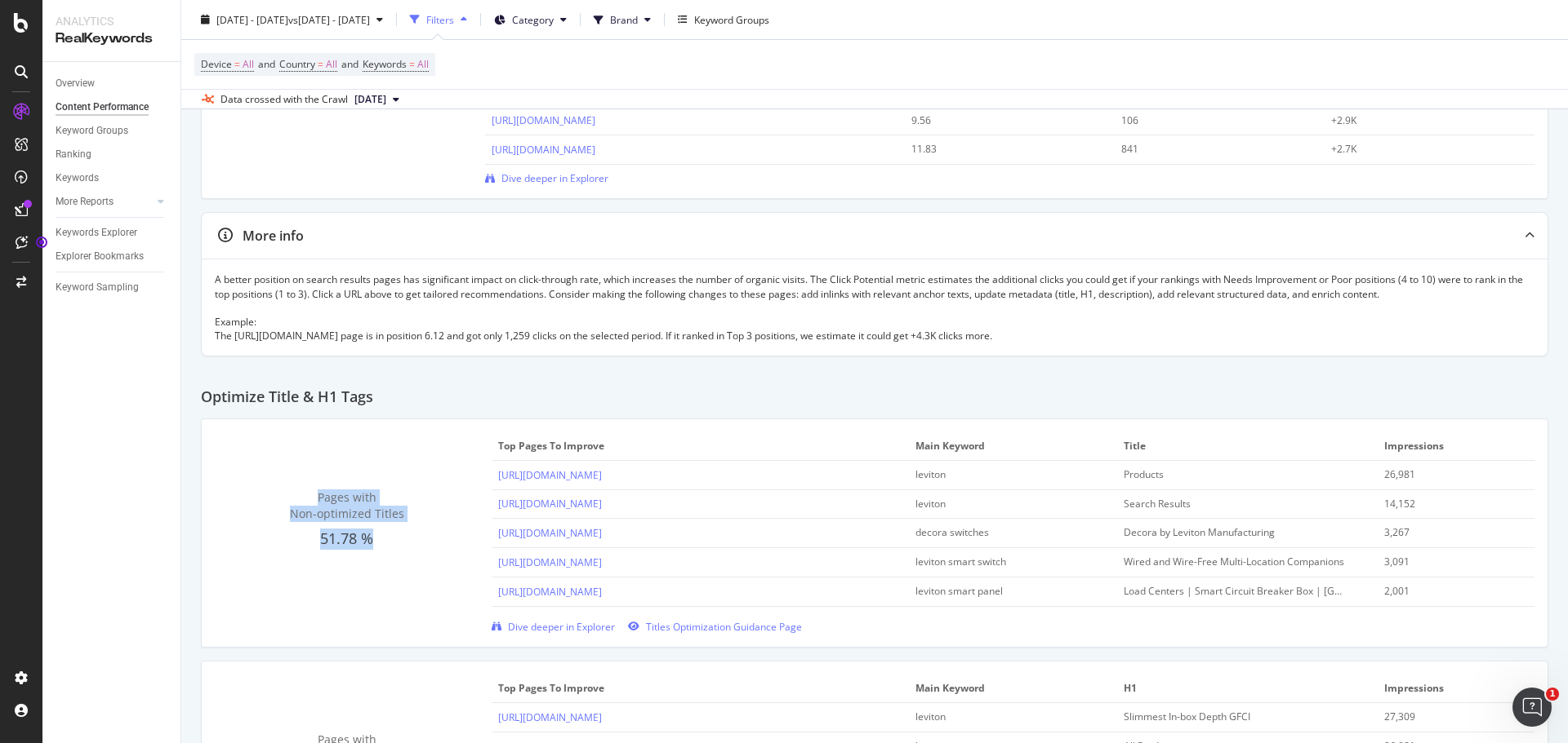
drag, startPoint x: 307, startPoint y: 489, endPoint x: 405, endPoint y: 550, distance: 115.4
click at [405, 550] on div "Pages with Non-optimized Titles 51.78 % Top pages to improve Main Keyword title…" at bounding box center [874, 533] width 1319 height 202
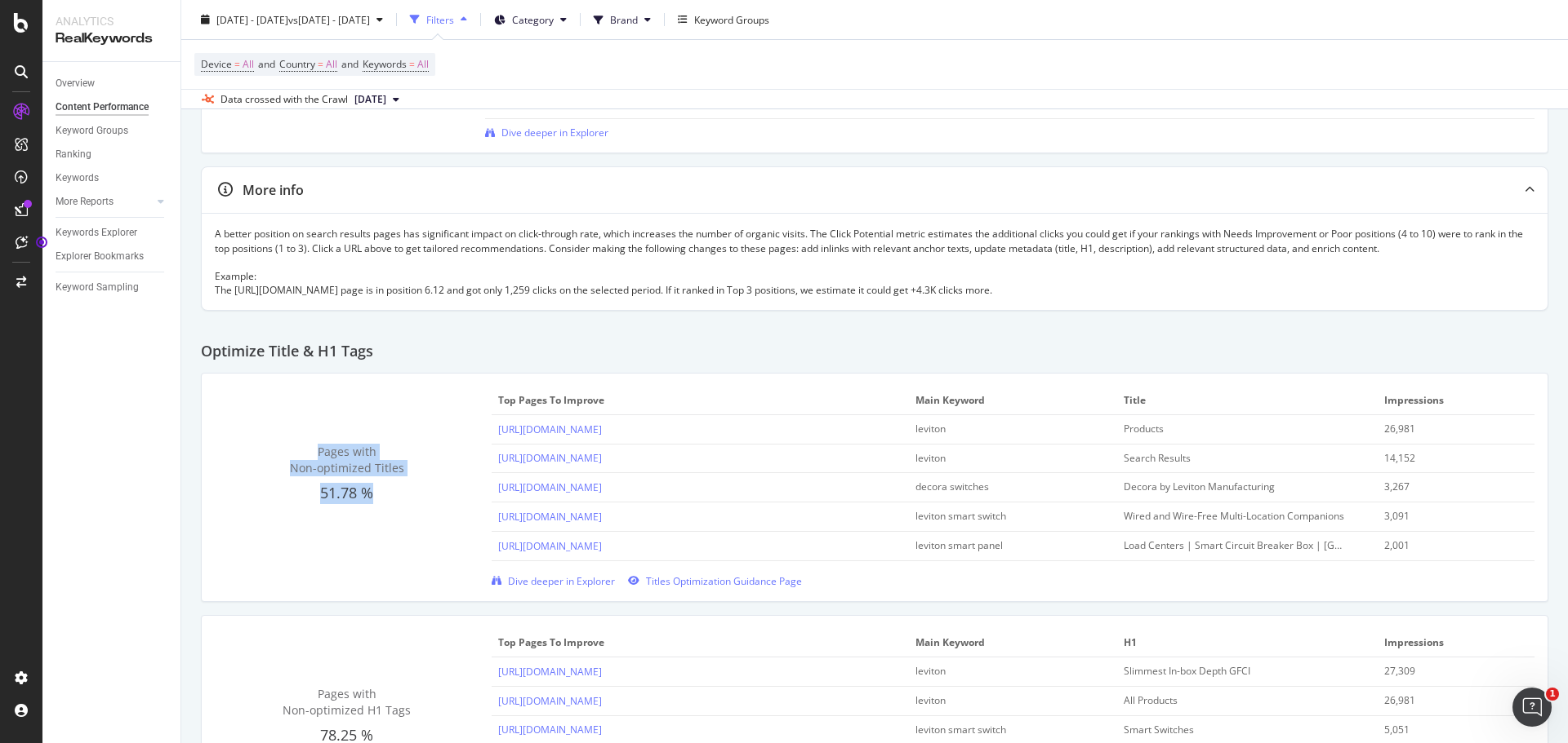
scroll to position [408, 0]
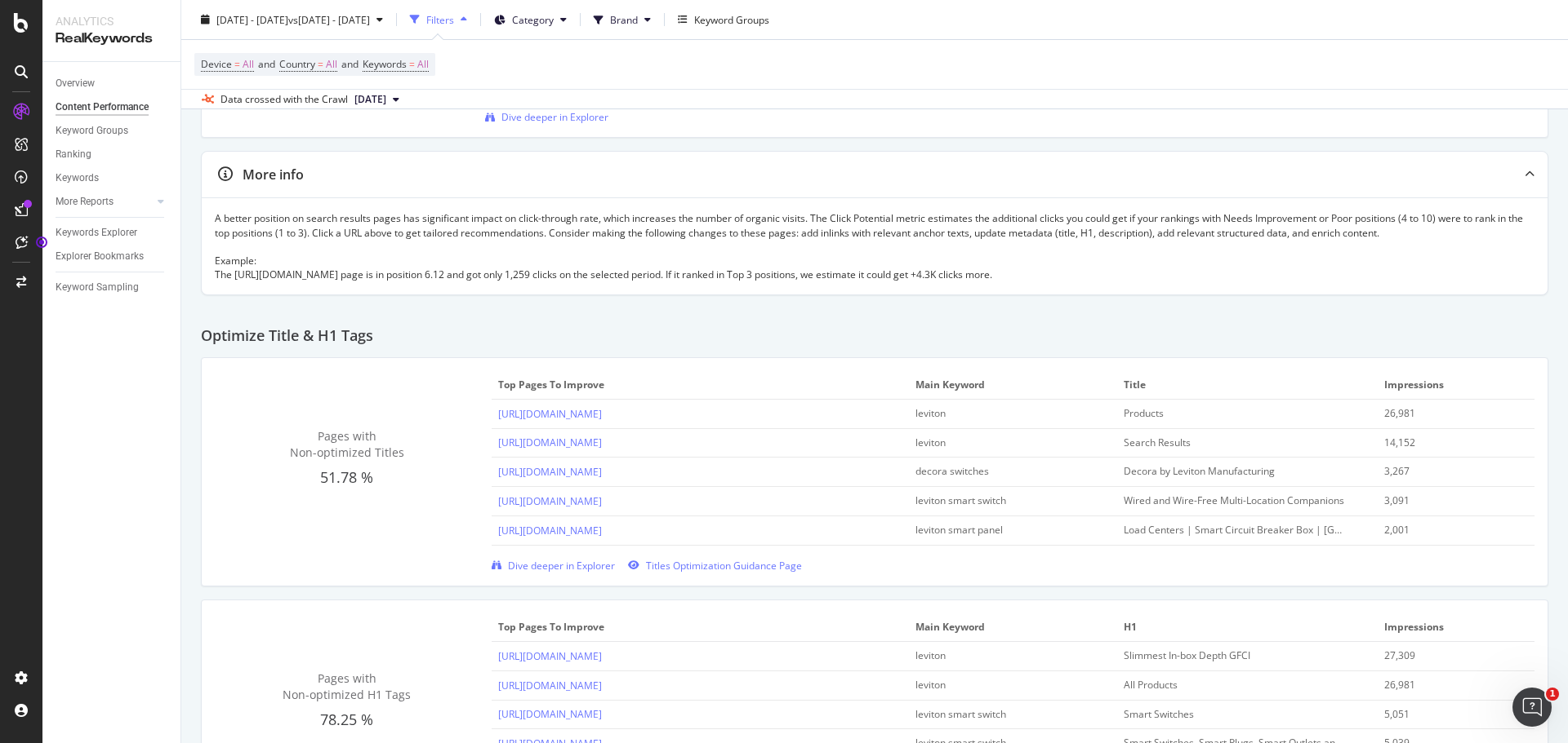
click at [729, 338] on div "Optimize Title & H1 Tags" at bounding box center [874, 330] width 1347 height 56
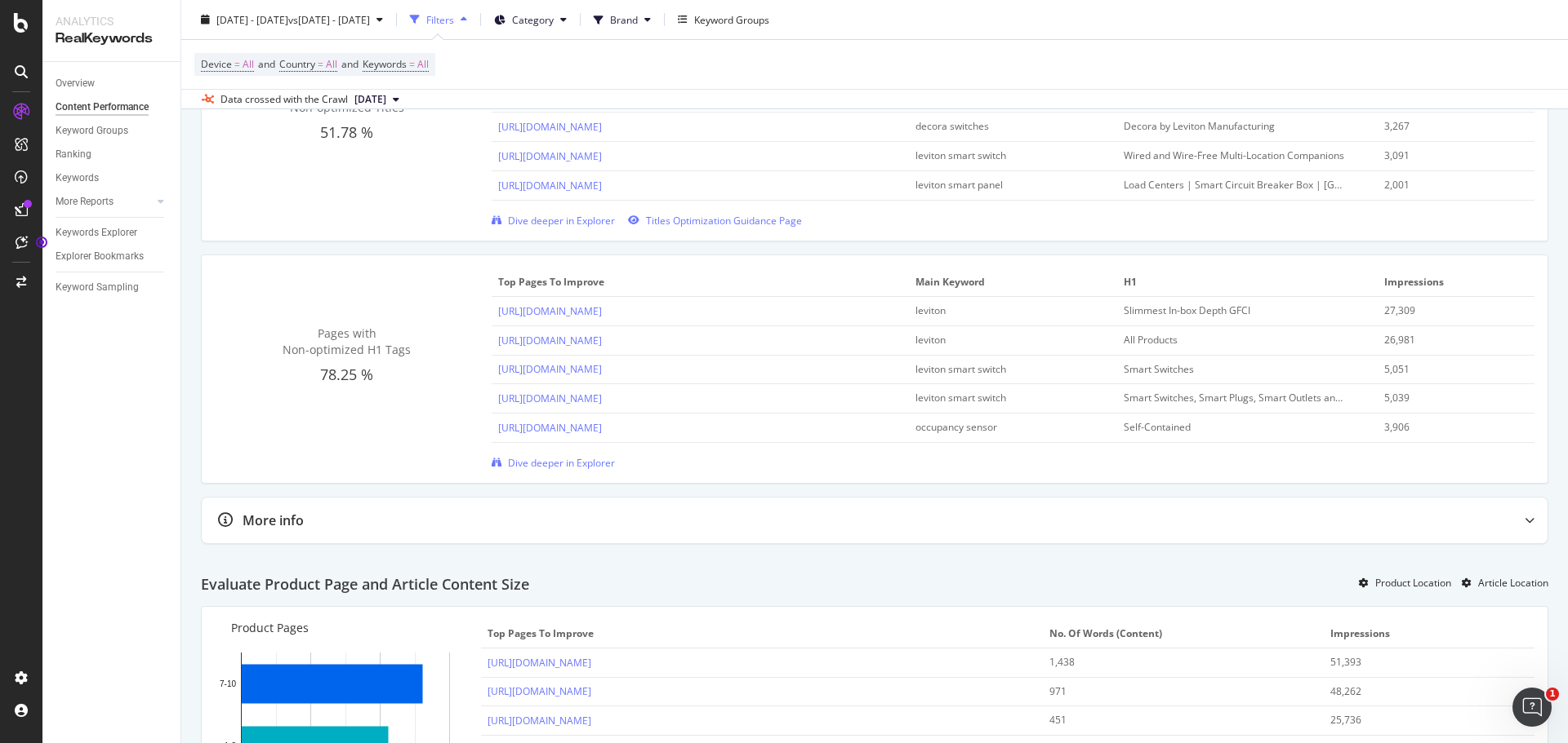
scroll to position [734, 0]
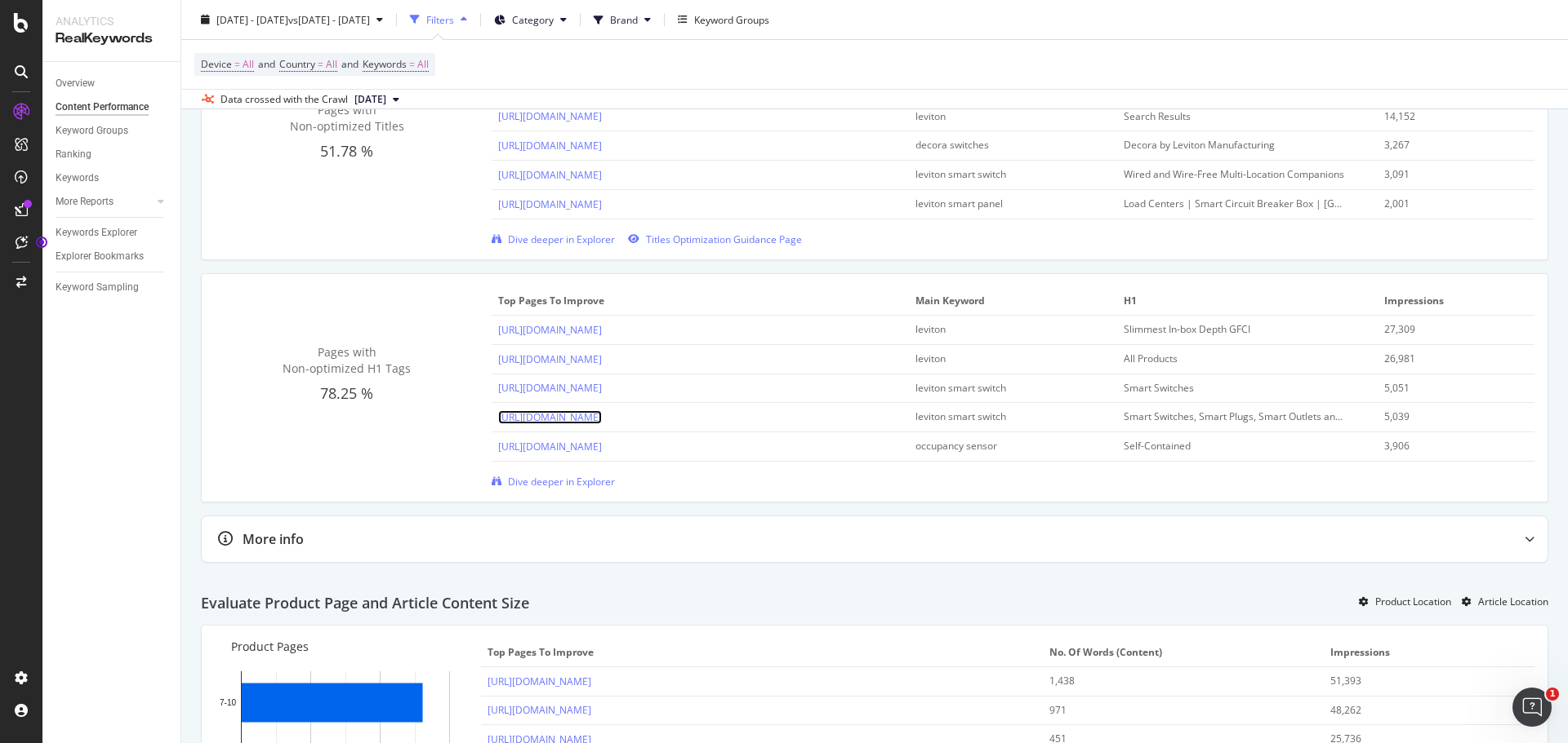
click at [602, 423] on link "[URL][DOMAIN_NAME]" at bounding box center [550, 417] width 104 height 14
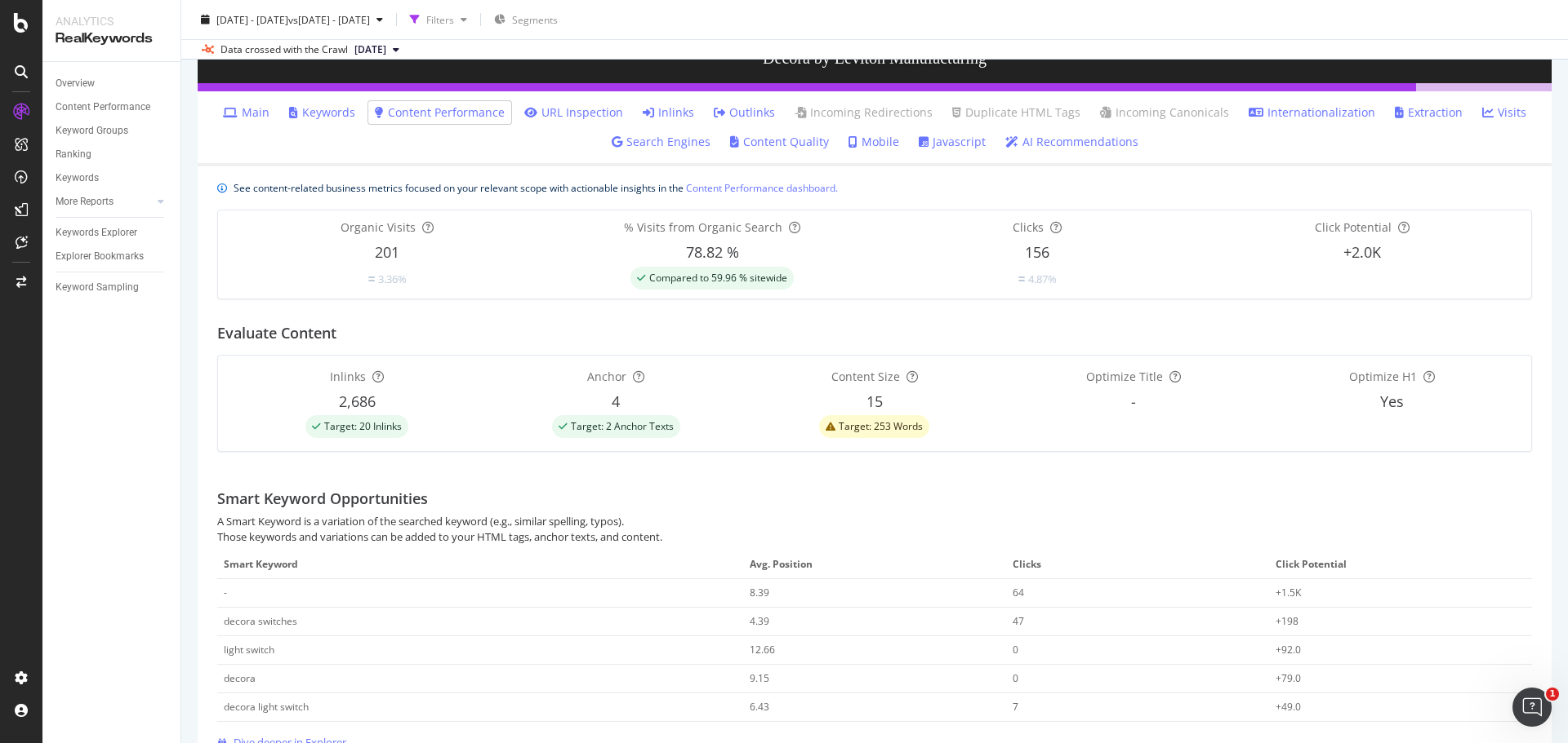
scroll to position [104, 0]
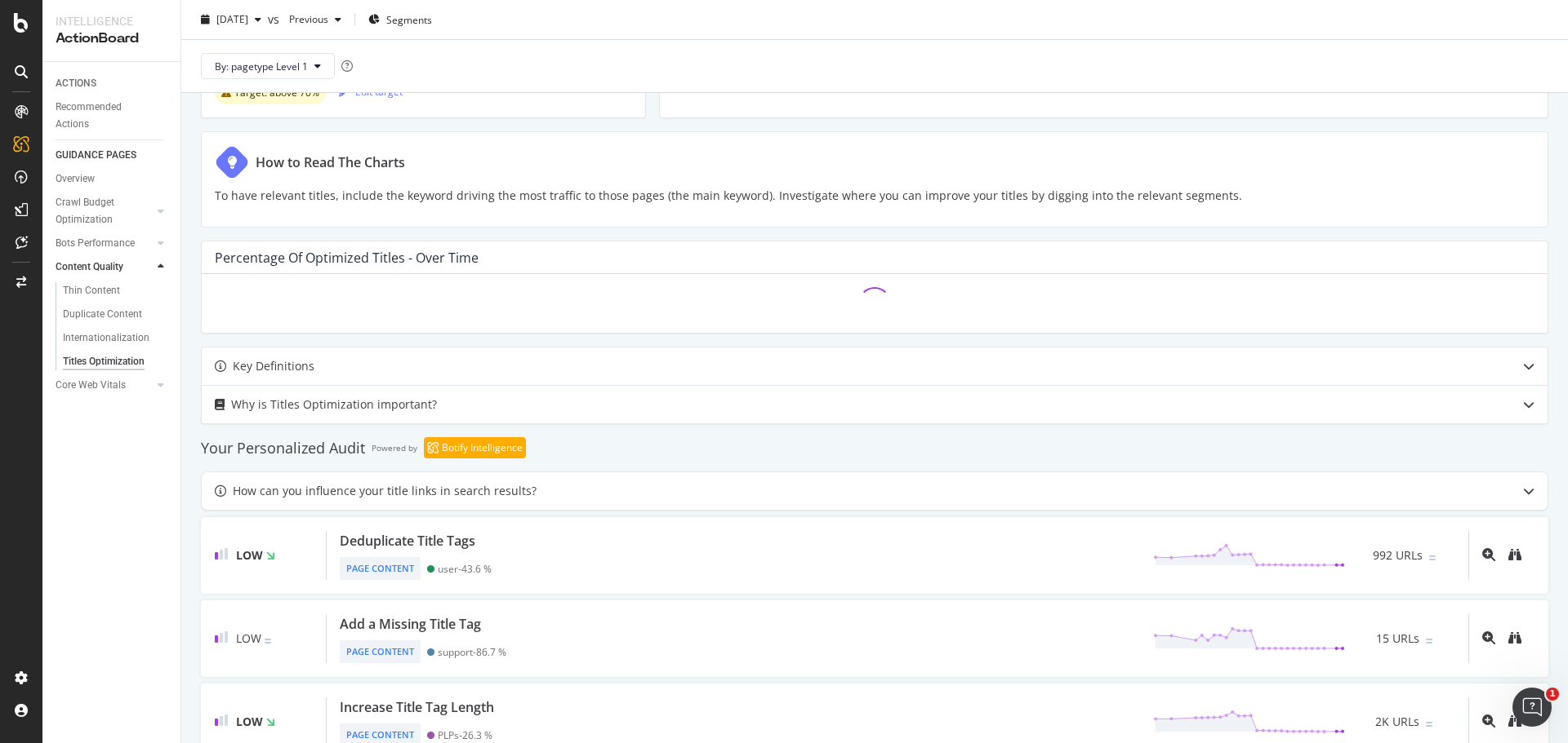
scroll to position [340, 0]
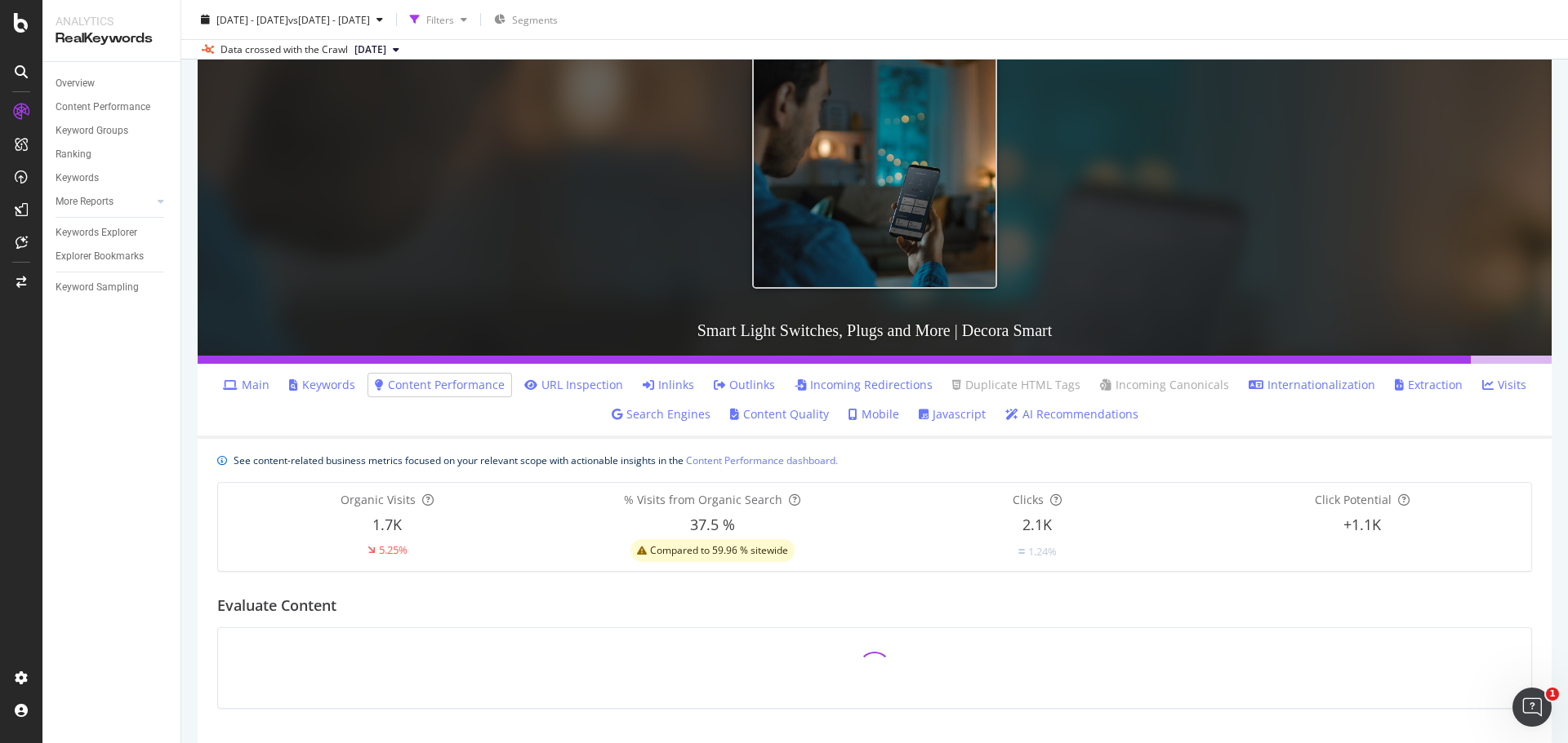
scroll to position [121, 0]
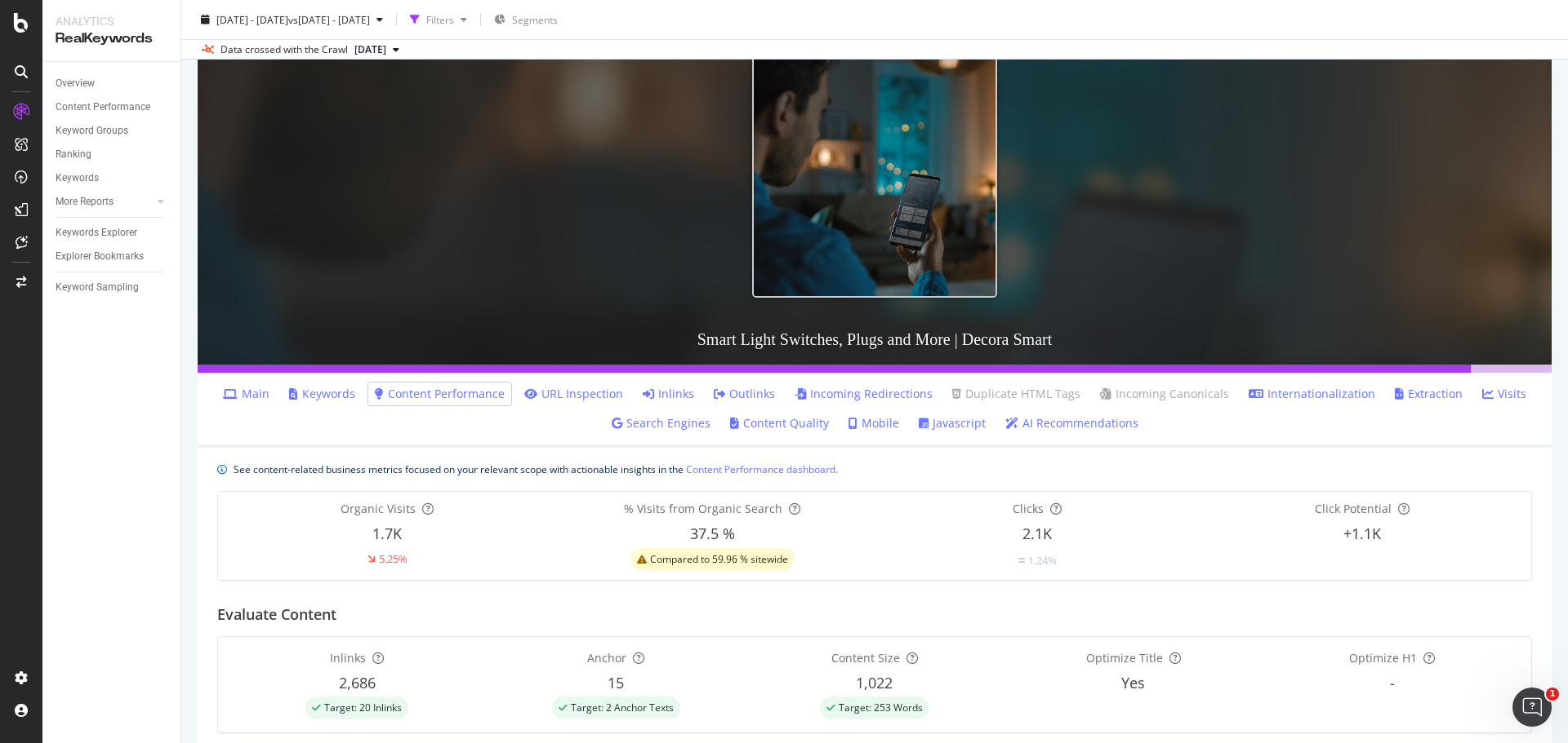
click at [666, 419] on link "Search Engines" at bounding box center [661, 423] width 99 height 16
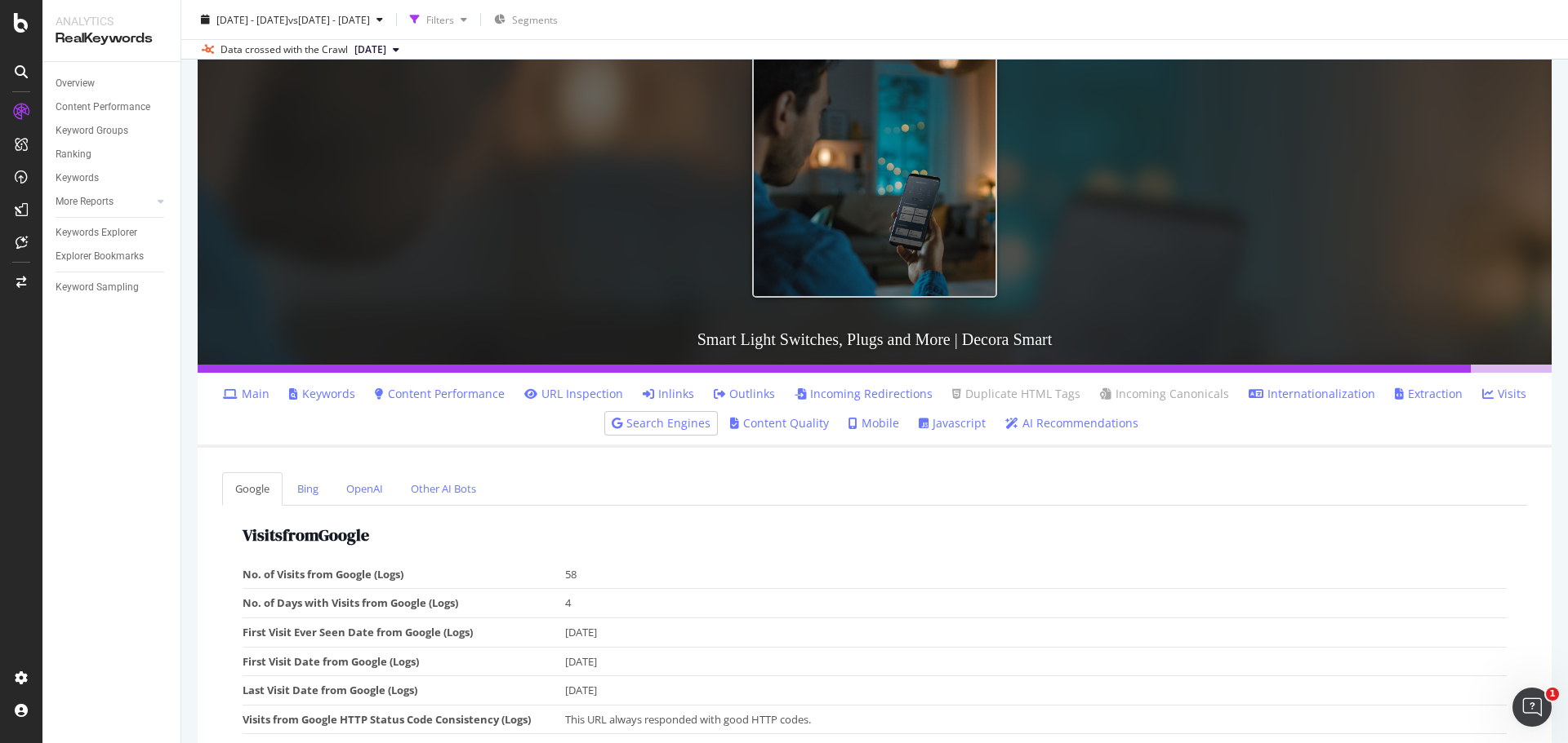
click at [667, 419] on link "Search Engines" at bounding box center [661, 423] width 99 height 16
click at [669, 419] on link "Search Engines" at bounding box center [661, 423] width 99 height 16
click at [433, 391] on link "Content Performance" at bounding box center [440, 394] width 130 height 16
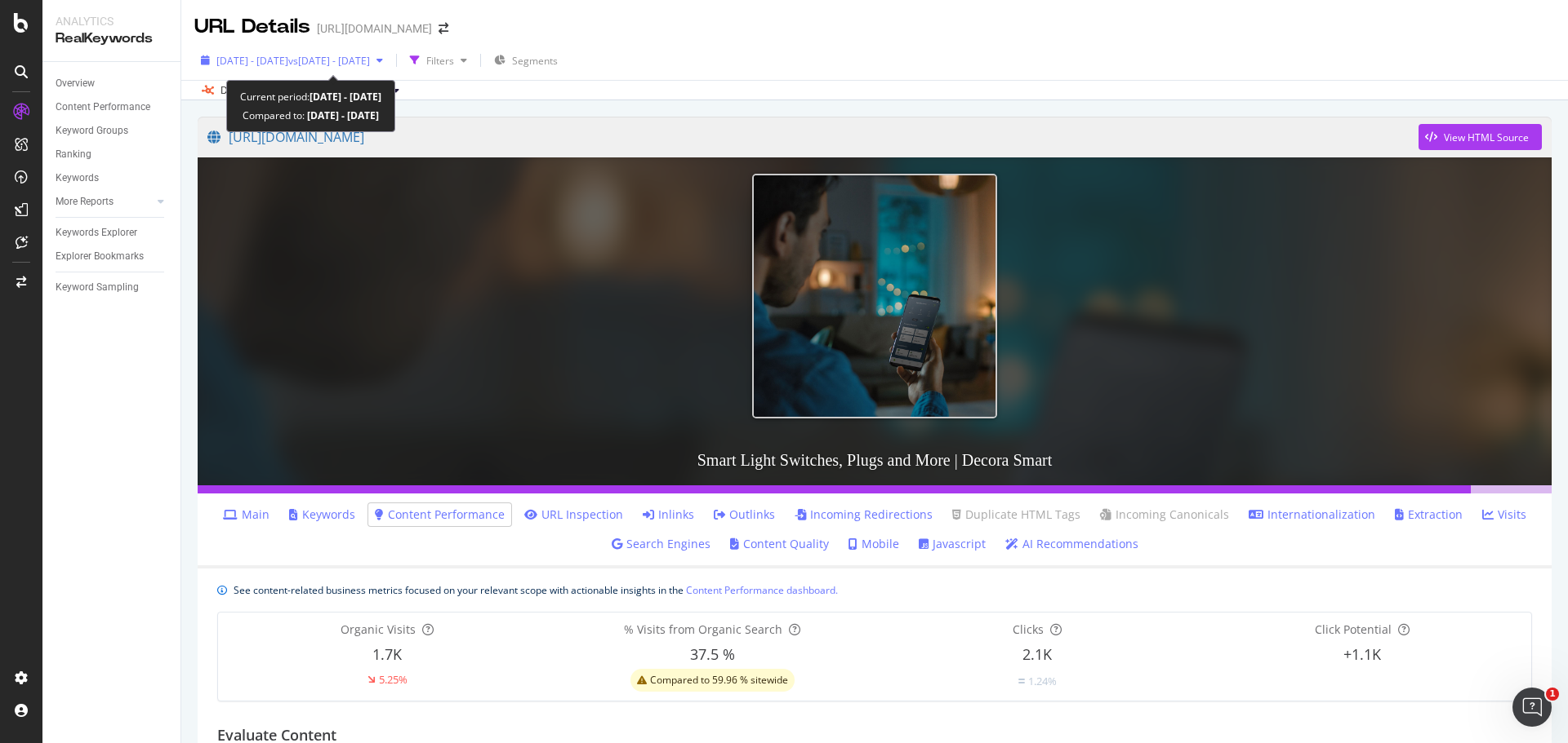
click at [389, 63] on div "button" at bounding box center [379, 60] width 20 height 10
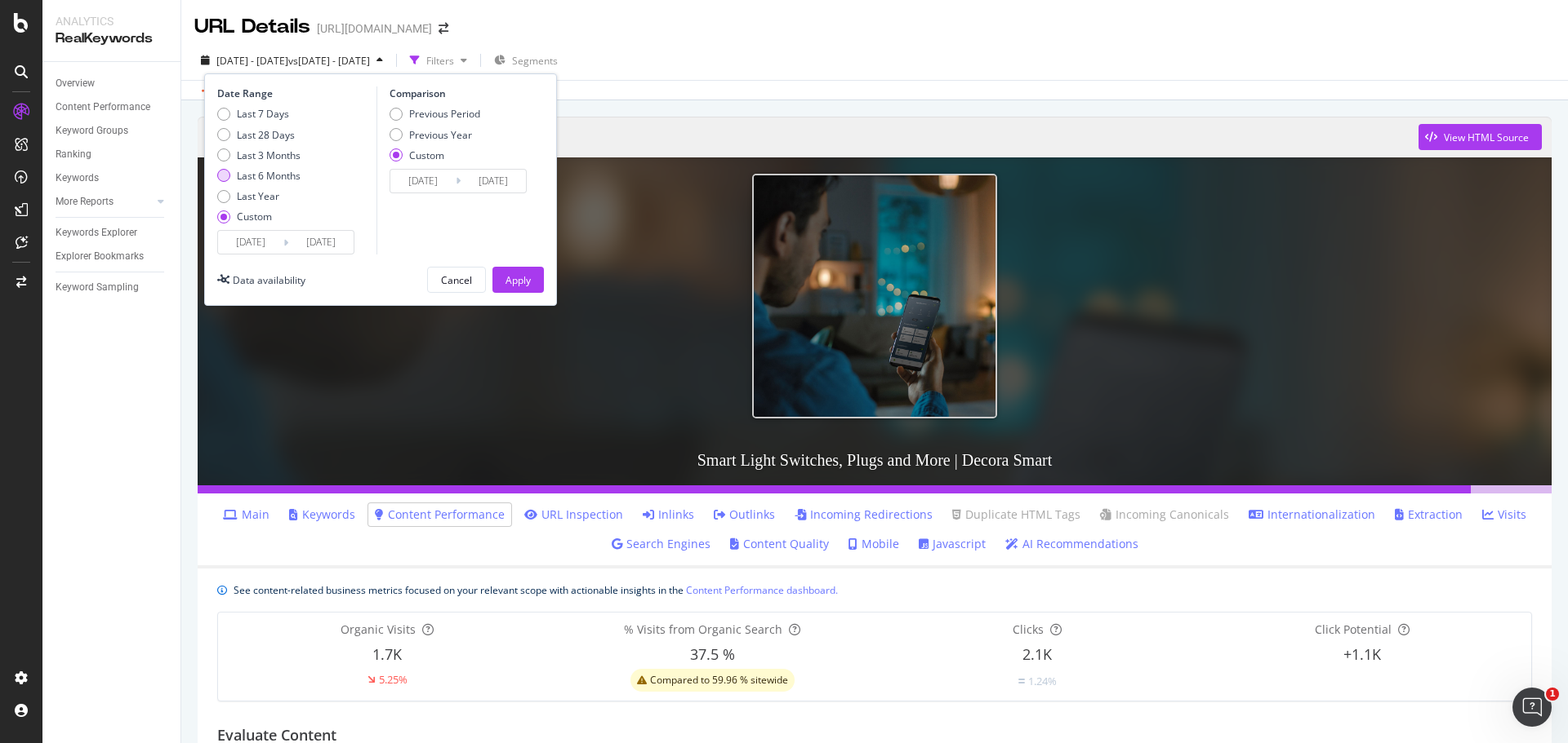
click at [223, 174] on div "Last 6 Months" at bounding box center [223, 176] width 13 height 13
type input "[DATE]"
click at [511, 279] on div "Apply" at bounding box center [518, 280] width 25 height 14
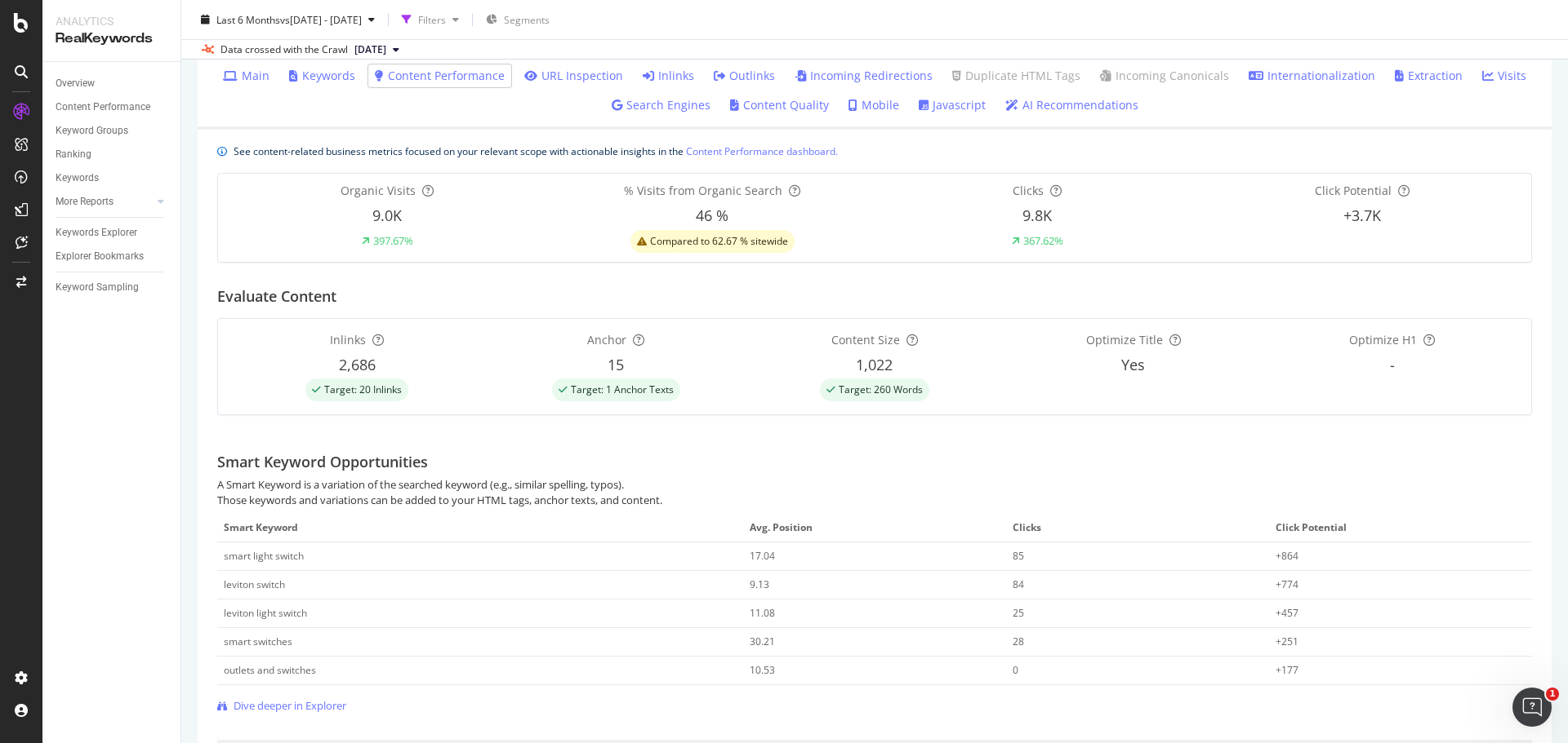
scroll to position [361, 0]
